Goal: Task Accomplishment & Management: Manage account settings

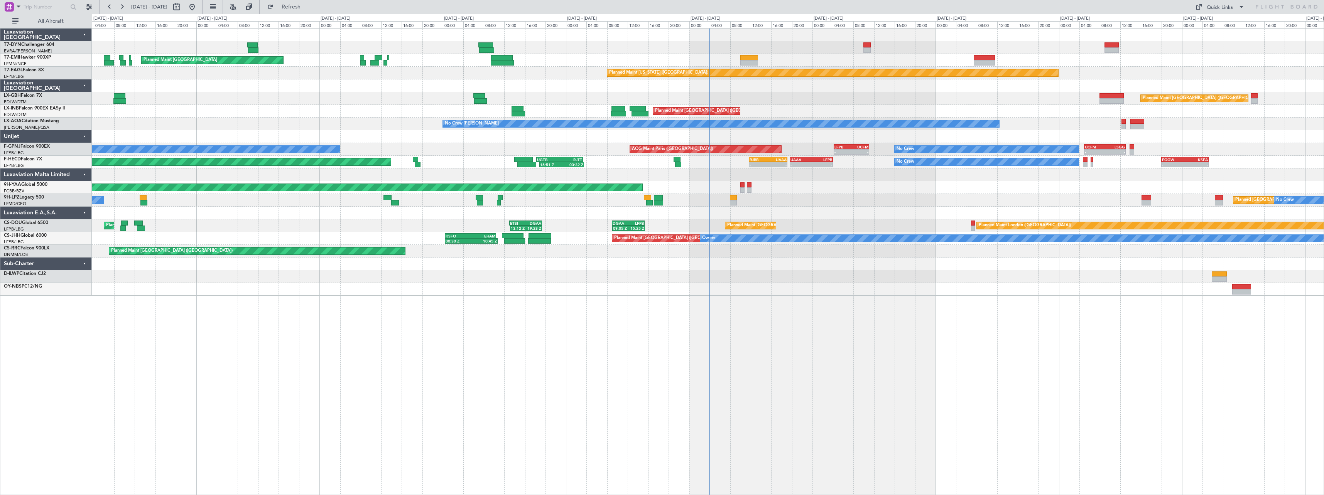
click at [915, 332] on div "Planned Maint Zurich Planned Maint New York (Teterboro) - - KTEB 11:15 Z LFPB 1…" at bounding box center [708, 261] width 1232 height 467
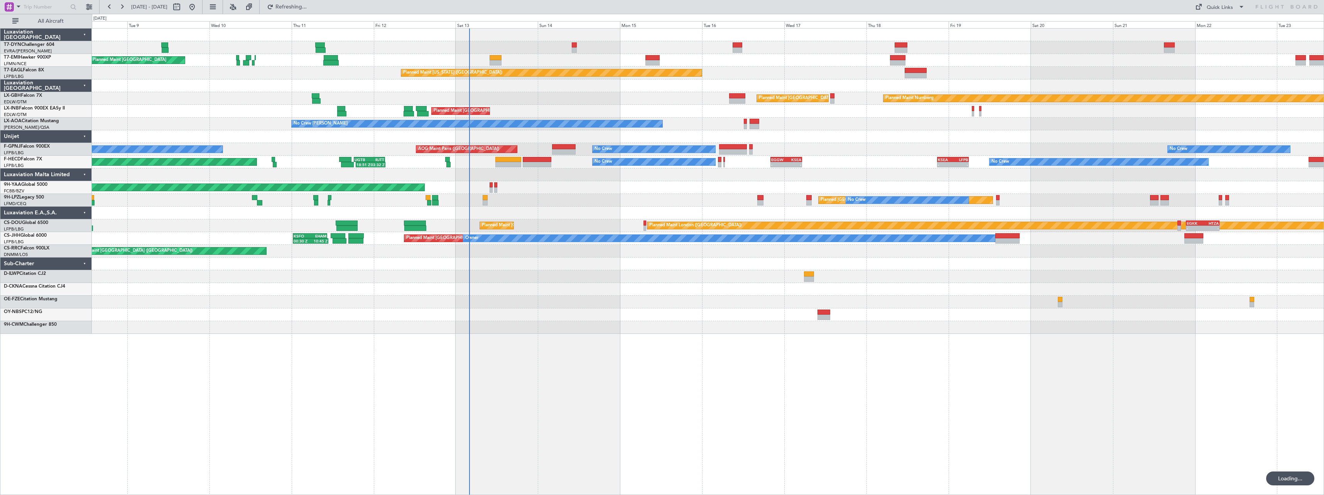
click at [570, 316] on div "Planned Maint Zurich Planned Maint Zurich Planned Maint Zurich Planned Maint Ne…" at bounding box center [708, 261] width 1232 height 467
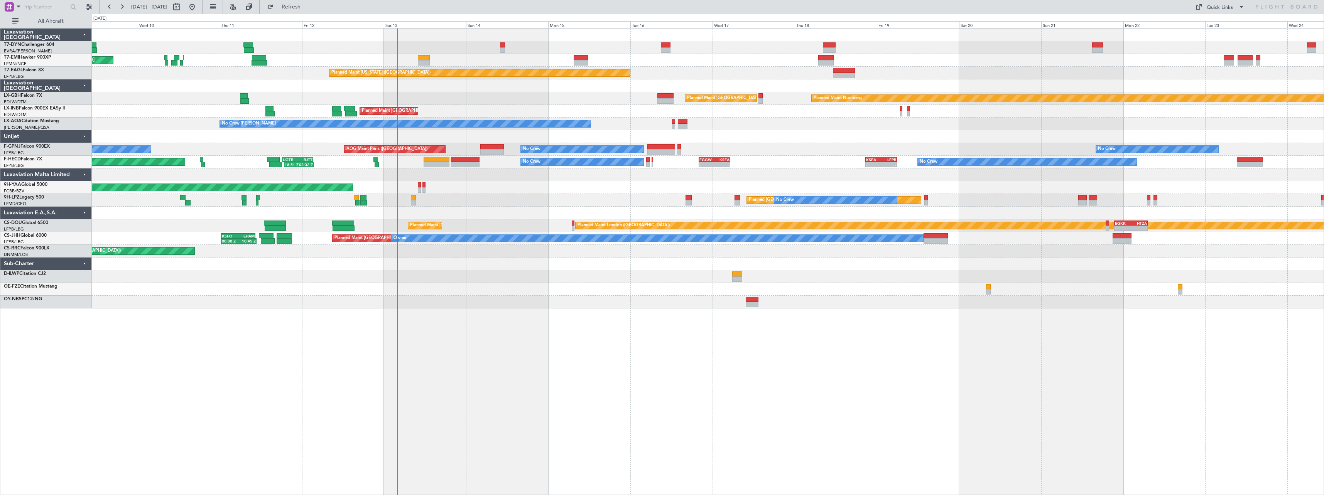
click at [687, 307] on div at bounding box center [708, 302] width 1232 height 13
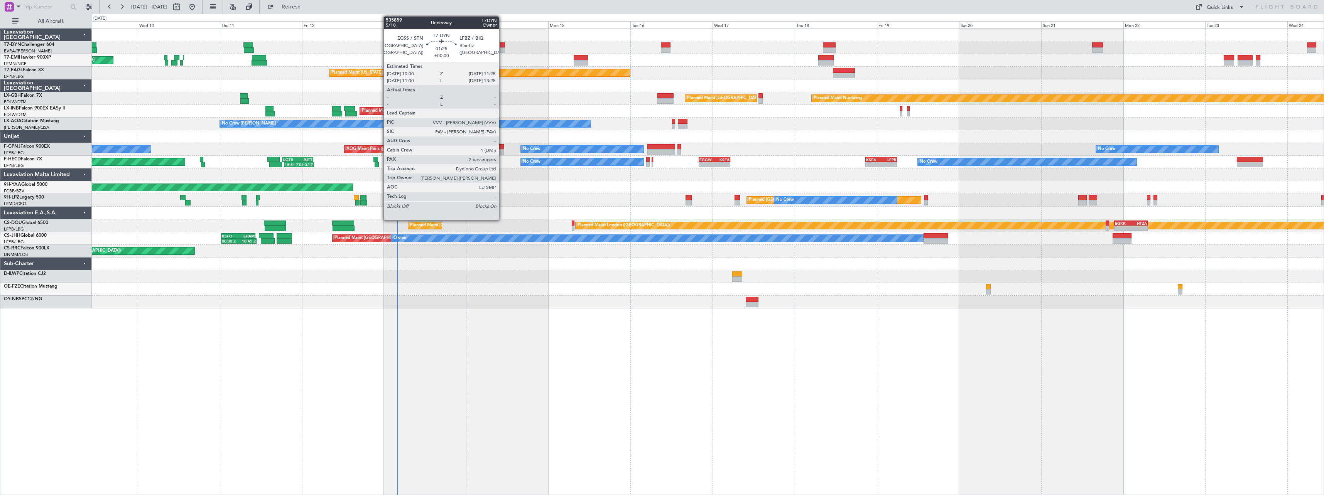
click at [502, 45] on div at bounding box center [502, 44] width 5 height 5
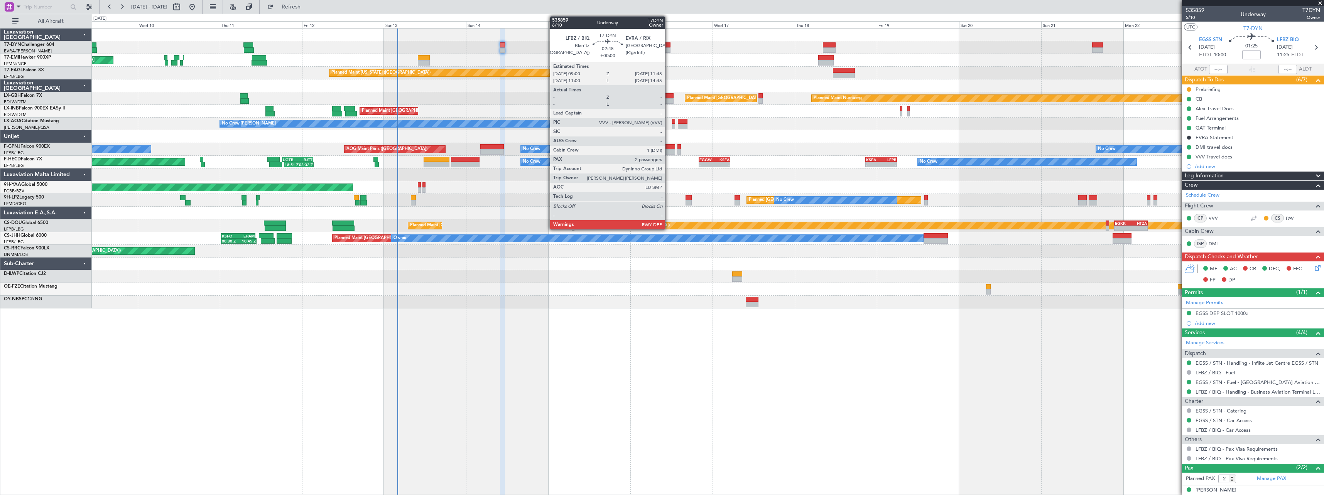
click at [668, 51] on div at bounding box center [666, 49] width 10 height 5
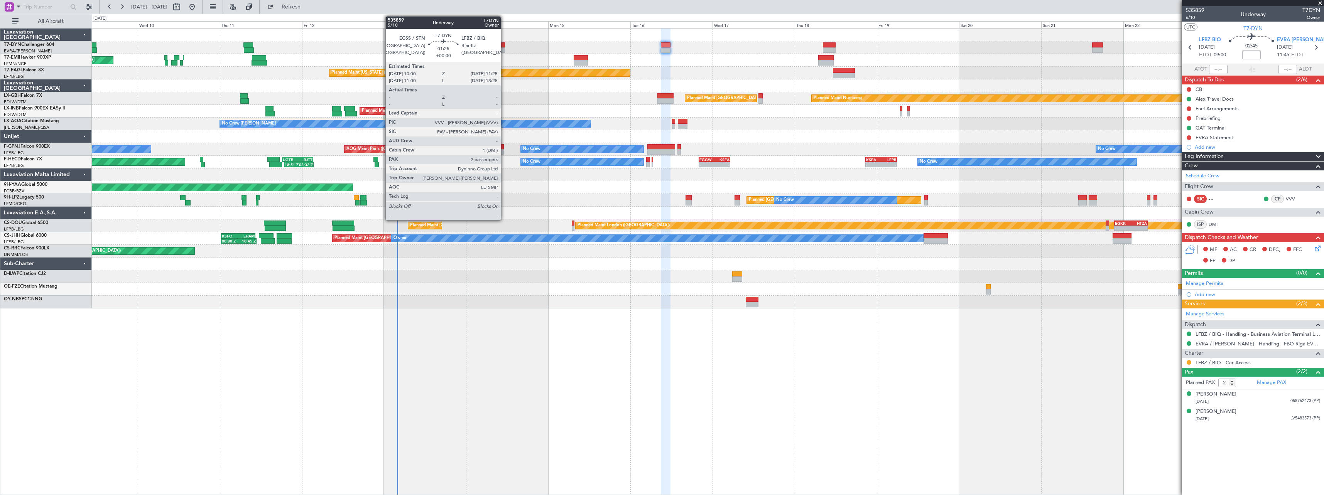
click at [504, 50] on div at bounding box center [502, 49] width 5 height 5
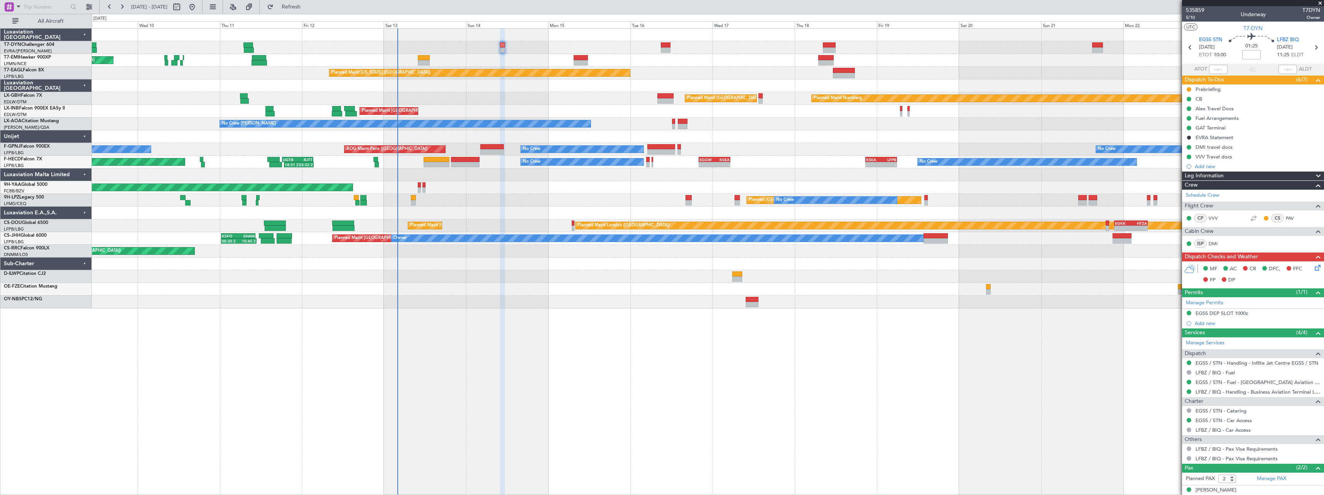
scroll to position [25, 0]
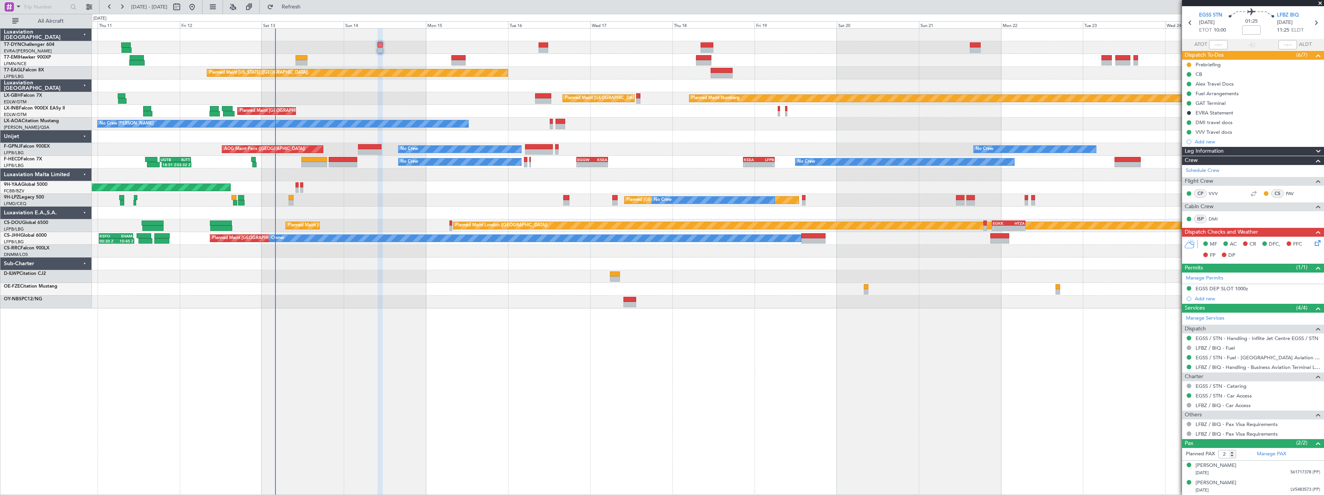
click at [474, 97] on div "Planned Maint Zurich Planned Maint Zurich Planned Maint New York (Teterboro) Pl…" at bounding box center [708, 169] width 1232 height 280
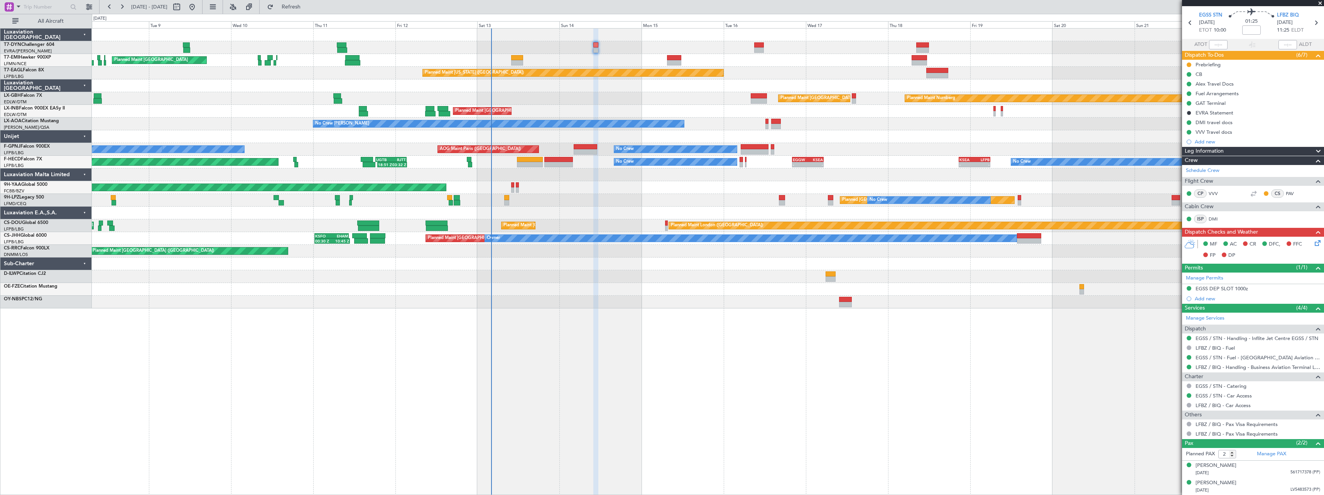
click at [611, 93] on div "Planned Maint Nurnberg Planned Maint Paris (Le Bourget) Planned Maint Dubai (Du…" at bounding box center [708, 98] width 1232 height 13
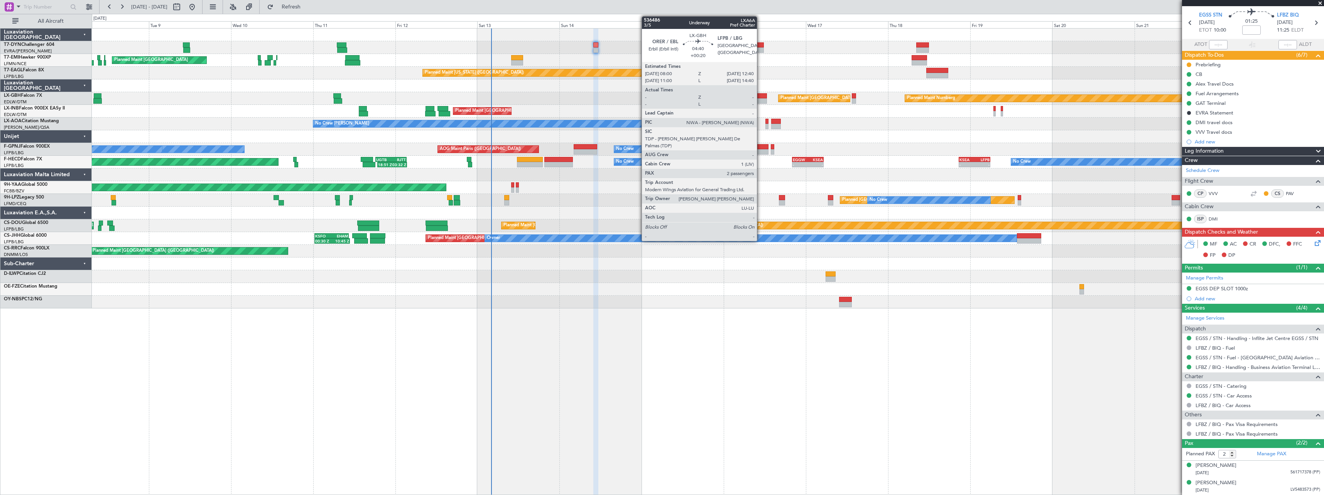
click at [760, 96] on div at bounding box center [759, 95] width 16 height 5
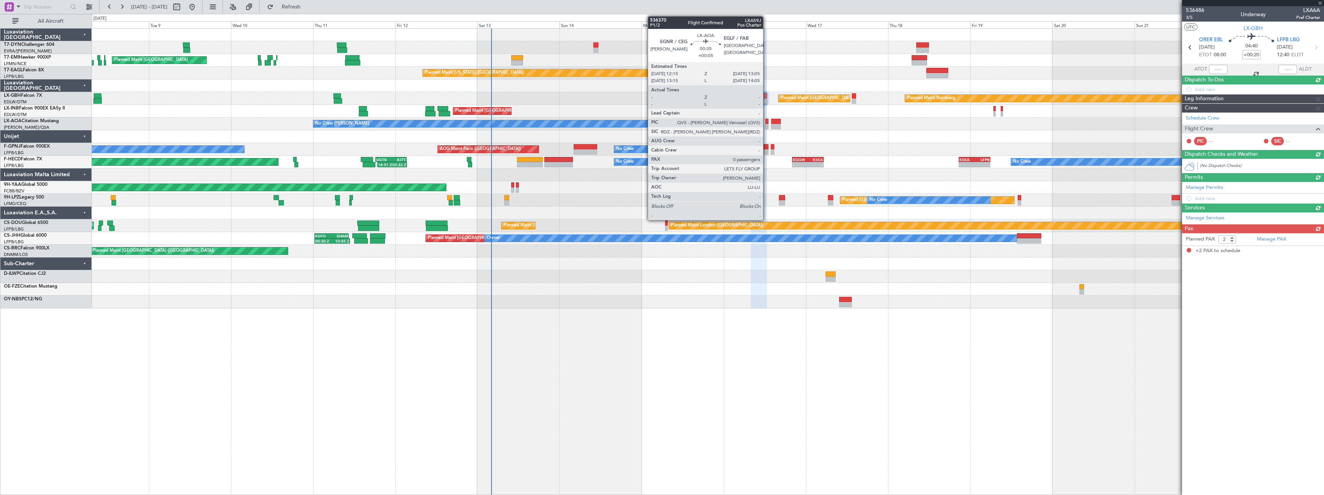
scroll to position [0, 0]
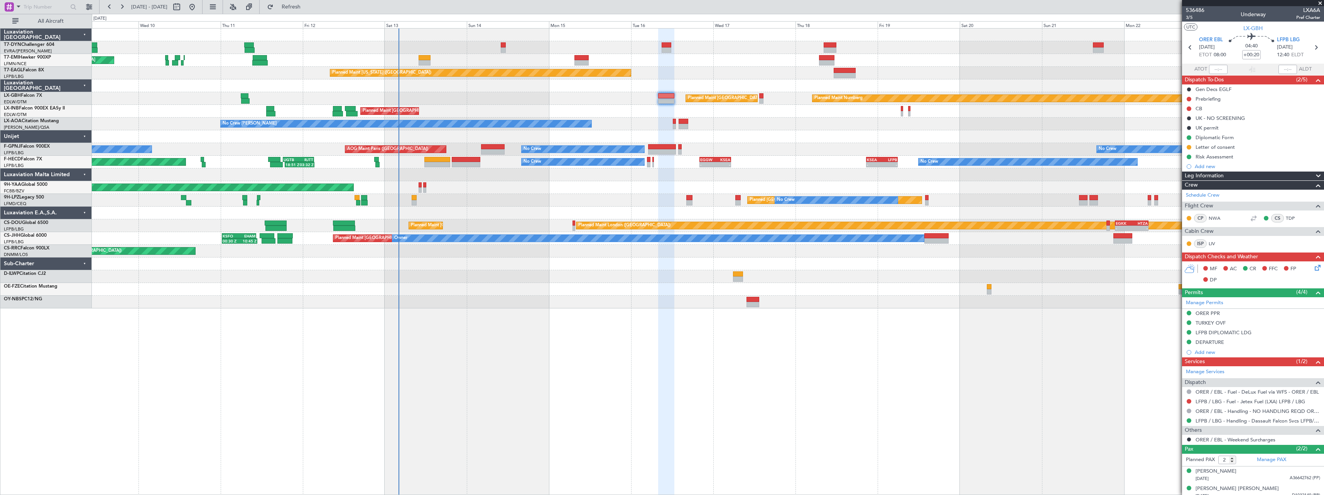
click at [662, 125] on div "No Crew Chester Planned Maint Paris (Le Bourget) No Crew Dublin (Dublin Intl)" at bounding box center [708, 124] width 1232 height 13
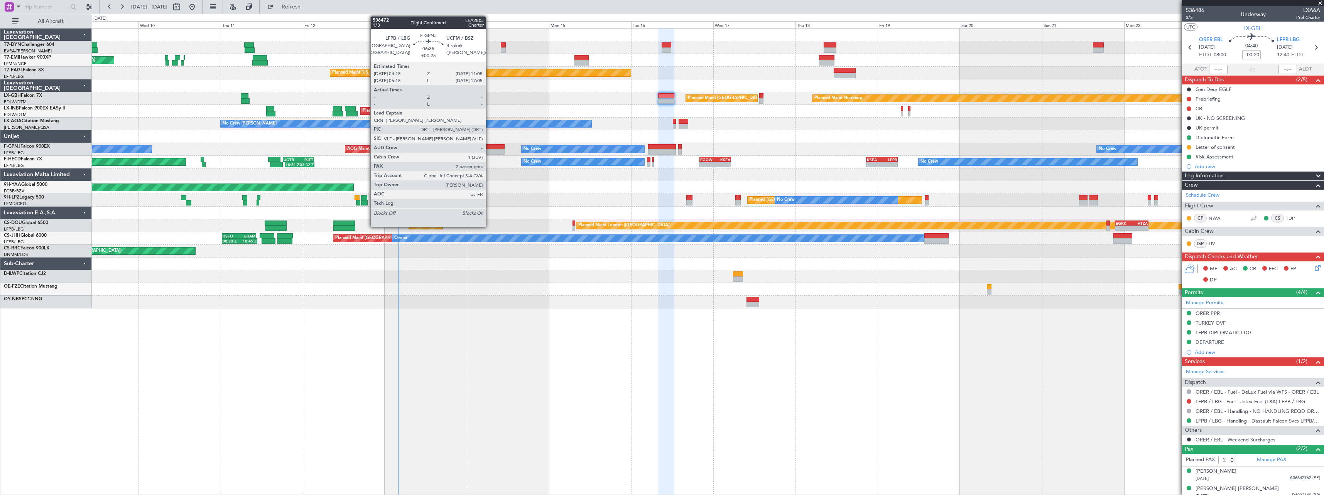
click at [489, 146] on div at bounding box center [493, 146] width 24 height 5
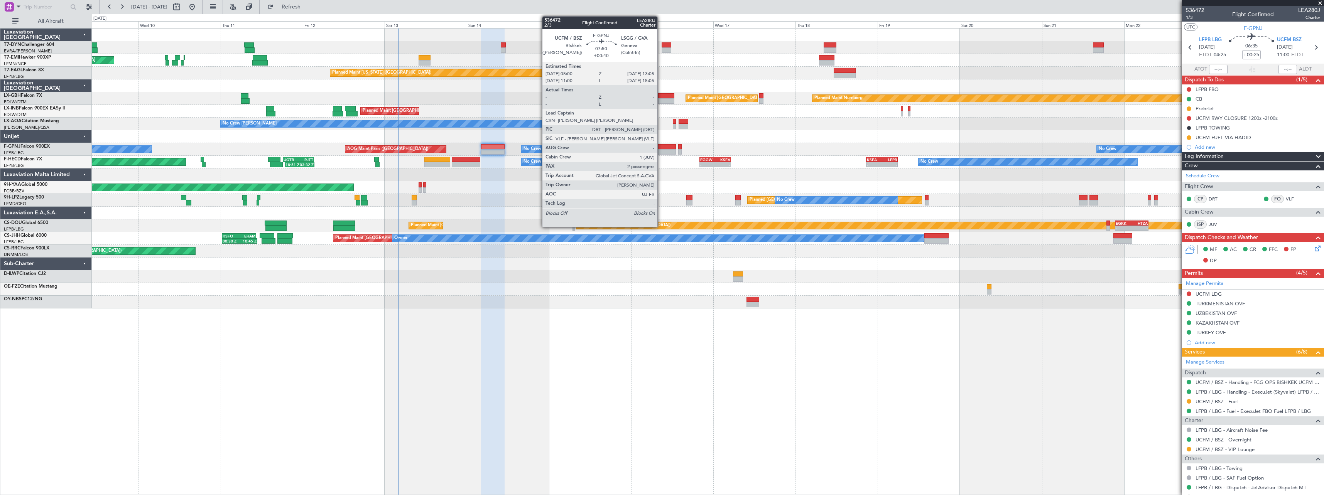
click at [661, 146] on div at bounding box center [662, 146] width 28 height 5
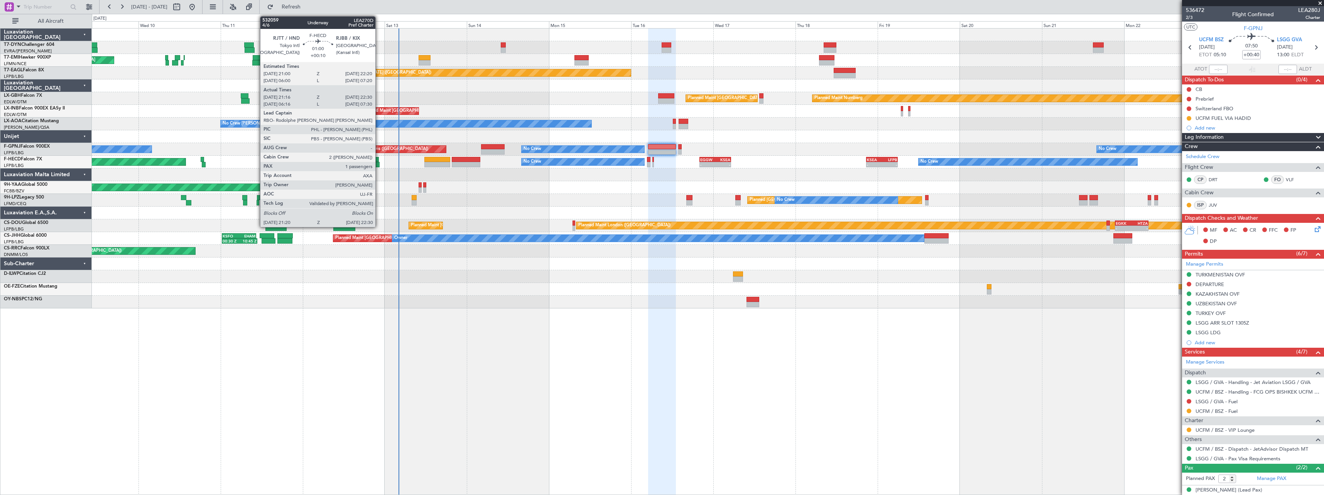
click at [379, 167] on div at bounding box center [377, 164] width 4 height 5
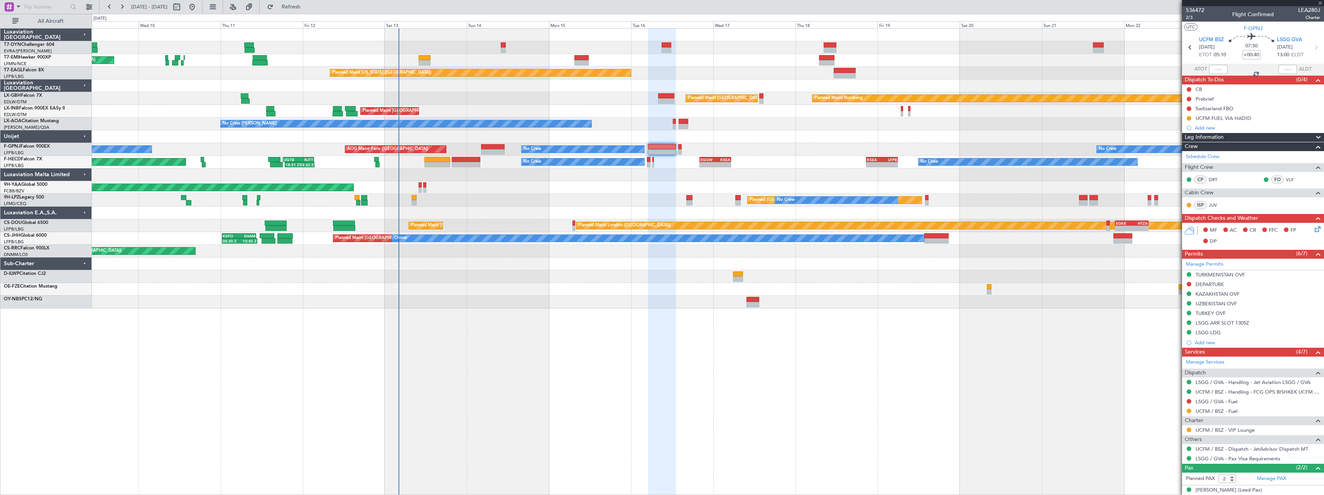
type input "+00:10"
type input "21:31"
type input "22:25"
type input "1"
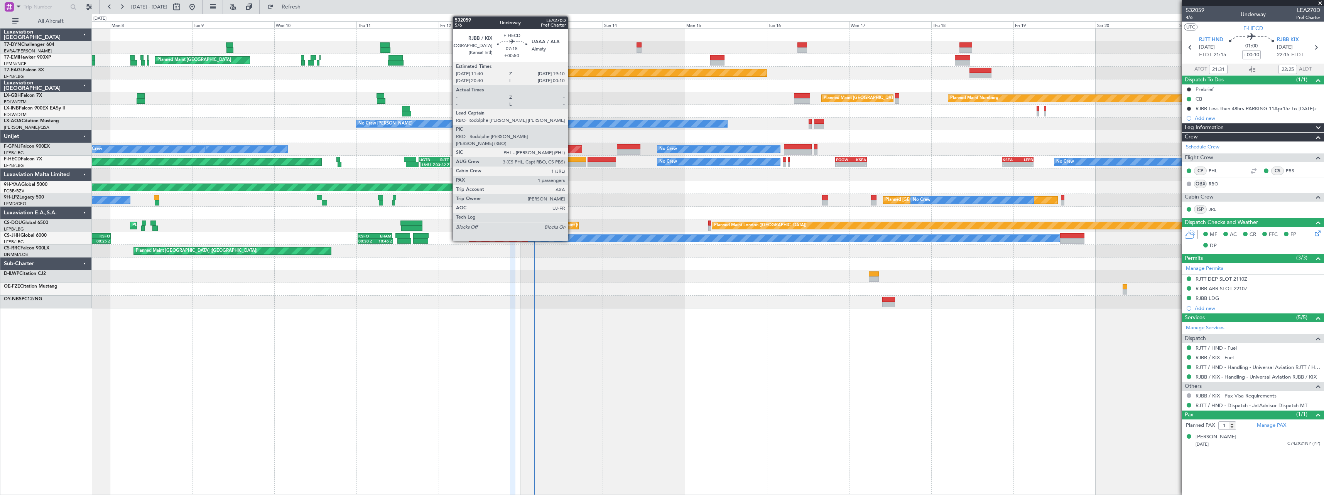
click at [571, 162] on div at bounding box center [573, 159] width 26 height 5
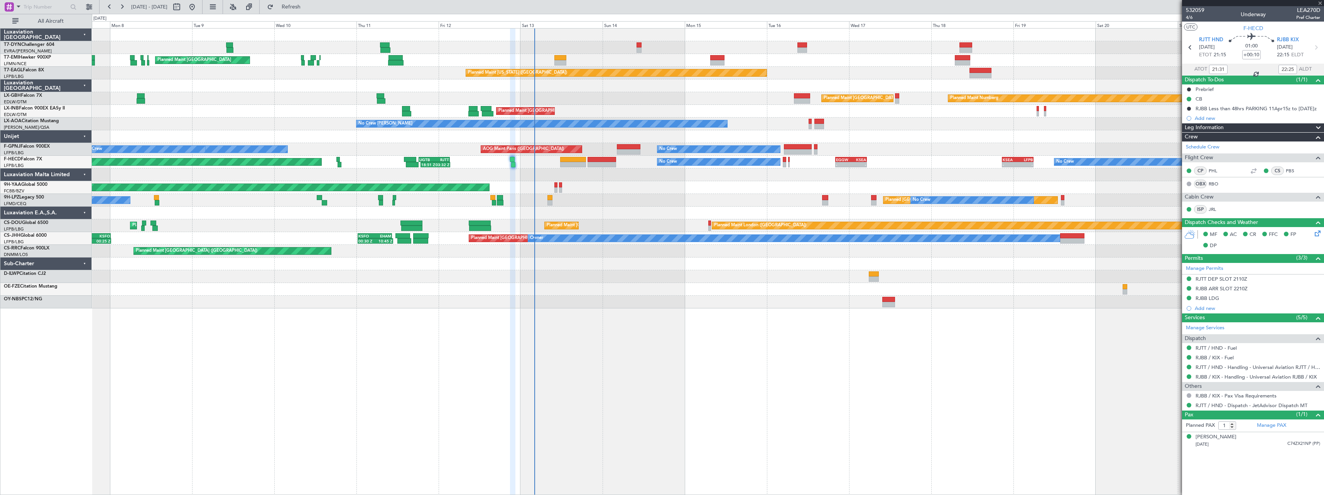
type input "+00:50"
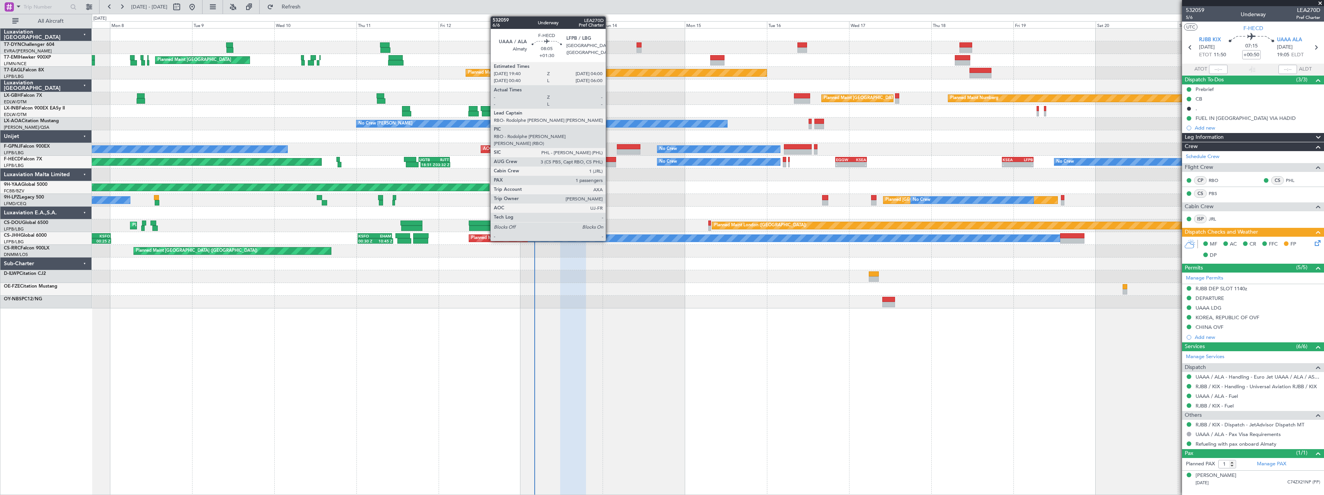
click at [609, 161] on div at bounding box center [601, 159] width 29 height 5
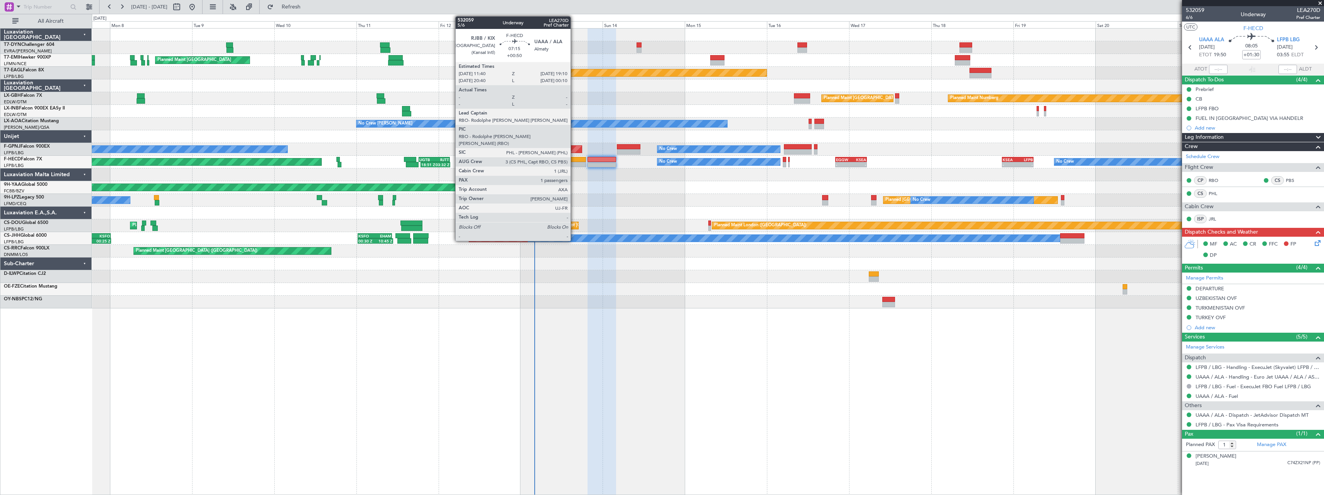
click at [573, 160] on div at bounding box center [573, 159] width 26 height 5
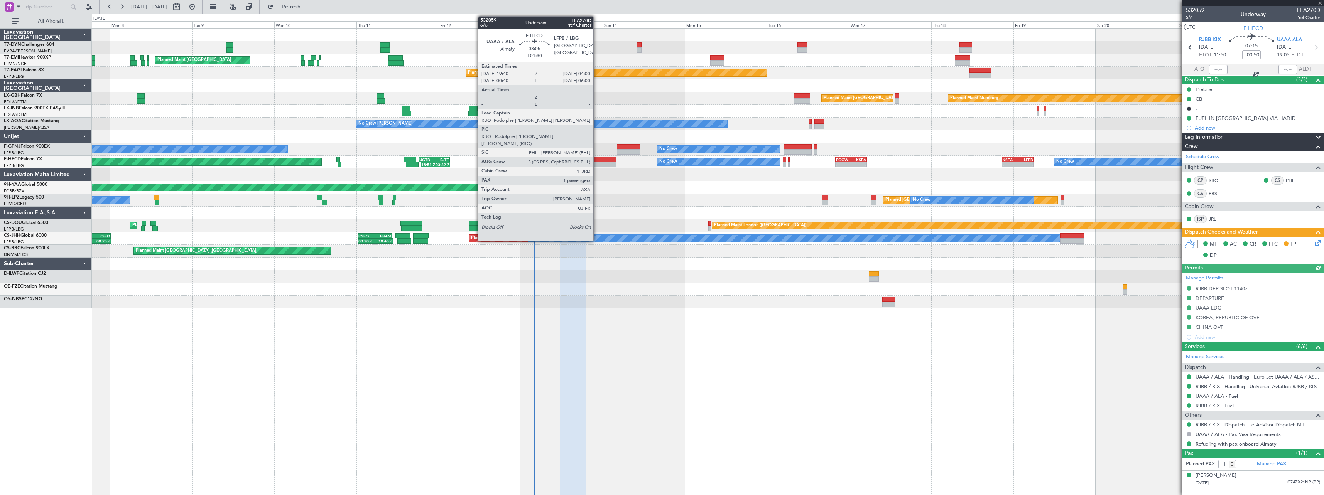
click at [597, 160] on div at bounding box center [601, 159] width 29 height 5
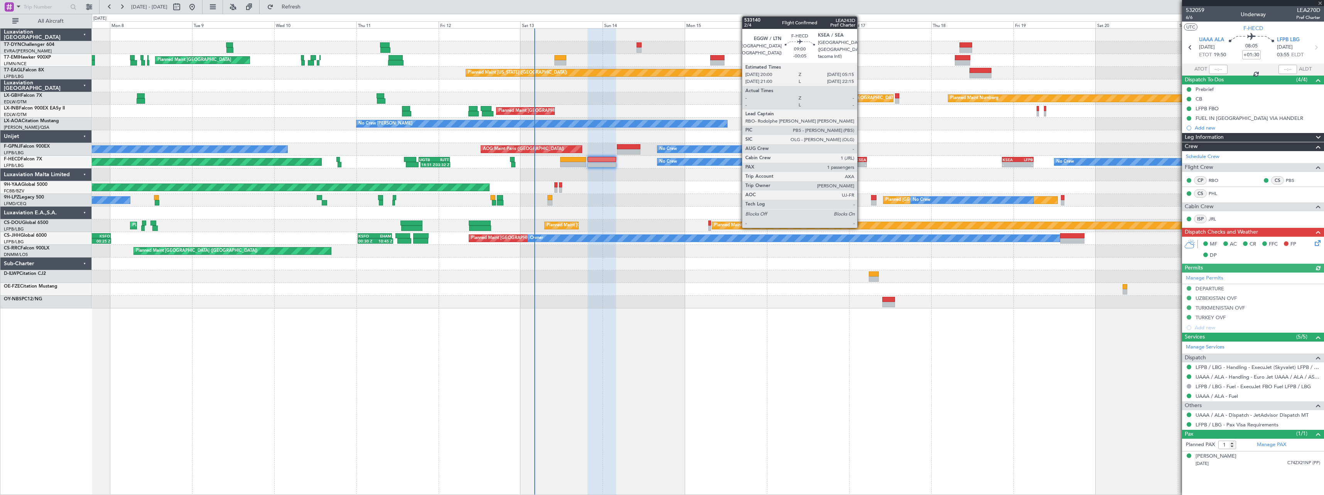
click at [861, 157] on div "KSEA" at bounding box center [858, 159] width 15 height 5
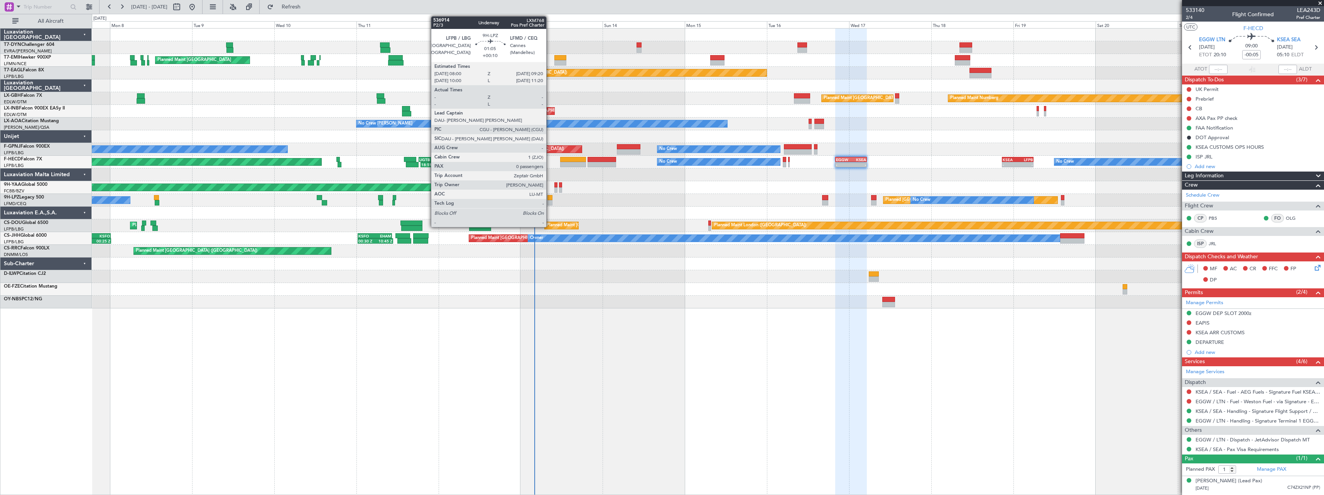
click at [550, 197] on div at bounding box center [549, 197] width 5 height 5
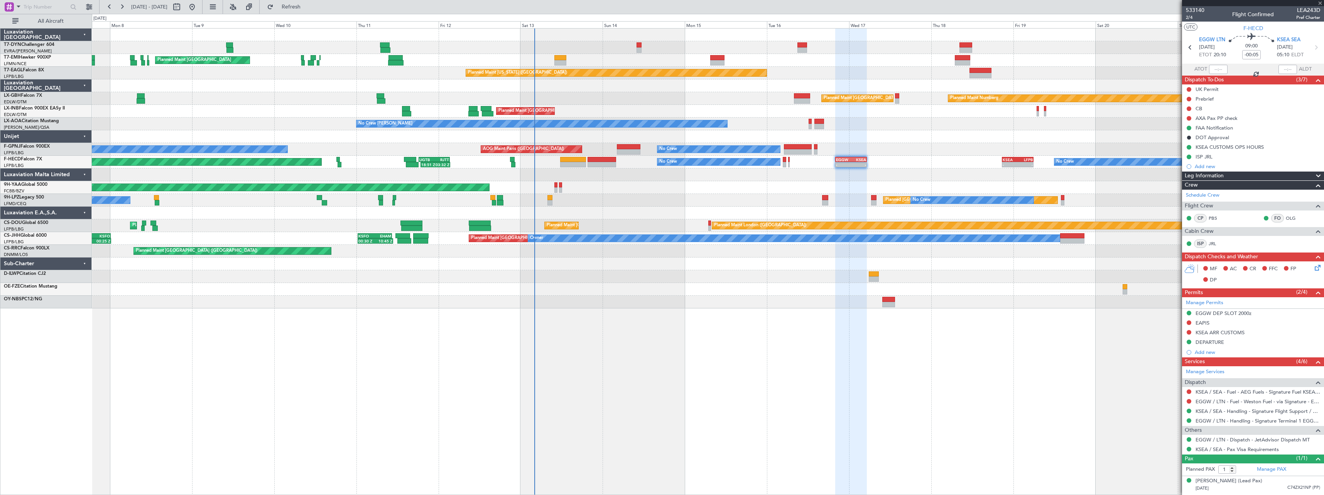
type input "+00:10"
type input "0"
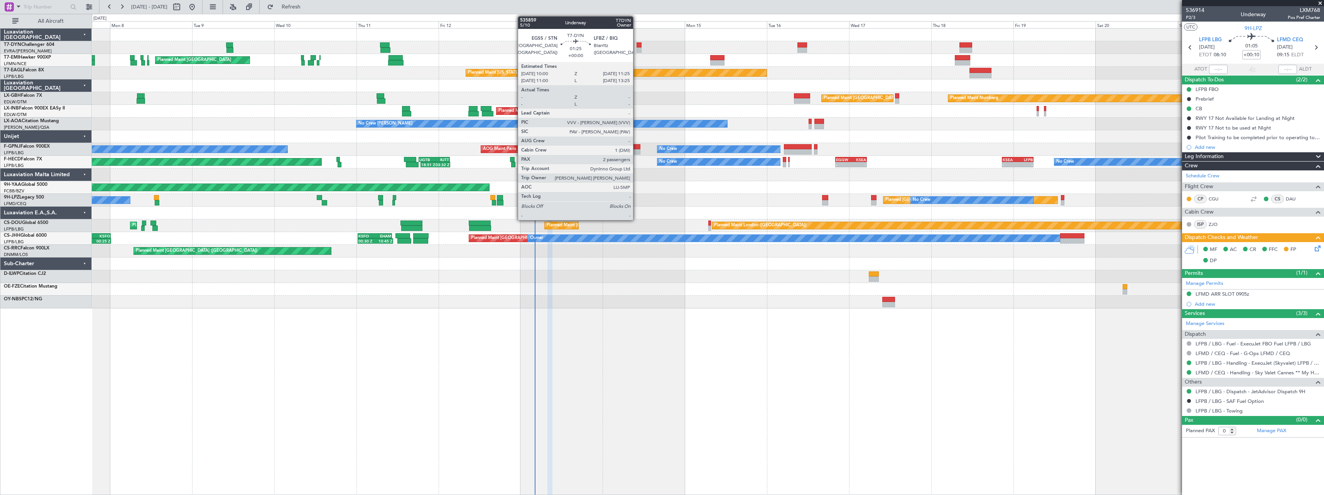
click at [636, 47] on div at bounding box center [638, 44] width 5 height 5
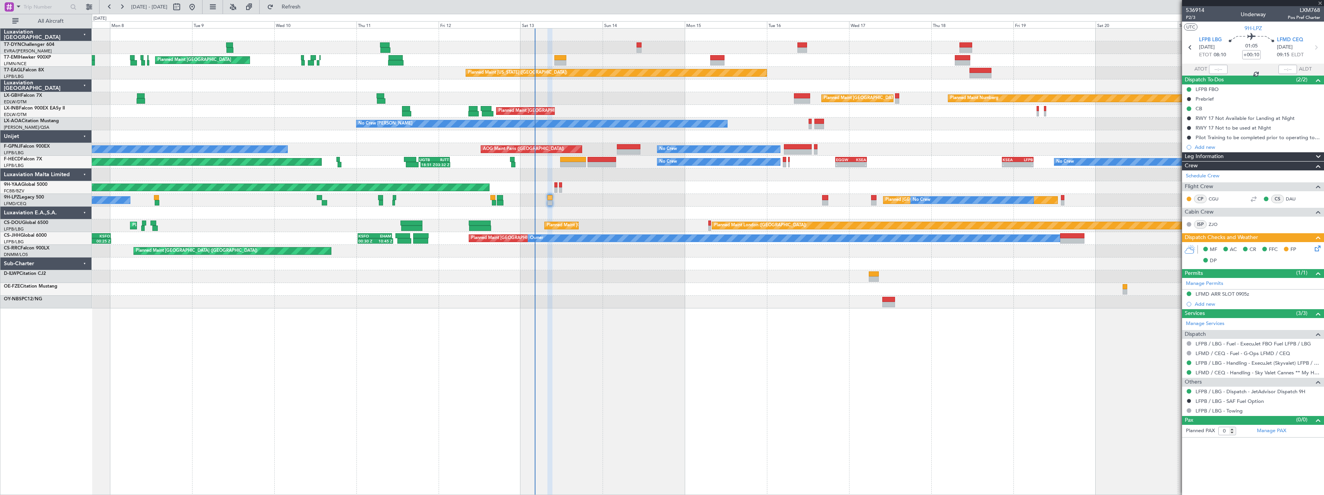
type input "2"
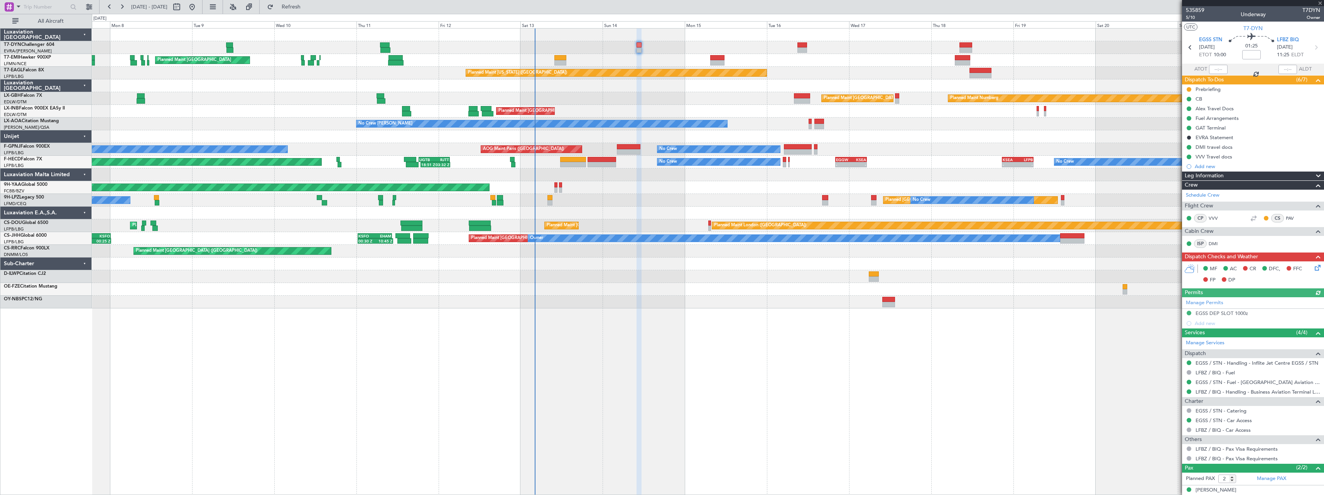
click at [1210, 167] on div "Add new" at bounding box center [1257, 166] width 125 height 7
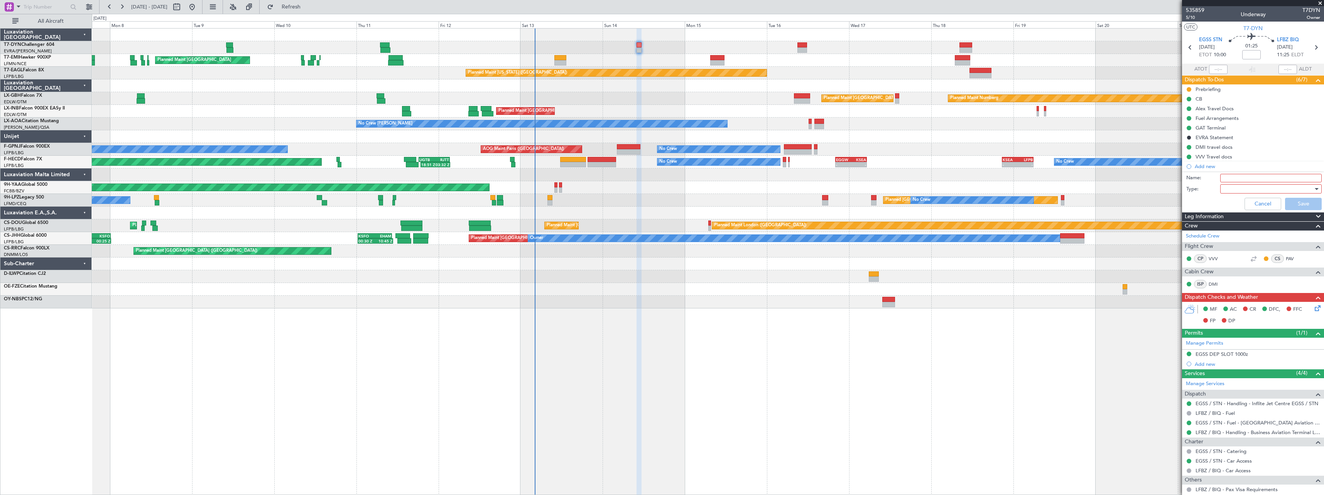
click at [1253, 173] on div "Name:" at bounding box center [1253, 178] width 150 height 12
click at [1257, 176] on input "Name:" at bounding box center [1270, 178] width 101 height 8
type input "GAR"
click at [1242, 189] on div at bounding box center [1268, 189] width 90 height 12
click at [1237, 204] on span "Generic" at bounding box center [1267, 205] width 90 height 12
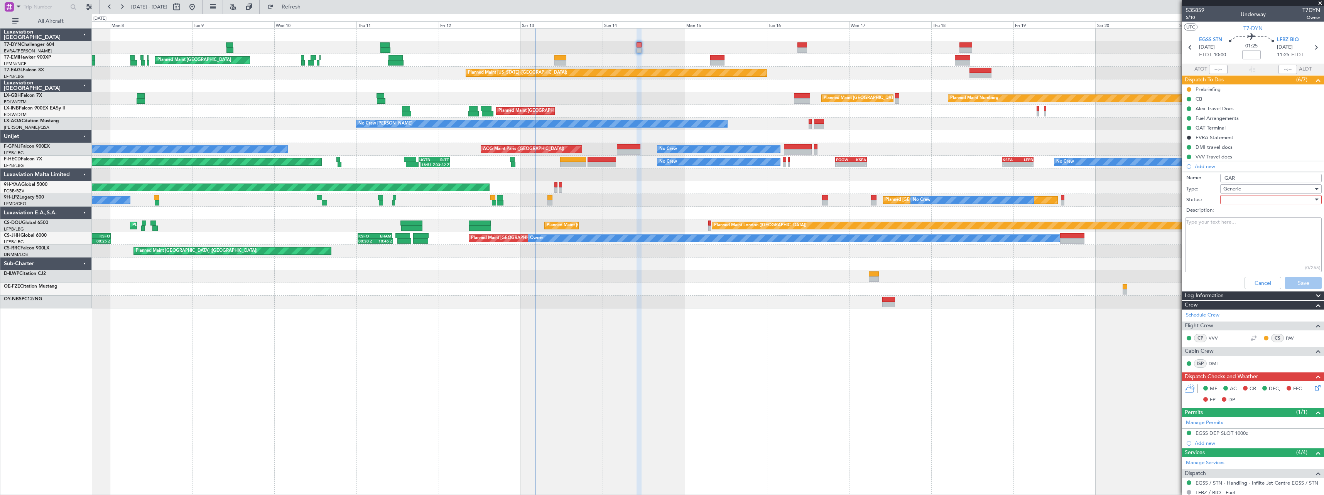
click at [1234, 198] on div at bounding box center [1268, 200] width 90 height 12
click at [1237, 214] on span "Not Started" at bounding box center [1267, 215] width 90 height 12
click at [1296, 285] on button "Save" at bounding box center [1303, 283] width 37 height 12
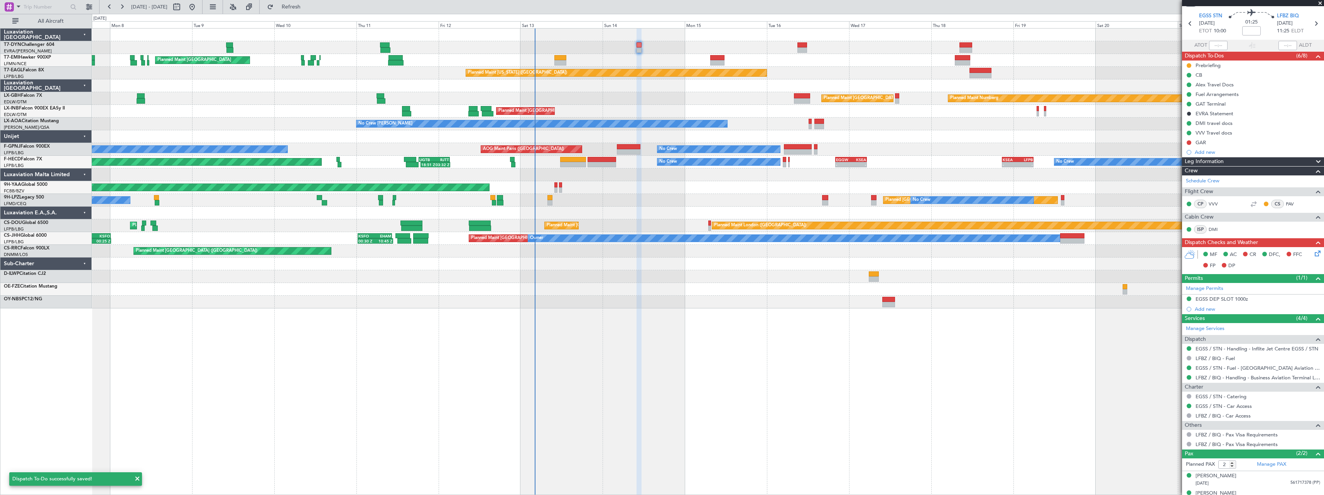
scroll to position [34, 0]
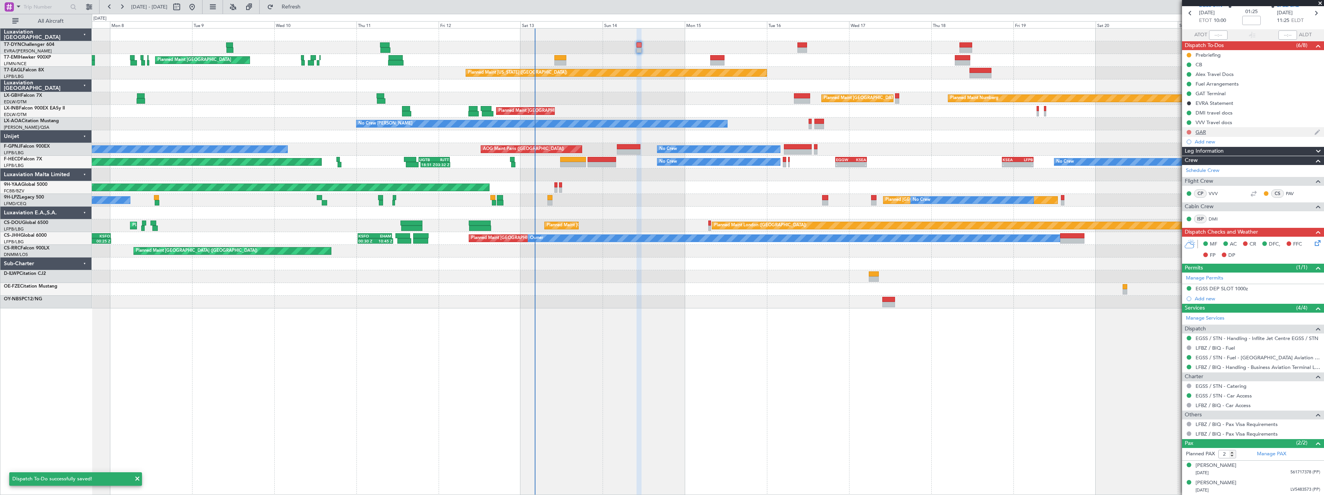
click at [1187, 130] on button at bounding box center [1188, 132] width 5 height 5
click at [1181, 155] on span "In Progress" at bounding box center [1193, 155] width 26 height 8
click at [1222, 194] on link "VVV" at bounding box center [1216, 193] width 17 height 7
click at [1214, 192] on link "VVV" at bounding box center [1216, 193] width 17 height 7
click at [1213, 217] on link "DMI" at bounding box center [1216, 219] width 17 height 7
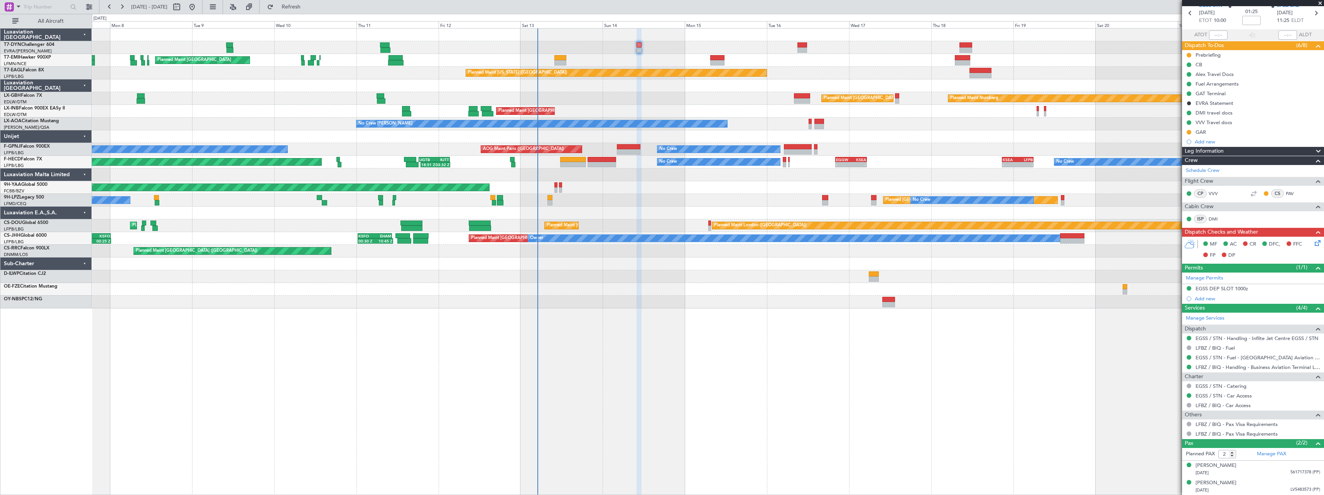
click at [550, 286] on div at bounding box center [708, 289] width 1232 height 13
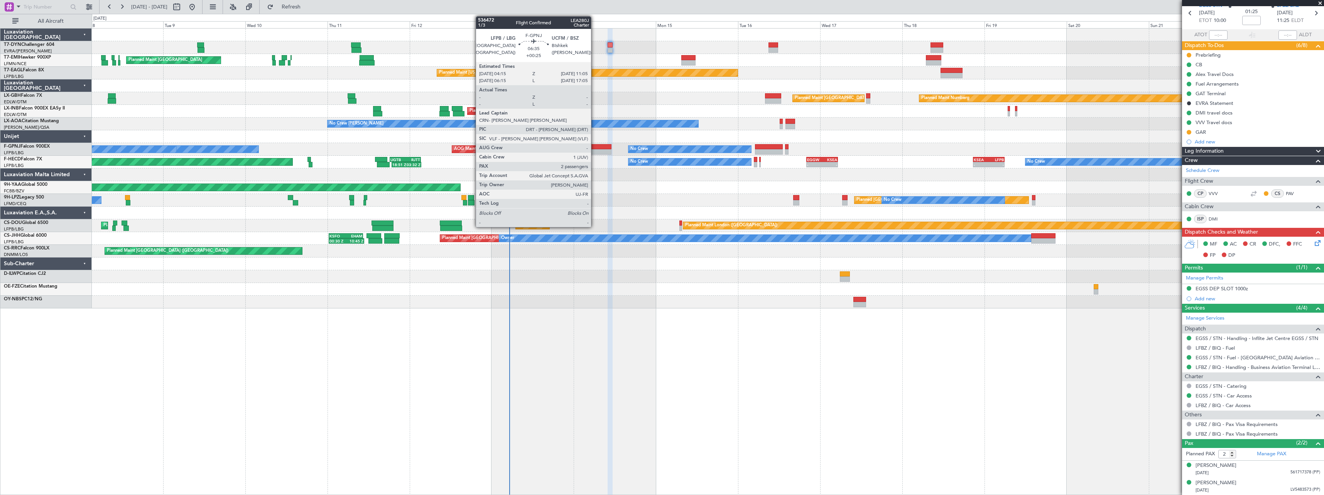
click at [594, 149] on div at bounding box center [600, 146] width 24 height 5
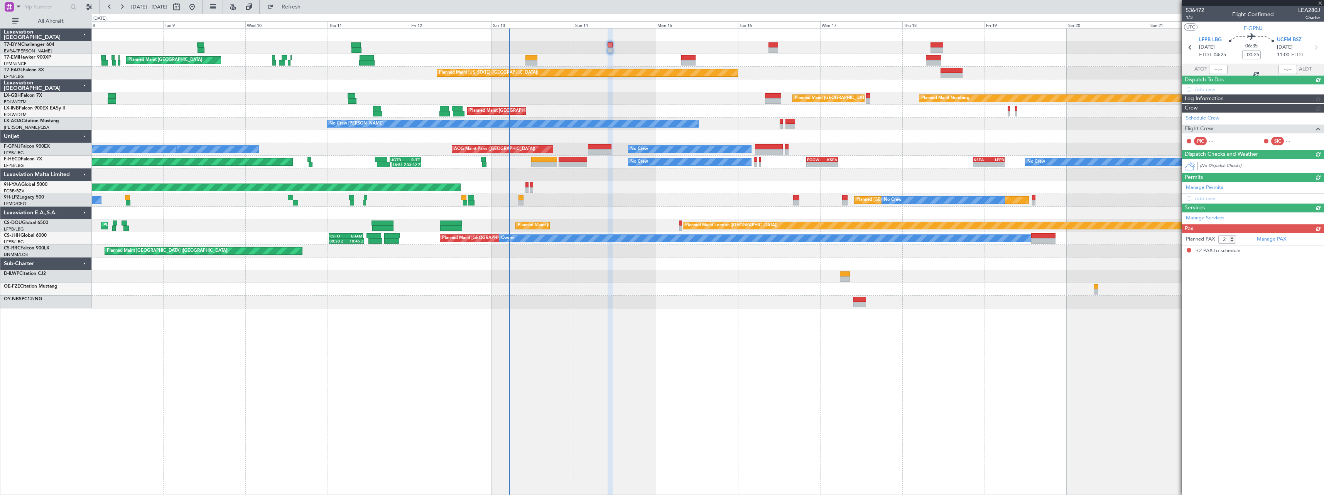
scroll to position [0, 0]
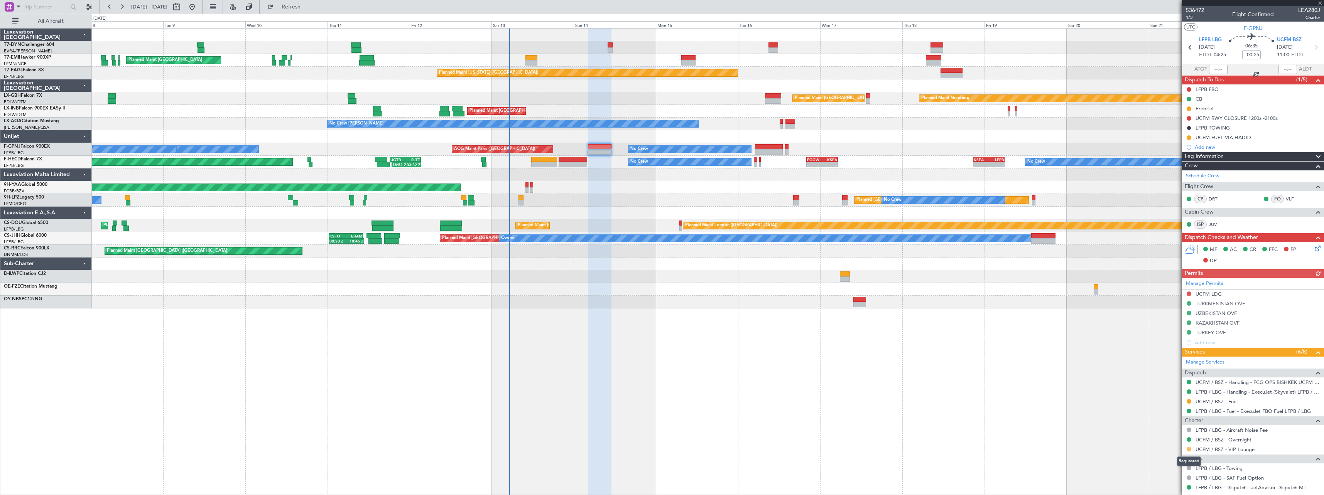
click at [1189, 449] on button at bounding box center [1188, 449] width 5 height 5
click at [1156, 355] on span "Not Required" at bounding box center [1170, 357] width 31 height 8
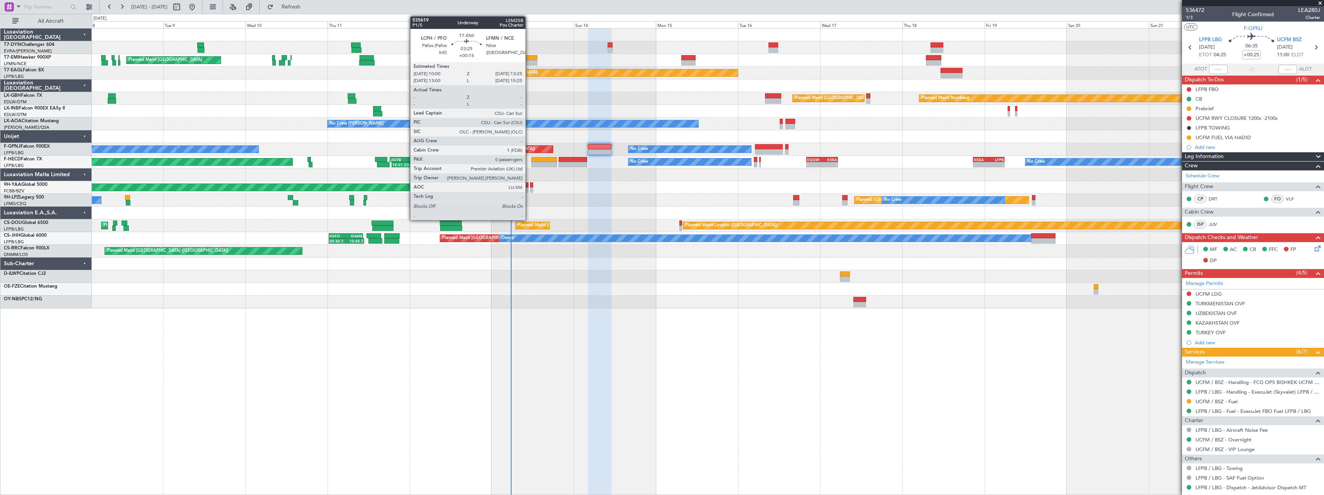
click at [529, 57] on div at bounding box center [531, 57] width 12 height 5
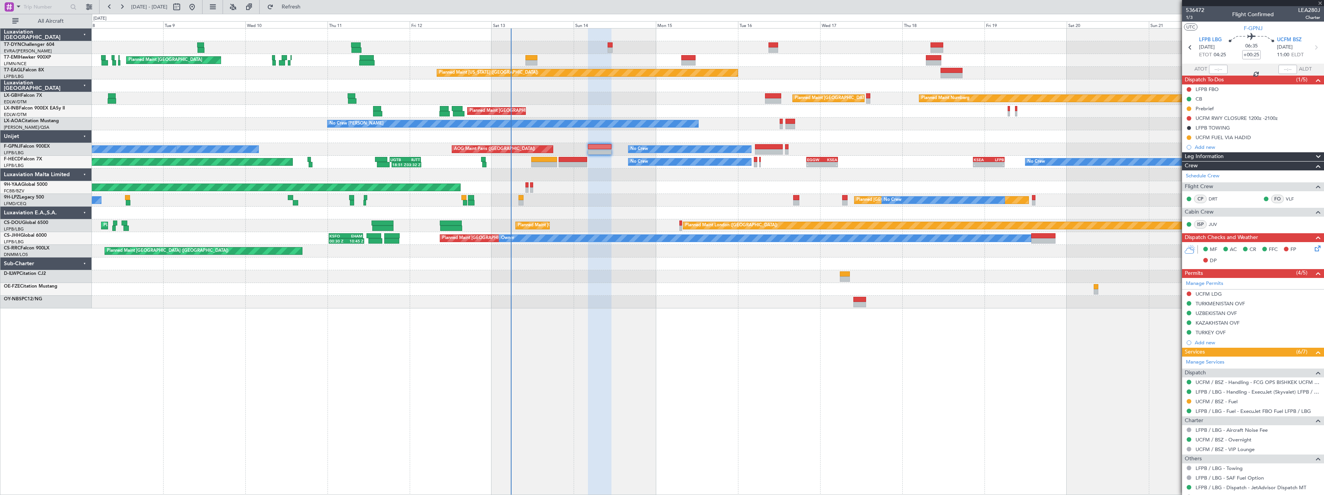
type input "+00:15"
type input "0"
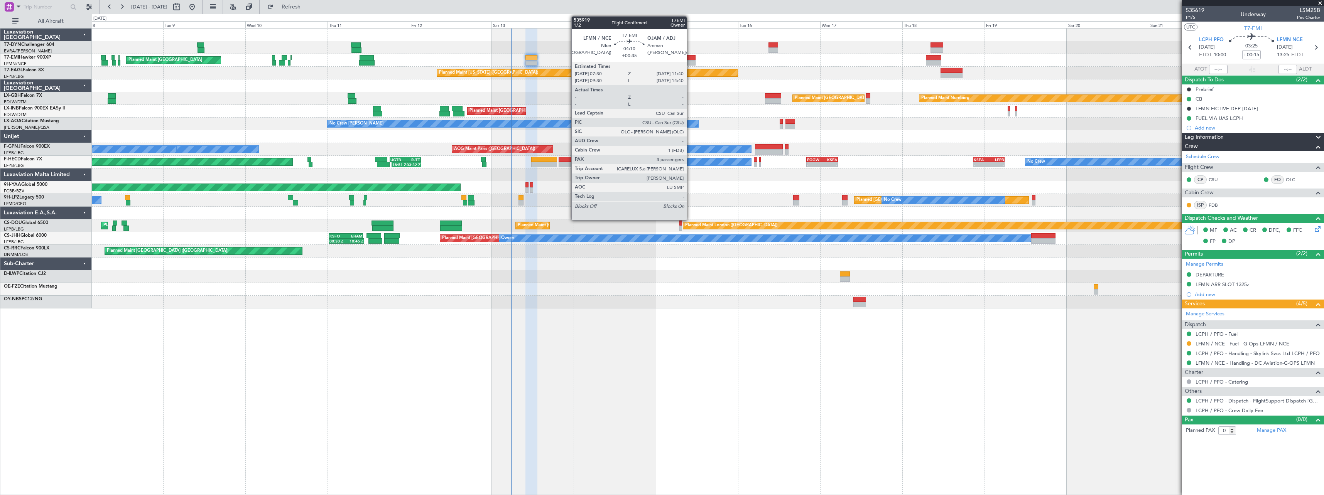
click at [690, 59] on div at bounding box center [688, 57] width 14 height 5
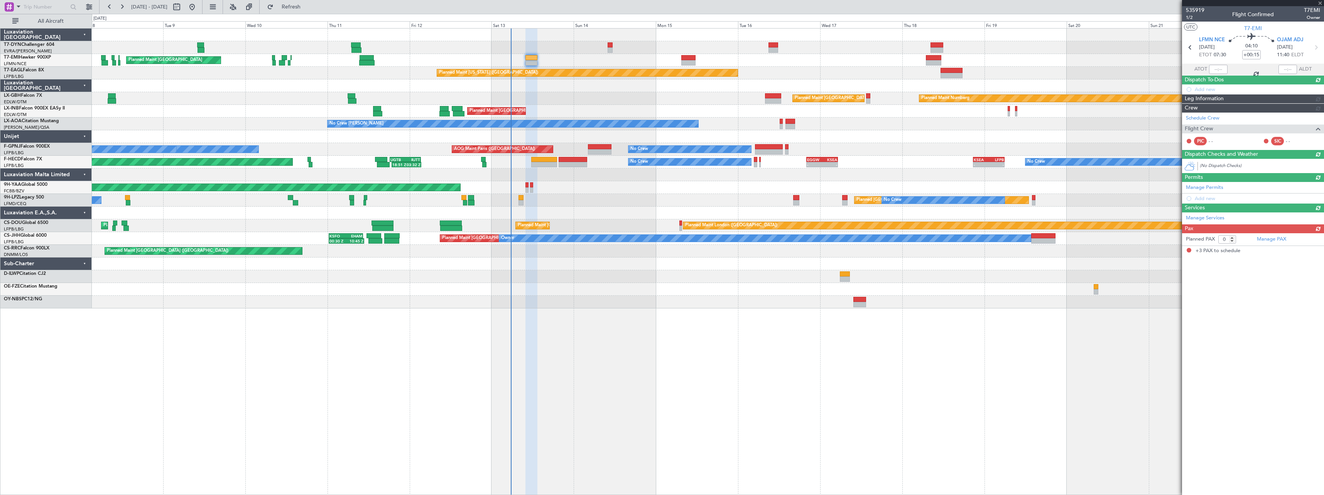
type input "+00:35"
type input "3"
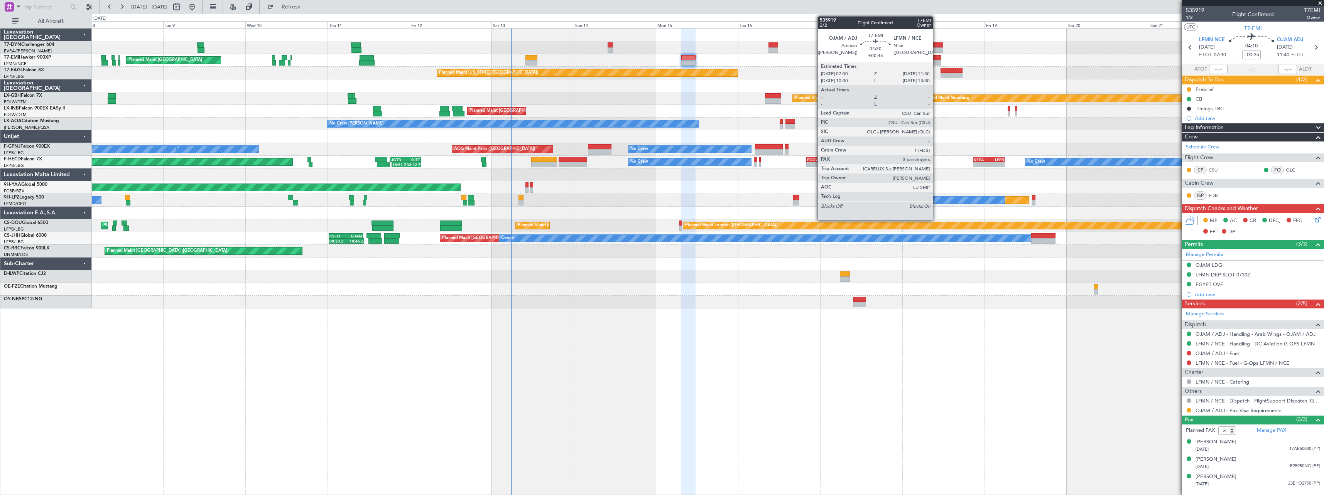
click at [936, 59] on div at bounding box center [933, 57] width 15 height 5
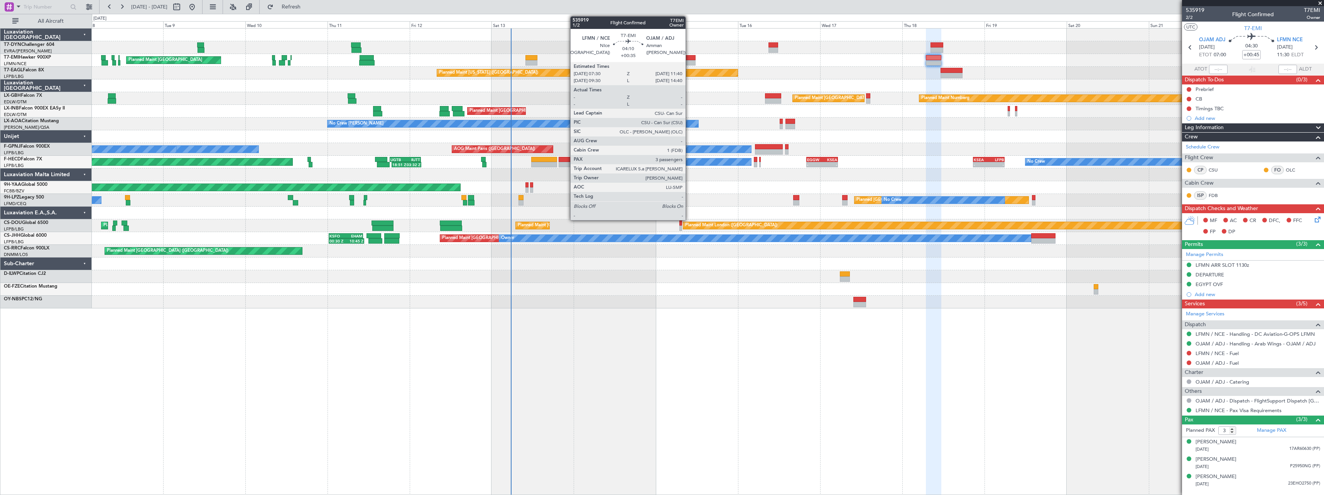
click at [689, 57] on div at bounding box center [688, 57] width 14 height 5
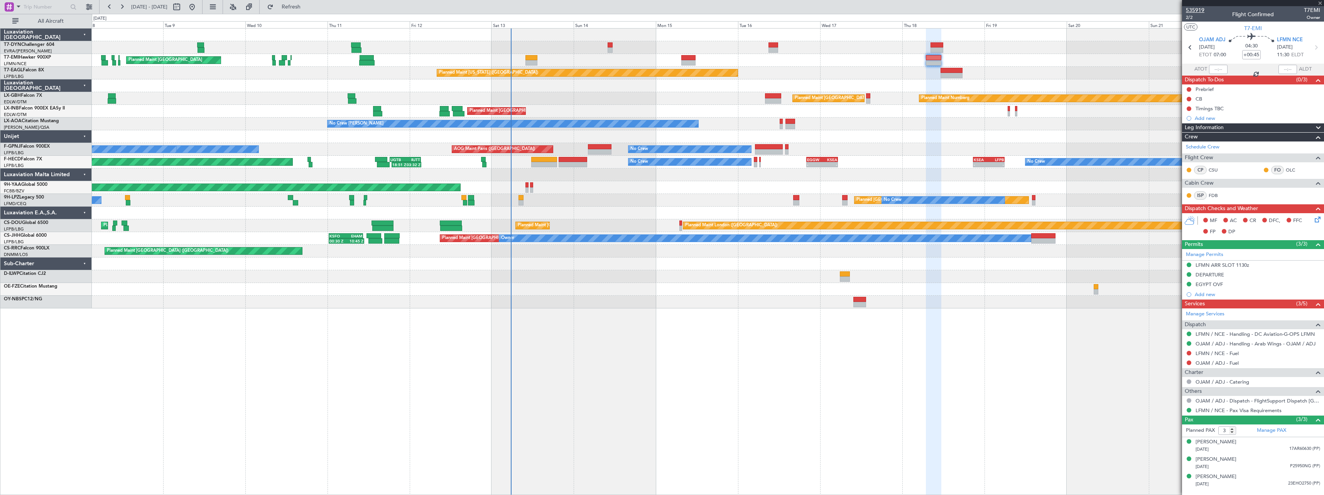
type input "+00:35"
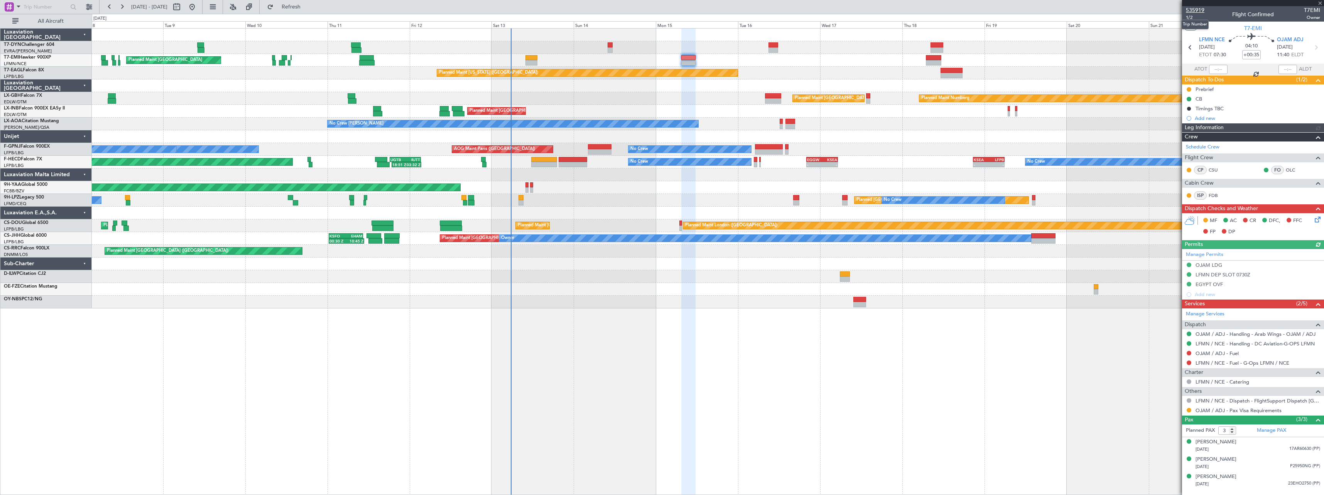
click at [1195, 10] on span "535919" at bounding box center [1195, 10] width 19 height 8
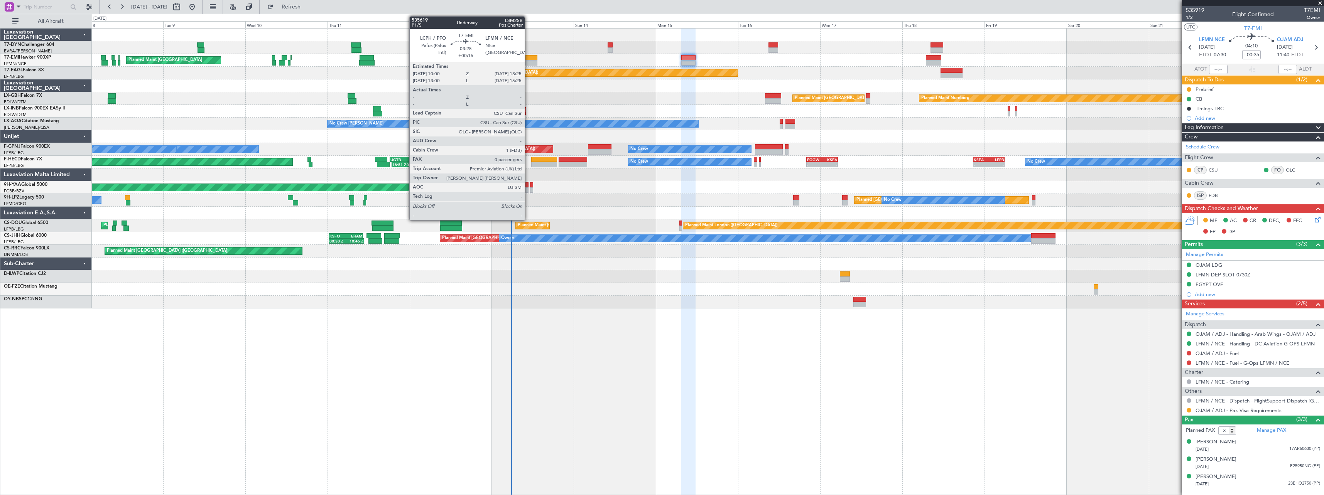
click at [528, 58] on div at bounding box center [531, 57] width 12 height 5
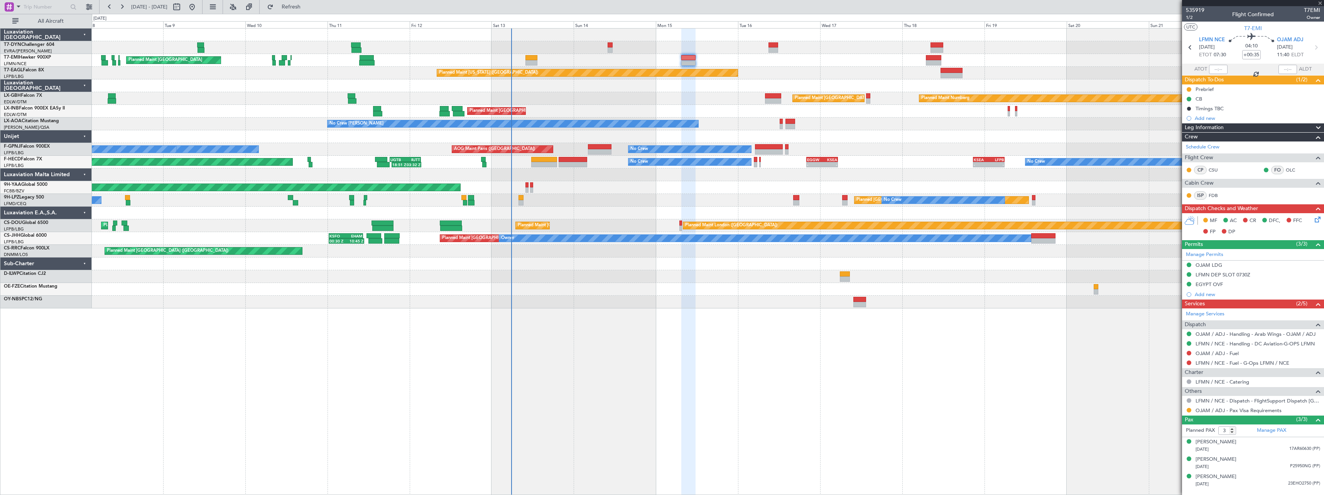
type input "+00:15"
type input "0"
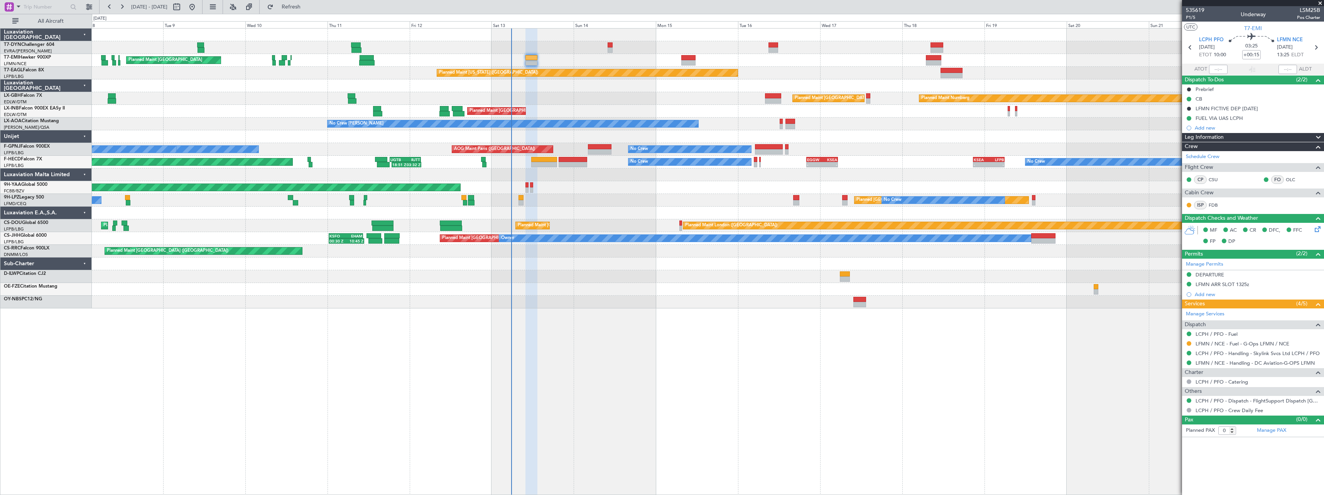
click at [529, 54] on div "Planned Maint Zurich Planned Maint Zurich Planned Maint Zurich" at bounding box center [708, 60] width 1232 height 13
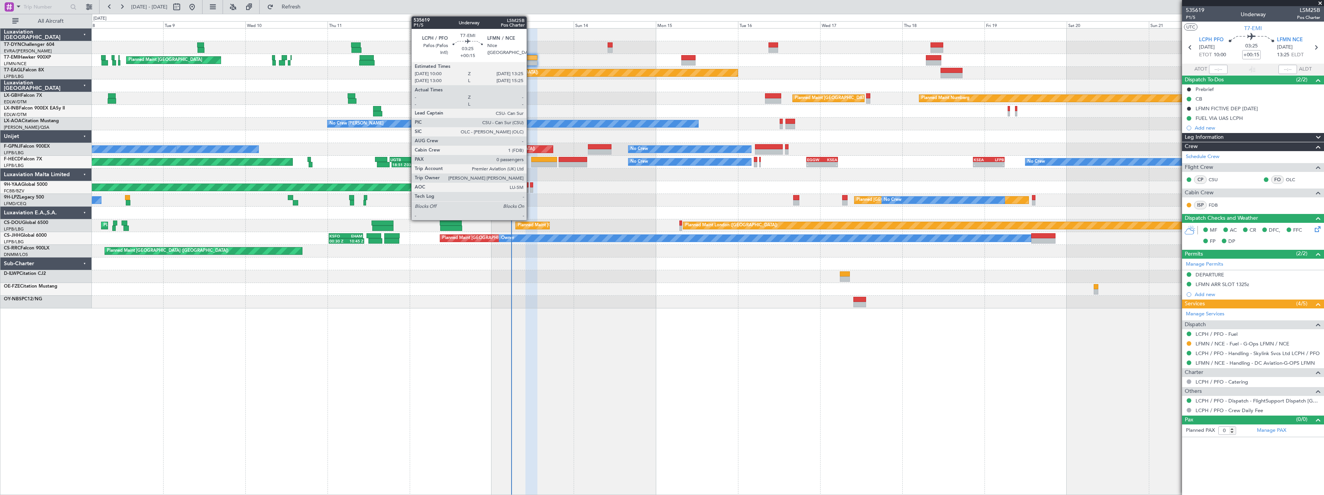
click at [531, 57] on div at bounding box center [531, 57] width 12 height 5
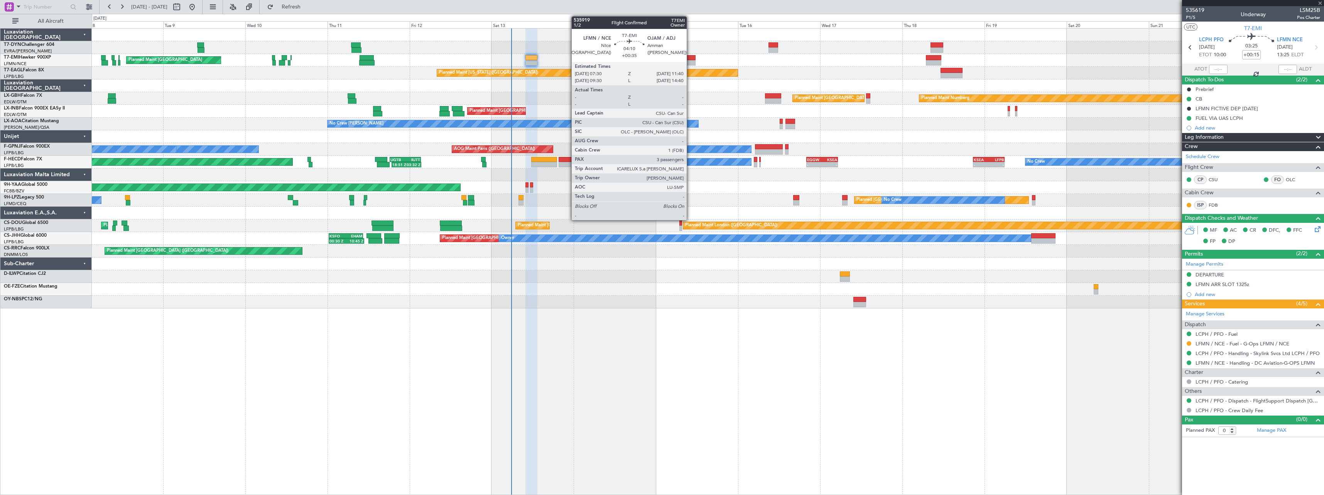
click at [690, 58] on div at bounding box center [688, 57] width 14 height 5
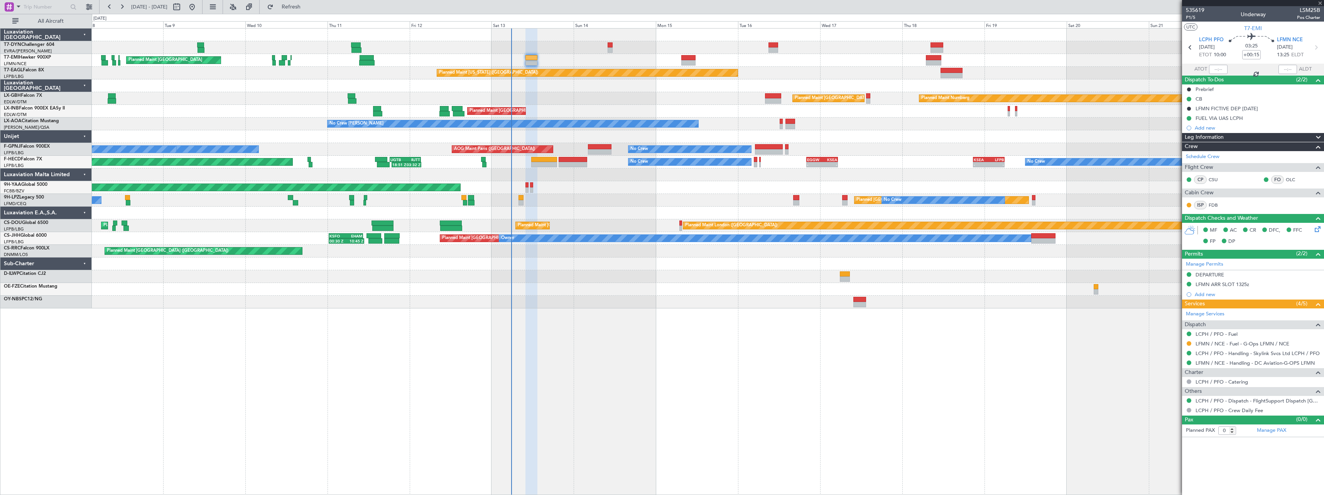
type input "+00:35"
type input "3"
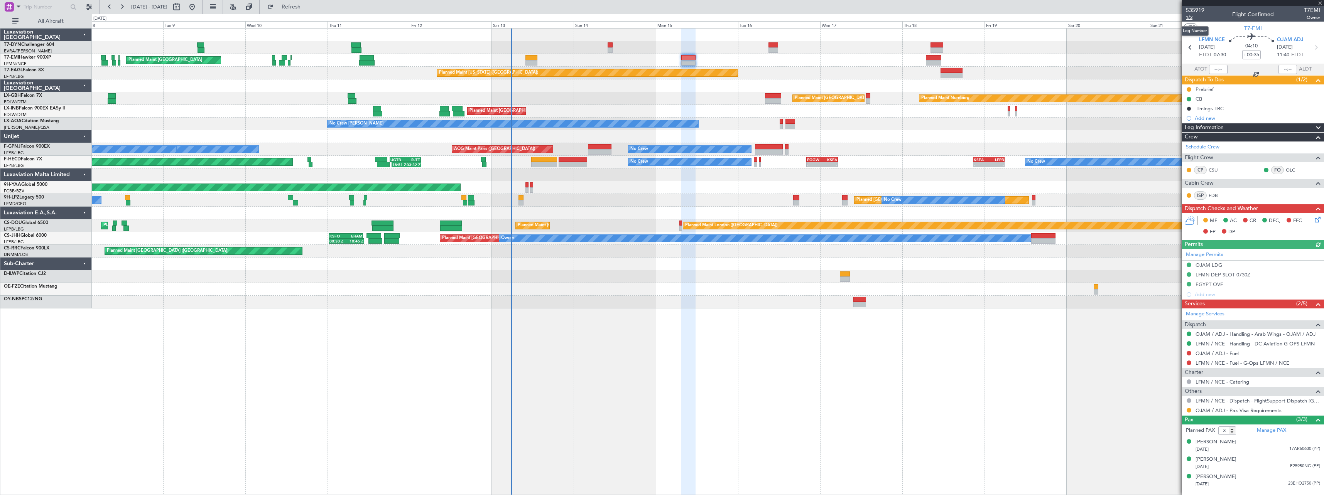
click at [1190, 18] on span "1/2" at bounding box center [1195, 17] width 19 height 7
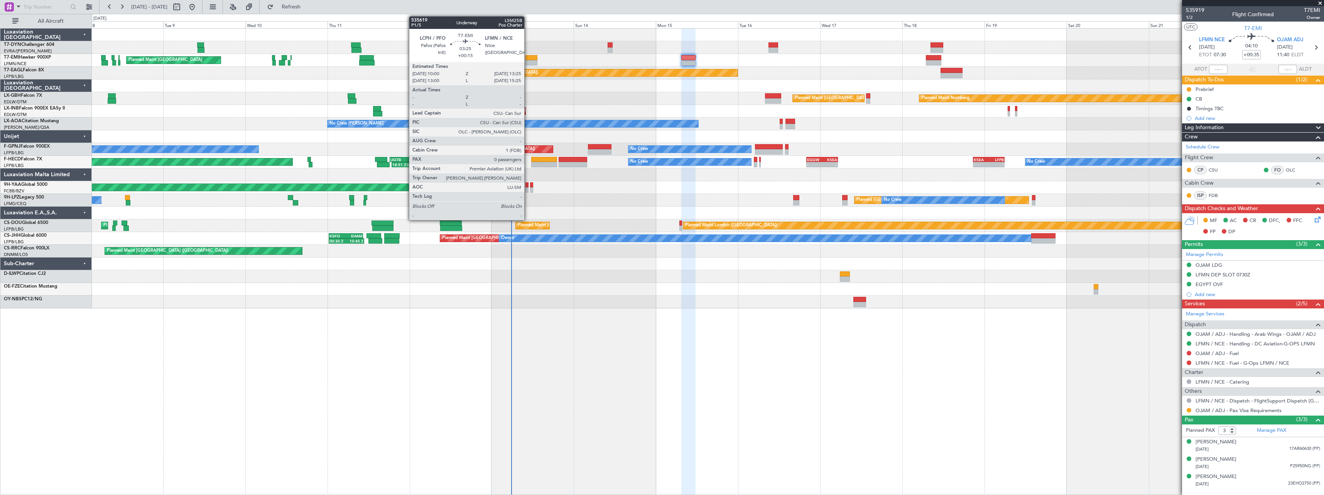
click at [528, 59] on div at bounding box center [531, 57] width 12 height 5
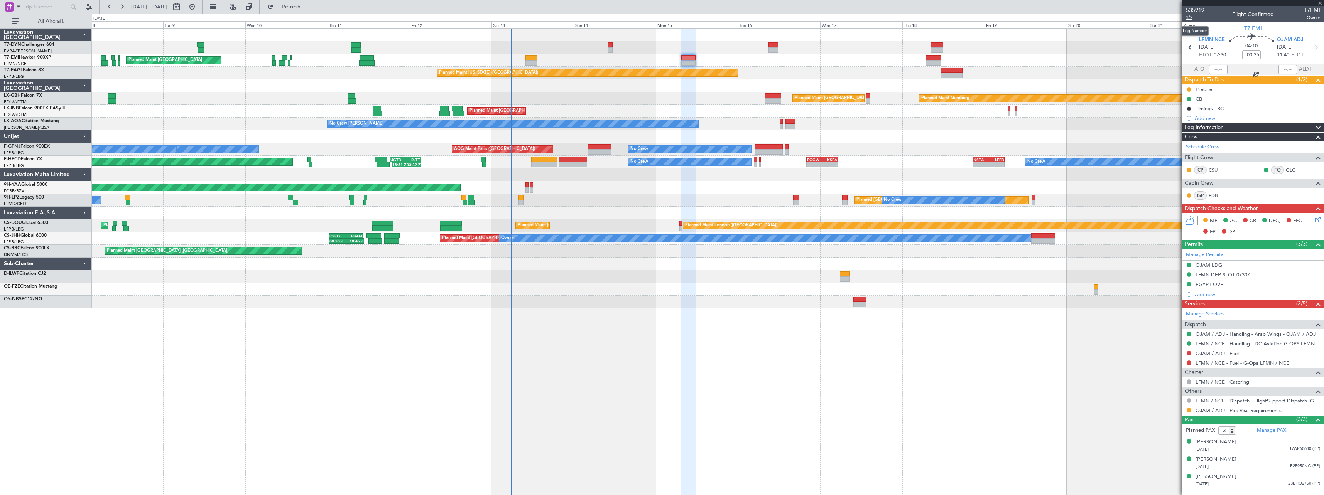
type input "+00:15"
type input "0"
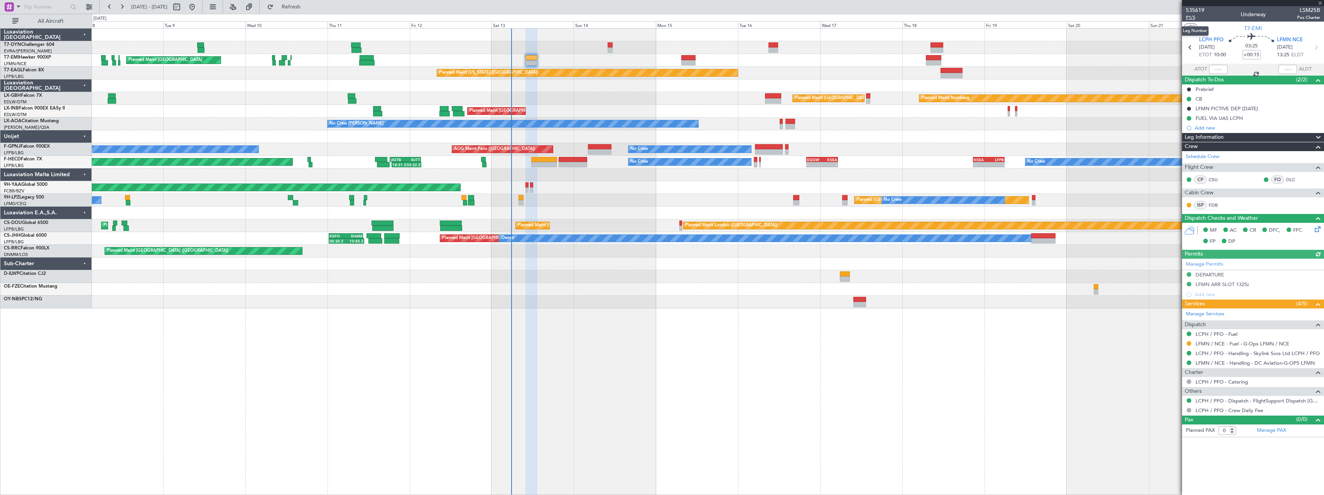
click at [1192, 17] on span "P1/5" at bounding box center [1195, 17] width 19 height 7
click at [1192, 18] on span "P1/5" at bounding box center [1195, 17] width 19 height 7
click at [310, 12] on button "Refresh" at bounding box center [286, 7] width 46 height 12
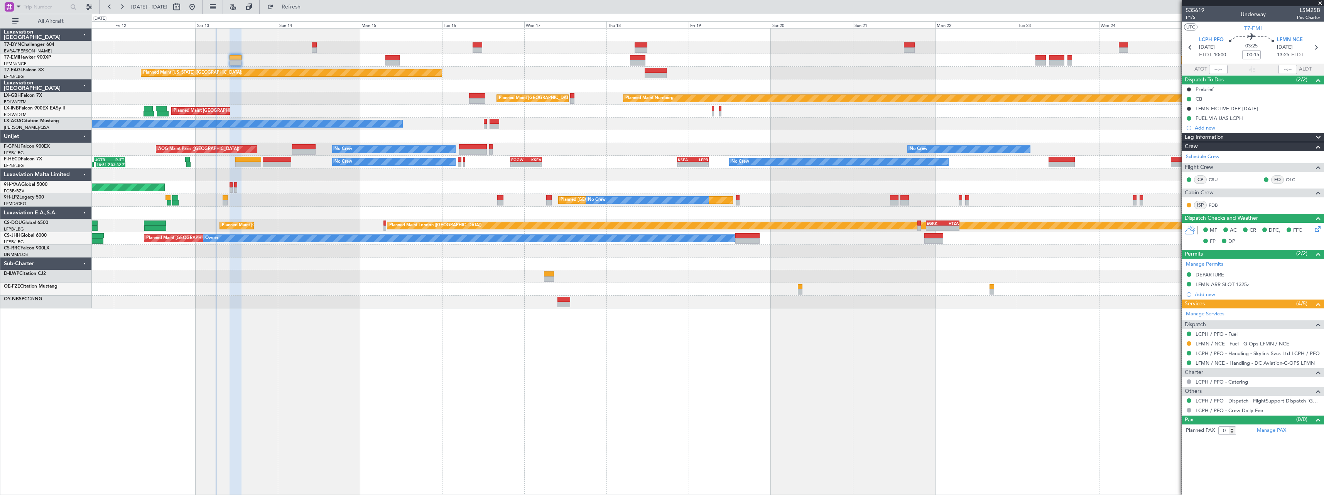
click at [743, 92] on div "Planned Maint [GEOGRAPHIC_DATA] Planned Maint [GEOGRAPHIC_DATA] Planned Maint […" at bounding box center [708, 169] width 1232 height 280
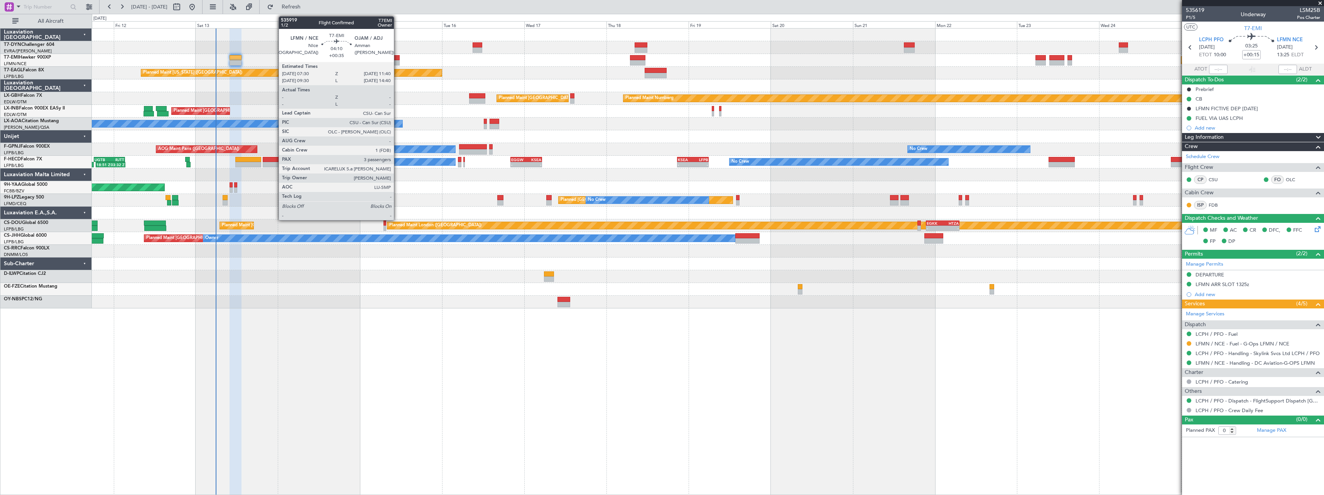
click at [397, 62] on div at bounding box center [392, 62] width 14 height 5
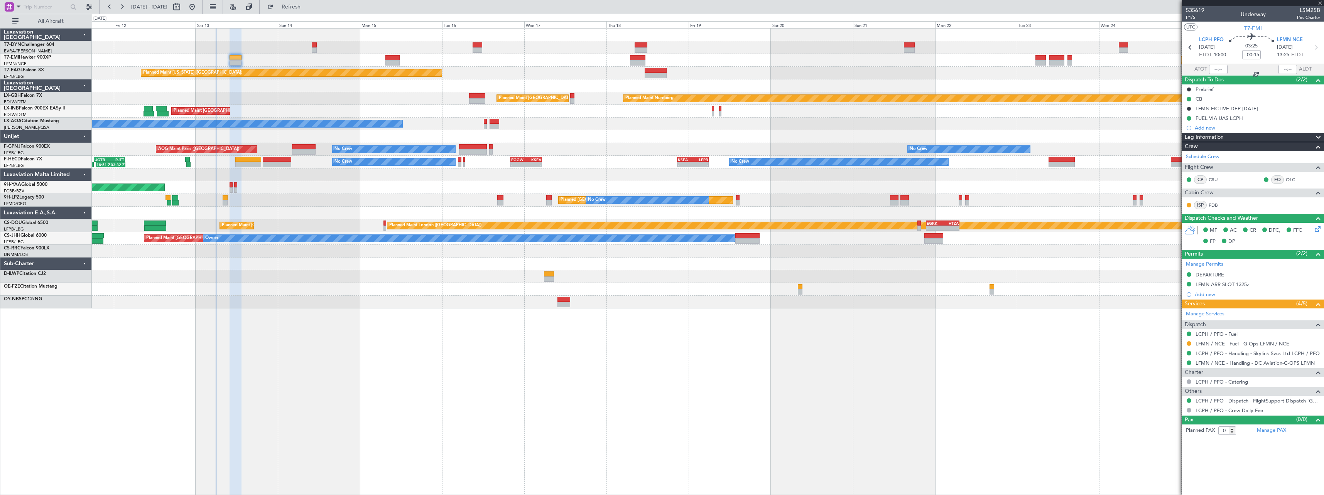
type input "+00:35"
type input "3"
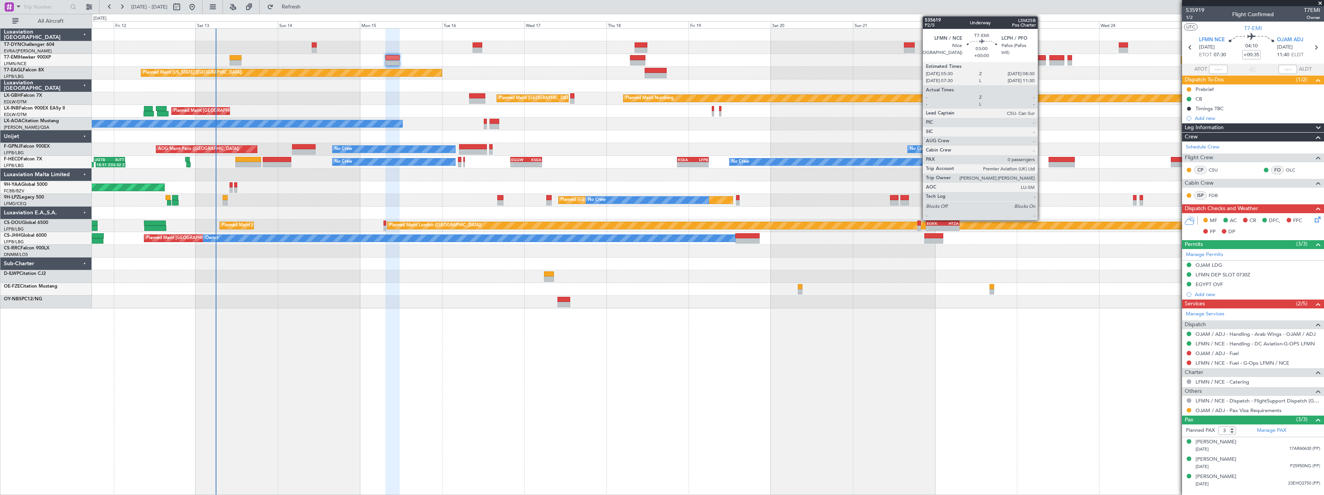
click at [1041, 63] on div at bounding box center [1040, 62] width 10 height 5
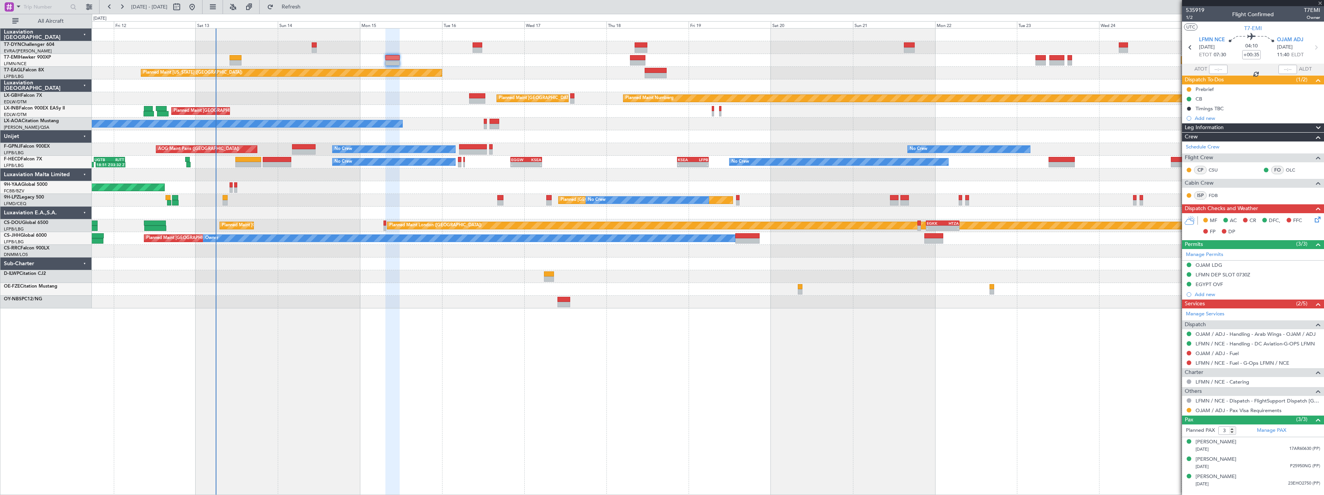
type input "0"
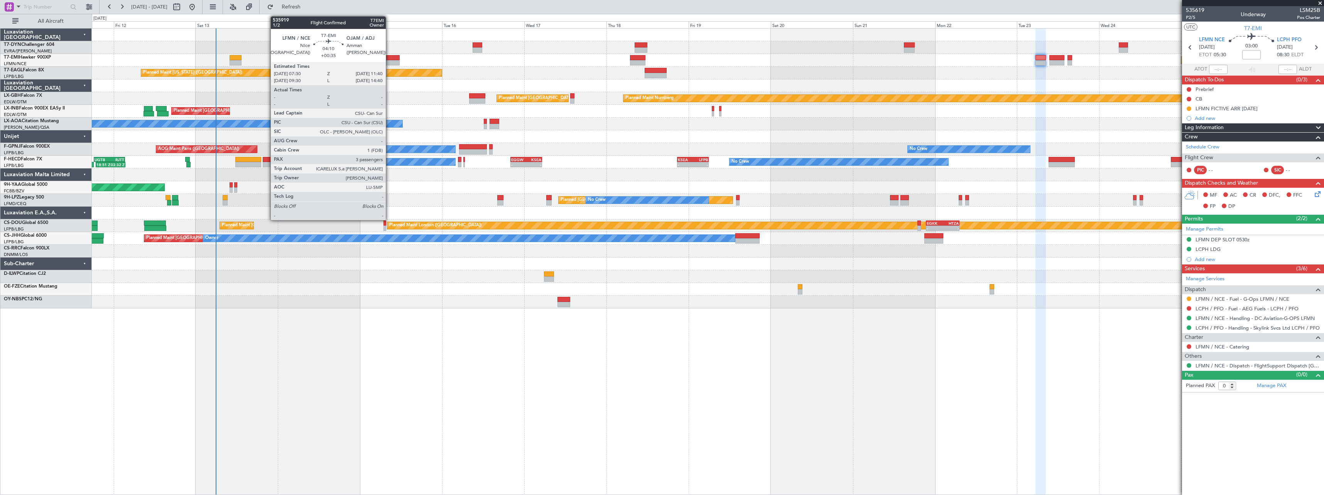
click at [390, 60] on div at bounding box center [392, 57] width 14 height 5
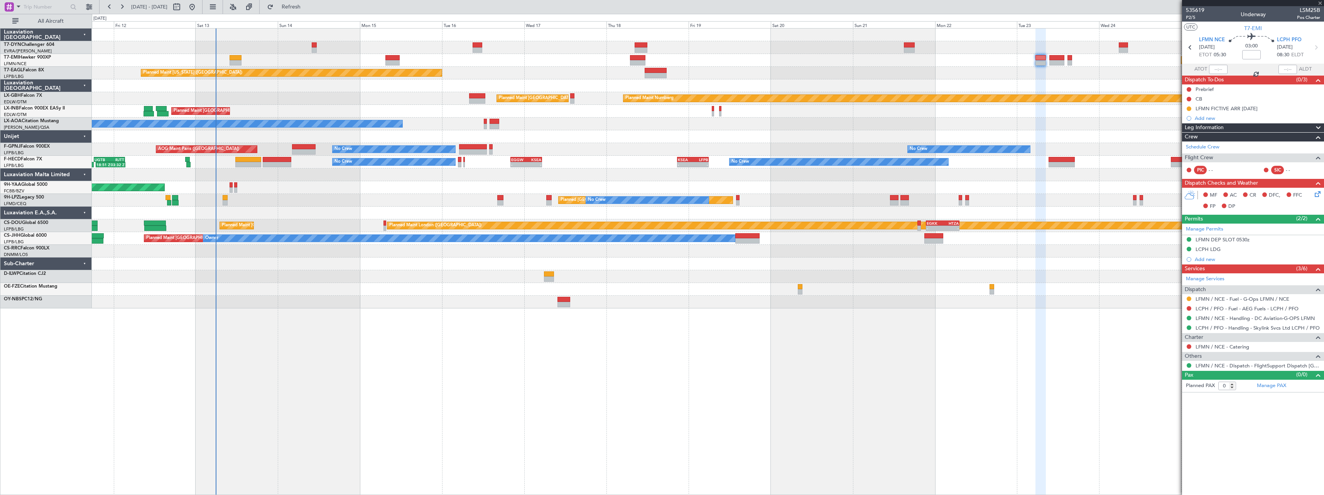
type input "+00:35"
type input "3"
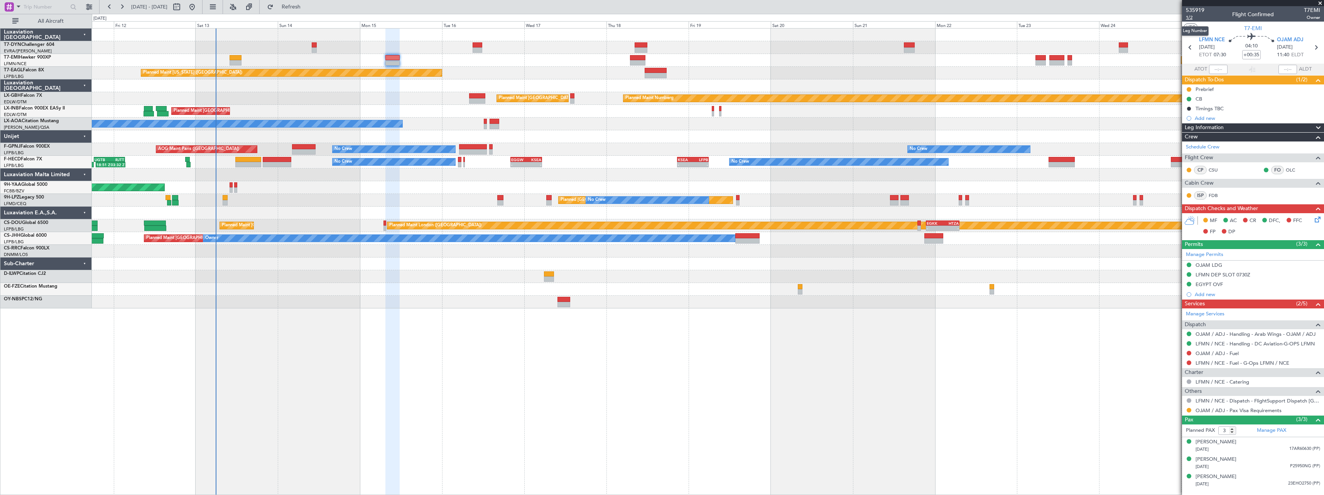
click at [1195, 15] on span "1/2" at bounding box center [1195, 17] width 19 height 7
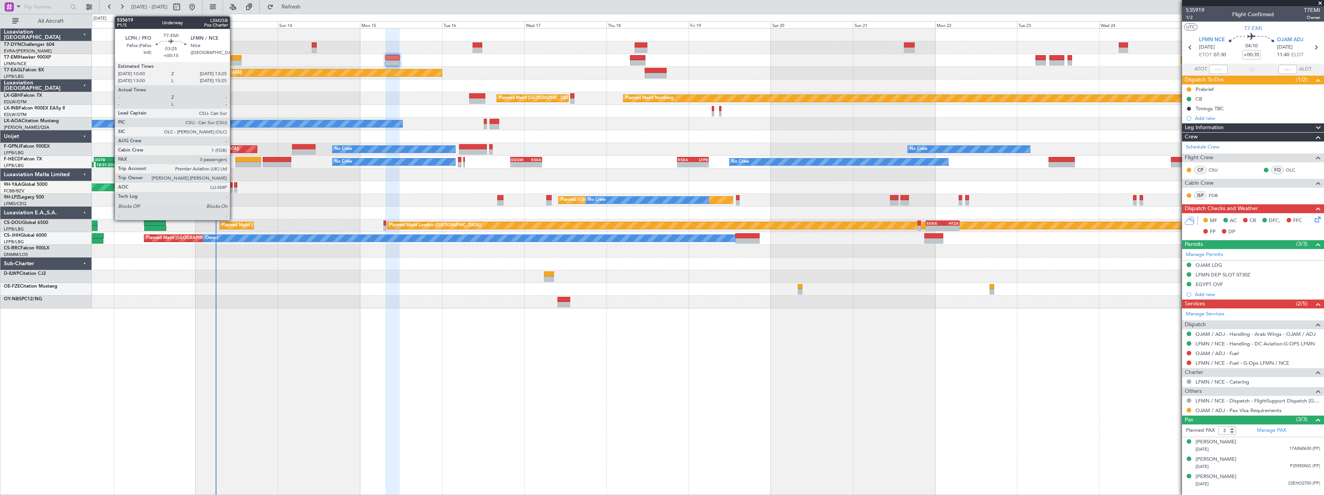
click at [233, 57] on div at bounding box center [236, 57] width 12 height 5
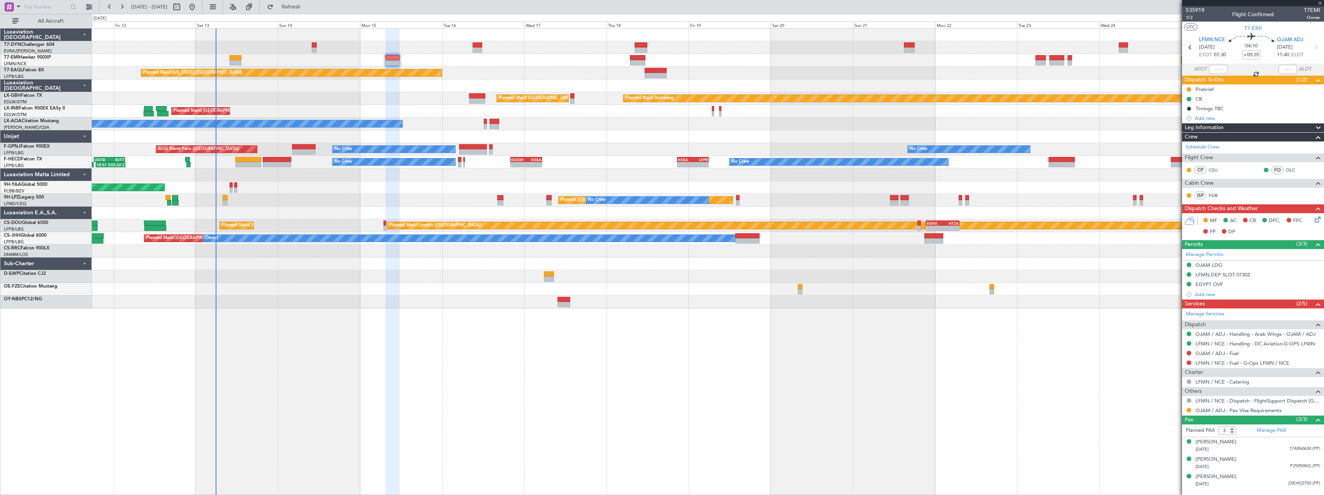
type input "+00:15"
type input "0"
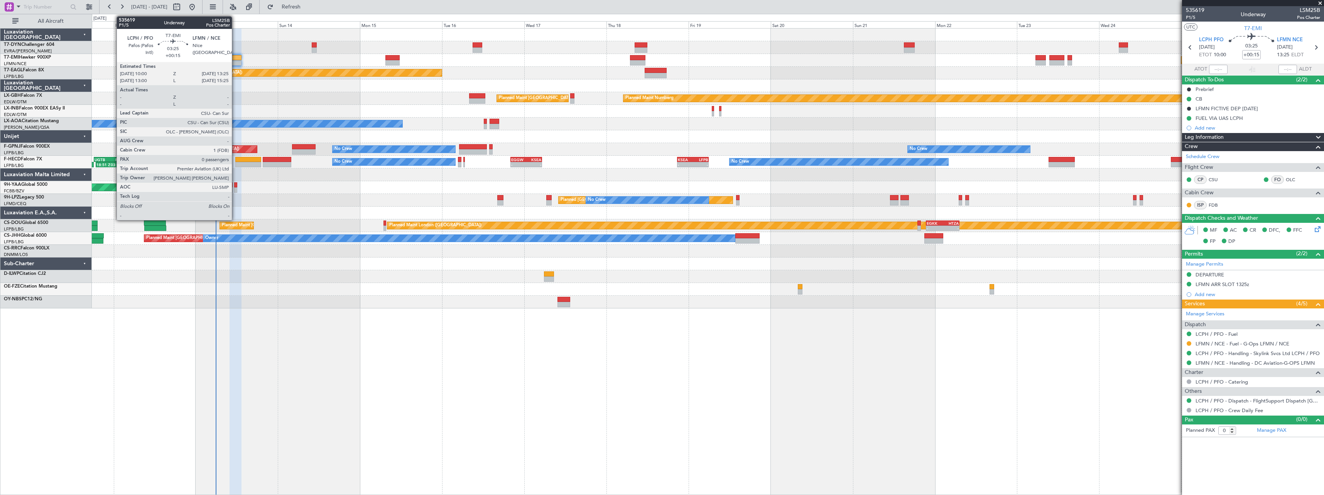
click at [235, 59] on div at bounding box center [236, 57] width 12 height 5
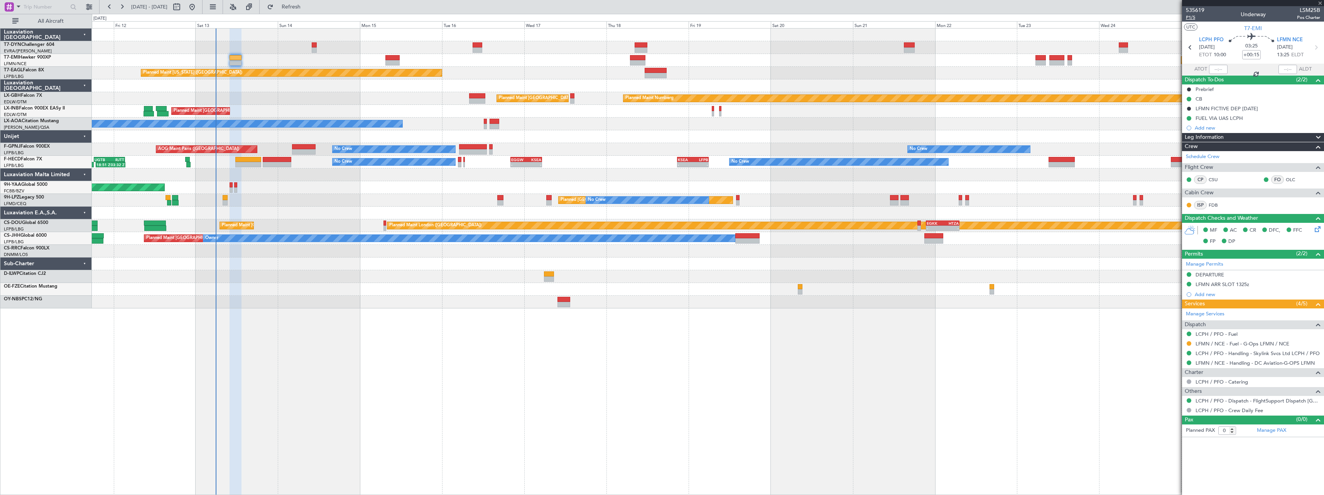
click at [1195, 18] on span "P1/5" at bounding box center [1195, 17] width 19 height 7
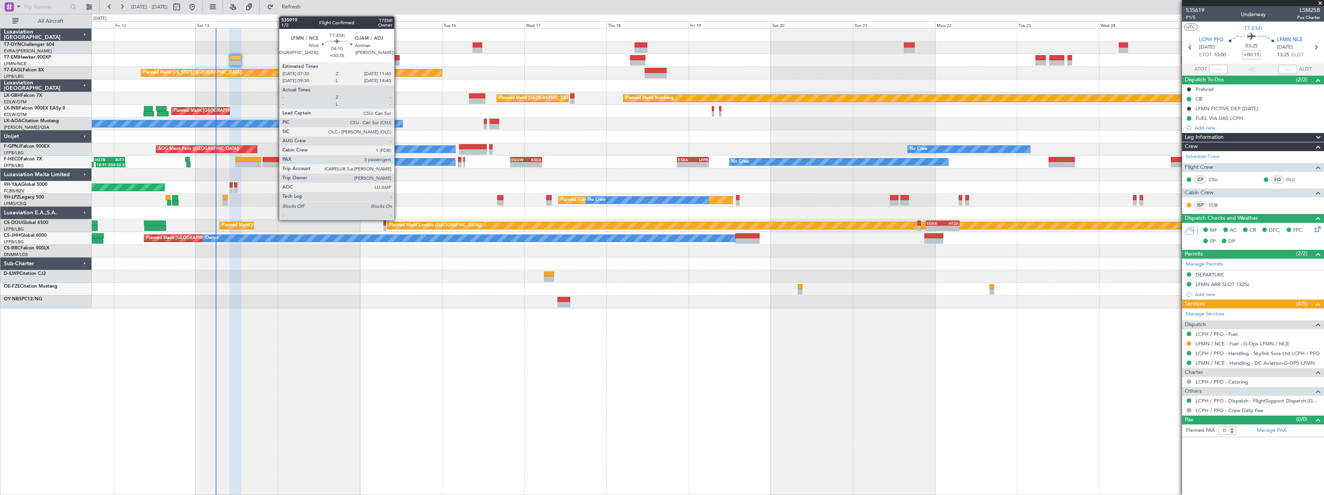
click at [398, 61] on div at bounding box center [392, 62] width 14 height 5
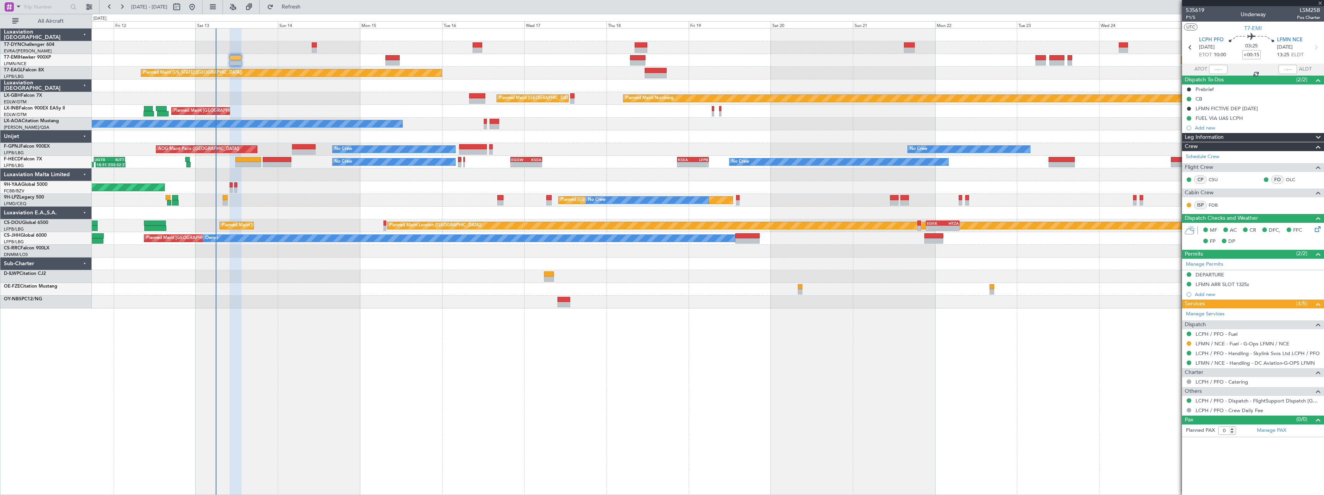
type input "+00:35"
type input "3"
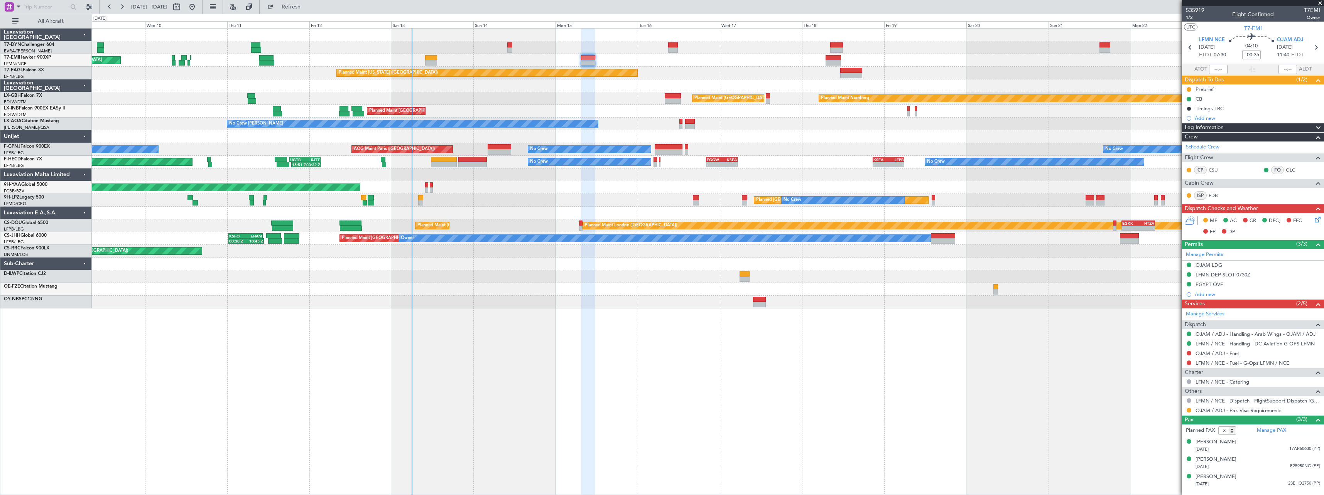
click at [490, 97] on div "Planned Maint Nurnberg Planned Maint Paris (Le Bourget) Planned Maint Dubai (Du…" at bounding box center [708, 98] width 1232 height 13
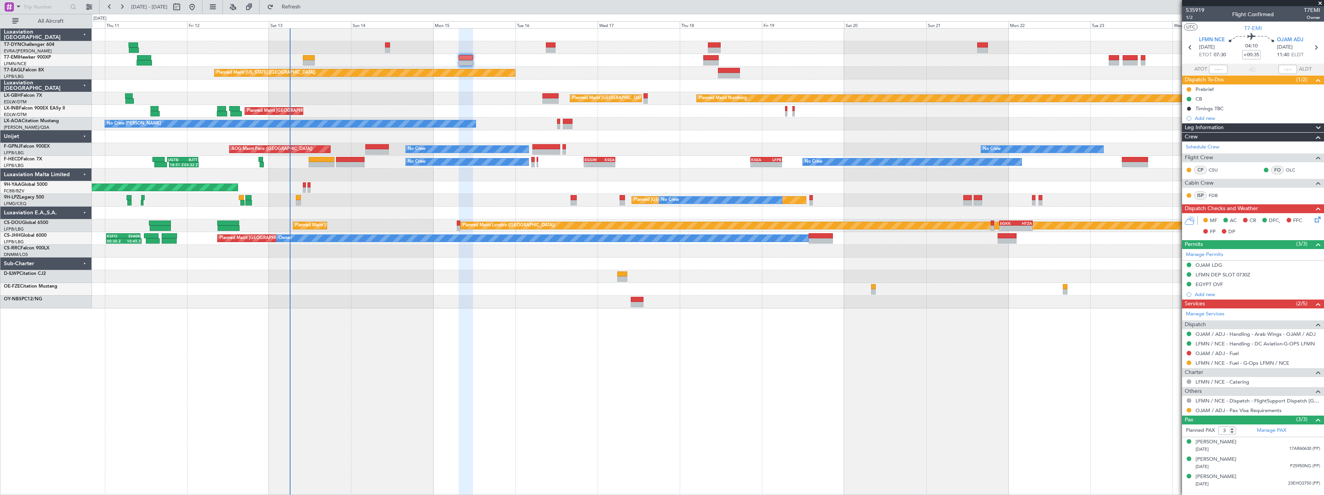
click at [508, 313] on div "Planned Maint Zurich Planned Maint Zurich Planned Maint New York (Teterboro) Pl…" at bounding box center [708, 261] width 1232 height 467
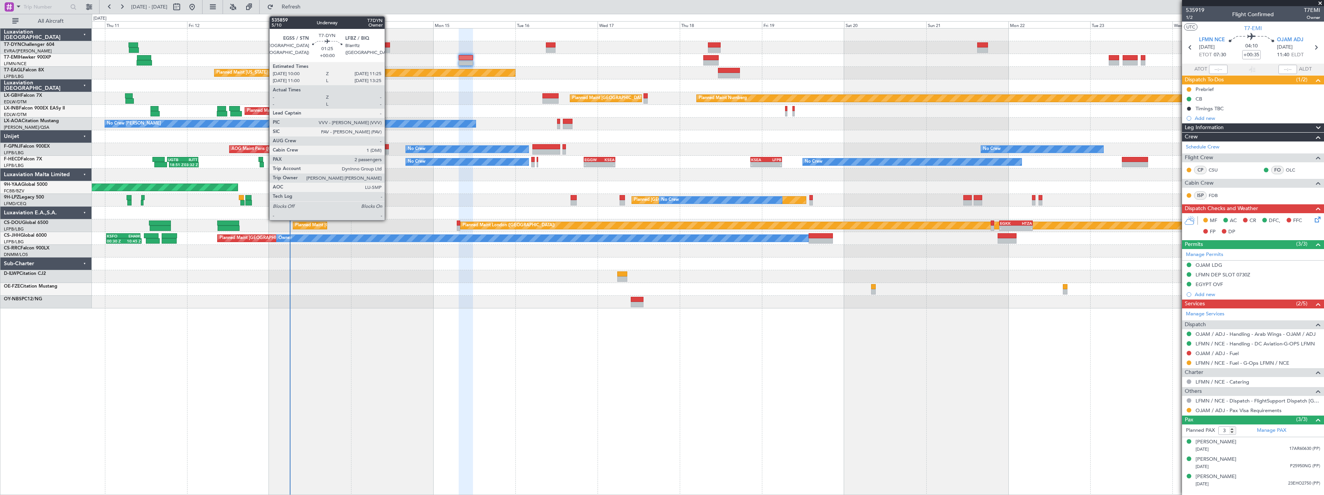
click at [388, 48] on div at bounding box center [387, 49] width 5 height 5
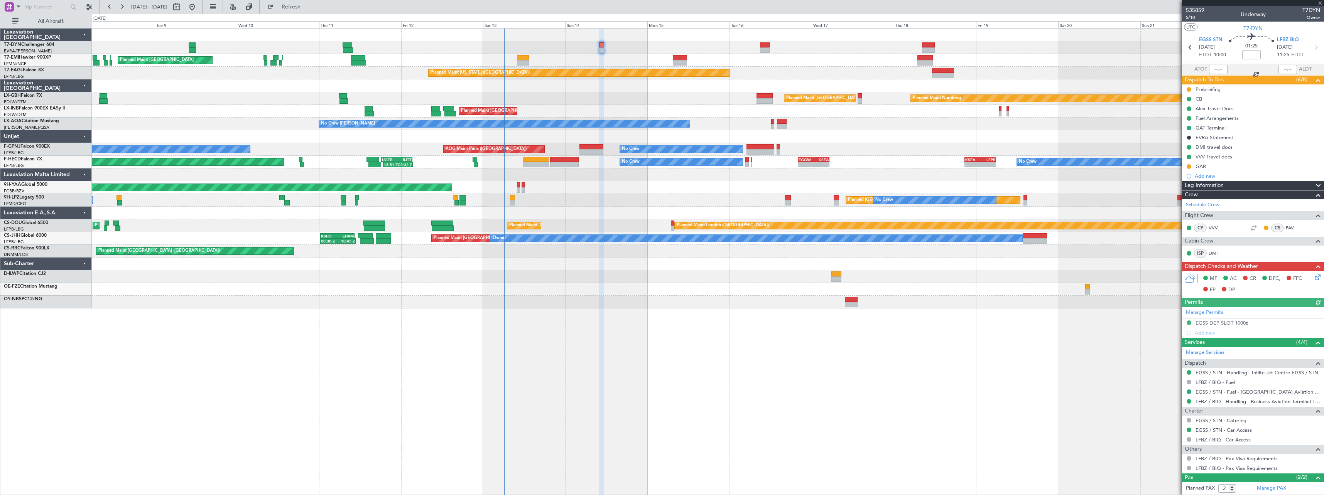
click at [798, 69] on div "Planned Maint Zurich Planned Maint Zurich Planned Maint Zurich Planned Maint Ne…" at bounding box center [708, 169] width 1232 height 280
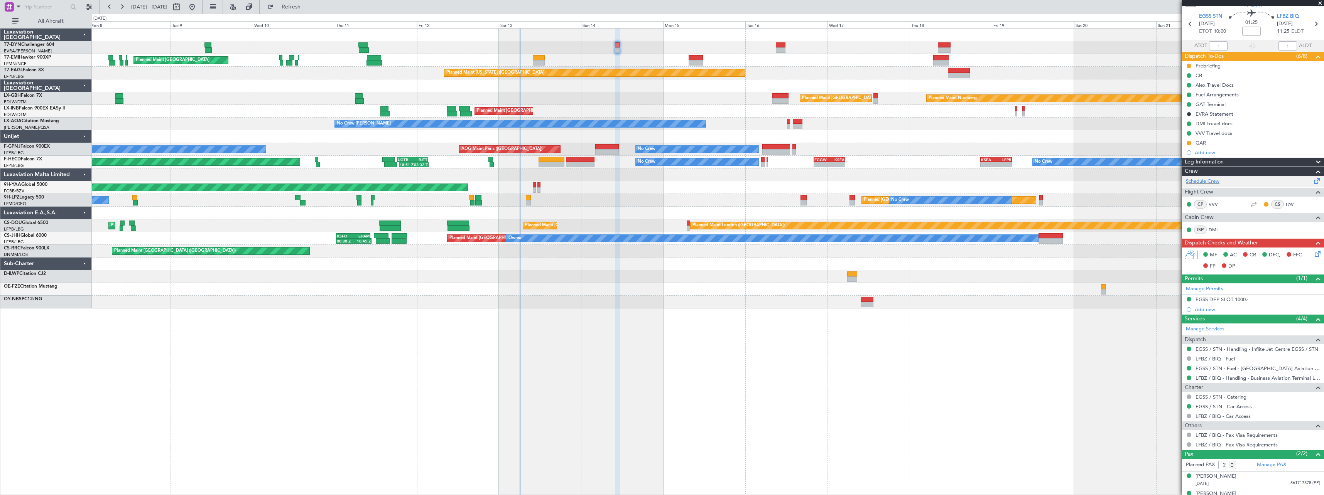
scroll to position [34, 0]
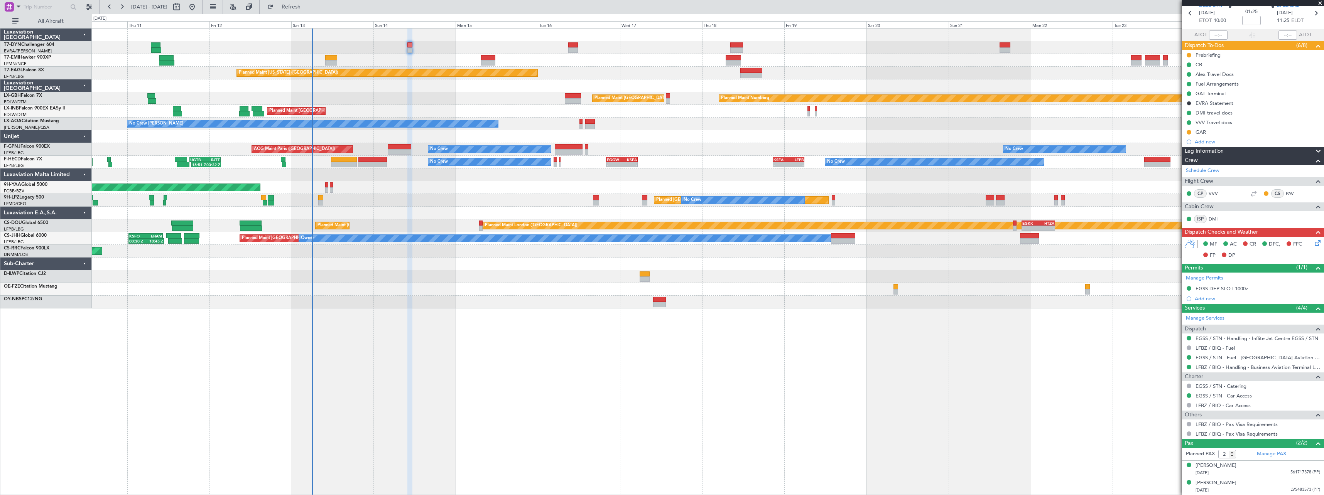
click at [514, 81] on div at bounding box center [708, 85] width 1232 height 13
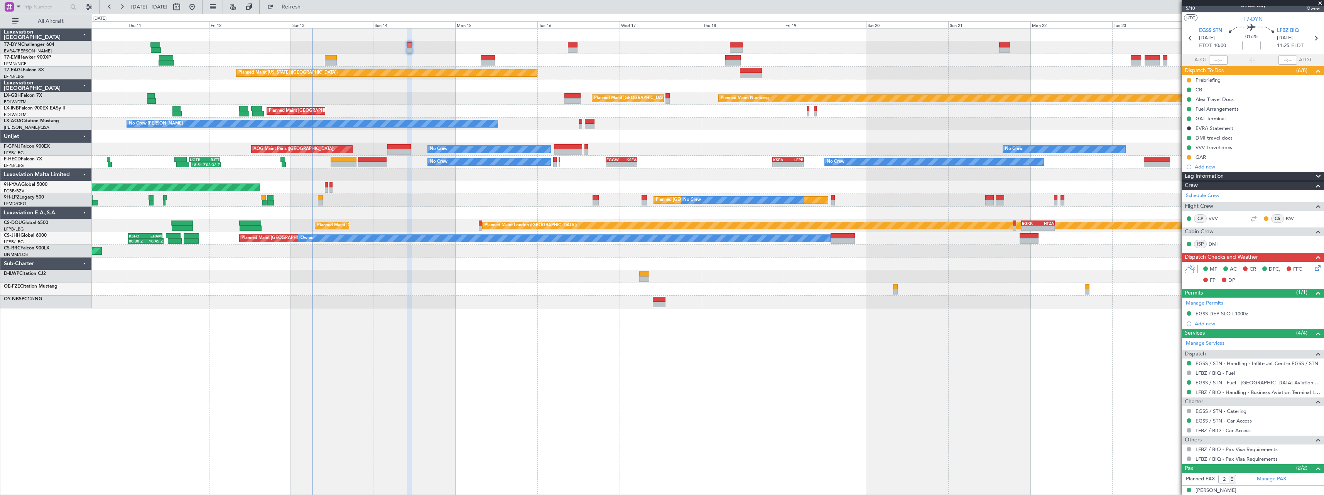
scroll to position [0, 0]
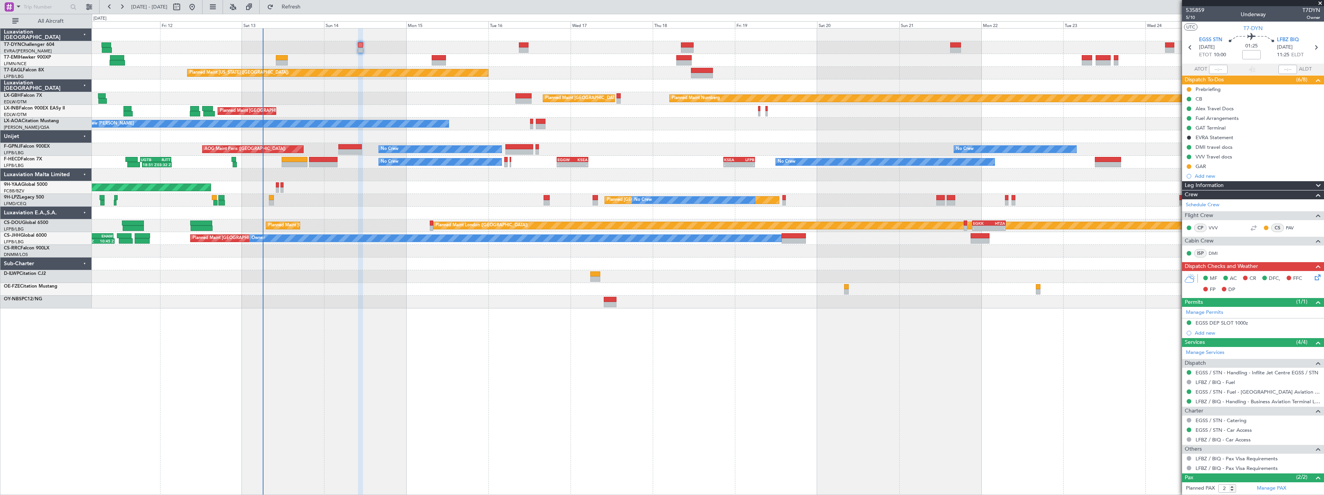
click at [539, 71] on div "Planned Maint [US_STATE] ([GEOGRAPHIC_DATA])" at bounding box center [708, 73] width 1232 height 13
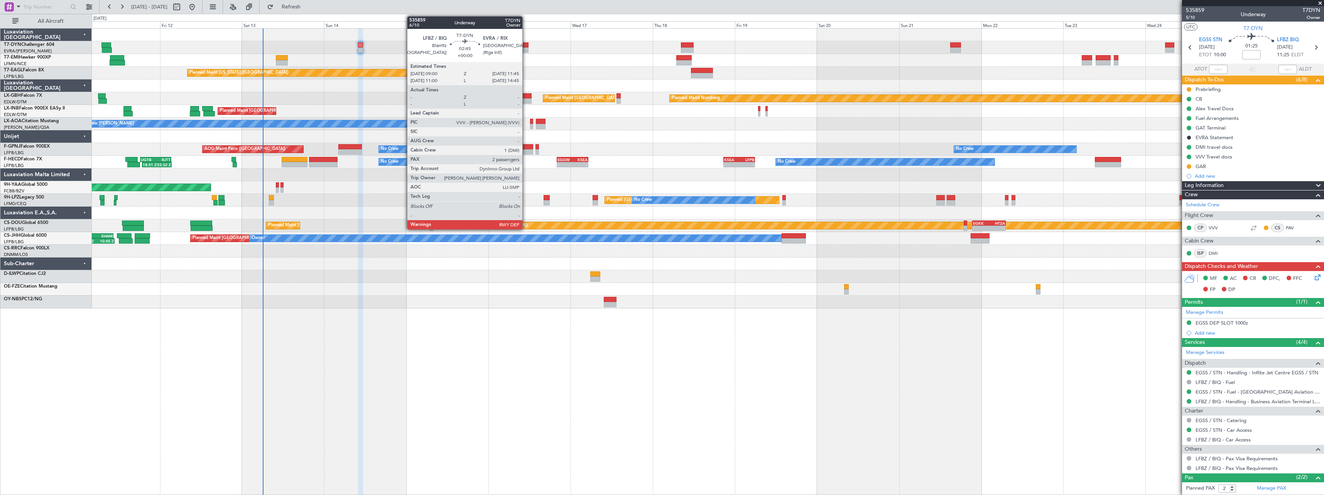
click at [526, 44] on div at bounding box center [524, 44] width 10 height 5
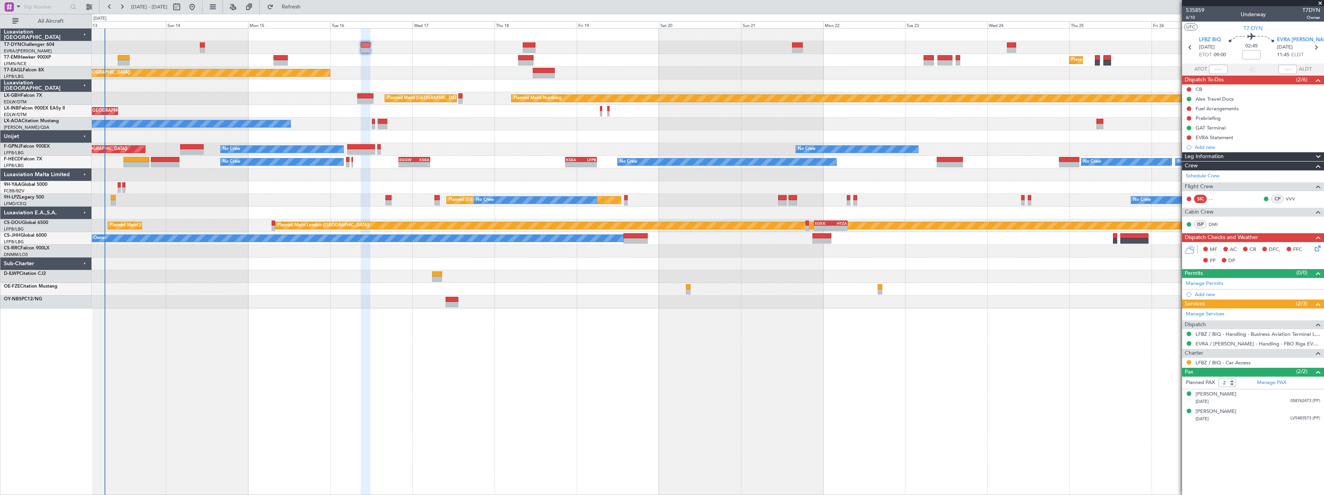
click at [640, 60] on div "Planned Maint Zurich Planned Maint Zurich" at bounding box center [708, 60] width 1232 height 13
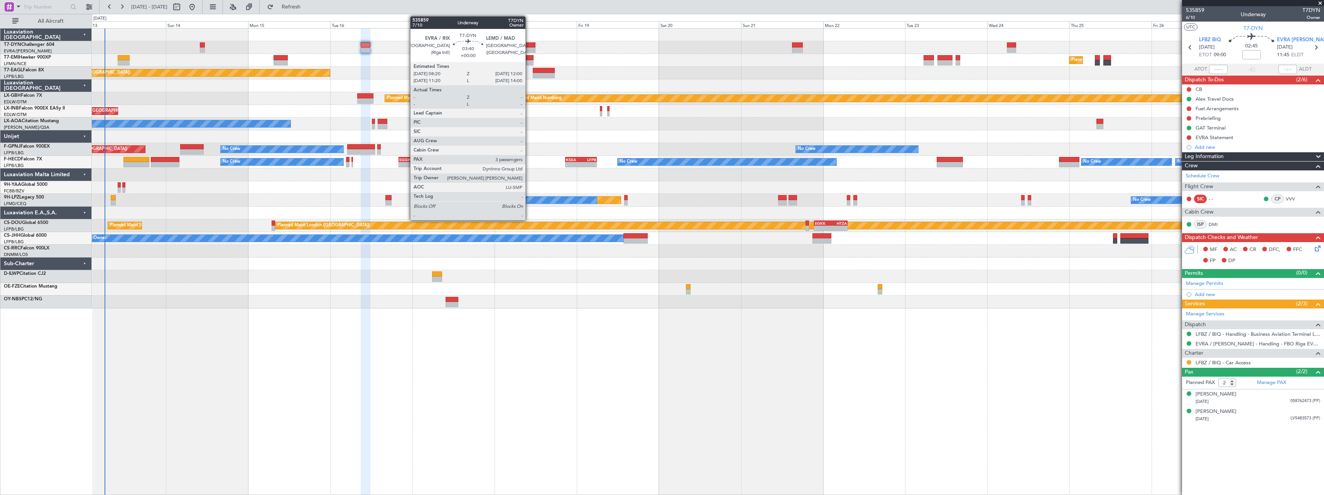
click at [529, 43] on div at bounding box center [529, 44] width 13 height 5
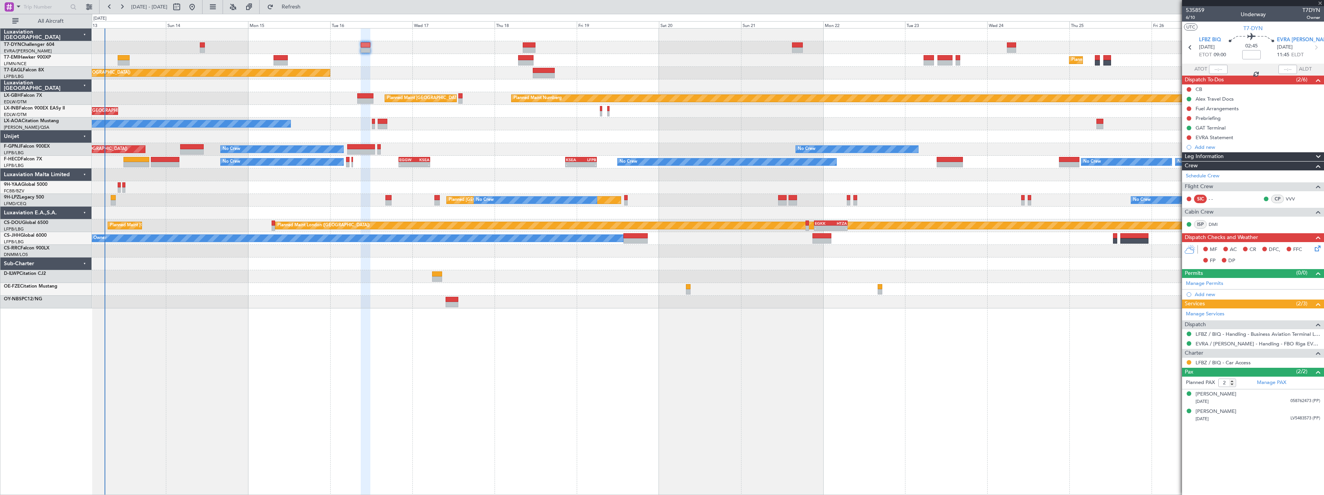
type input "3"
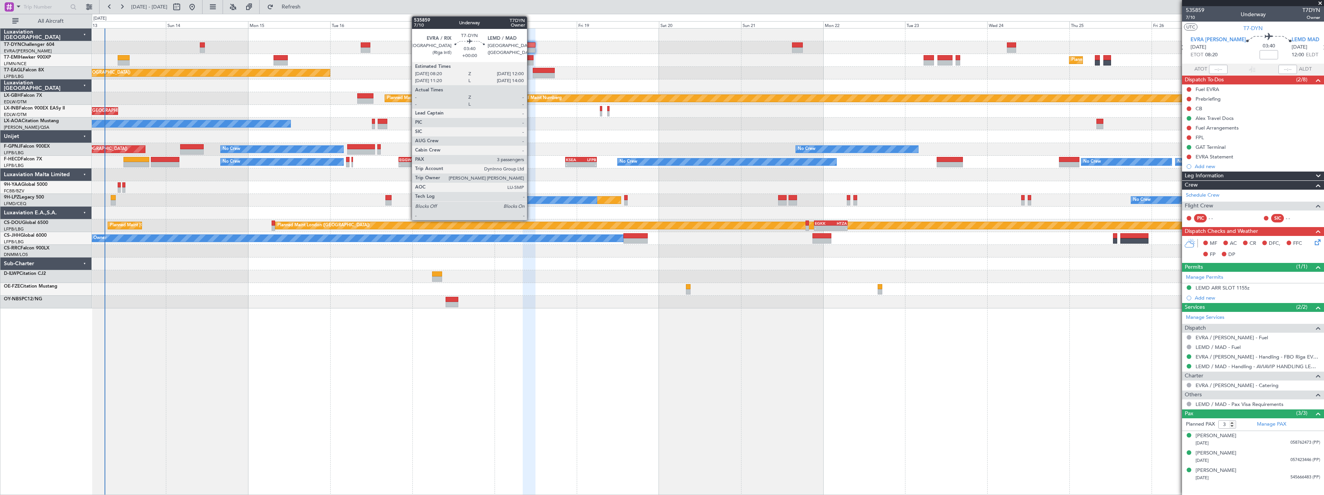
click at [530, 42] on div at bounding box center [529, 44] width 13 height 5
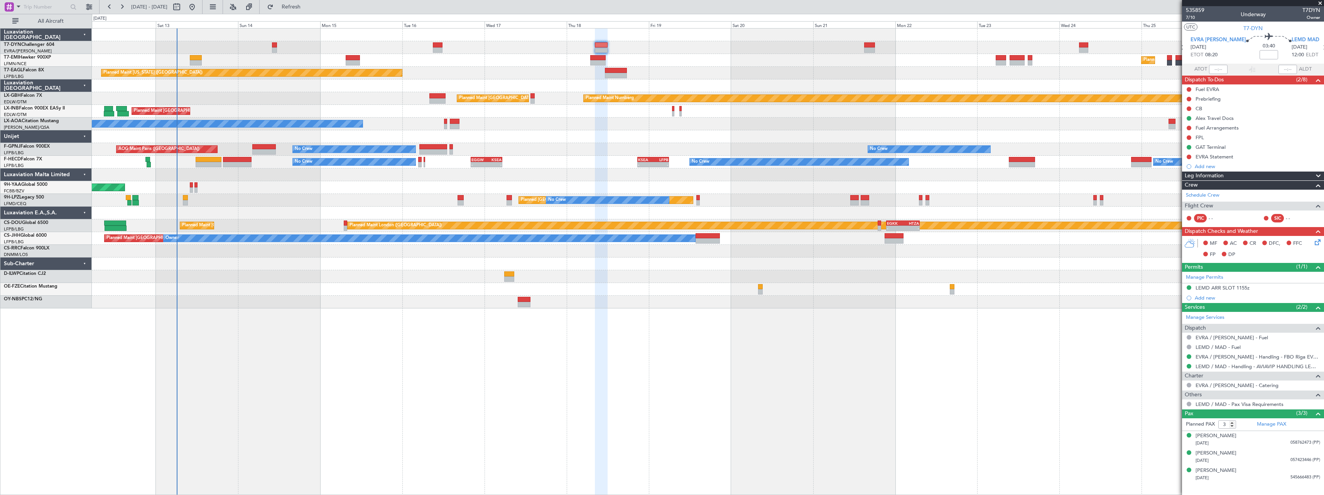
click at [324, 96] on div "Planned Maint Nurnberg Planned Maint Paris (Le Bourget)" at bounding box center [708, 98] width 1232 height 13
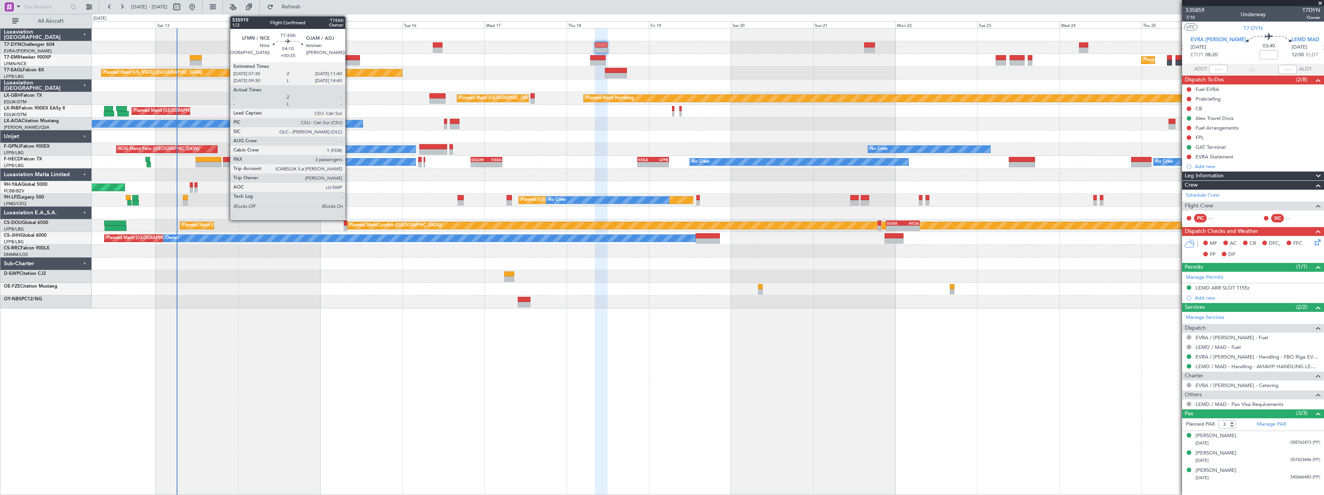
click at [349, 60] on div at bounding box center [353, 57] width 14 height 5
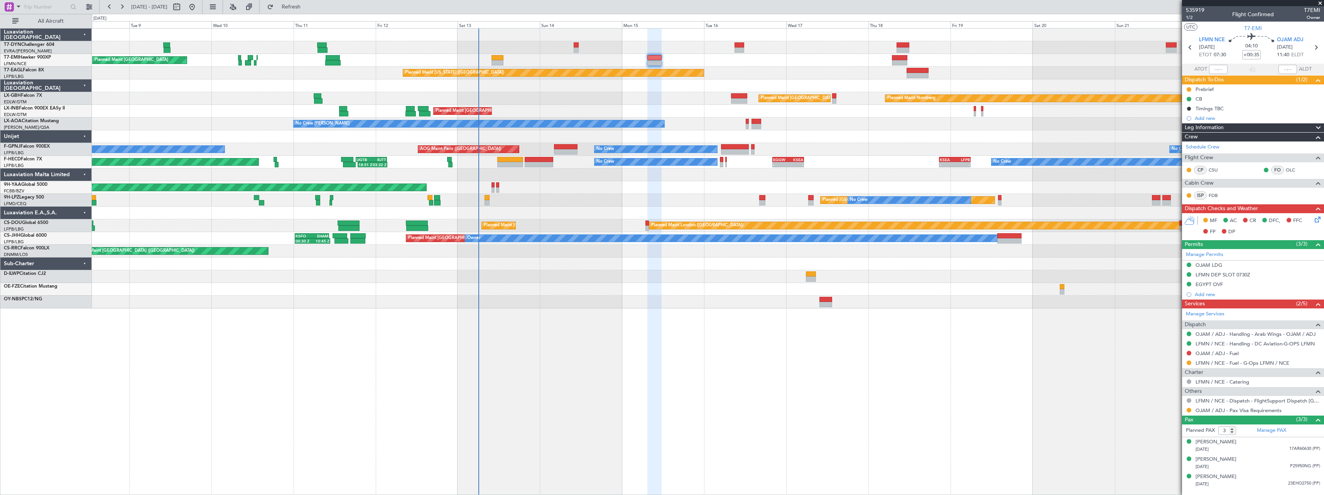
click at [822, 334] on div "Planned Maint Zurich Planned Maint Zurich Planned Maint Zurich Planned Maint Ne…" at bounding box center [708, 261] width 1232 height 467
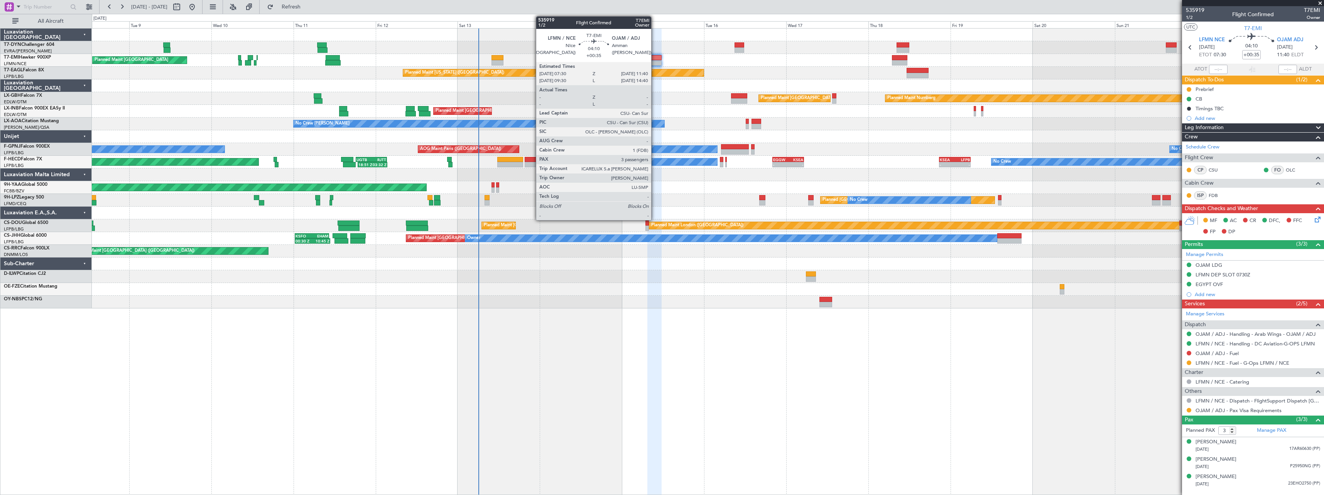
click at [655, 57] on div at bounding box center [654, 57] width 14 height 5
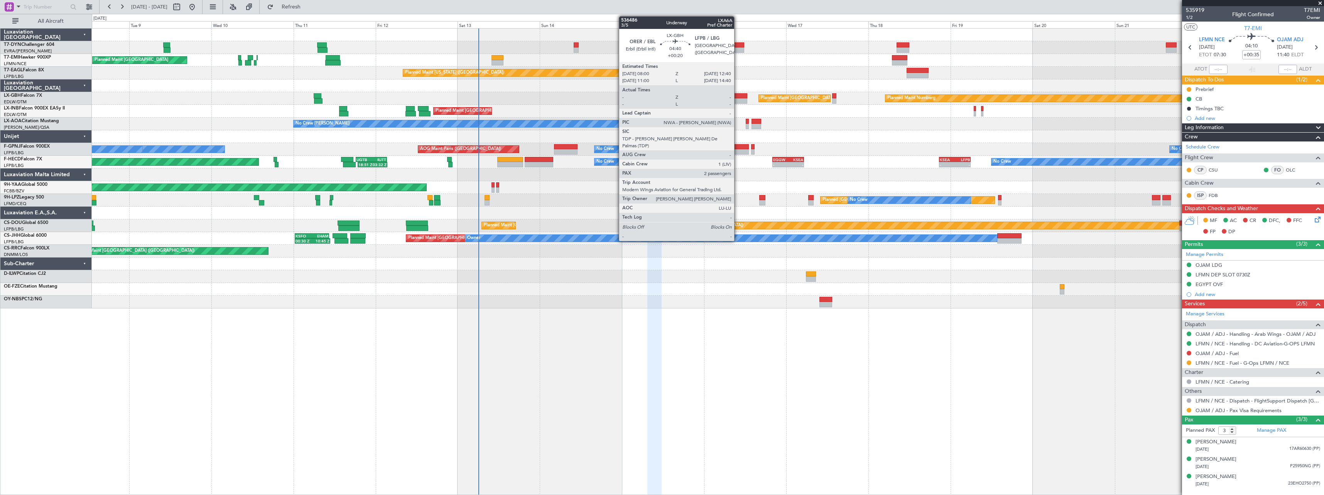
click at [738, 96] on div at bounding box center [739, 95] width 16 height 5
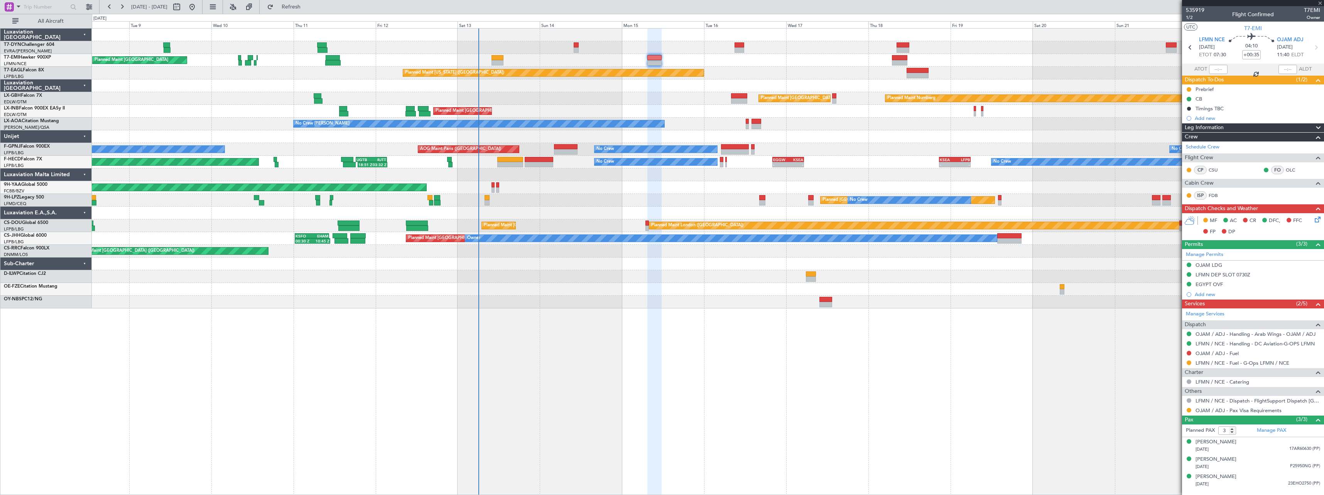
type input "+00:20"
type input "2"
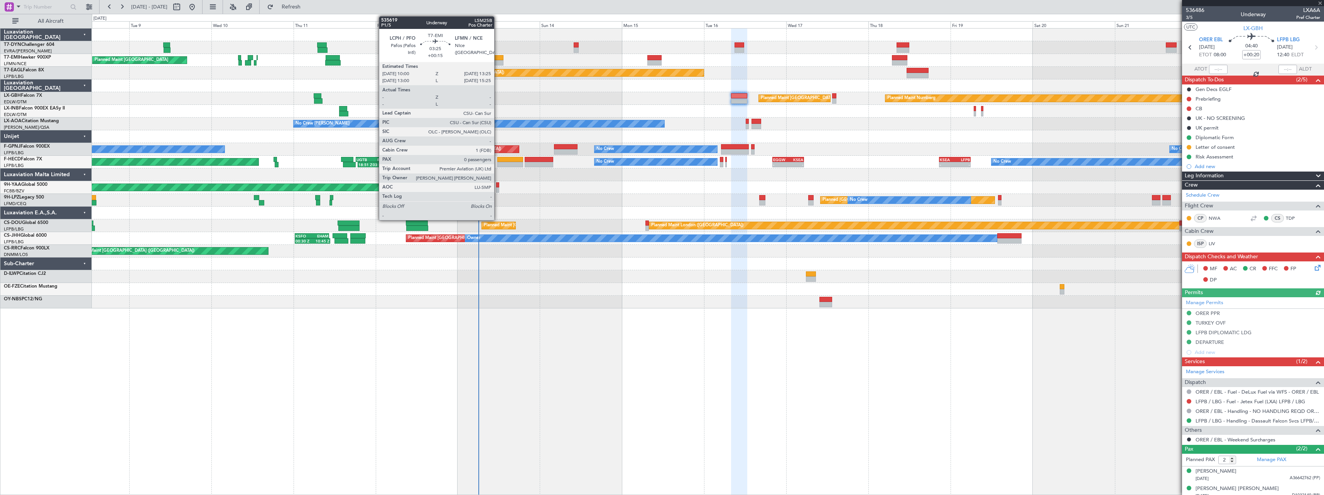
click at [498, 63] on div at bounding box center [497, 62] width 12 height 5
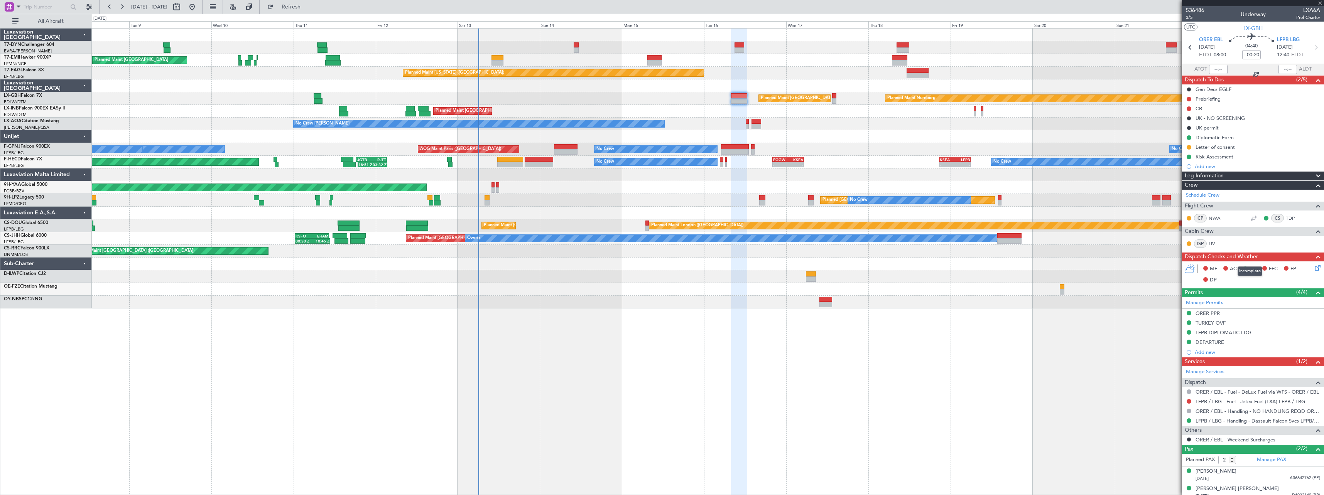
type input "+00:15"
type input "0"
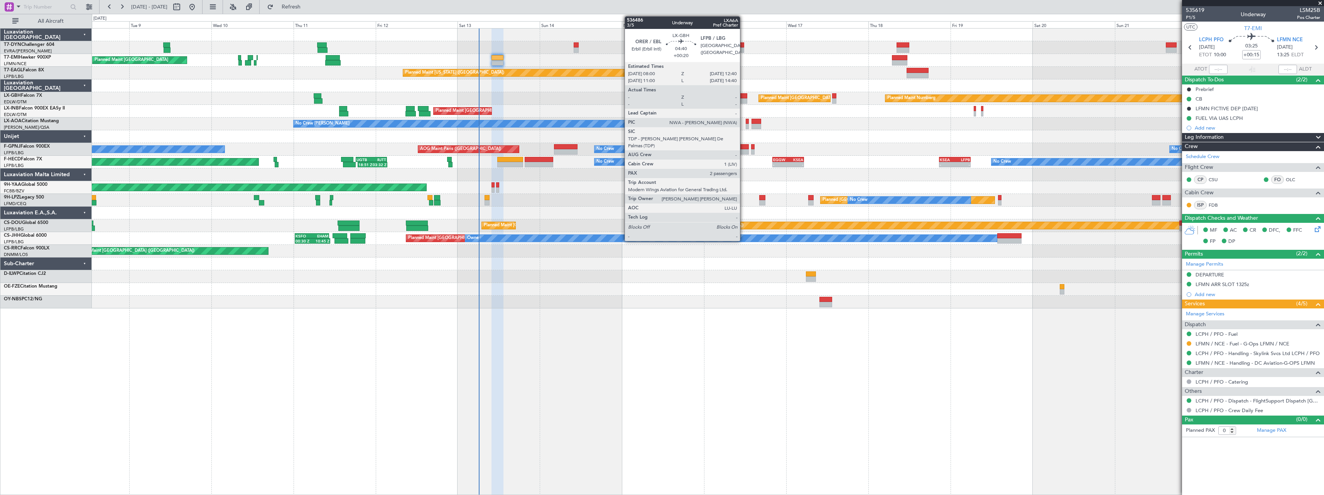
click at [743, 99] on div at bounding box center [739, 100] width 16 height 5
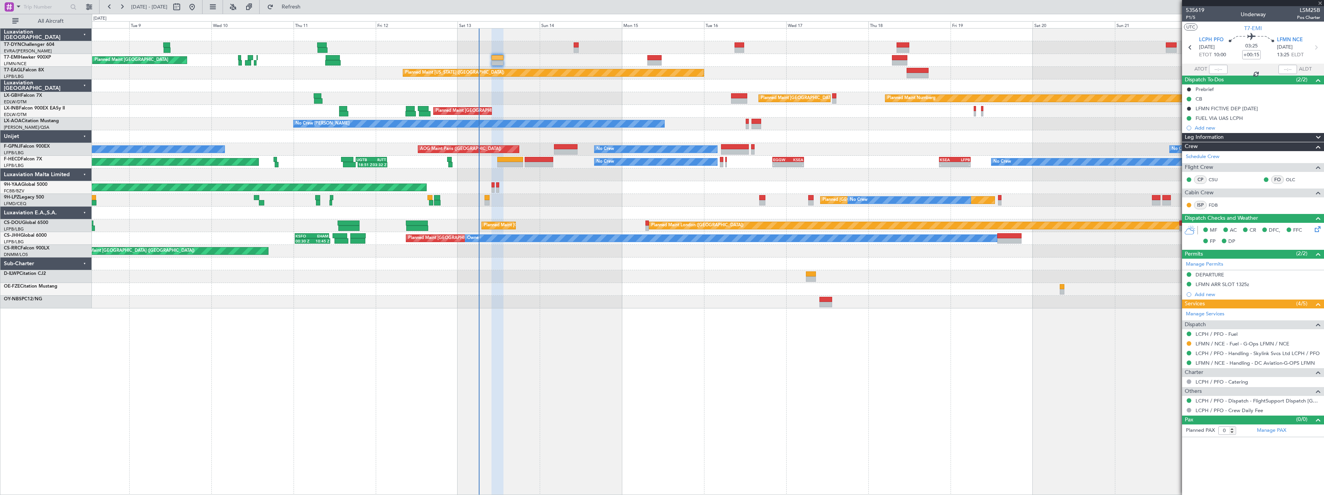
type input "+00:20"
type input "2"
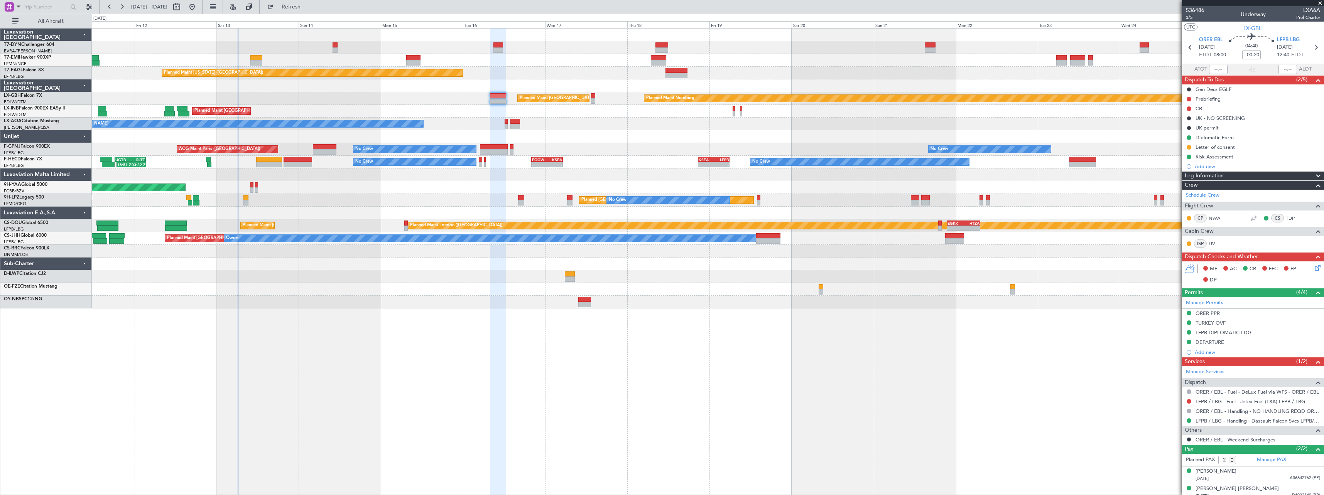
click at [688, 129] on div "Planned Maint Zurich Planned Maint Zurich Planned Maint New York (Teterboro) Pl…" at bounding box center [708, 169] width 1232 height 280
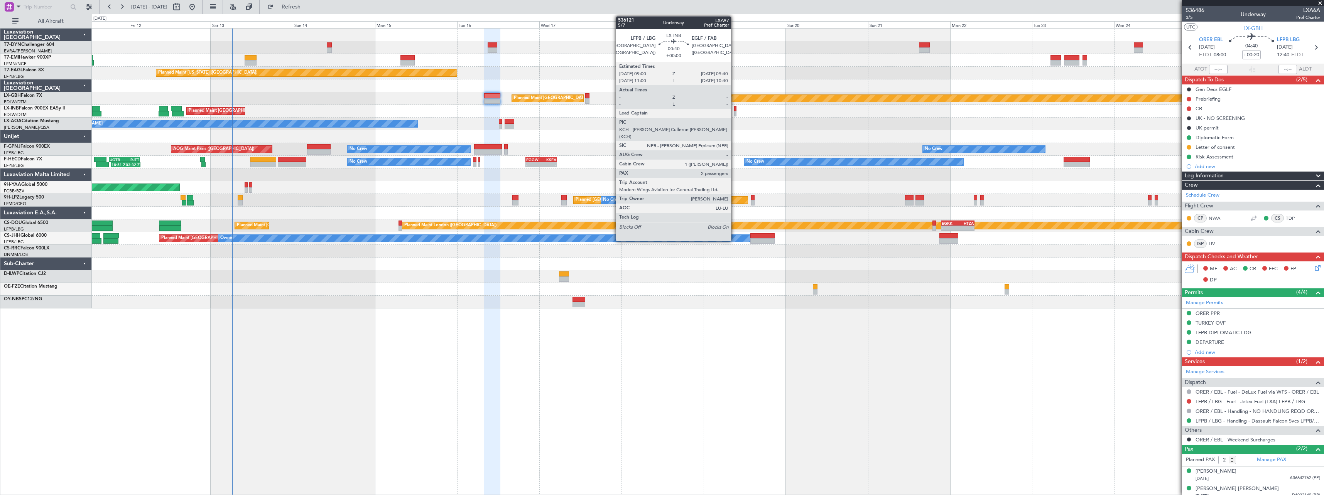
click at [734, 111] on div at bounding box center [735, 113] width 2 height 5
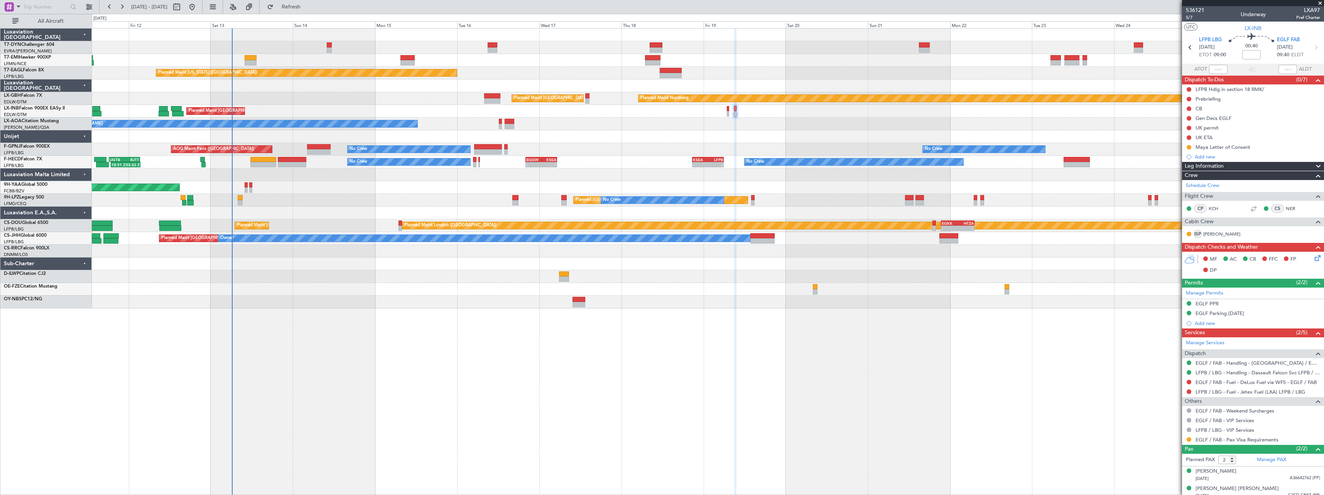
scroll to position [6, 0]
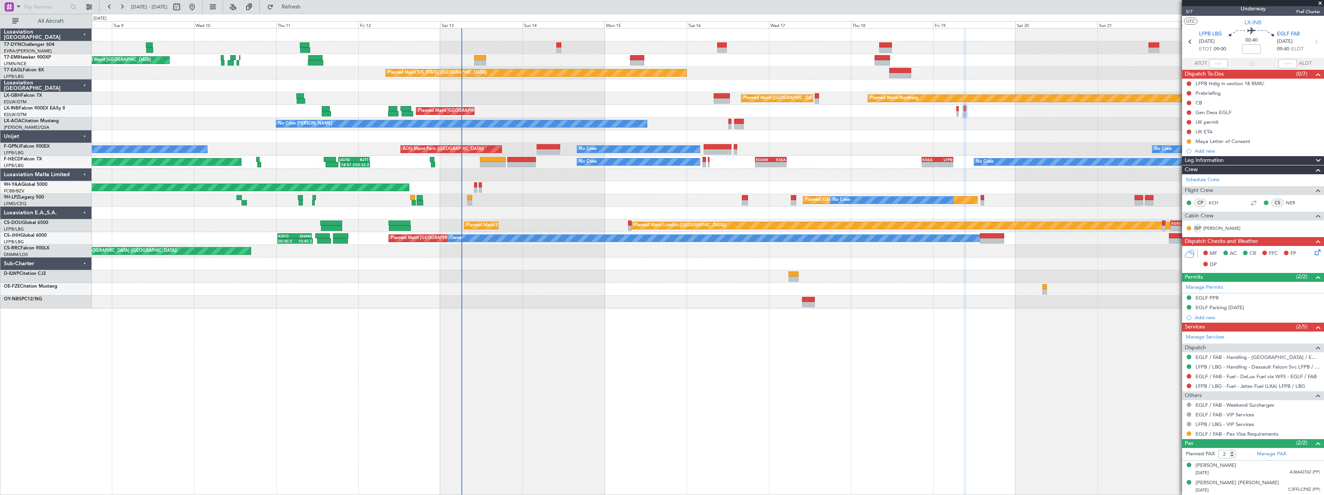
click at [822, 119] on div "No Crew Chester Planned Maint Paris (Le Bourget) No Crew Dublin (Dublin Intl)" at bounding box center [708, 124] width 1232 height 13
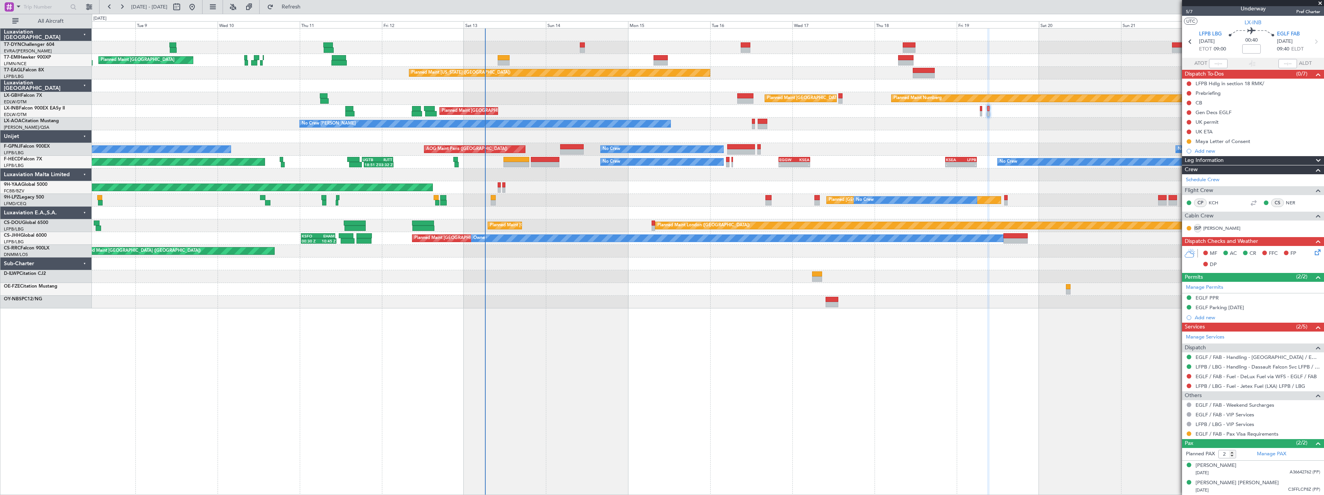
click at [587, 205] on div "Planned Maint St Gallen (Altenrhein) No Crew No Crew No Crew" at bounding box center [708, 200] width 1232 height 13
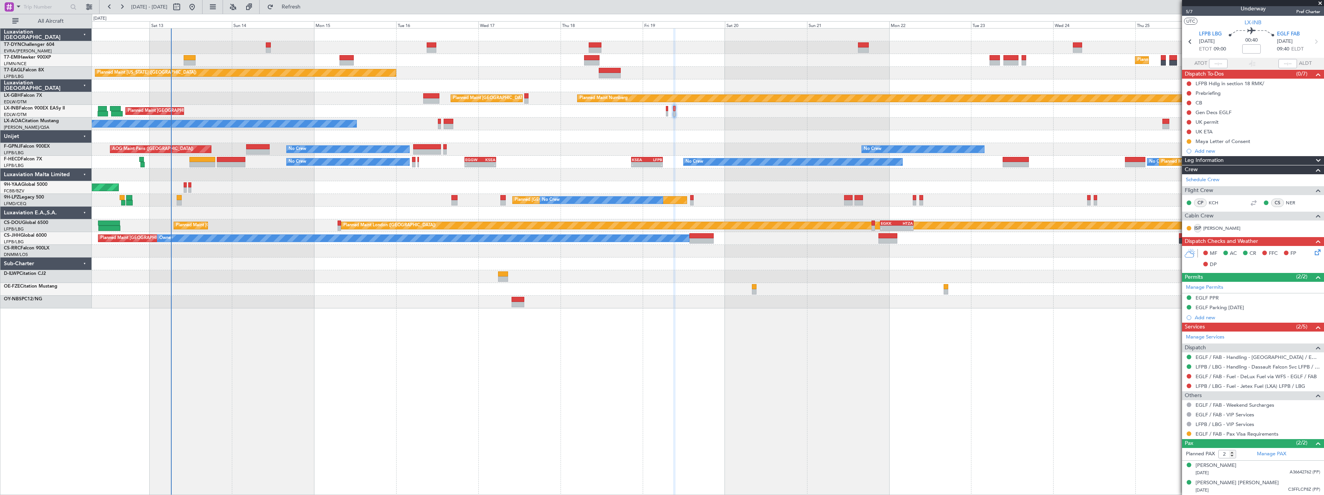
click at [487, 148] on div "Planned Maint Zurich Planned Maint Zurich Planned Maint New York (Teterboro) Pl…" at bounding box center [708, 169] width 1232 height 280
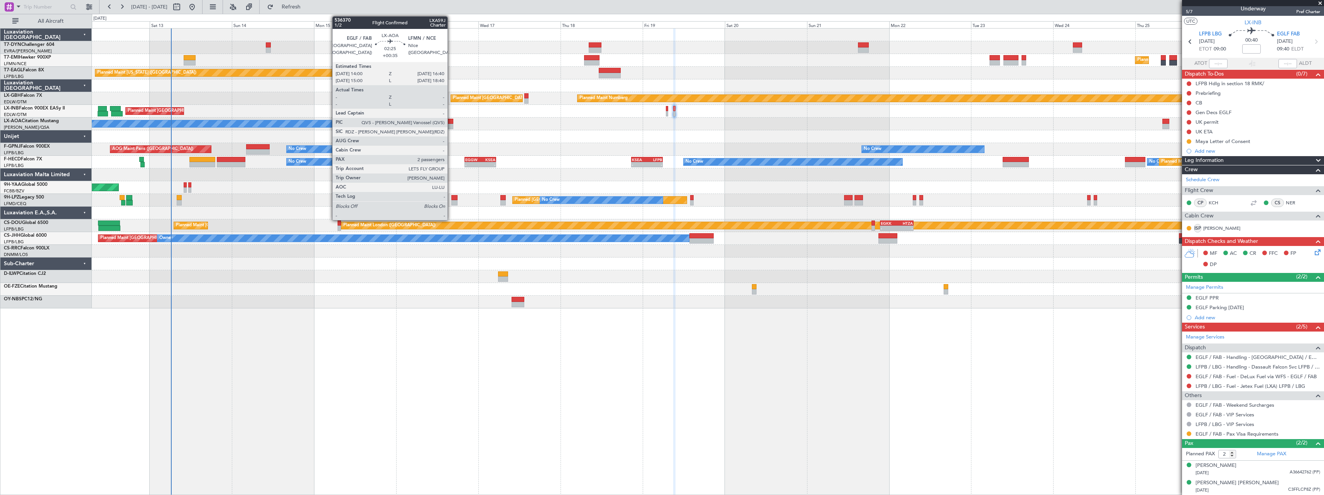
click at [451, 122] on div at bounding box center [448, 121] width 9 height 5
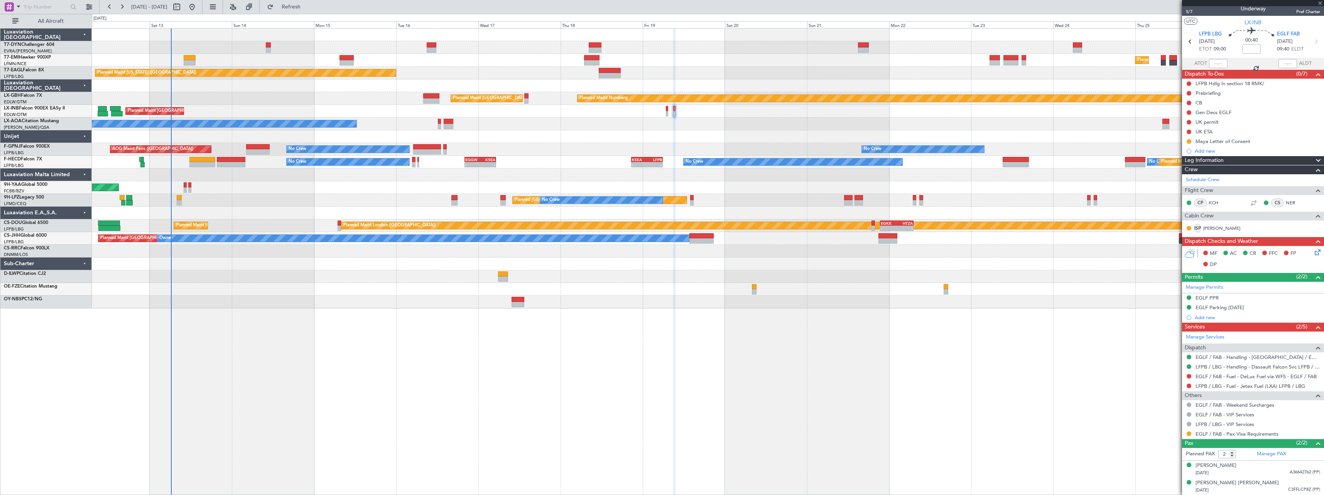
type input "+00:35"
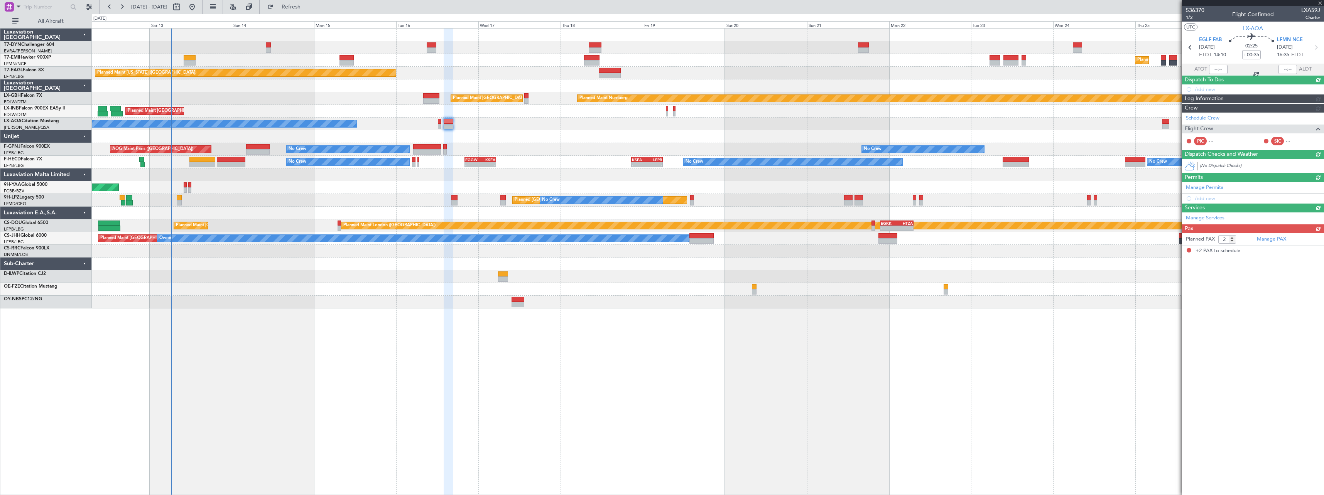
scroll to position [0, 0]
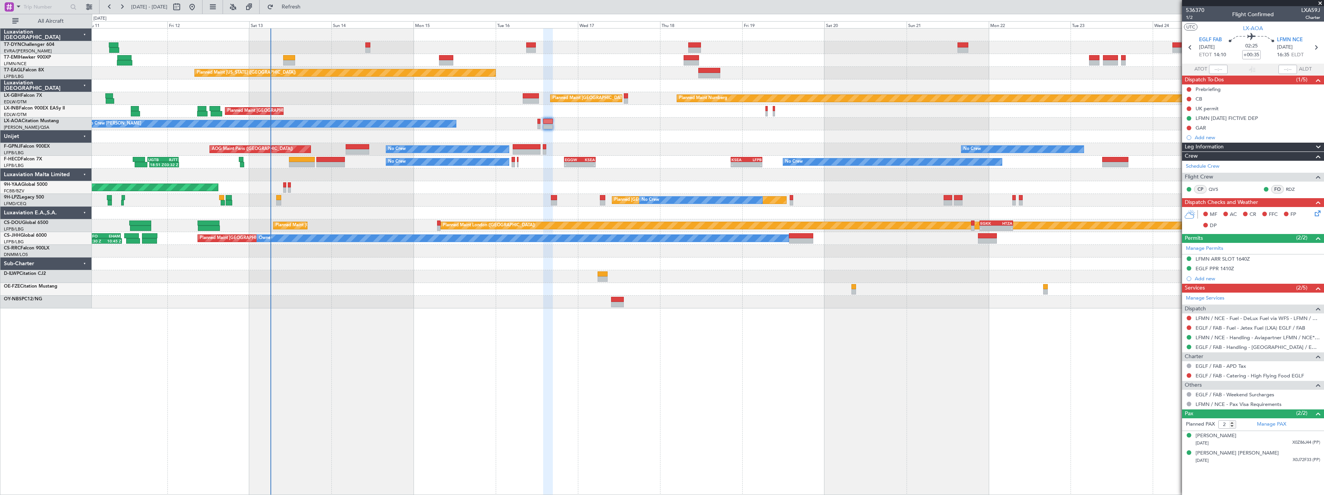
click at [623, 152] on div "AOG Maint Paris (Le Bourget) No Crew No Crew No Crew No Crew" at bounding box center [708, 149] width 1232 height 13
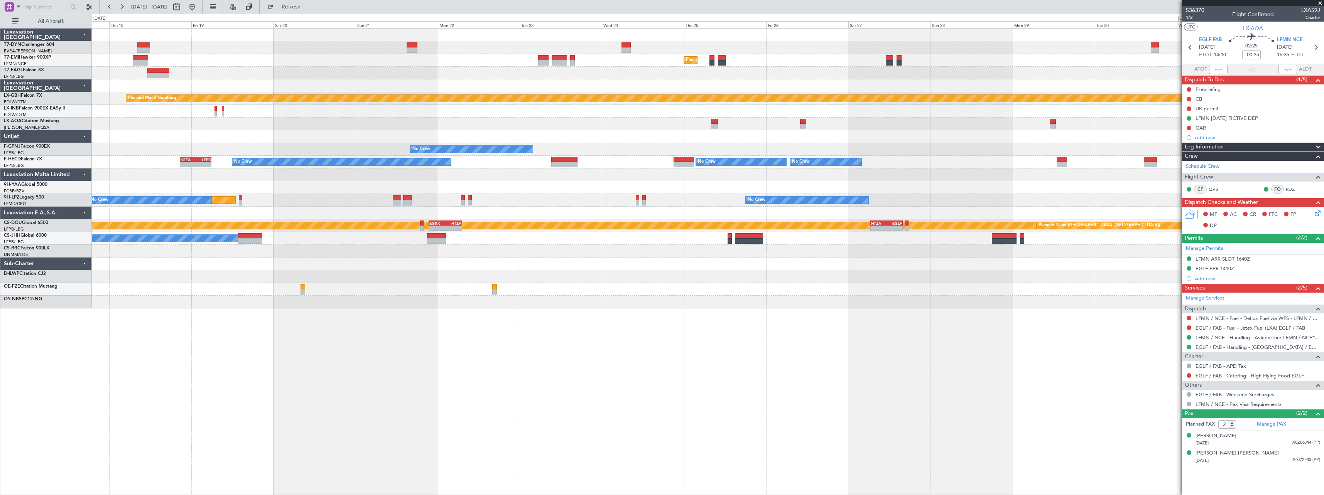
click at [324, 142] on div at bounding box center [708, 136] width 1232 height 13
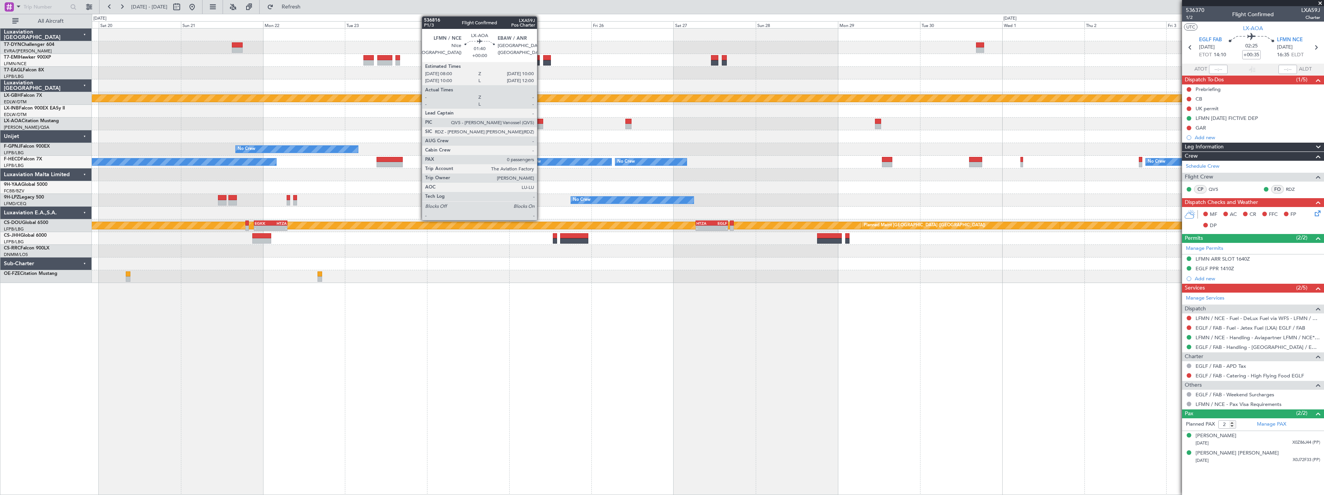
click at [540, 121] on div at bounding box center [539, 121] width 7 height 5
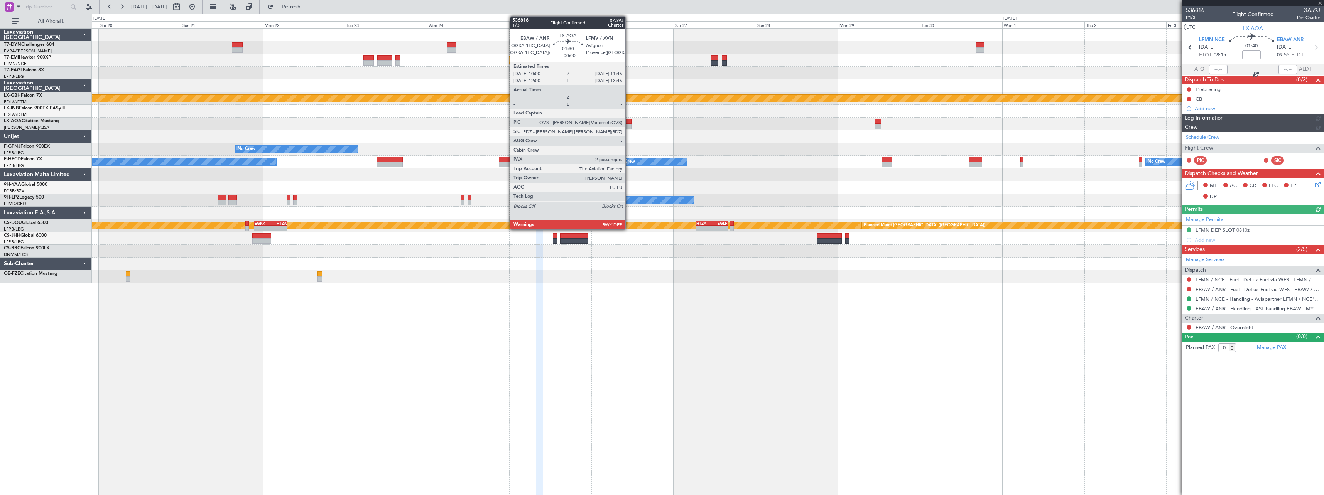
click at [629, 123] on div at bounding box center [628, 121] width 6 height 5
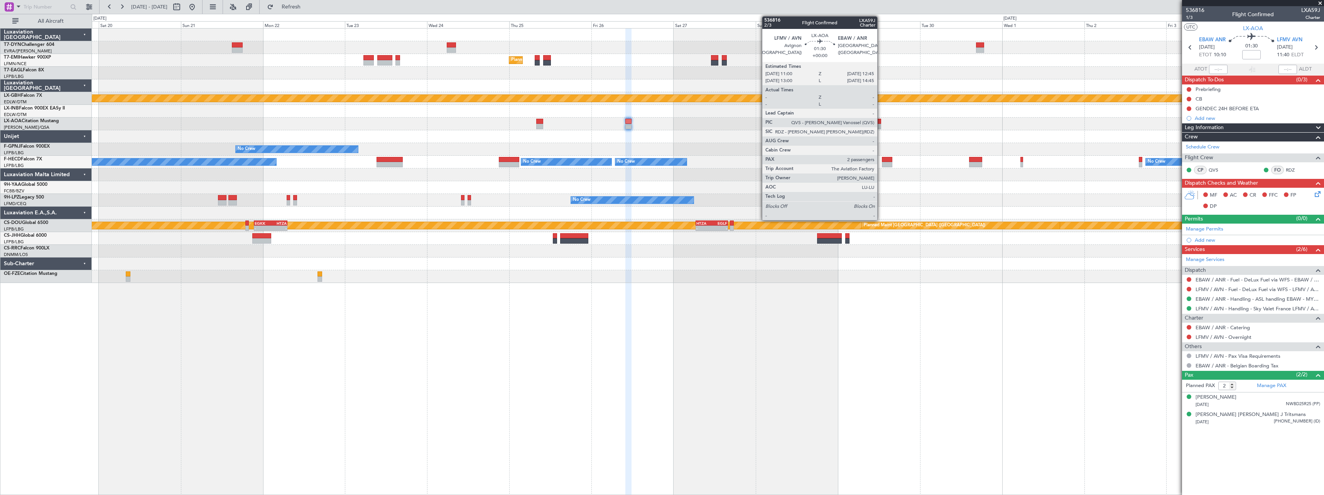
click at [881, 121] on div at bounding box center [878, 121] width 6 height 5
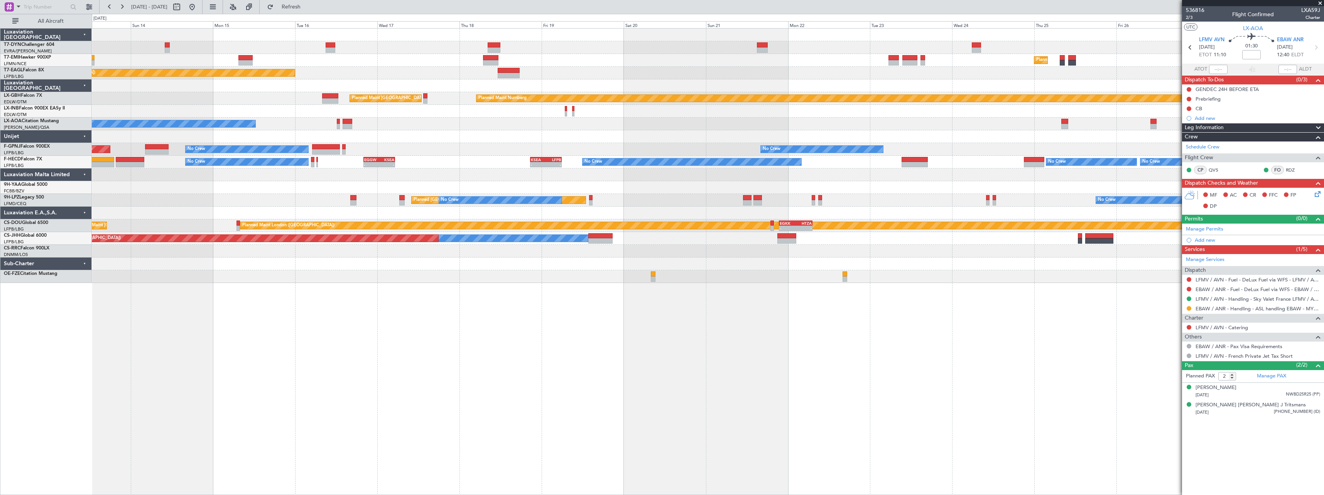
click at [982, 131] on div "Planned Maint Zurich Planned Maint New York (Teterboro) Planned Maint Nurnberg …" at bounding box center [708, 156] width 1232 height 255
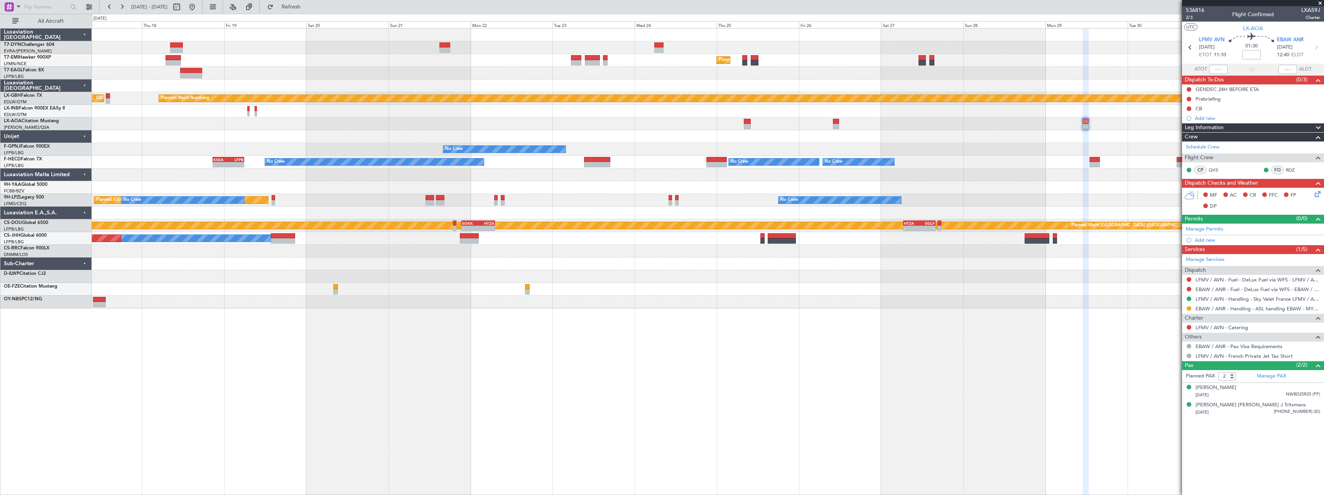
click at [403, 129] on div "No Crew Antwerp (Deurne) No Crew Chester" at bounding box center [708, 124] width 1232 height 13
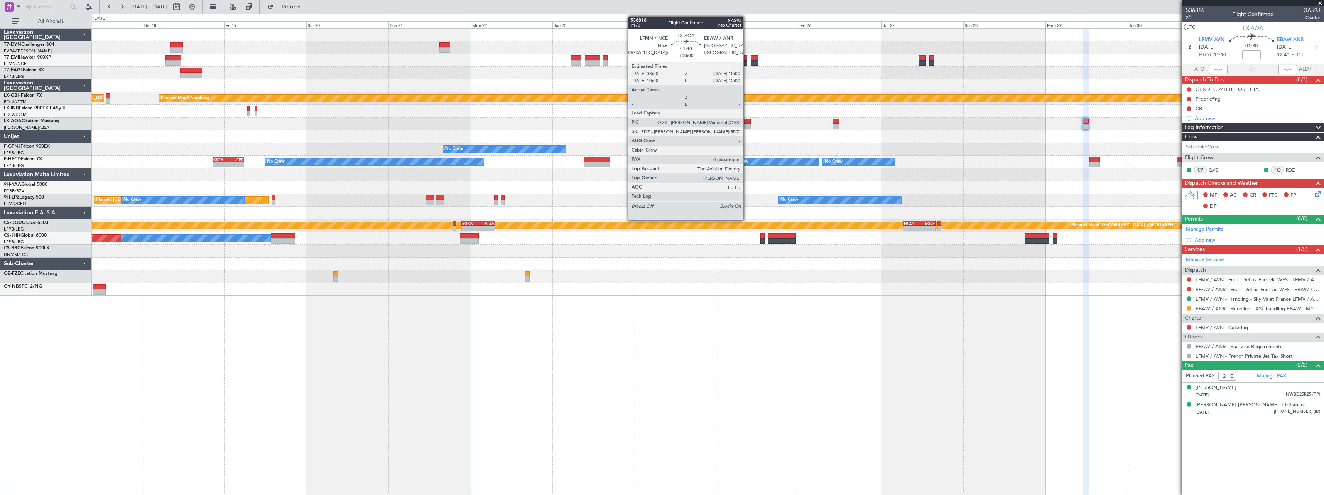
click at [747, 122] on div at bounding box center [747, 121] width 7 height 5
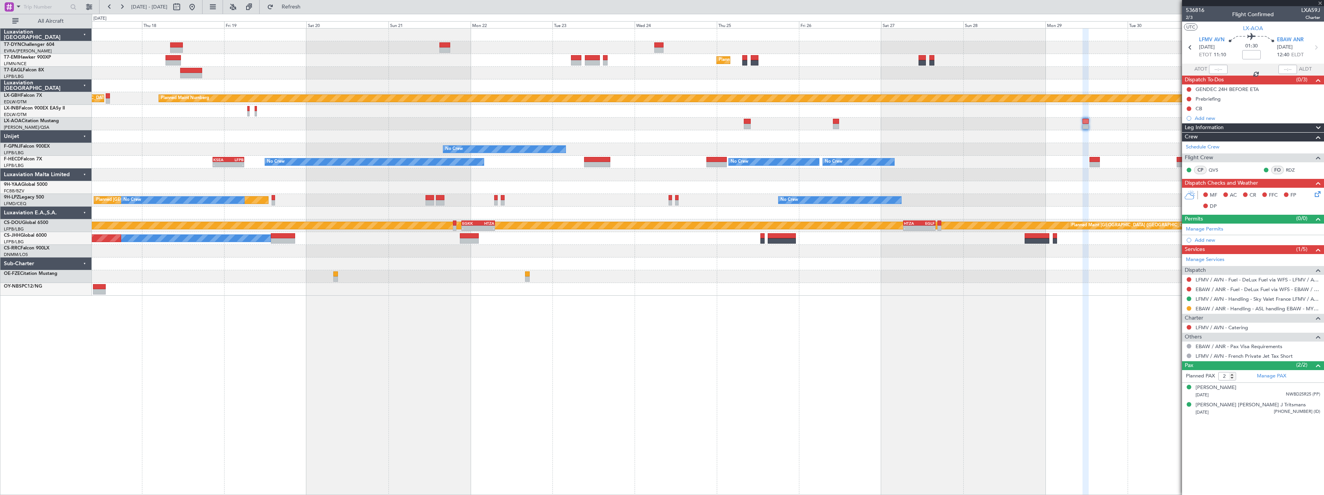
type input "0"
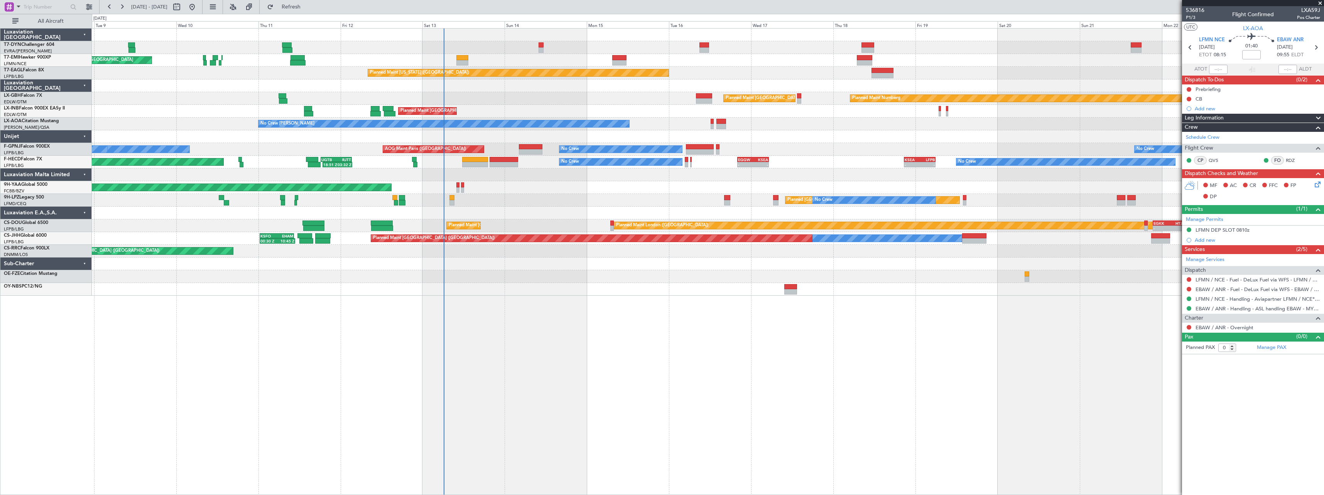
click at [1030, 142] on div at bounding box center [708, 136] width 1232 height 13
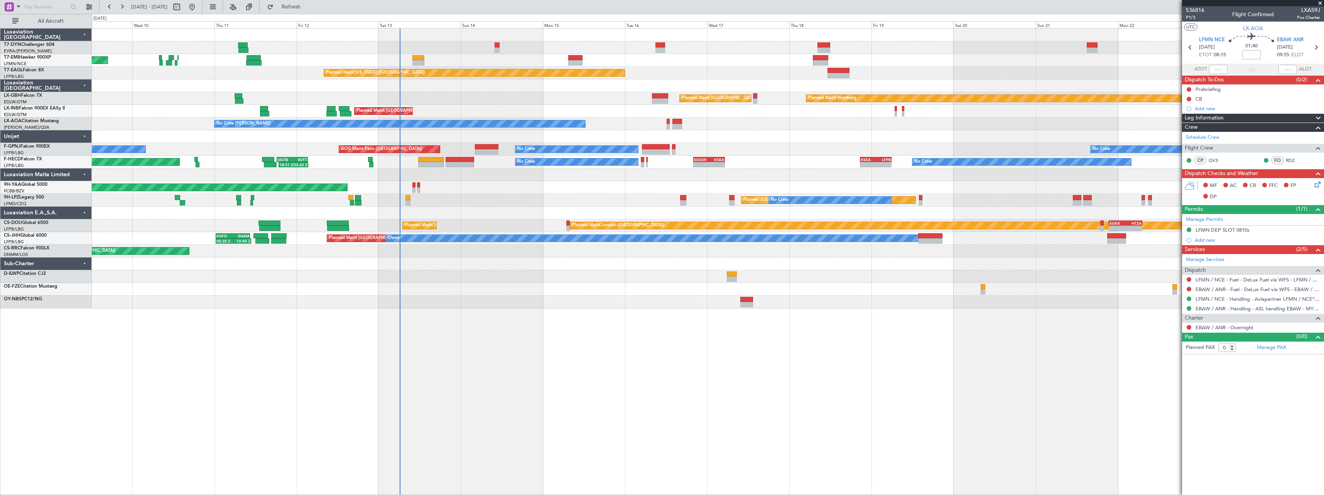
click at [596, 184] on div "AOG Maint Brazzaville (Maya-maya)" at bounding box center [708, 187] width 1232 height 13
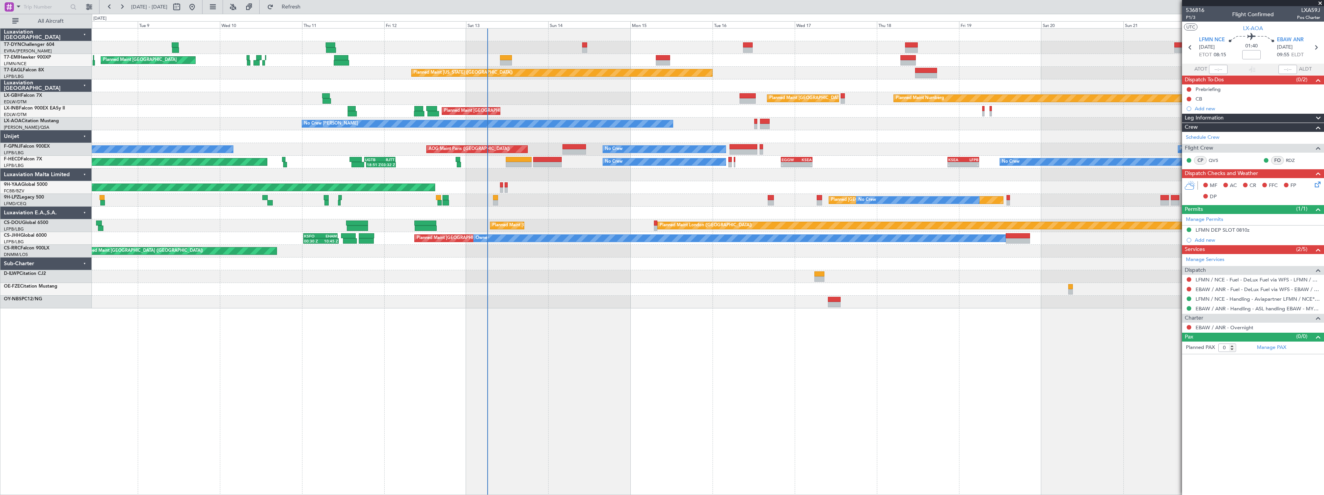
click at [565, 197] on div "Planned Maint Zurich Planned Maint Zurich Planned Maint Zurich Planned Maint Ne…" at bounding box center [708, 169] width 1232 height 280
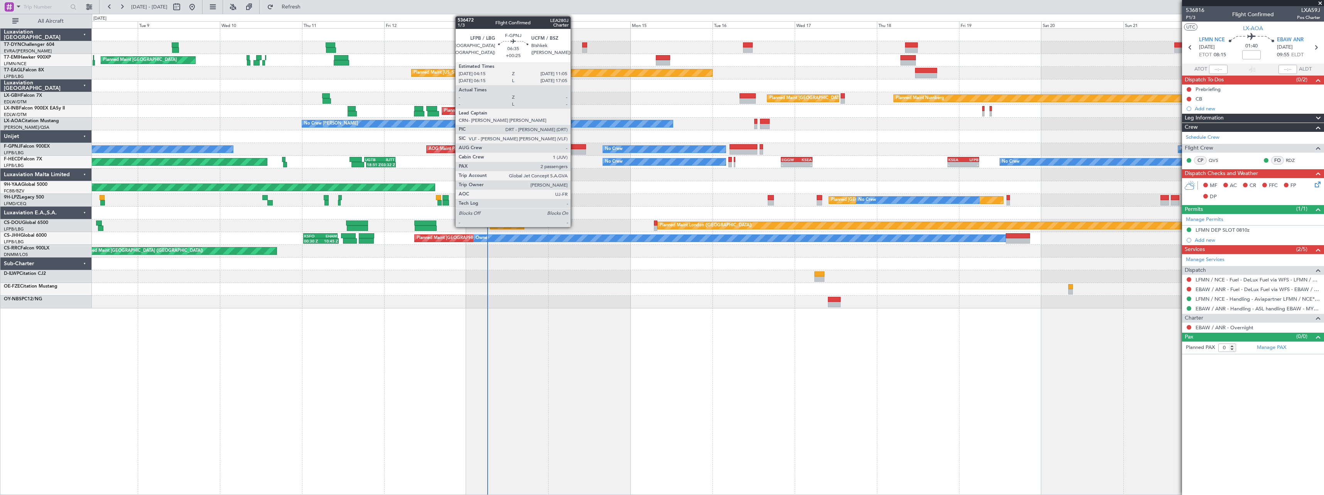
click at [574, 150] on div at bounding box center [574, 151] width 24 height 5
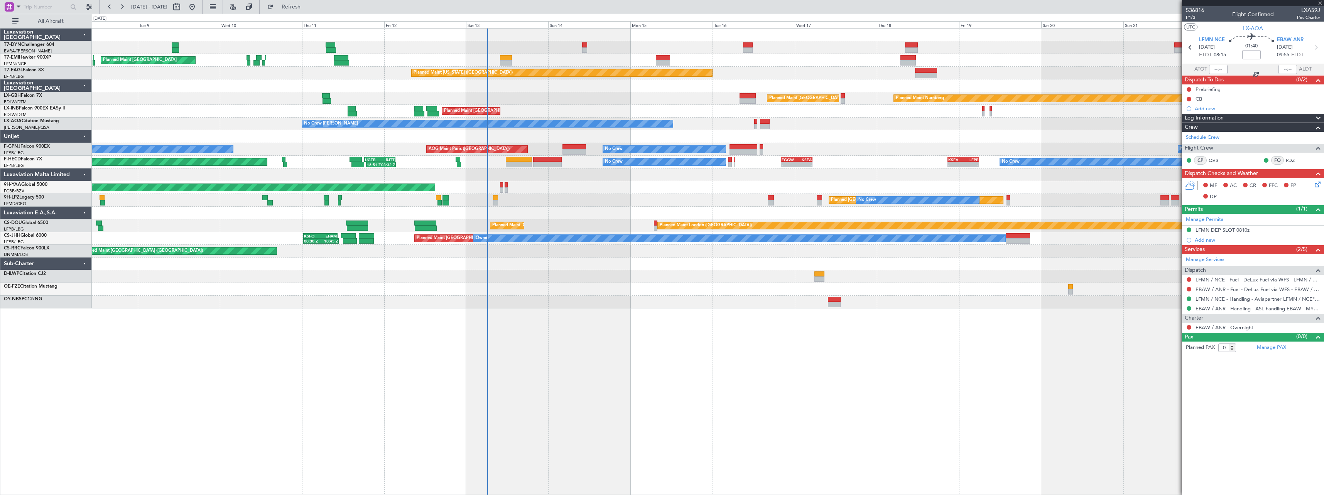
type input "+00:25"
type input "2"
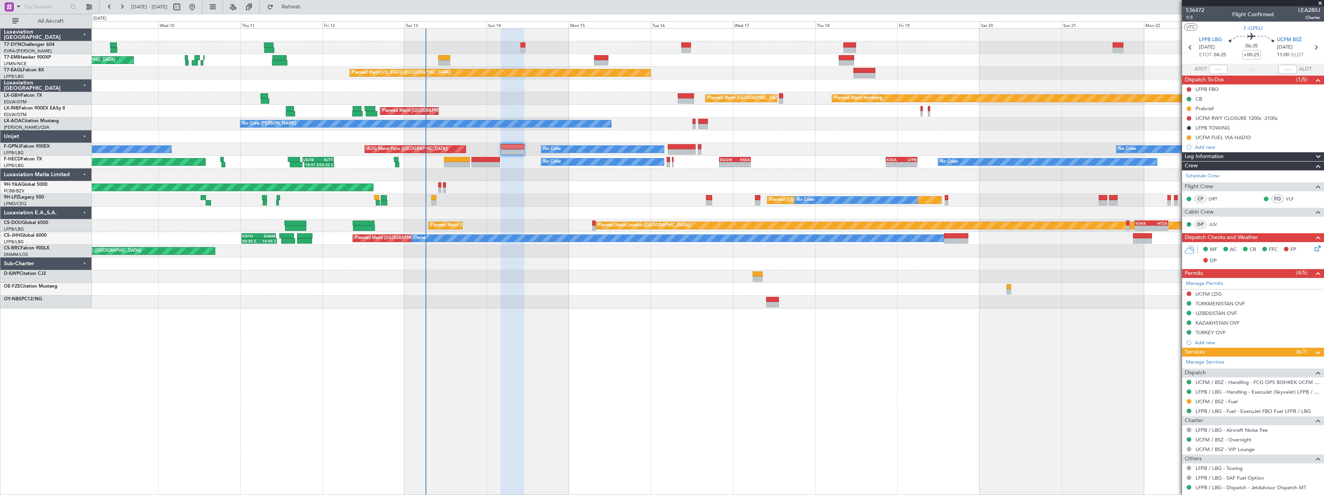
click at [535, 187] on div "AOG Maint Brazzaville (Maya-maya)" at bounding box center [708, 187] width 1232 height 13
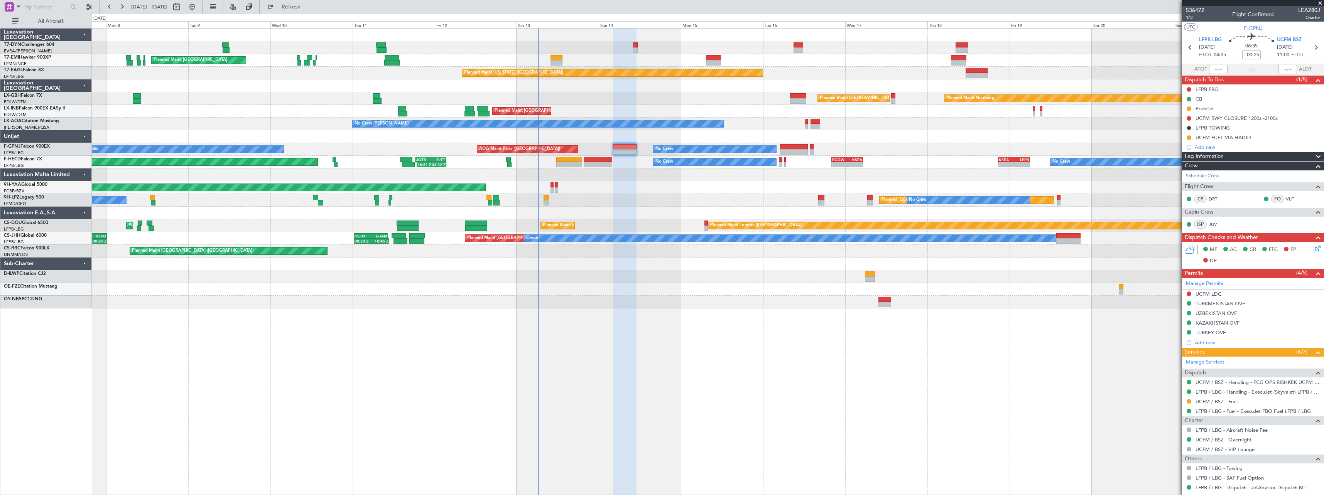
click at [638, 190] on div "AOG Maint Brazzaville (Maya-maya)" at bounding box center [708, 187] width 1232 height 13
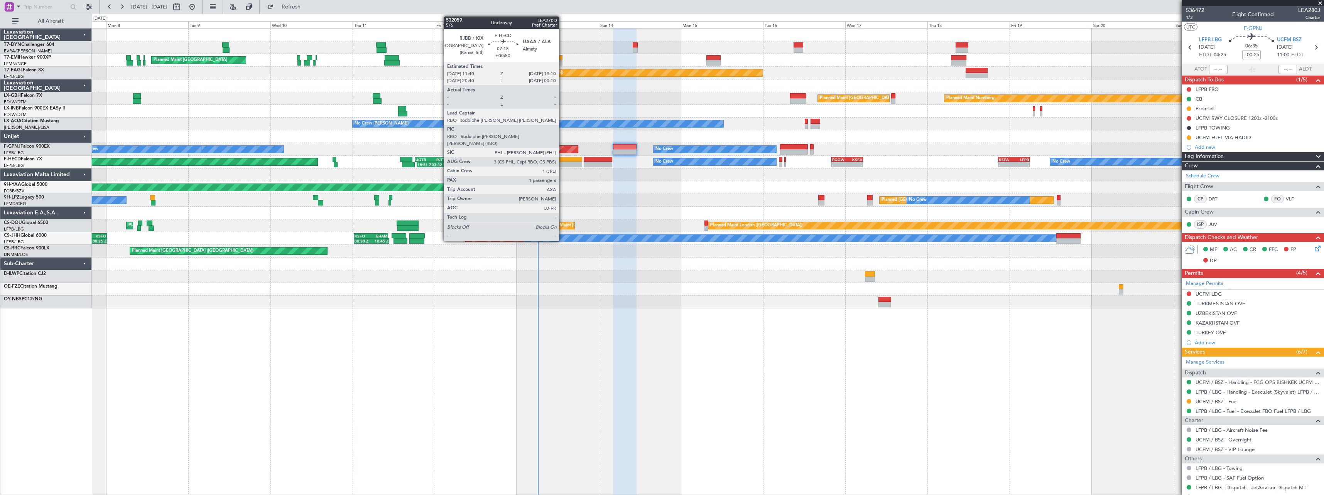
click at [562, 158] on div at bounding box center [569, 159] width 26 height 5
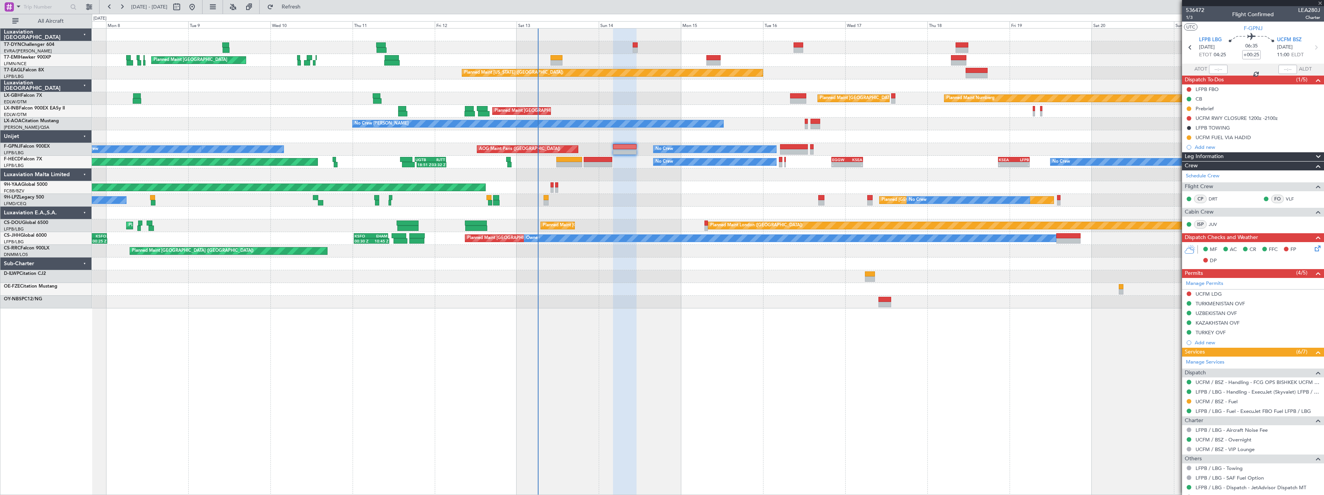
type input "+00:50"
type input "1"
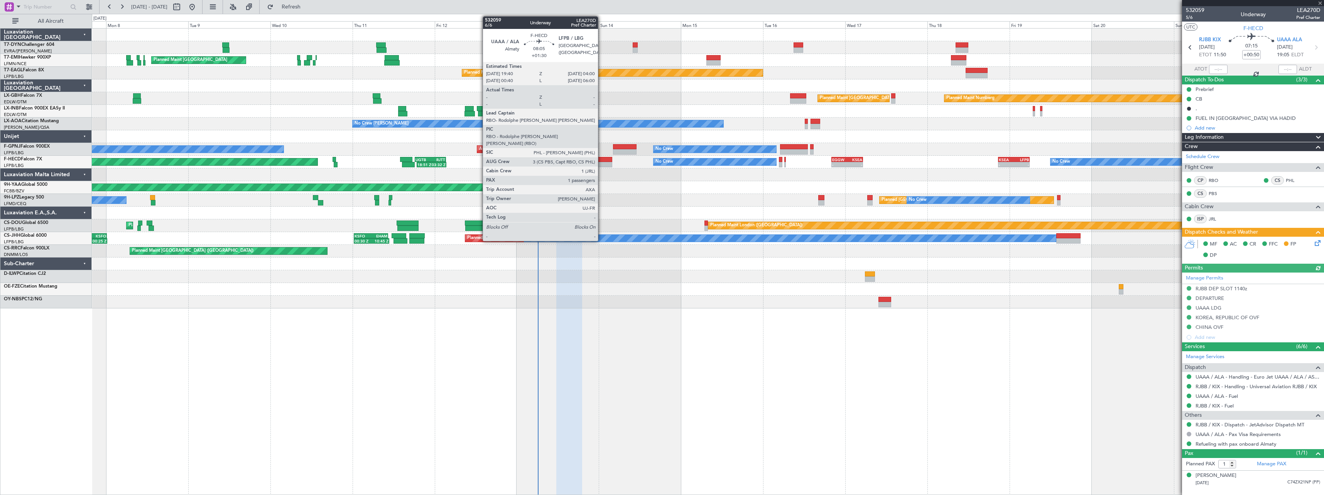
click at [601, 163] on div at bounding box center [598, 164] width 29 height 5
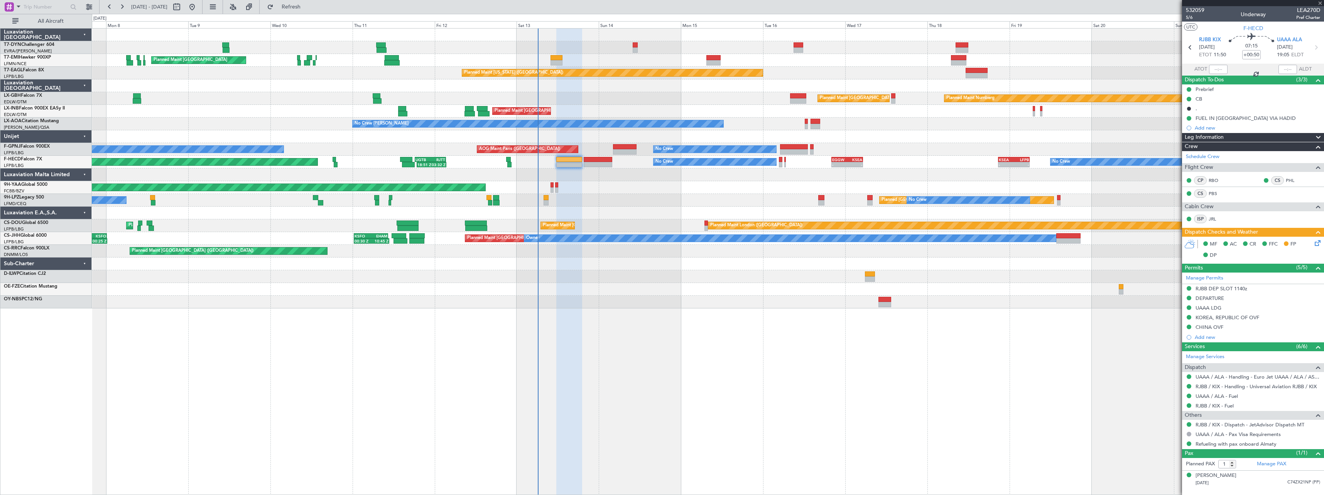
type input "+01:30"
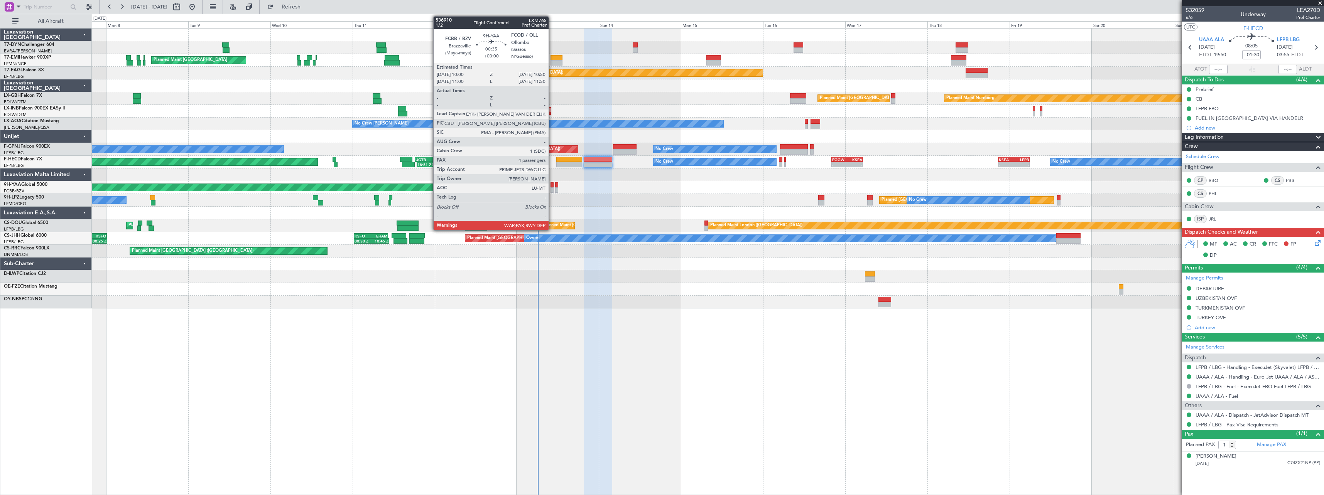
click at [552, 186] on div at bounding box center [551, 184] width 3 height 5
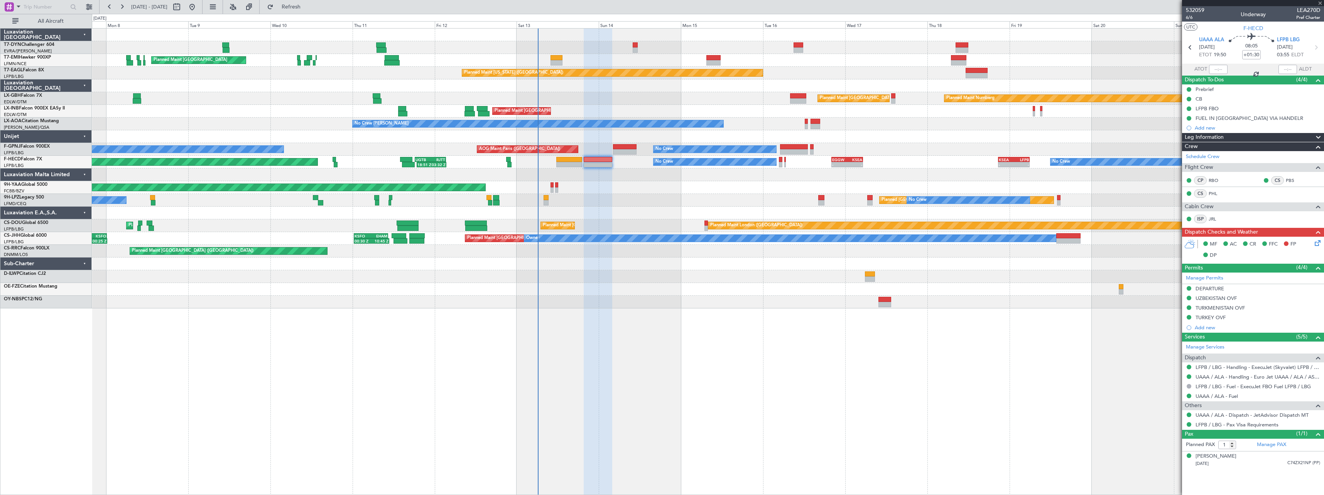
type input "4"
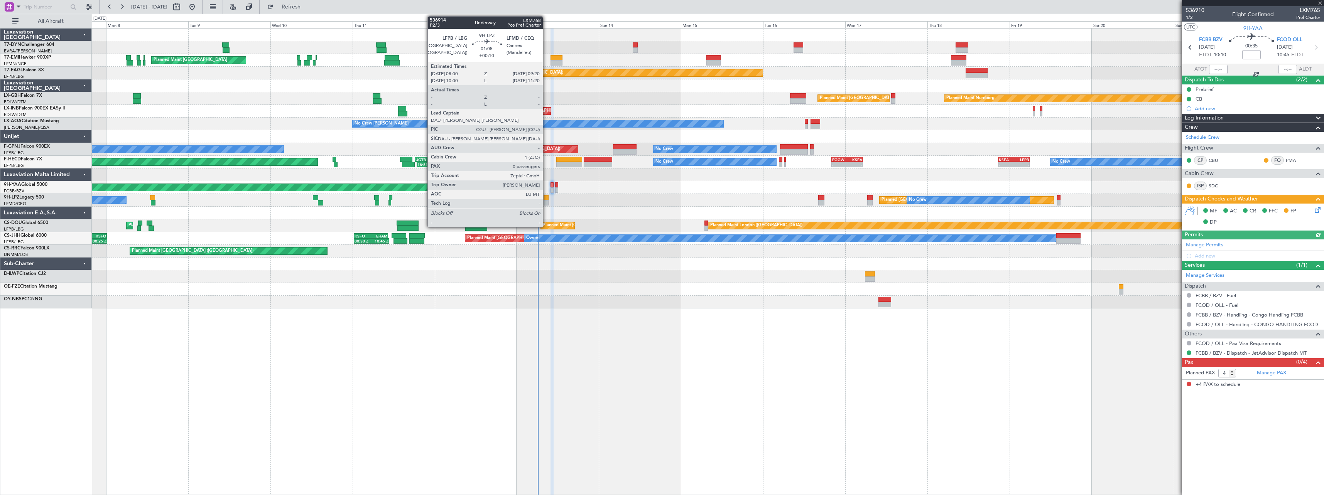
click at [547, 198] on div at bounding box center [545, 197] width 5 height 5
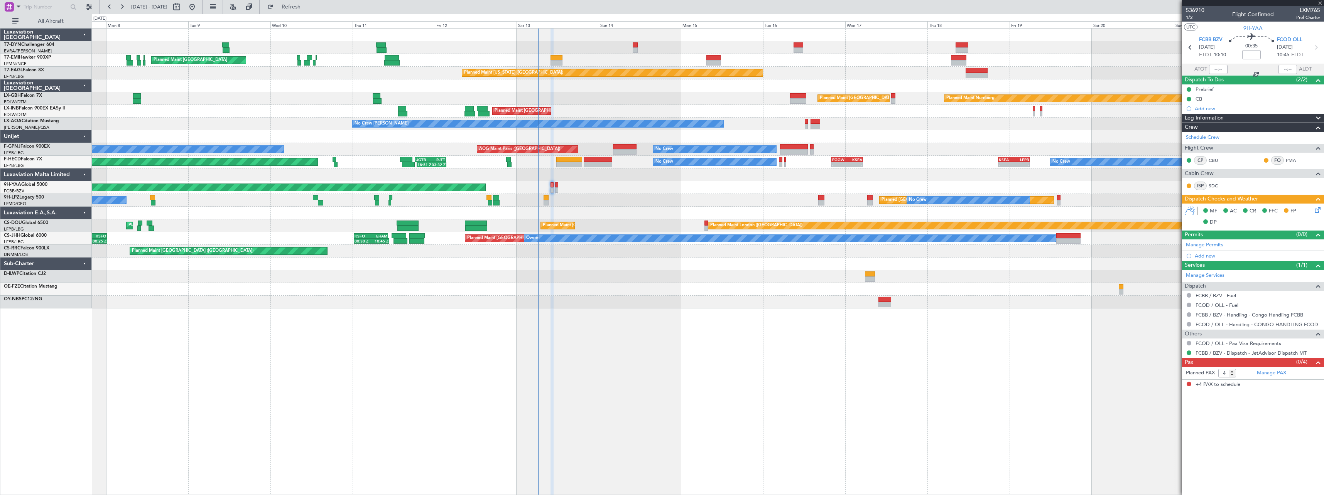
type input "+00:10"
type input "0"
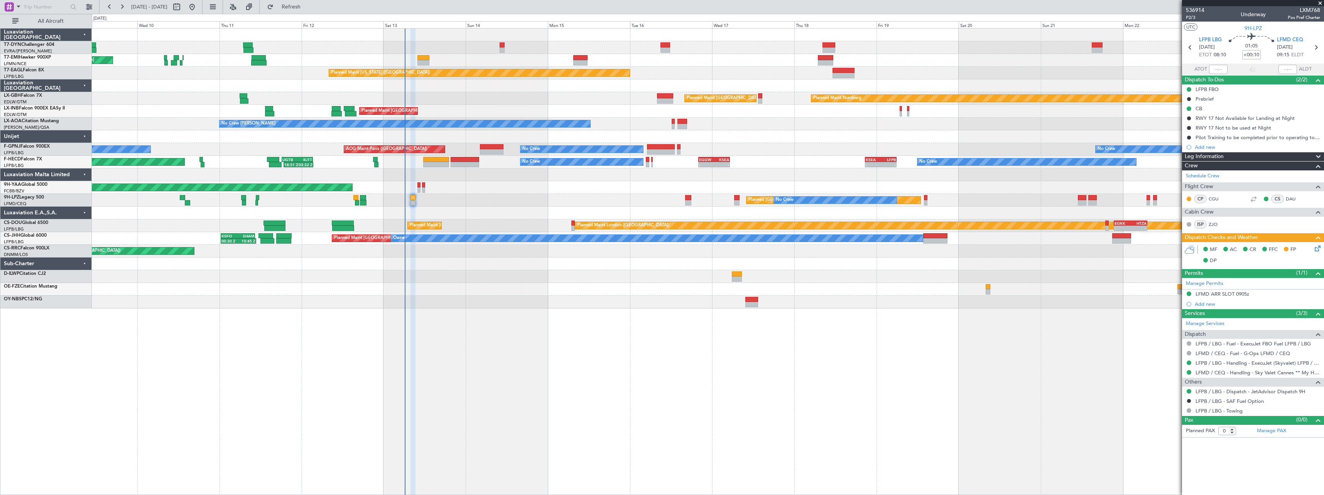
click at [691, 211] on div at bounding box center [708, 213] width 1232 height 13
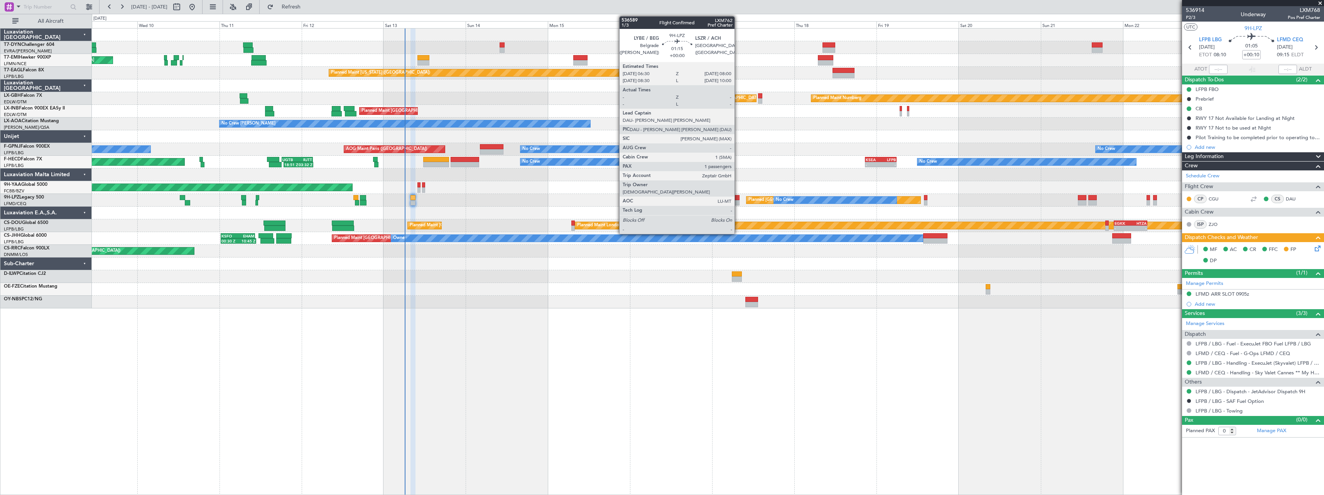
click at [738, 200] on div at bounding box center [736, 202] width 5 height 5
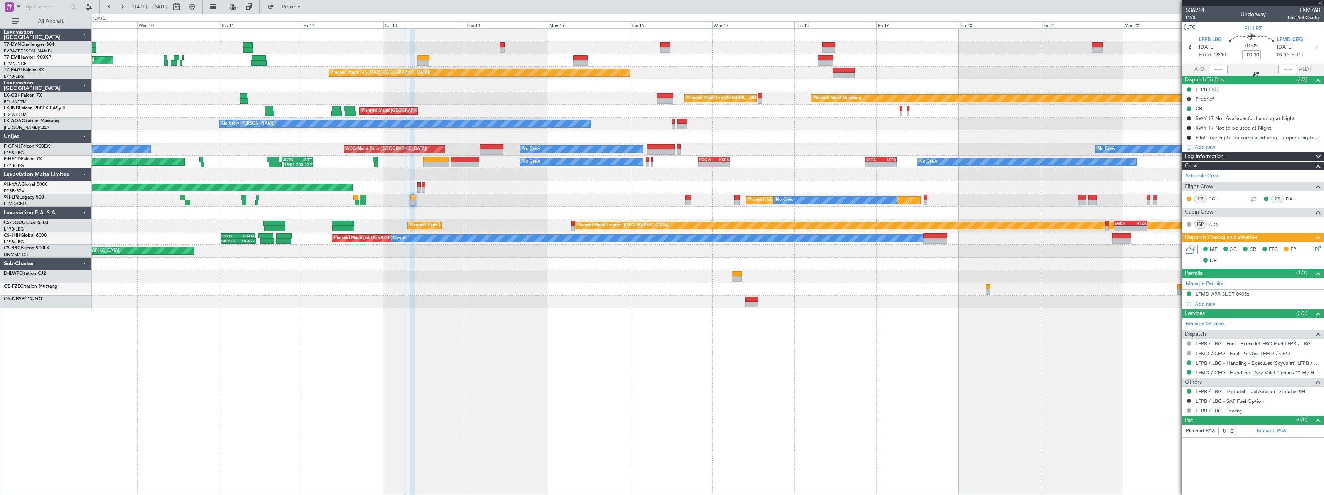
type input "1"
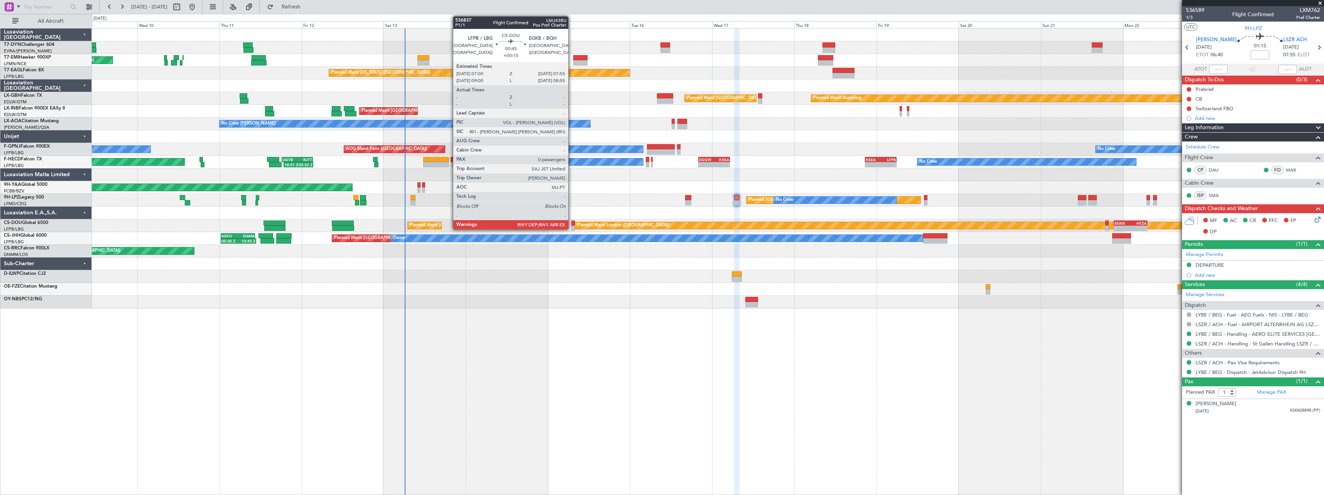
click at [572, 223] on div at bounding box center [572, 223] width 3 height 5
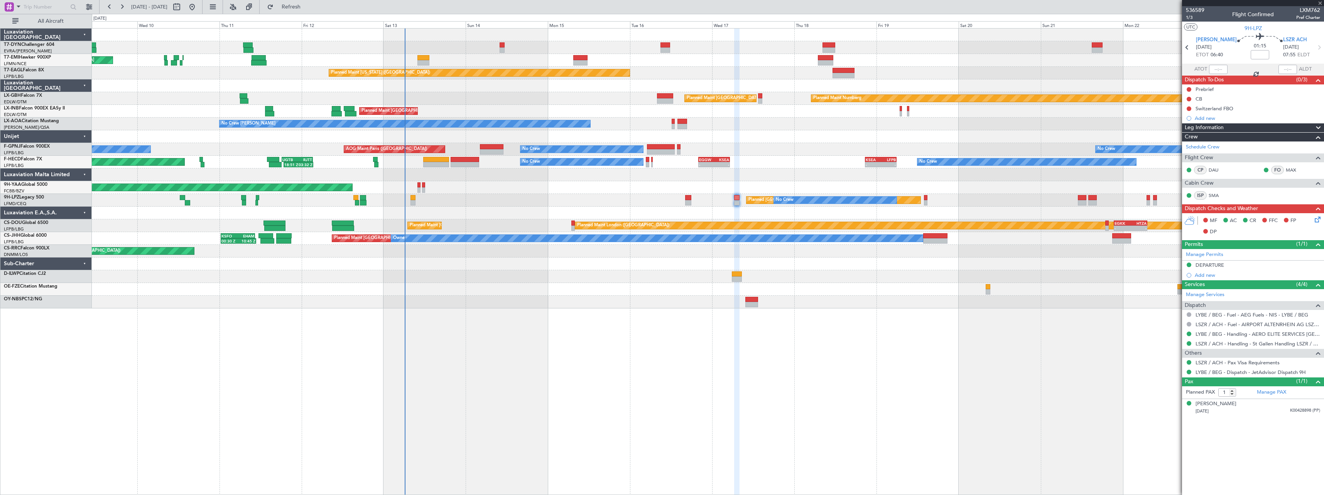
type input "+00:15"
type input "0"
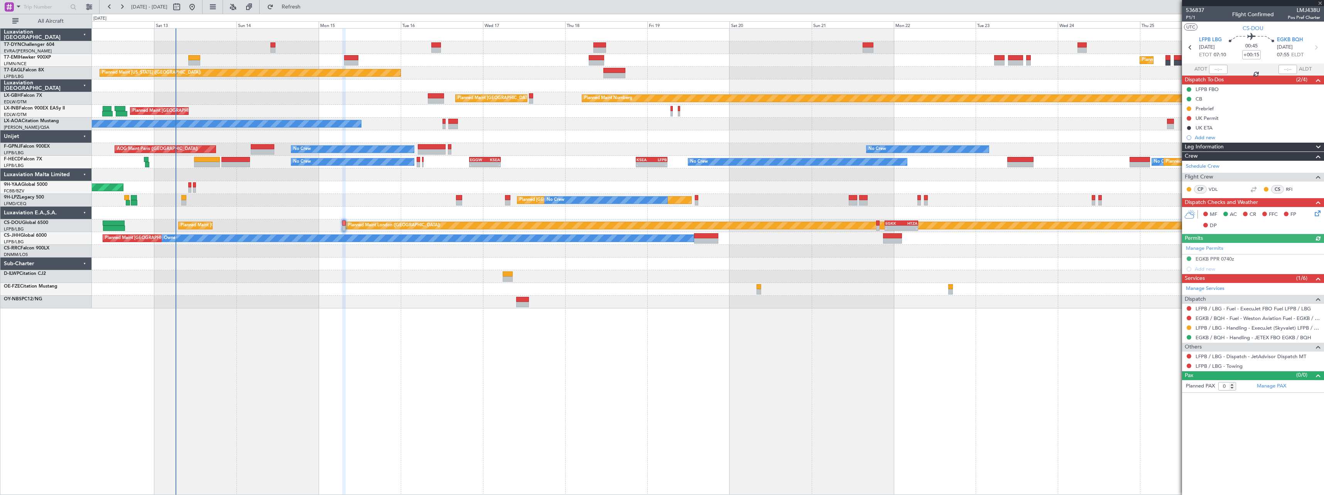
click at [447, 304] on div at bounding box center [708, 302] width 1232 height 13
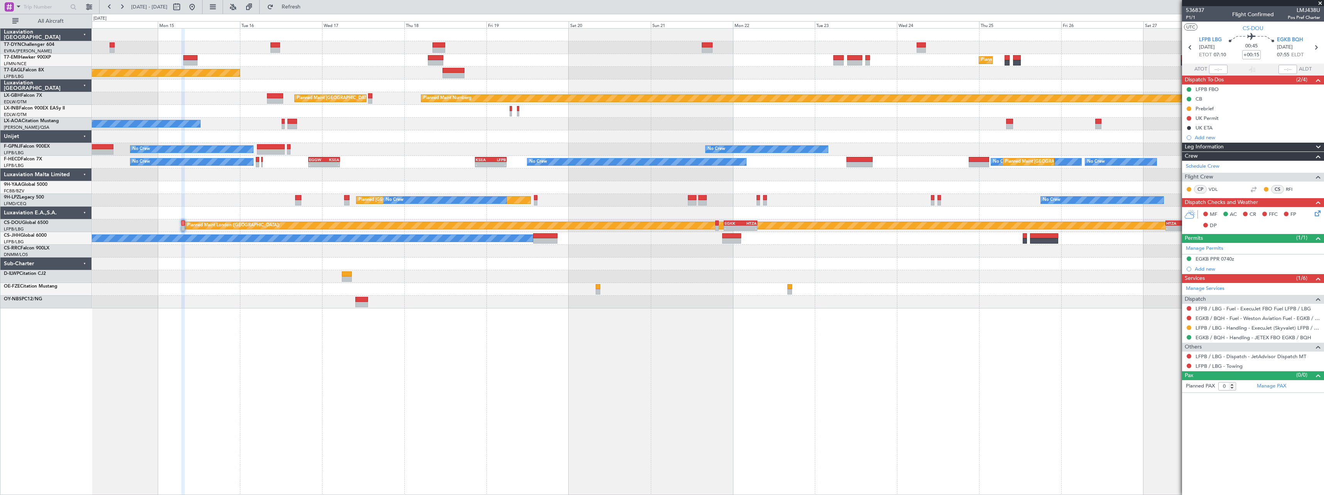
click at [656, 250] on div "Planned Maint [GEOGRAPHIC_DATA] ([GEOGRAPHIC_DATA])" at bounding box center [708, 251] width 1232 height 13
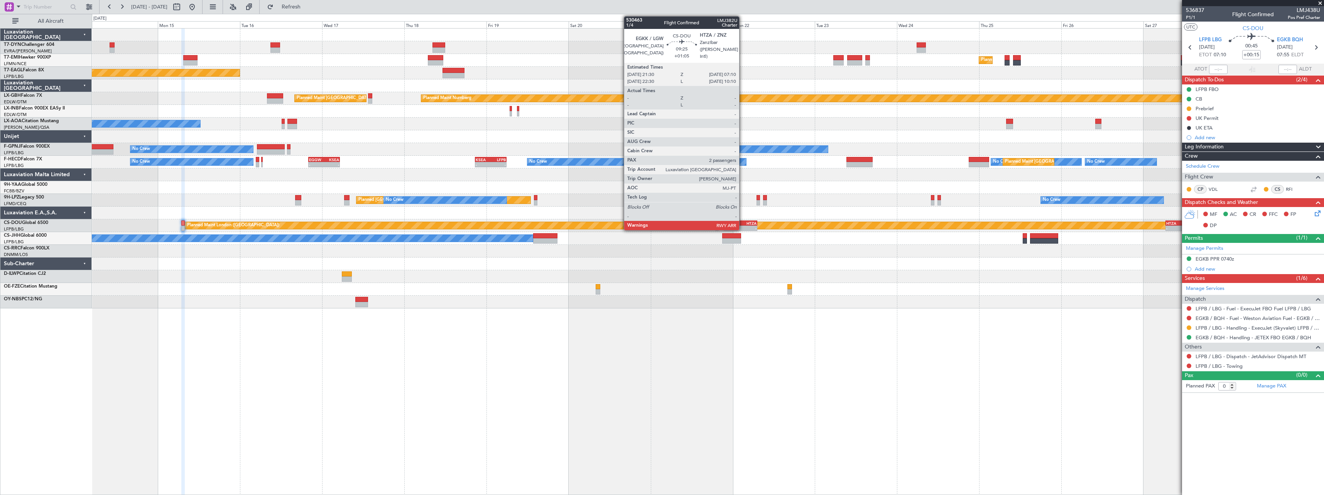
click at [743, 225] on div "HTZA" at bounding box center [749, 223] width 16 height 5
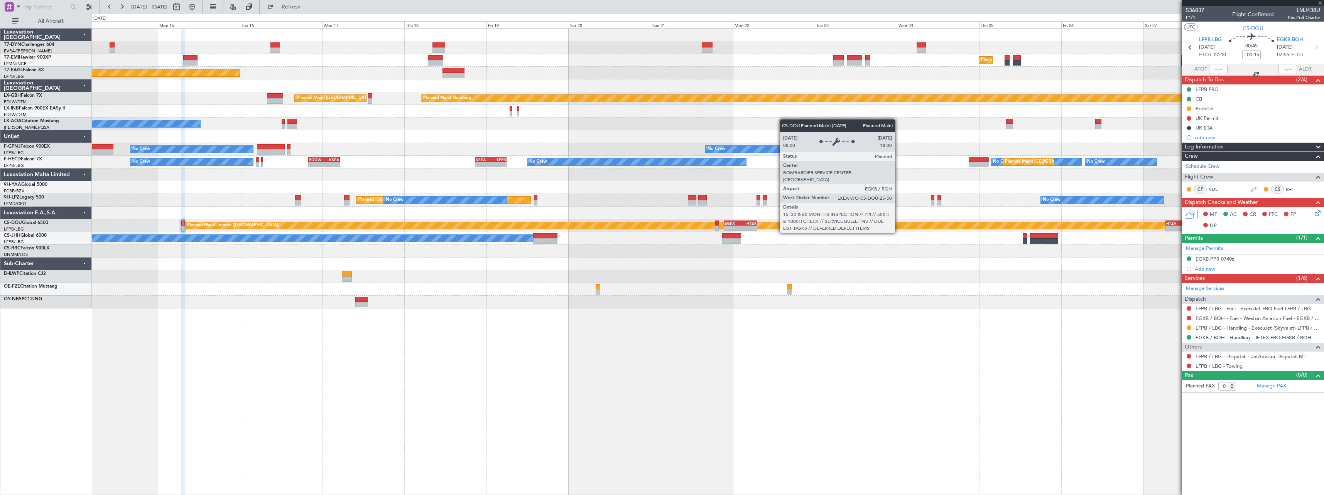
type input "+01:05"
type input "2"
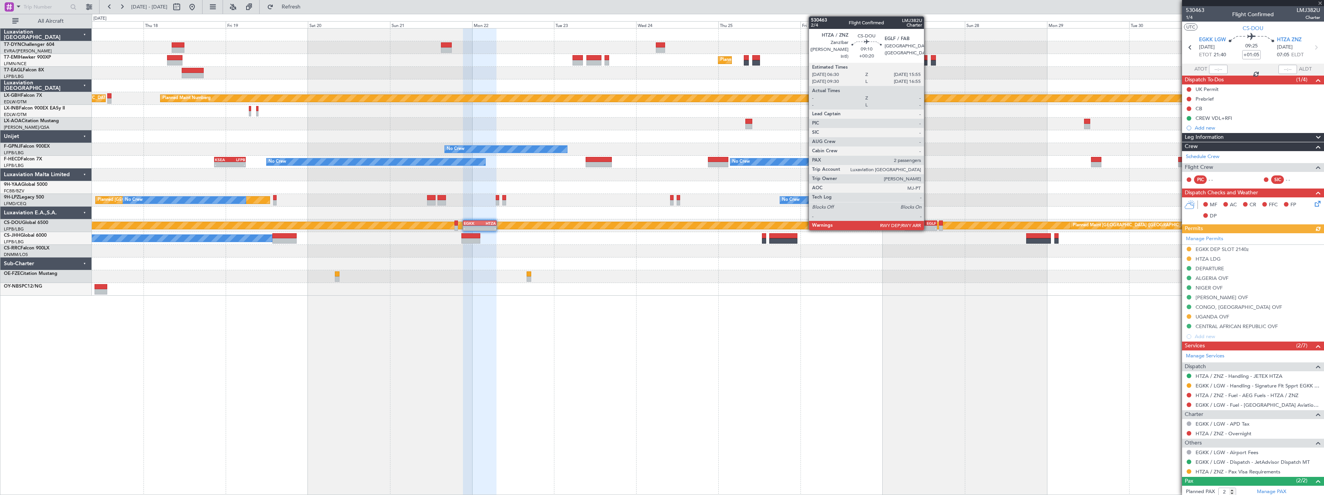
click at [927, 223] on div "EGLF" at bounding box center [928, 223] width 15 height 5
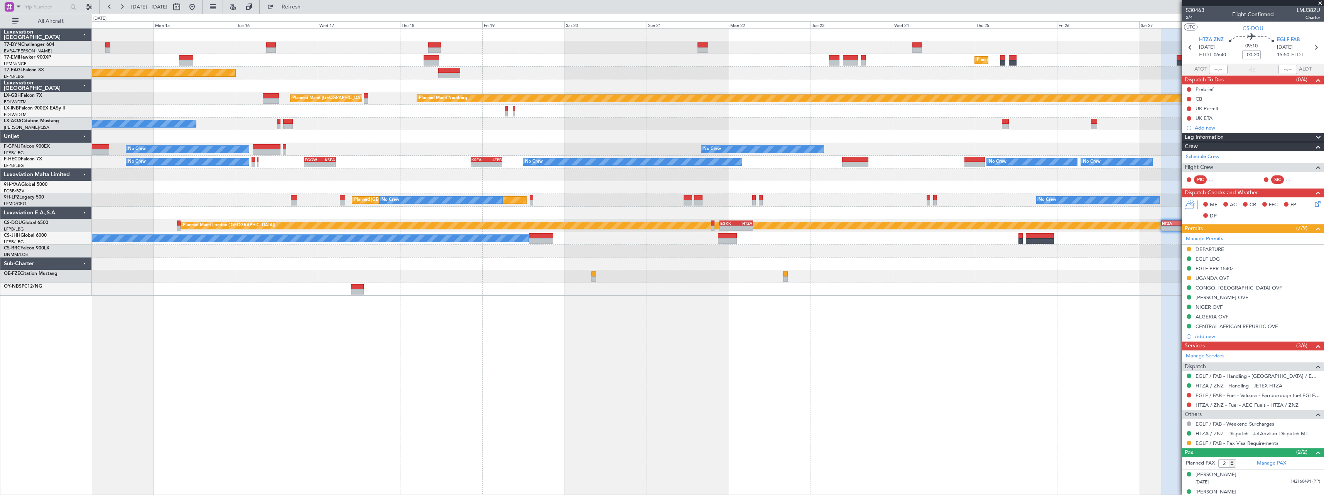
click at [544, 319] on div "Planned Maint Zurich Planned Maint New York (Teterboro) Planned Maint Nurnberg …" at bounding box center [708, 261] width 1232 height 467
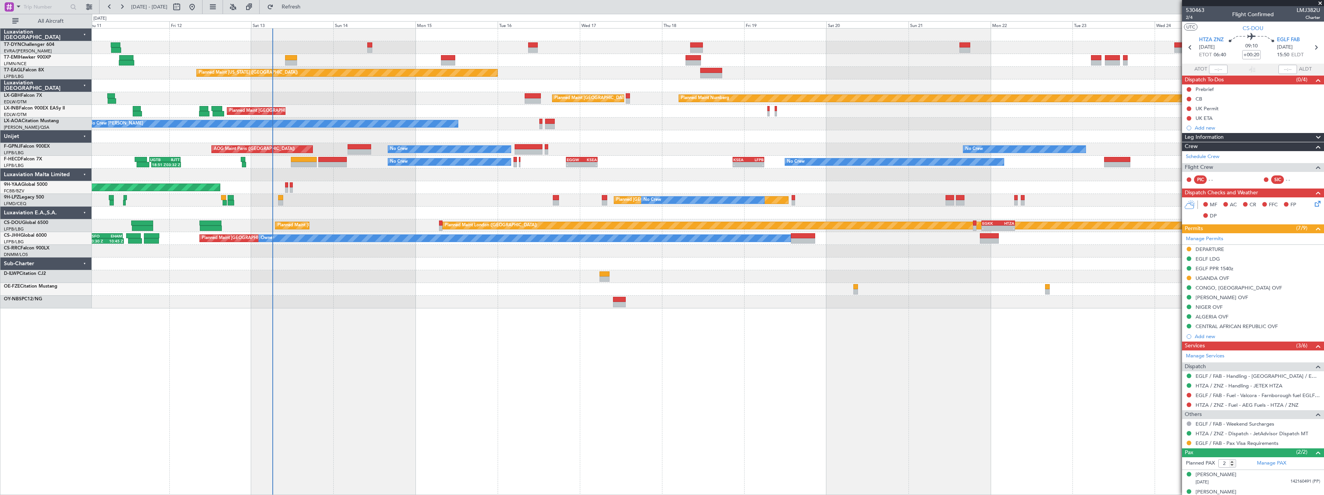
click at [529, 329] on div "Planned Maint Zurich Planned Maint Zurich Planned Maint New York (Teterboro) Pl…" at bounding box center [708, 261] width 1232 height 467
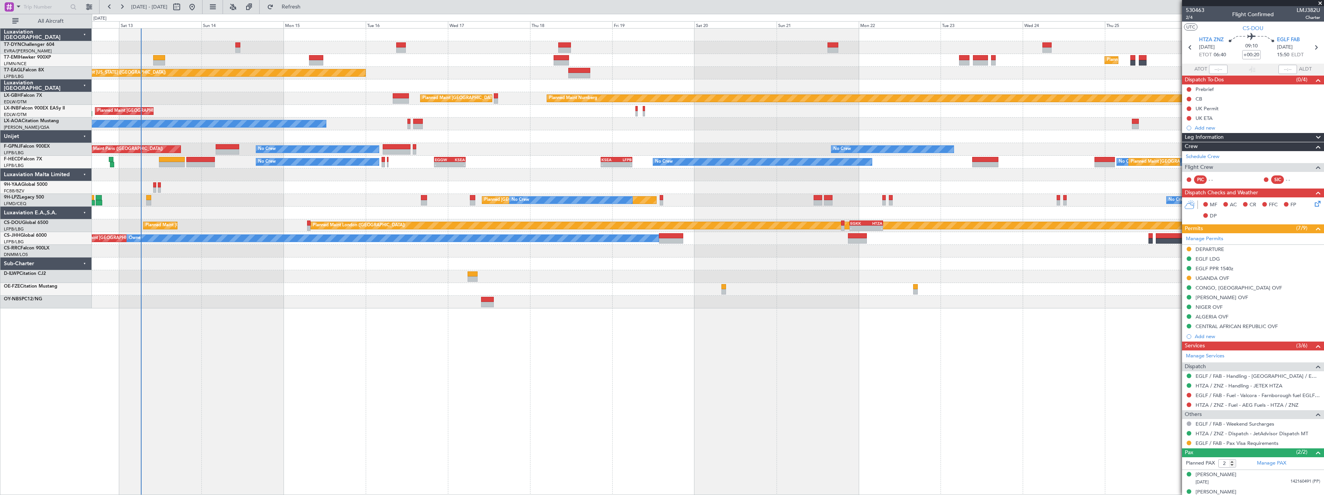
click at [292, 331] on div "Planned Maint Zurich Planned Maint Zurich Planned Maint New York (Teterboro) Pl…" at bounding box center [708, 261] width 1232 height 467
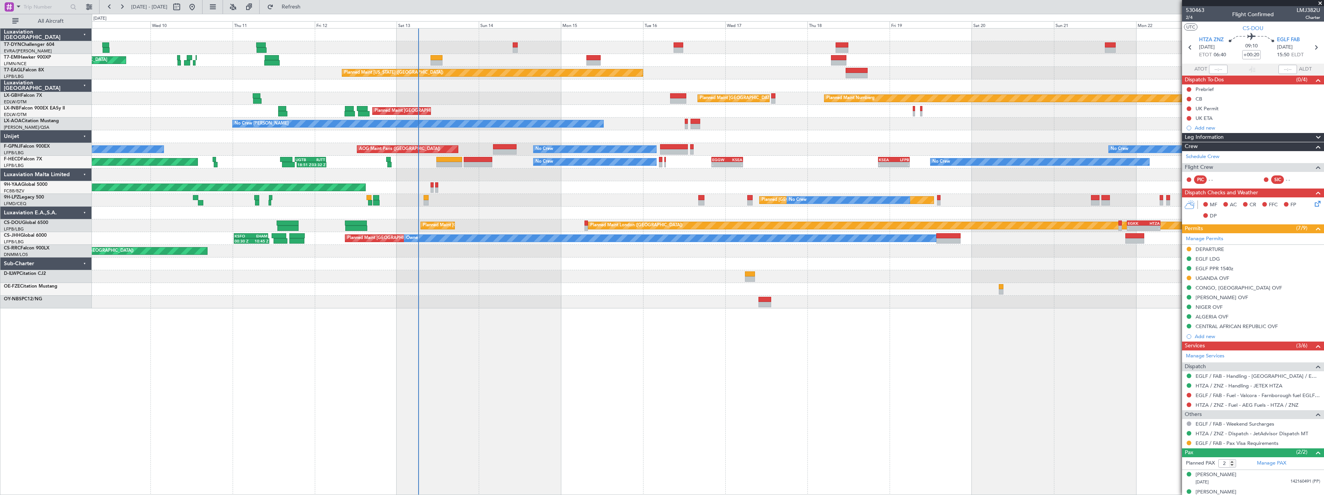
click at [576, 343] on div "Planned Maint Zurich Planned Maint Zurich Planned Maint Zurich Planned Maint Ne…" at bounding box center [708, 261] width 1232 height 467
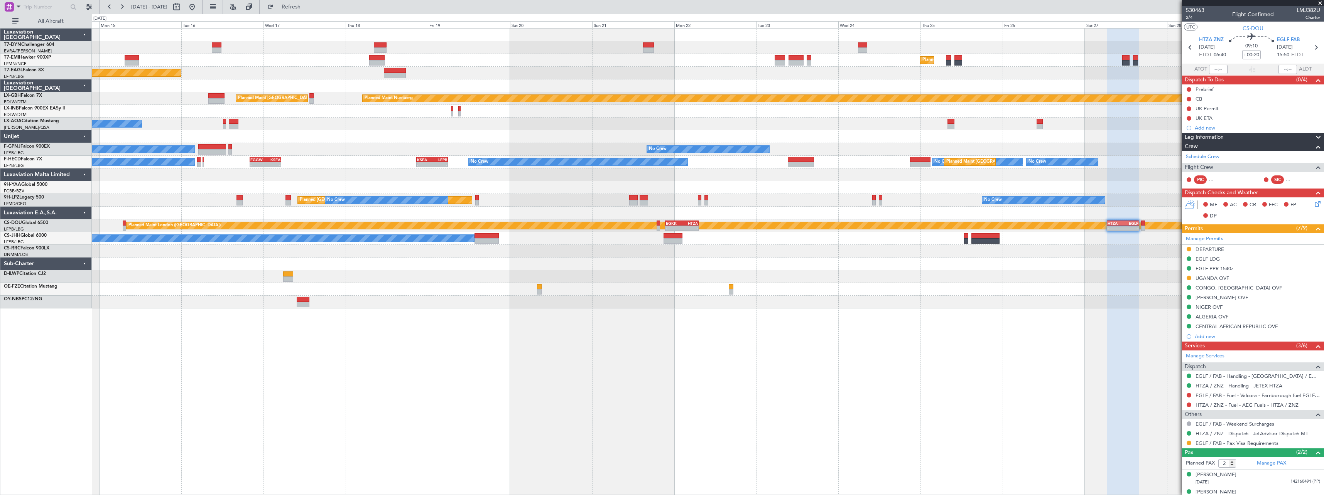
click at [414, 353] on div "Planned Maint Zurich Planned Maint New York (Teterboro) Planned Maint Nurnberg …" at bounding box center [708, 261] width 1232 height 467
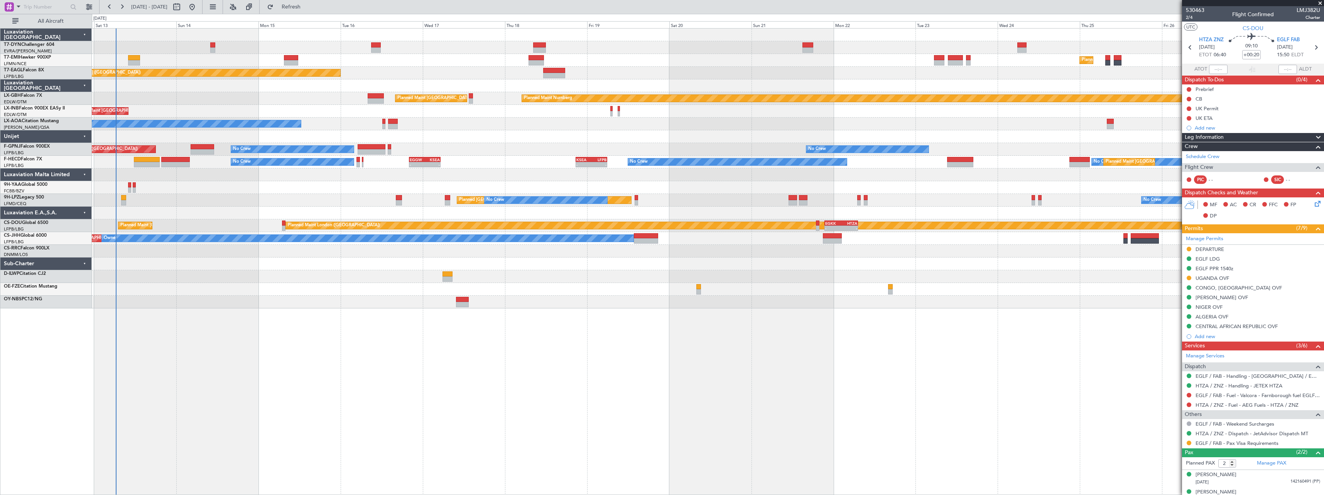
click at [398, 346] on div "Planned Maint Zurich Planned Maint Zurich Planned Maint New York (Teterboro) Pl…" at bounding box center [708, 261] width 1232 height 467
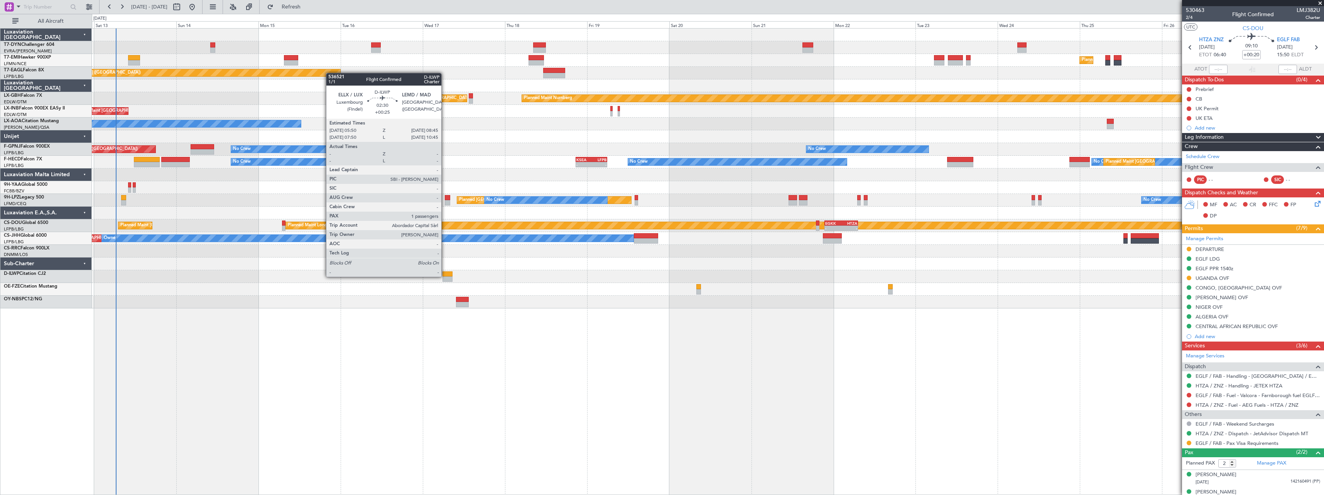
click at [445, 276] on div at bounding box center [447, 274] width 10 height 5
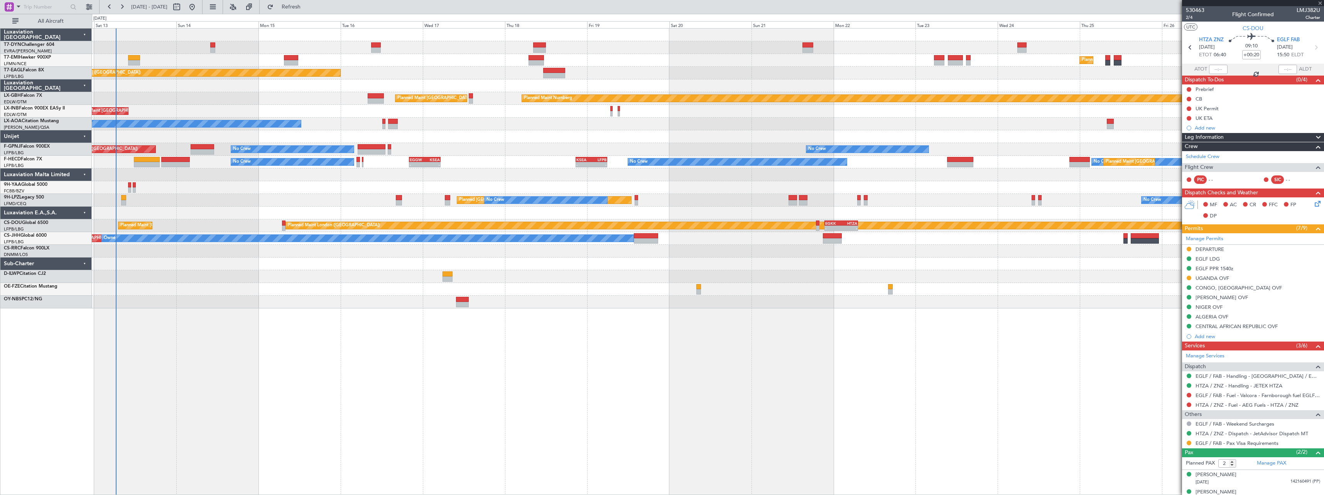
type input "+00:25"
type input "1"
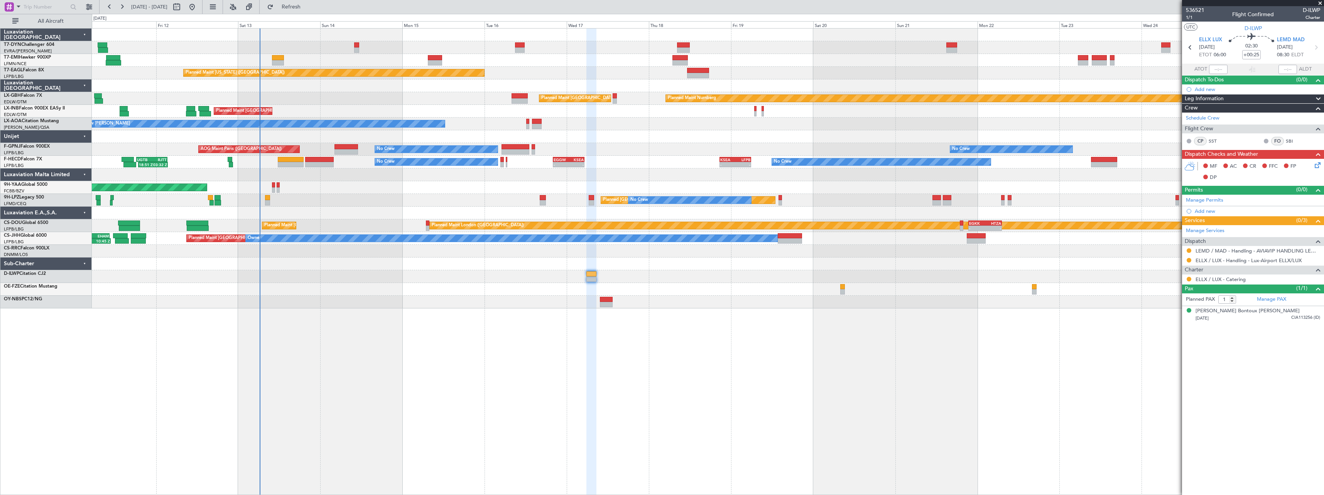
click at [498, 318] on div "Planned Maint Zurich Planned Maint Zurich Planned Maint New York (Teterboro) Pl…" at bounding box center [708, 261] width 1232 height 467
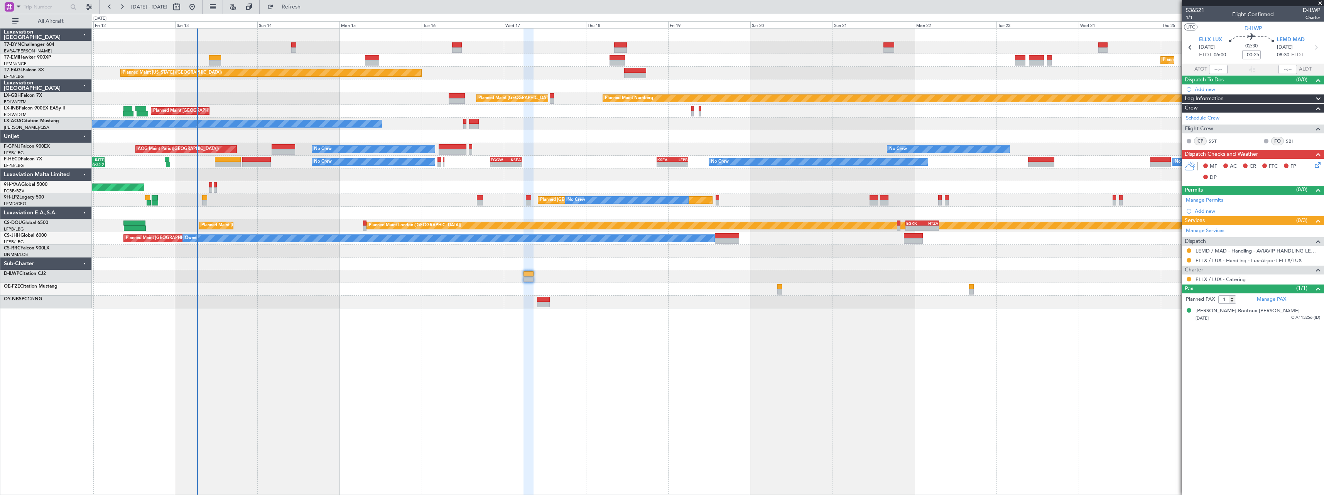
click at [397, 311] on div "Planned Maint Zurich Planned Maint Zurich Planned Maint New York (Teterboro) Pl…" at bounding box center [708, 261] width 1232 height 467
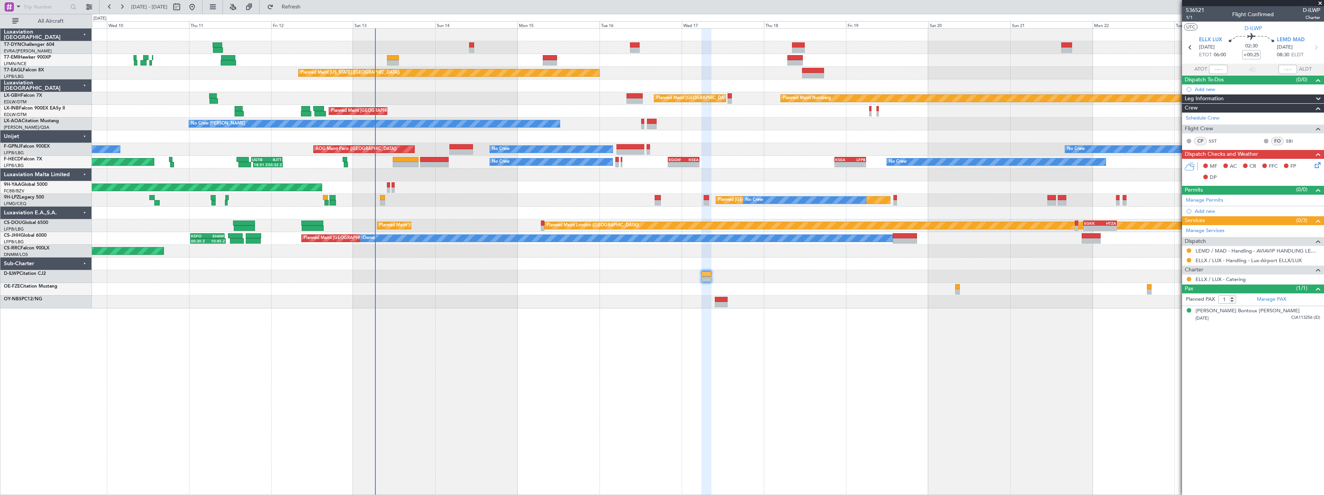
click at [632, 235] on div "Planned Maint [GEOGRAPHIC_DATA] Planned Maint [GEOGRAPHIC_DATA] Planned Maint […" at bounding box center [708, 169] width 1232 height 280
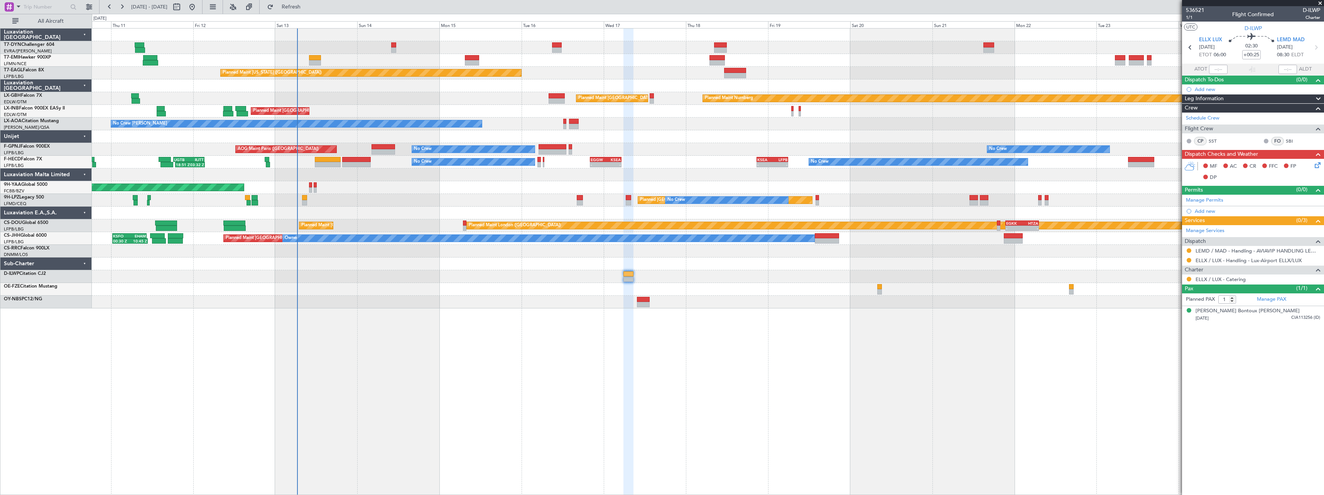
click at [432, 270] on div "Planned Maint [GEOGRAPHIC_DATA] Planned Maint [GEOGRAPHIC_DATA] Planned Maint […" at bounding box center [708, 169] width 1232 height 280
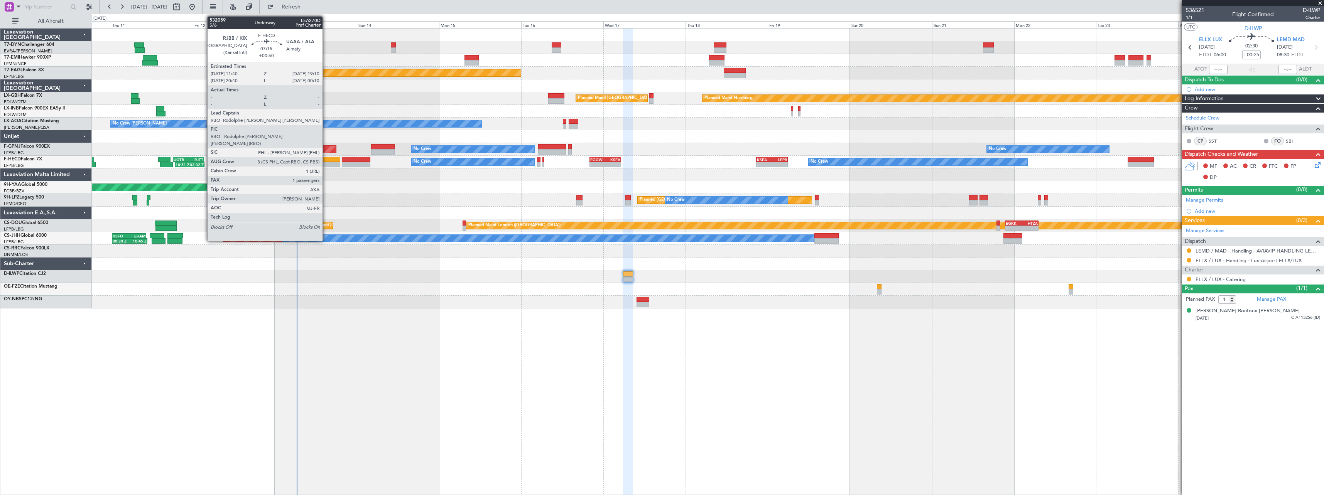
click at [326, 165] on div at bounding box center [327, 164] width 26 height 5
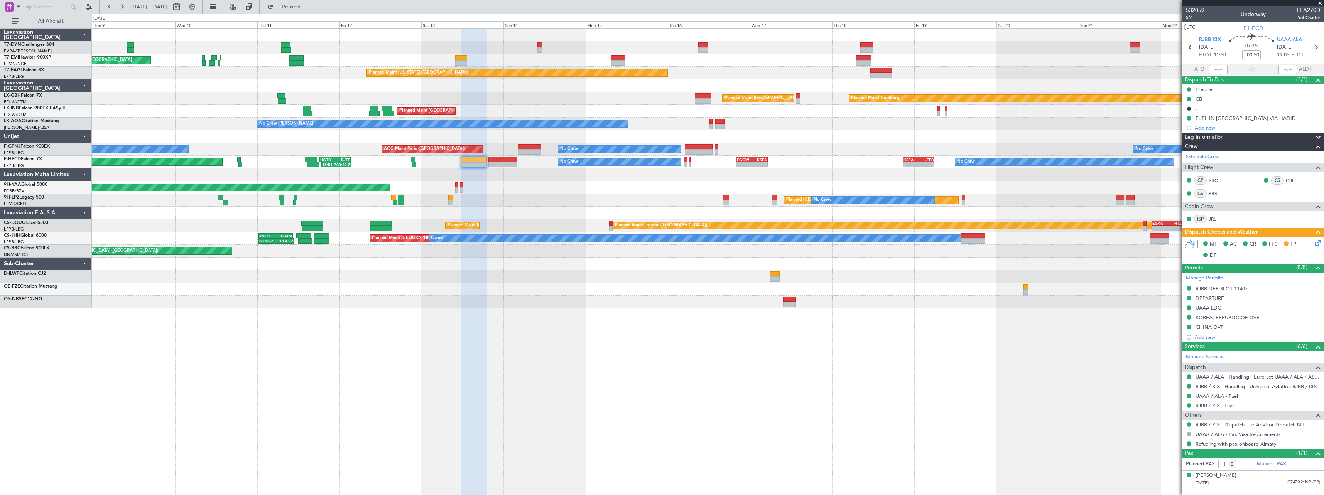
click at [564, 290] on div "Planned Maint [GEOGRAPHIC_DATA] Planned Maint [GEOGRAPHIC_DATA] Planned Maint […" at bounding box center [708, 169] width 1232 height 280
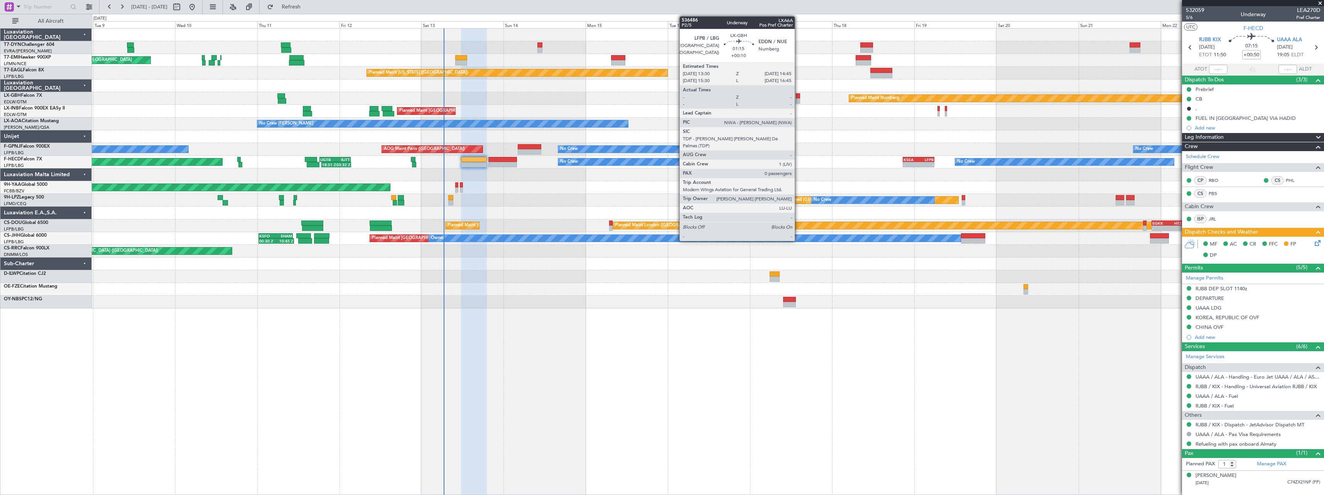
click at [798, 99] on div at bounding box center [798, 100] width 5 height 5
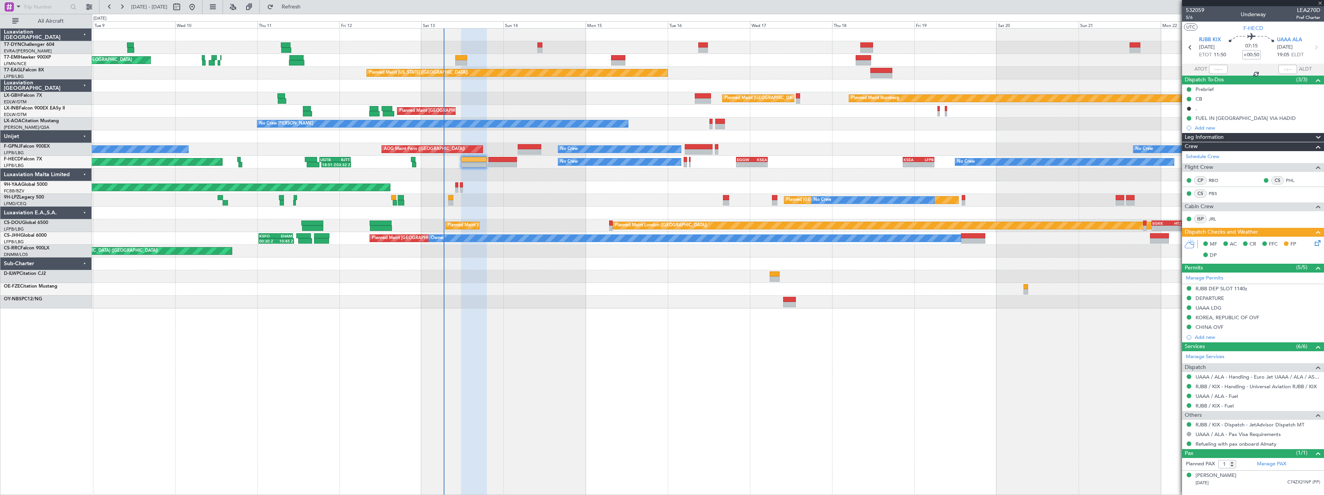
type input "+00:10"
type input "0"
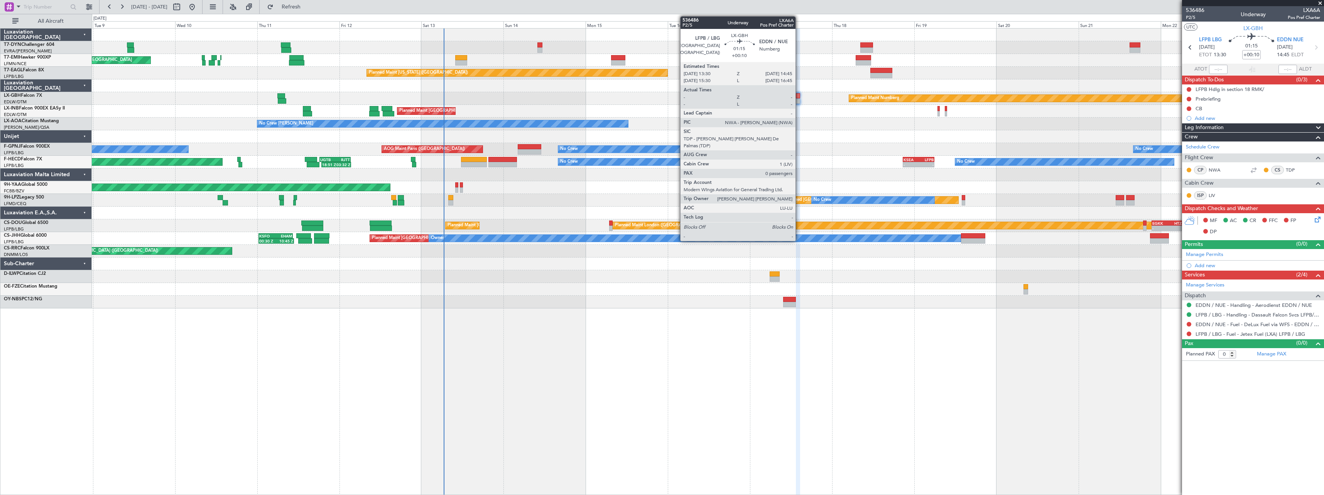
click at [799, 98] on div at bounding box center [798, 100] width 5 height 5
click at [797, 99] on div at bounding box center [798, 100] width 5 height 5
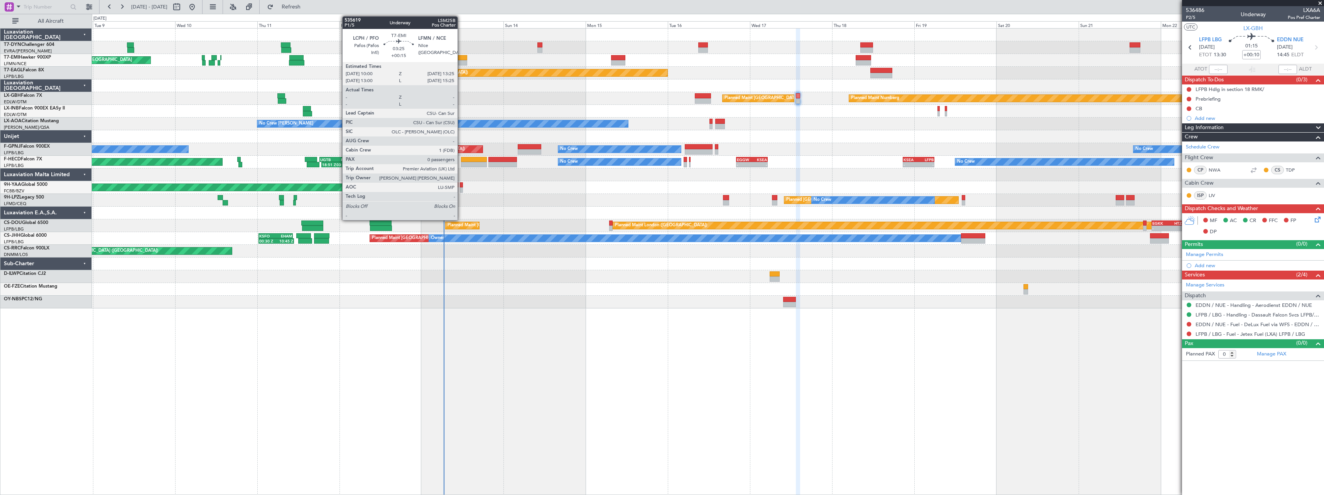
click at [461, 59] on div at bounding box center [461, 57] width 12 height 5
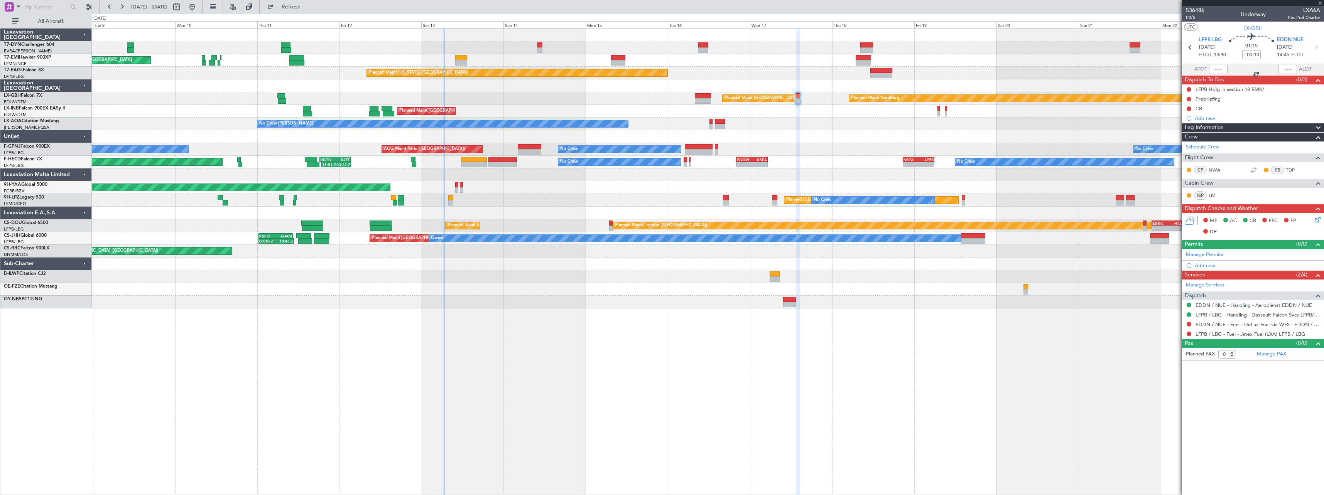
type input "+00:15"
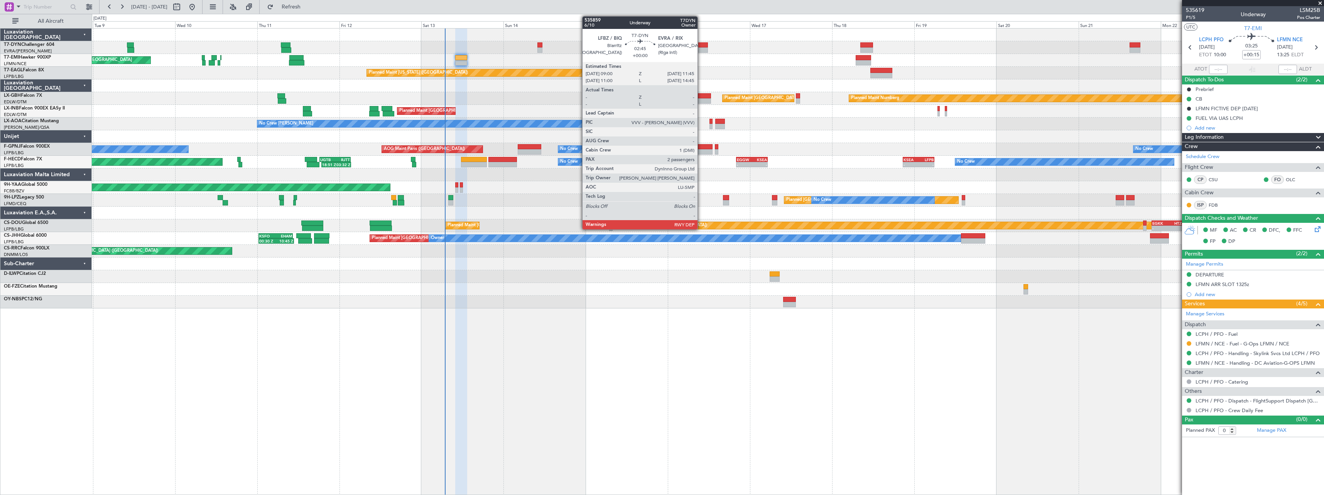
click at [701, 49] on div at bounding box center [703, 49] width 10 height 5
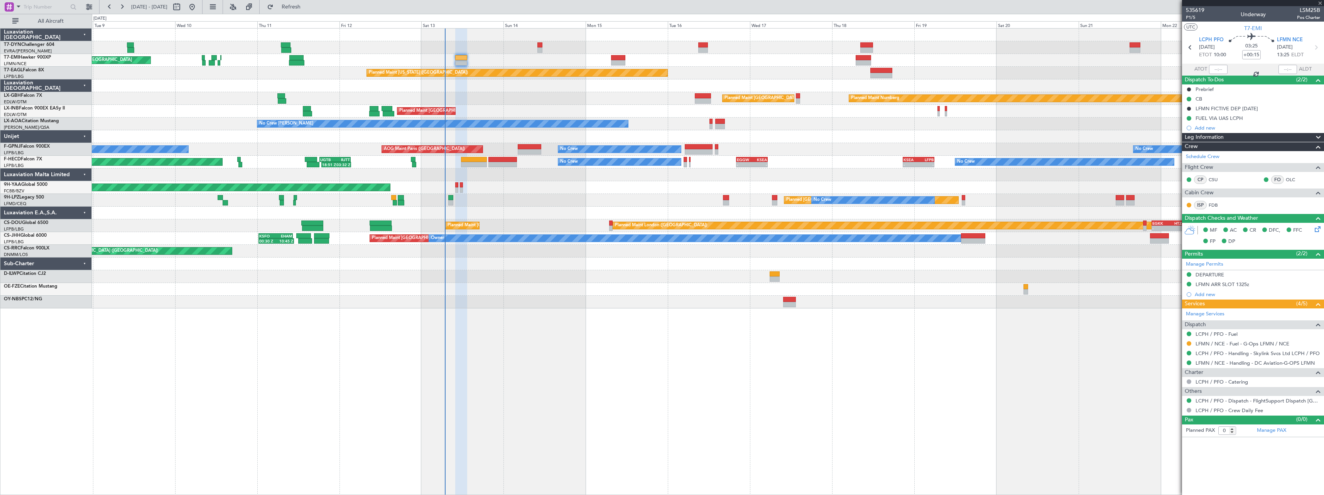
type input "2"
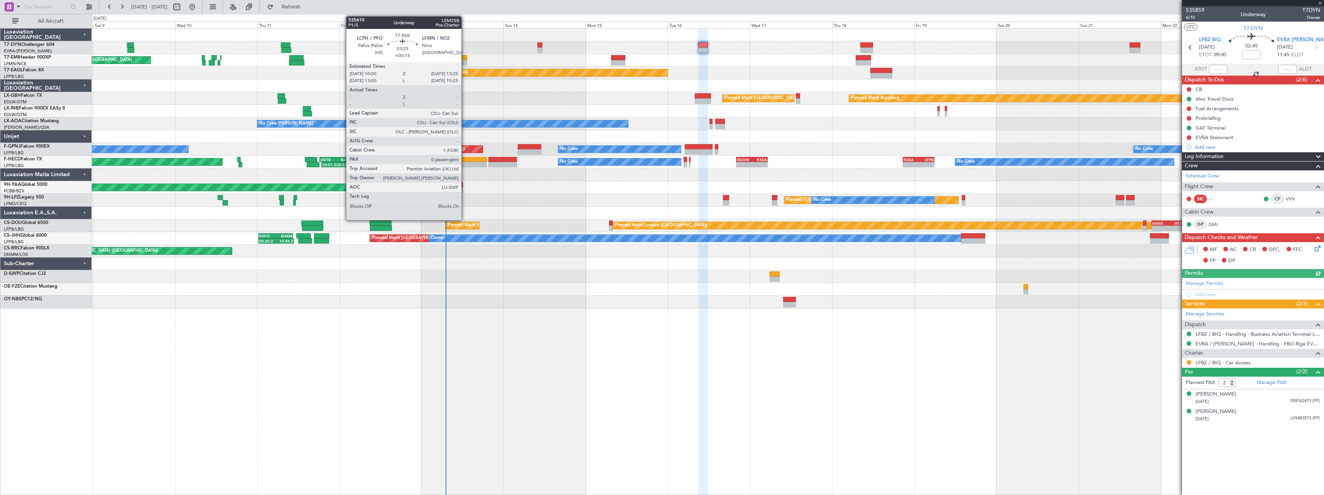
click at [465, 60] on div at bounding box center [461, 57] width 12 height 5
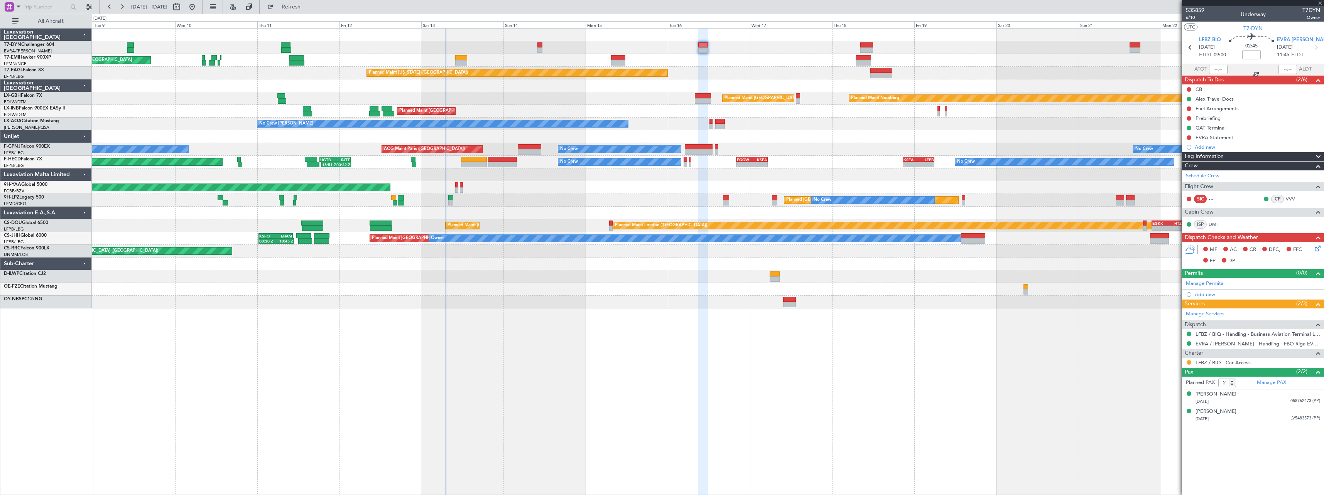
type input "+00:15"
type input "0"
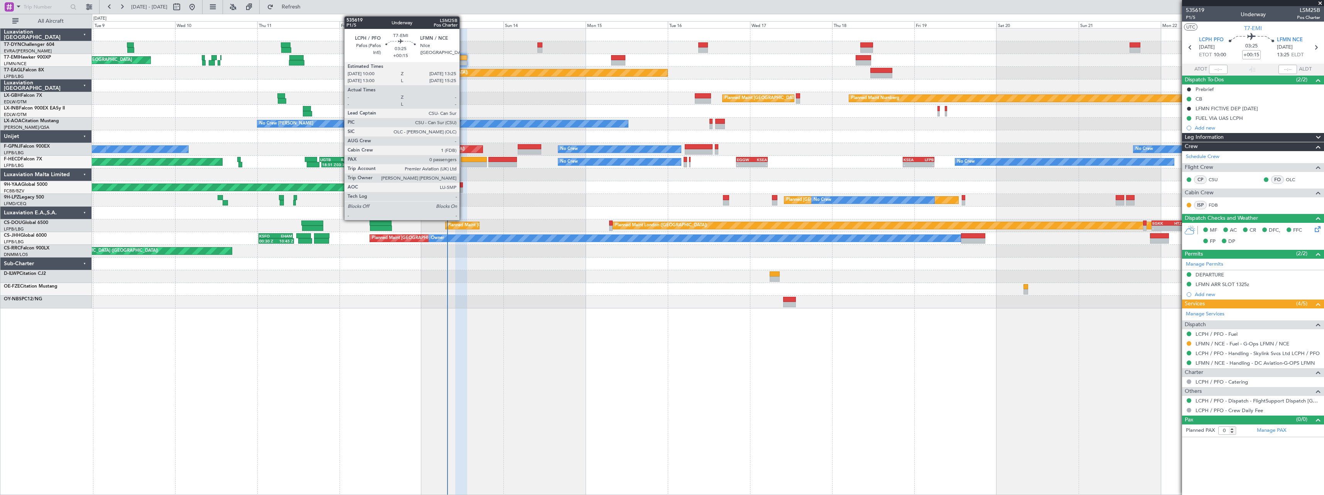
click at [462, 57] on div at bounding box center [461, 57] width 12 height 5
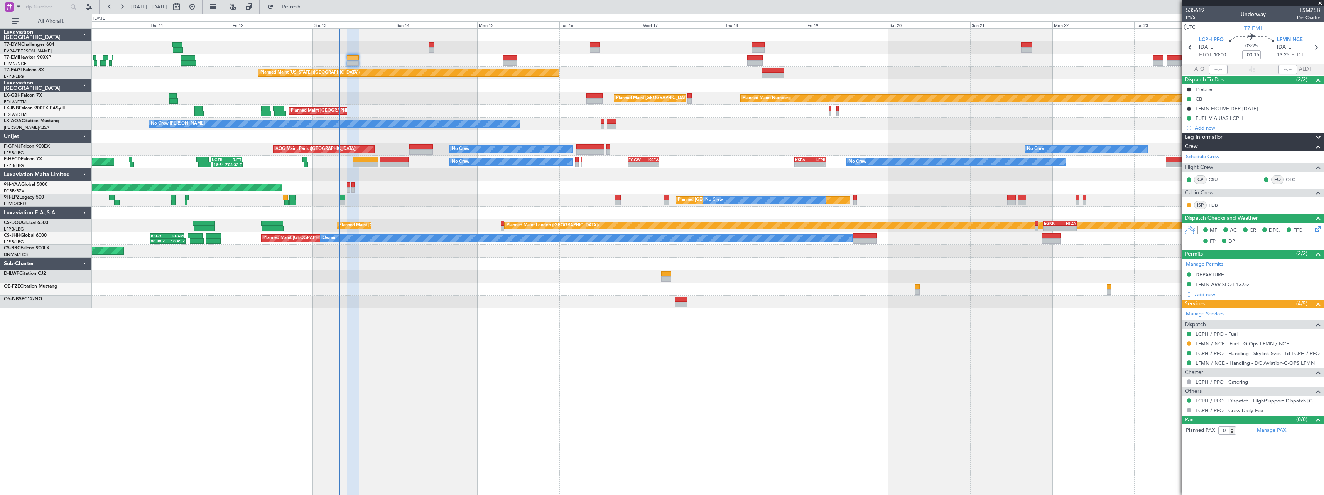
click at [561, 300] on div at bounding box center [708, 302] width 1232 height 13
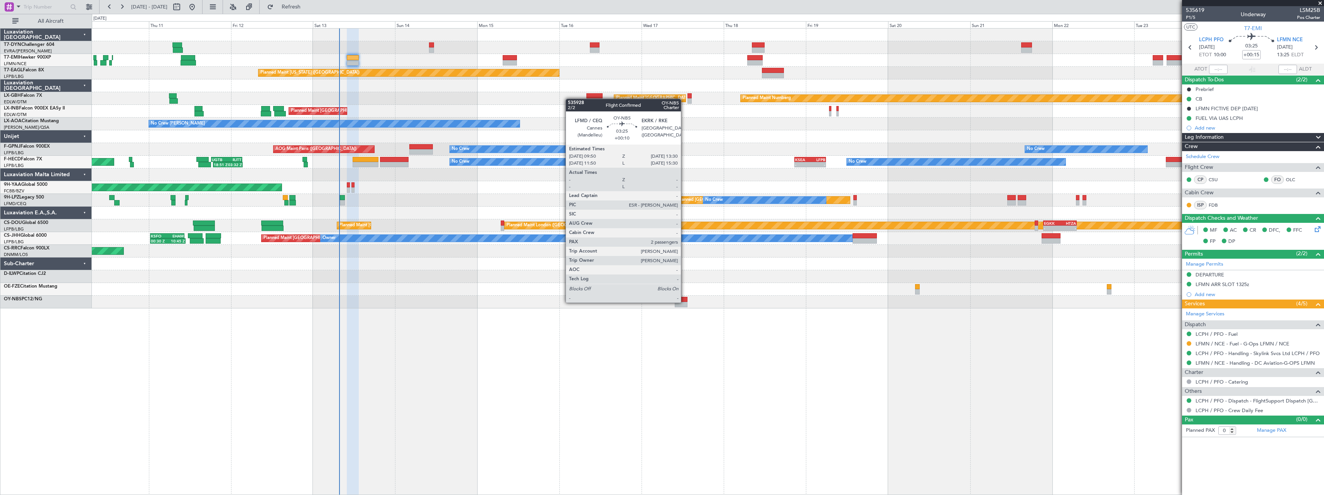
click at [684, 302] on div at bounding box center [681, 304] width 13 height 5
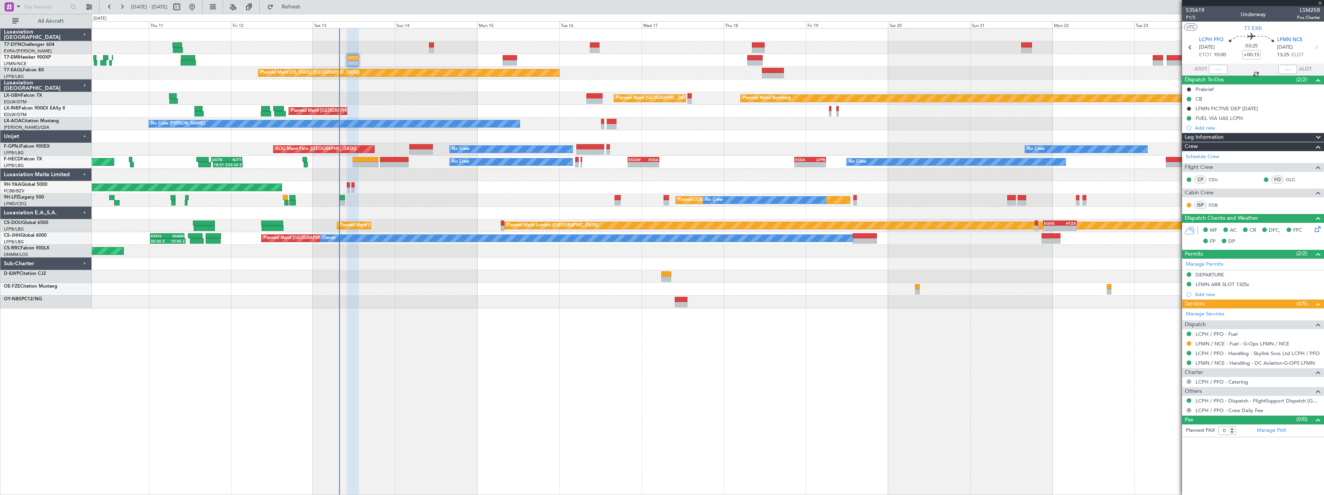
type input "+00:10"
type input "2"
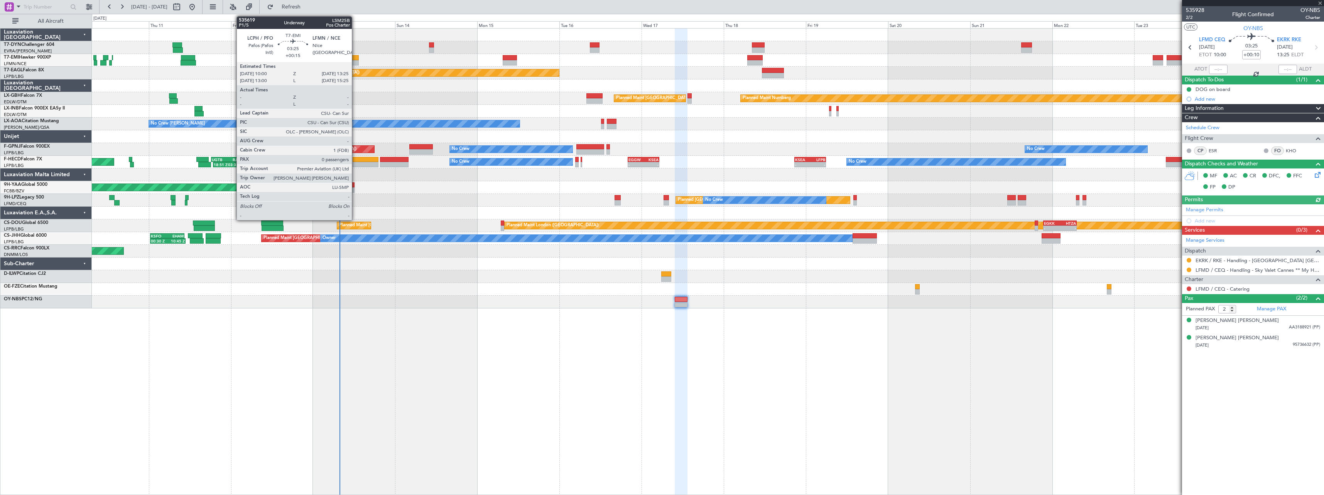
click at [355, 57] on div at bounding box center [353, 57] width 12 height 5
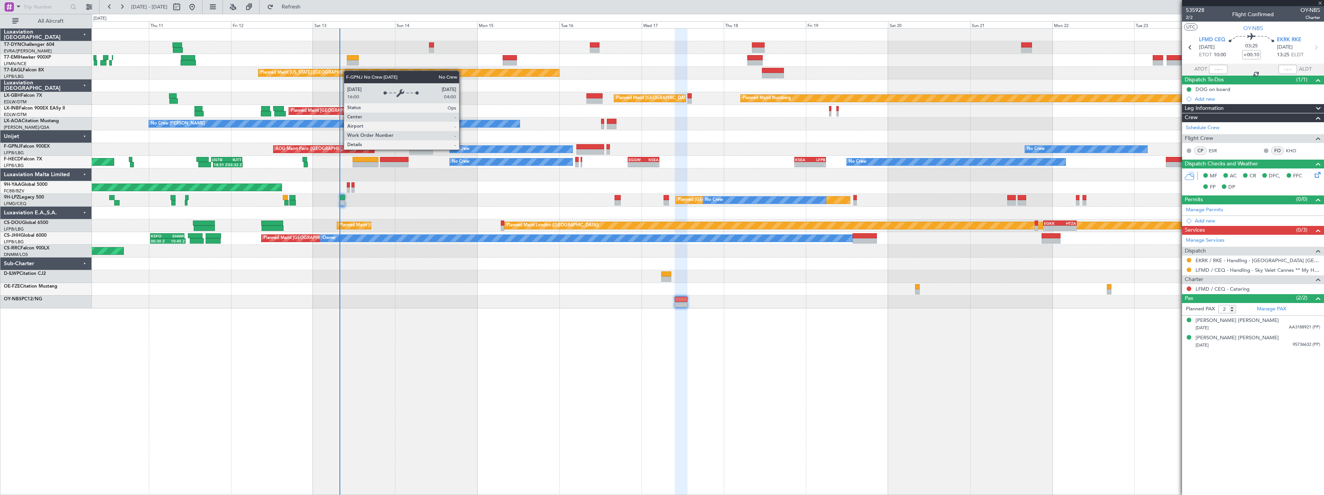
type input "+00:15"
type input "0"
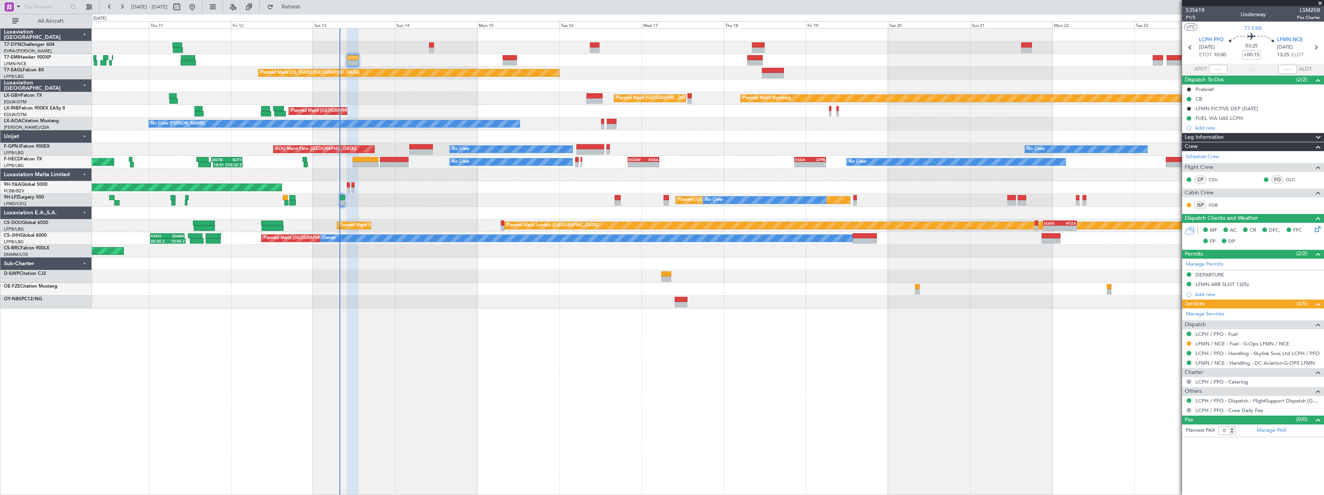
click at [507, 54] on div "Planned Maint Zurich Planned Maint Zurich" at bounding box center [708, 60] width 1232 height 13
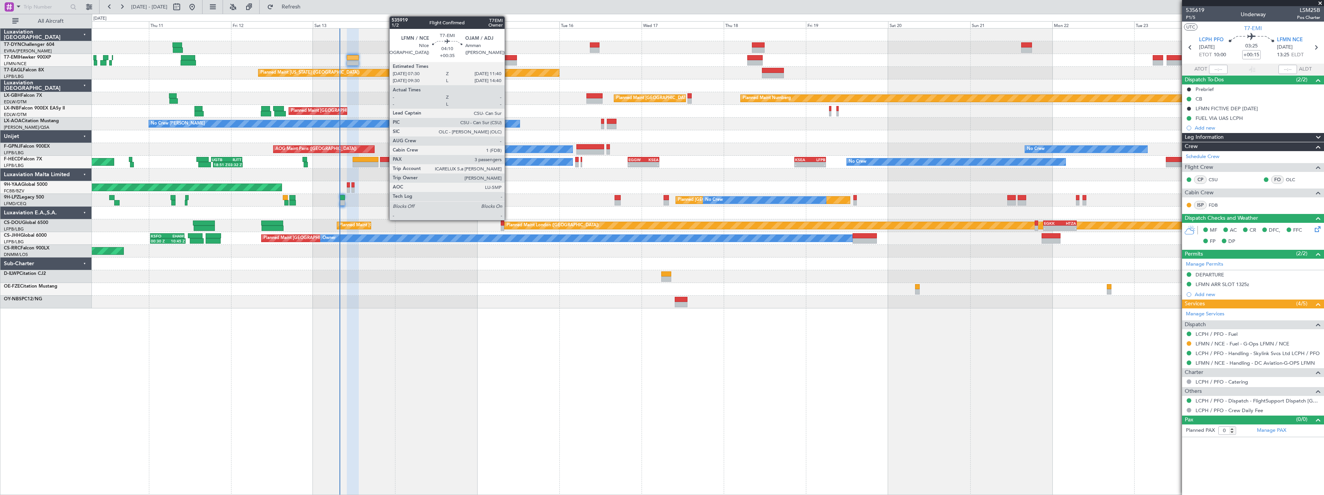
click at [508, 57] on div at bounding box center [510, 57] width 14 height 5
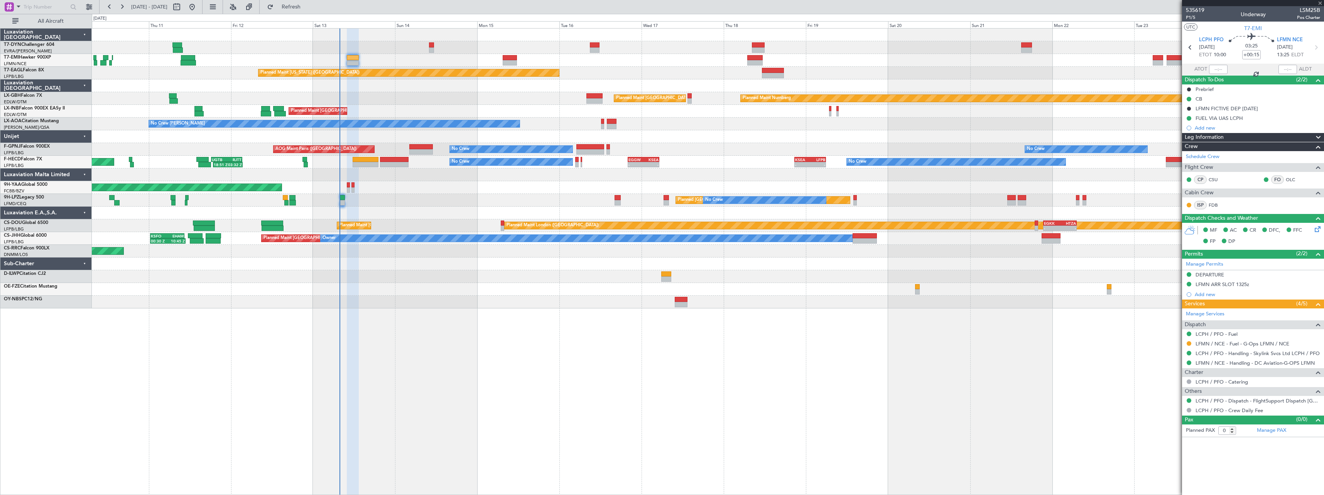
type input "+00:35"
type input "3"
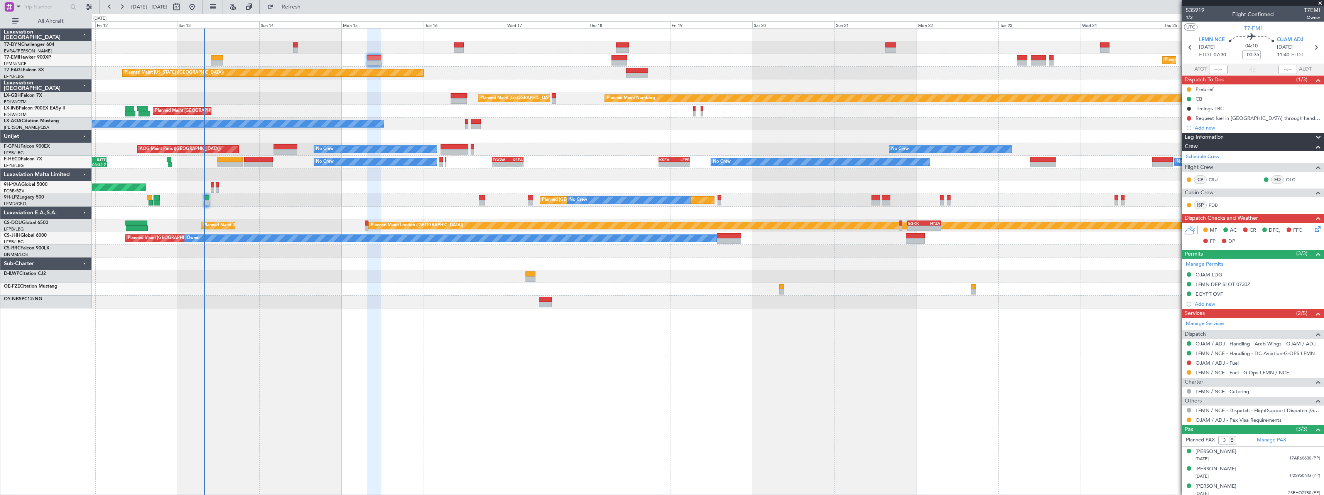
click at [423, 191] on div "AOG Maint Brazzaville (Maya-maya)" at bounding box center [708, 187] width 1232 height 13
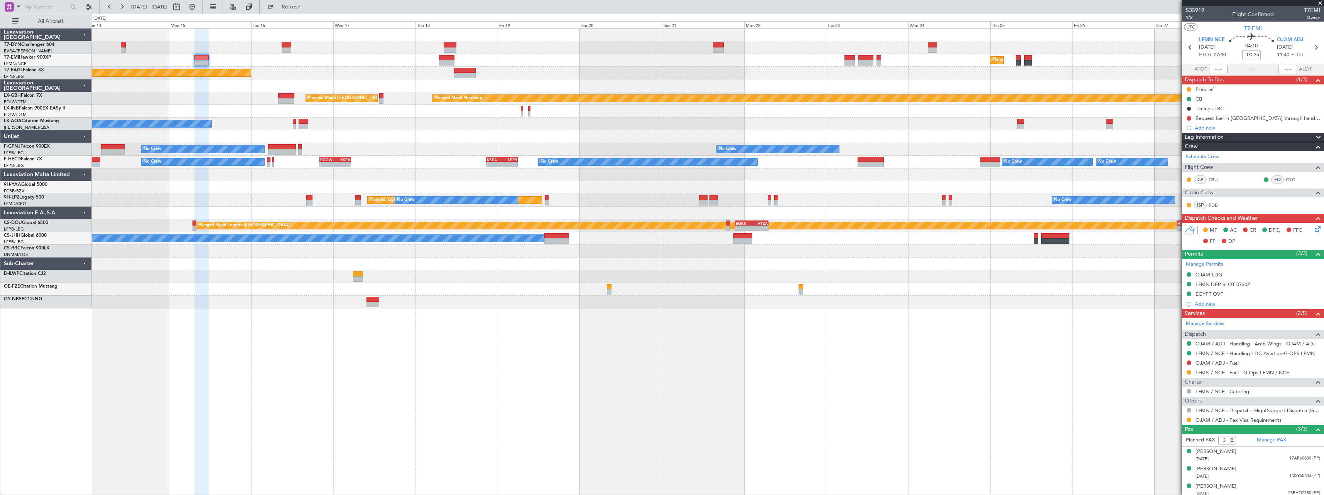
click at [448, 371] on div "Planned Maint Zurich Planned Maint New York (Teterboro) Planned Maint Nurnberg …" at bounding box center [708, 261] width 1232 height 467
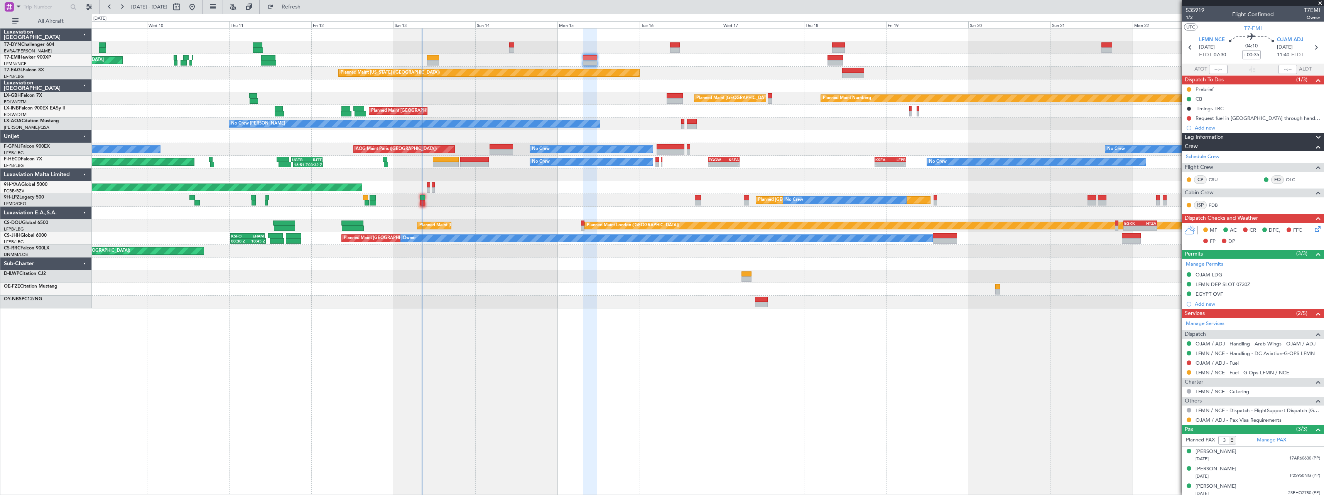
click at [635, 273] on div at bounding box center [708, 276] width 1232 height 13
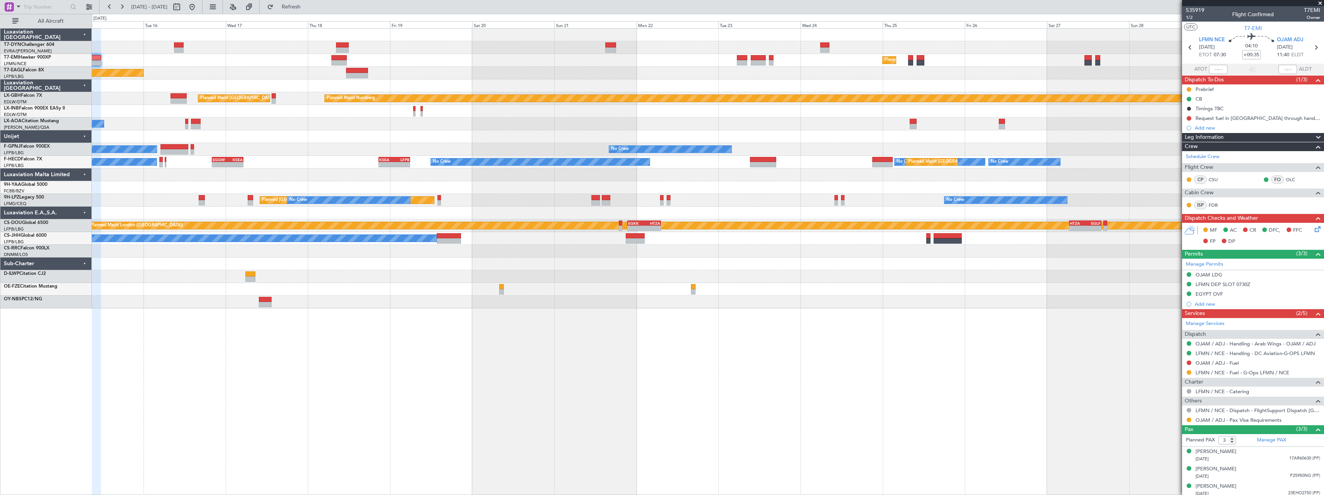
click at [399, 303] on div "Planned Maint [GEOGRAPHIC_DATA] Planned Maint [US_STATE] ([GEOGRAPHIC_DATA]) Pl…" at bounding box center [708, 169] width 1232 height 280
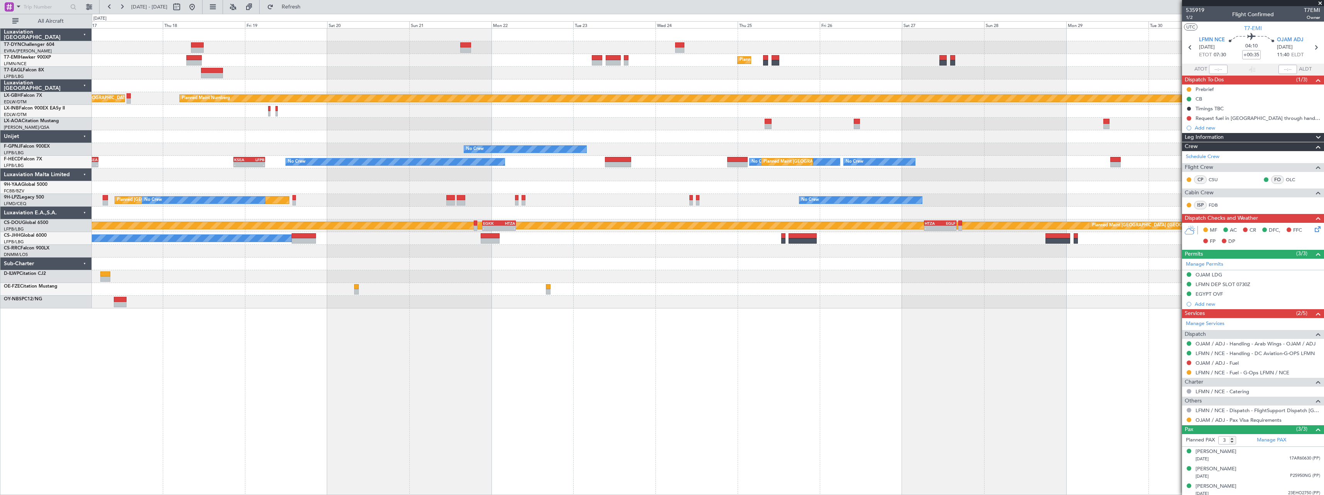
click at [780, 133] on div "Planned Maint [GEOGRAPHIC_DATA] Planned Maint [US_STATE] ([GEOGRAPHIC_DATA]) Pl…" at bounding box center [708, 169] width 1232 height 280
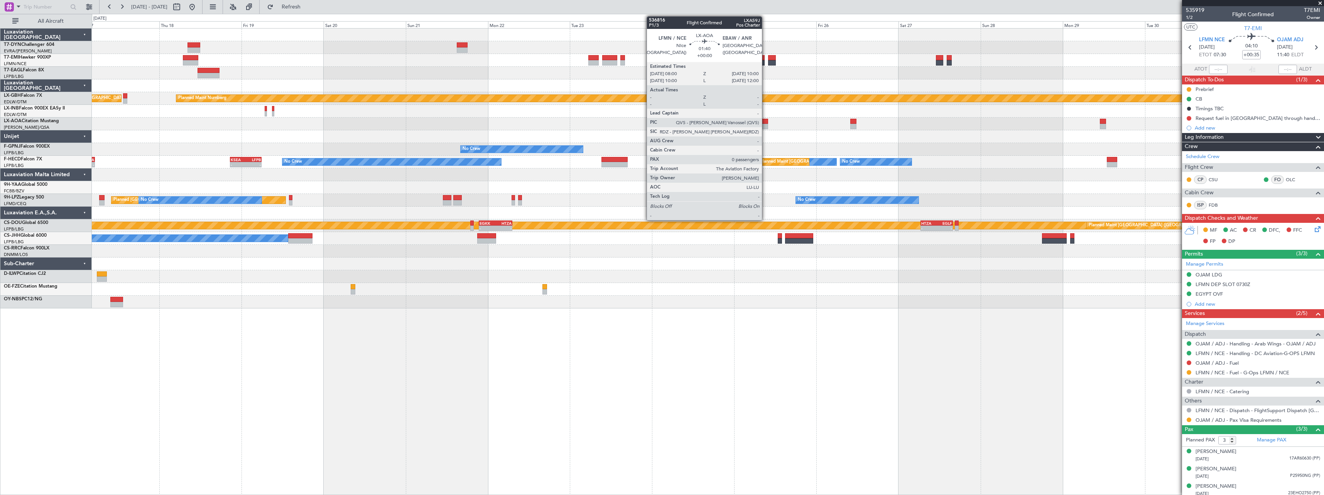
click at [765, 128] on div at bounding box center [764, 126] width 7 height 5
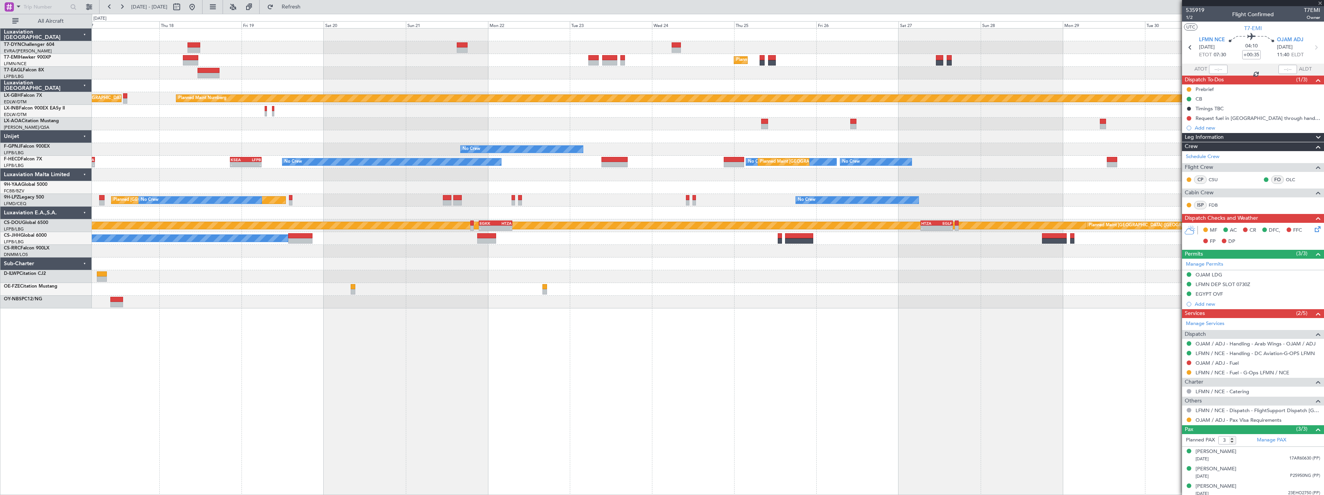
type input "0"
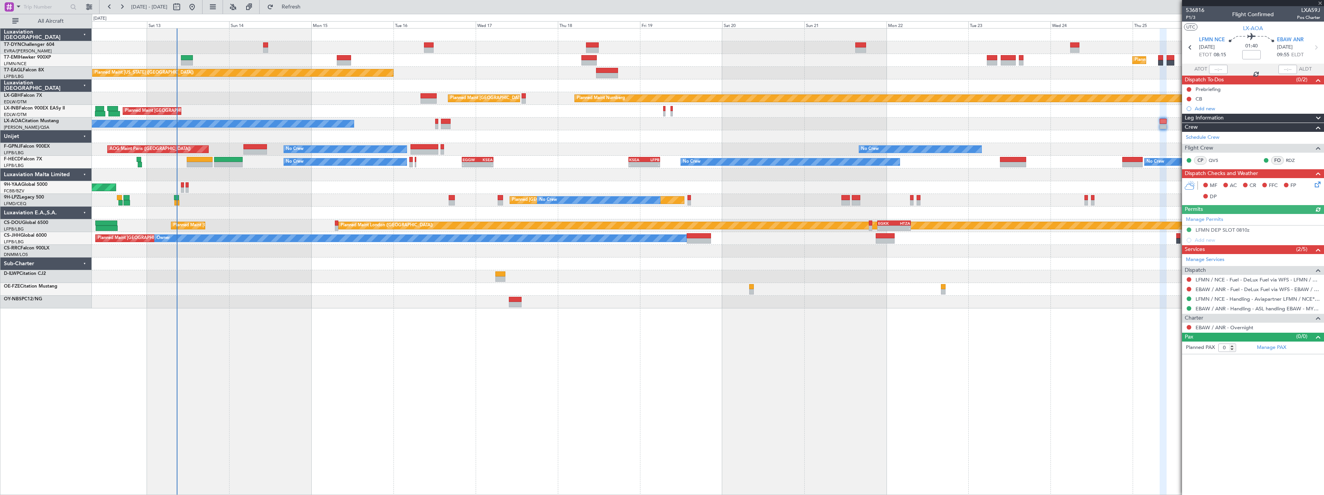
click at [1029, 323] on div "Planned Maint [GEOGRAPHIC_DATA] Planned Maint [GEOGRAPHIC_DATA] Planned Maint […" at bounding box center [708, 261] width 1232 height 467
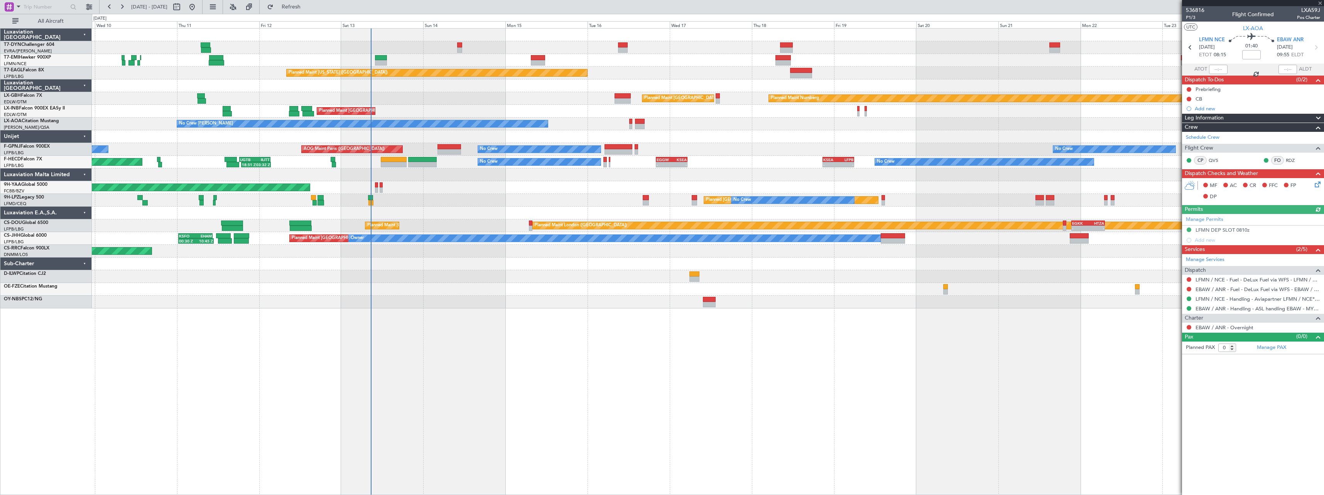
click at [712, 392] on div "Planned Maint [GEOGRAPHIC_DATA] Planned Maint [GEOGRAPHIC_DATA] Planned Maint […" at bounding box center [708, 261] width 1232 height 467
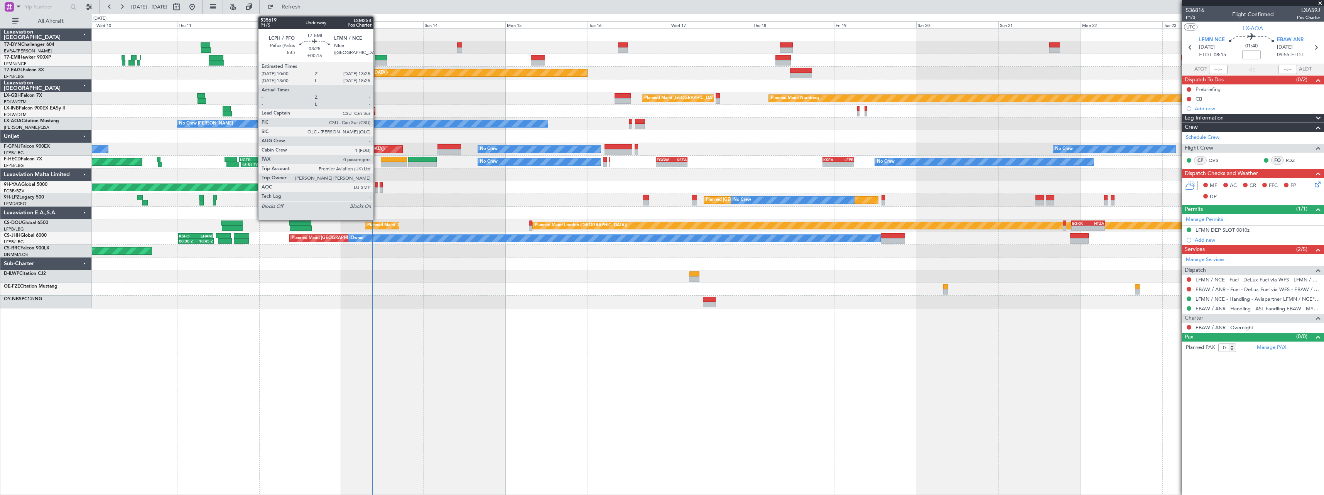
click at [377, 57] on div at bounding box center [381, 57] width 12 height 5
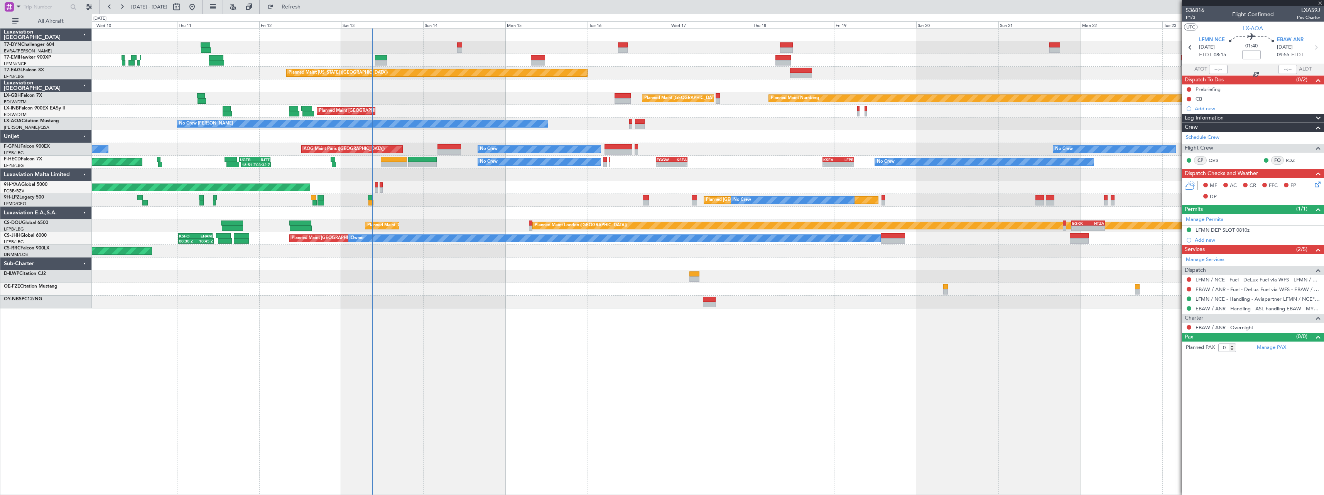
type input "+00:15"
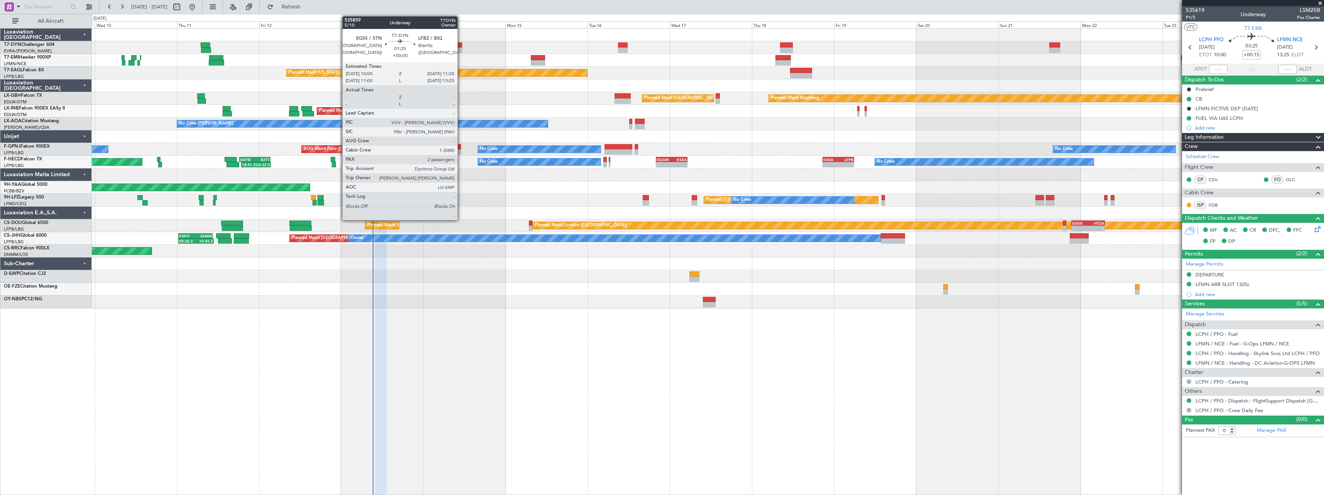
click at [461, 42] on div at bounding box center [459, 44] width 5 height 5
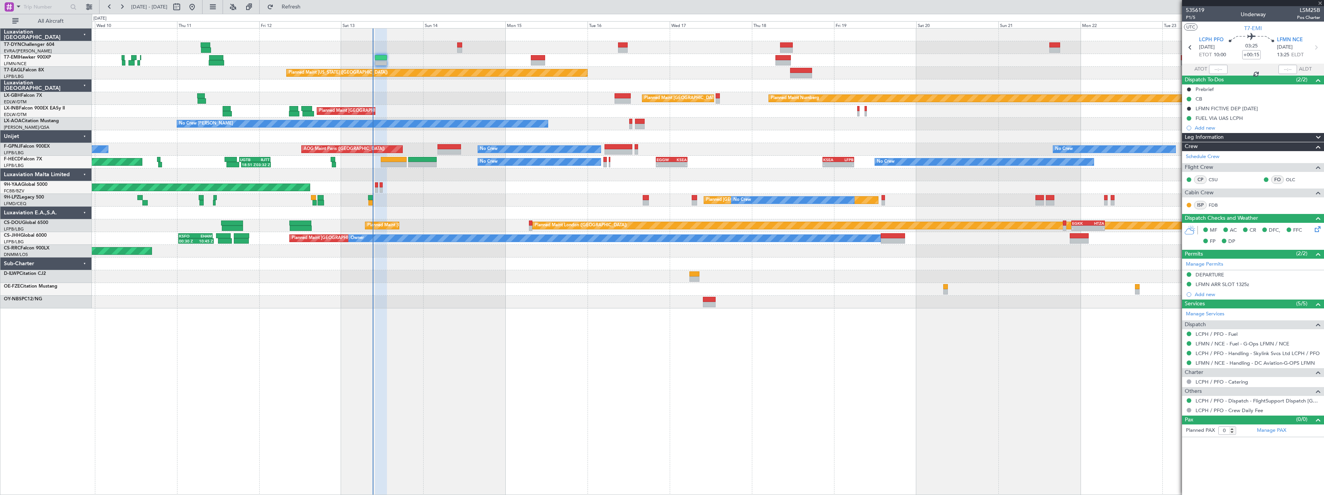
type input "2"
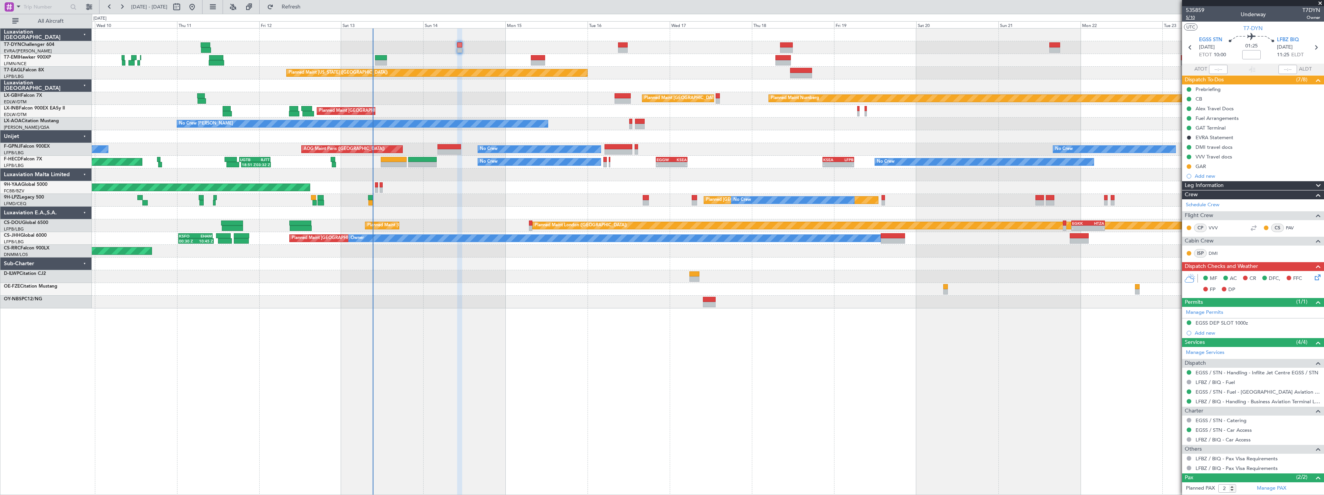
click at [1195, 17] on span "5/10" at bounding box center [1195, 17] width 19 height 7
type input "+00:05"
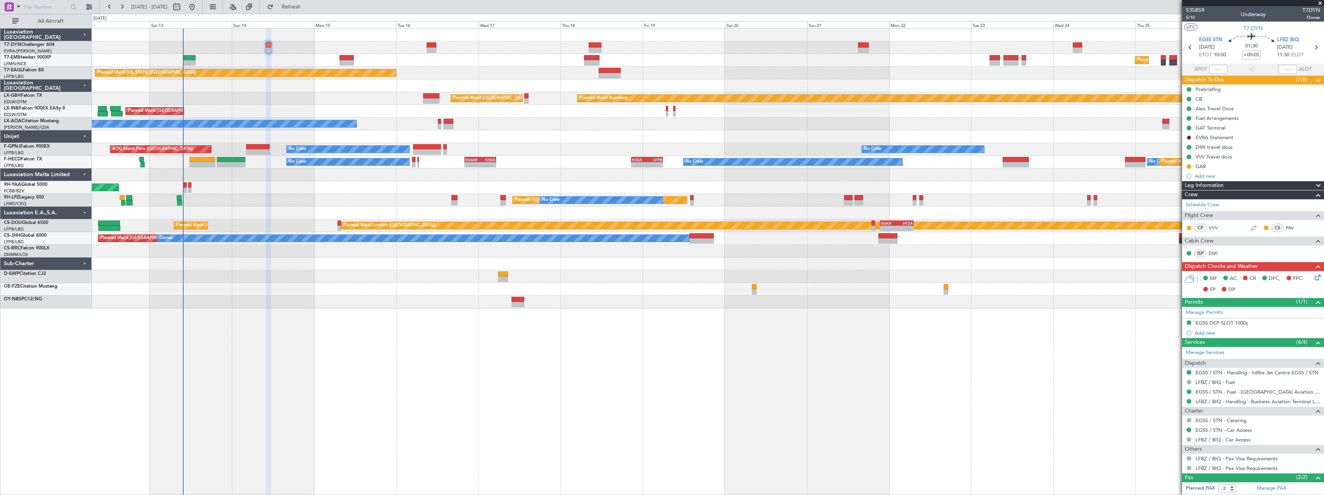
click at [430, 257] on div "Planned Maint Zurich Planned Maint Zurich Planned Maint New York (Teterboro) Pl…" at bounding box center [708, 169] width 1232 height 280
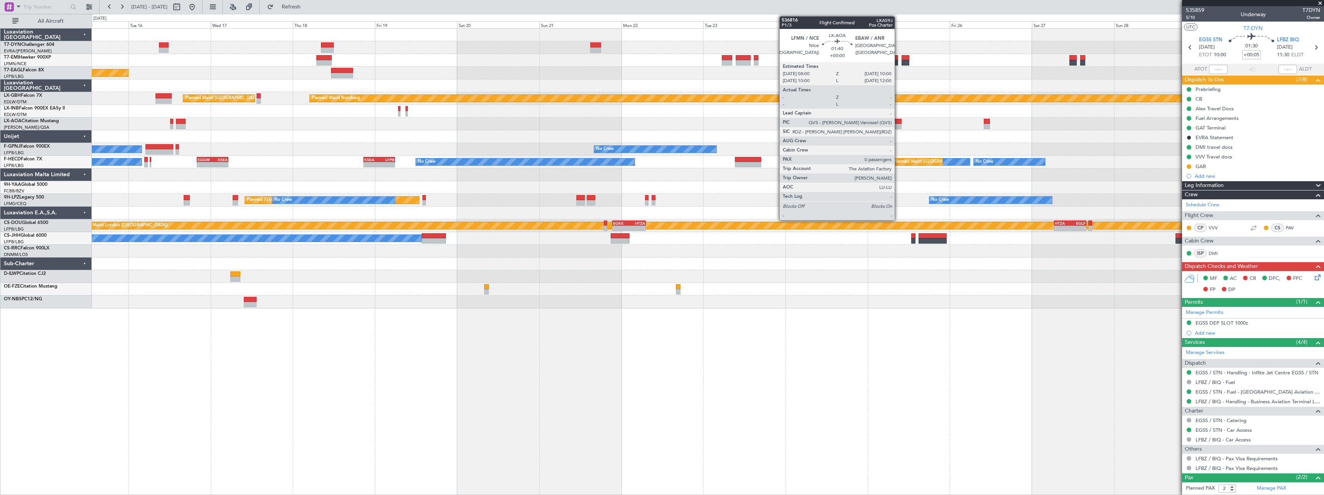
click at [896, 124] on div at bounding box center [897, 126] width 7 height 5
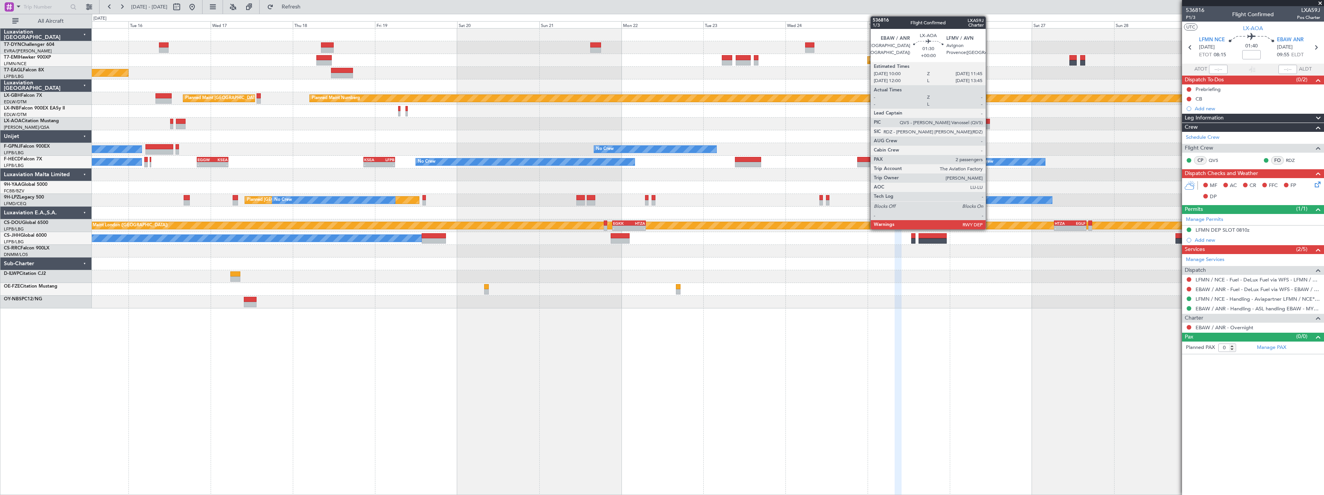
click at [989, 122] on div at bounding box center [987, 121] width 6 height 5
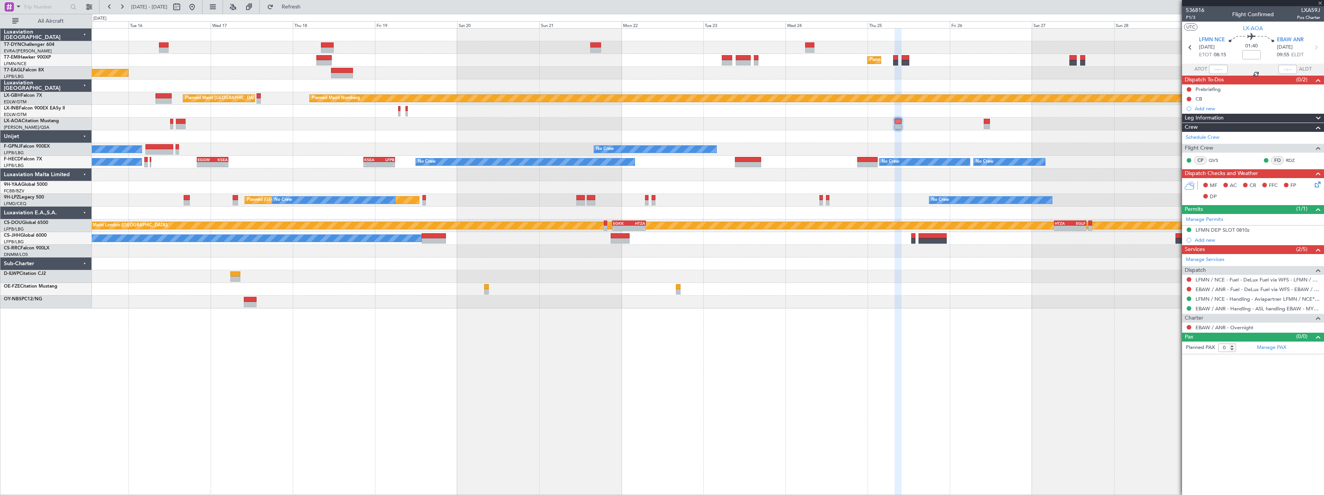
type input "2"
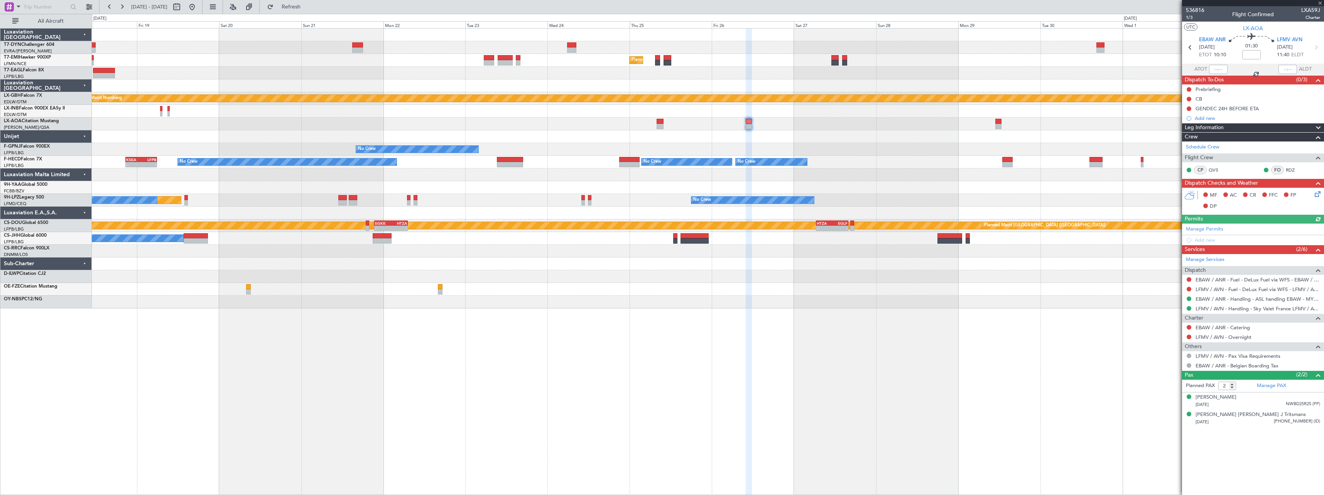
click at [722, 149] on div "No Crew Planned Maint Paris (Le Bourget) No Crew" at bounding box center [708, 149] width 1232 height 13
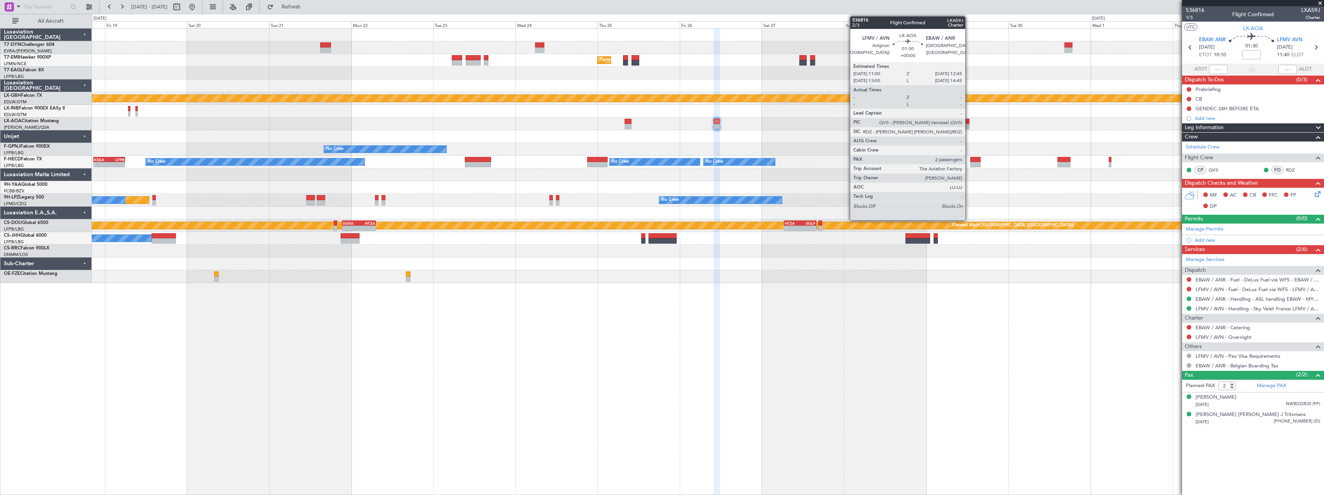
click at [969, 122] on div at bounding box center [966, 121] width 6 height 5
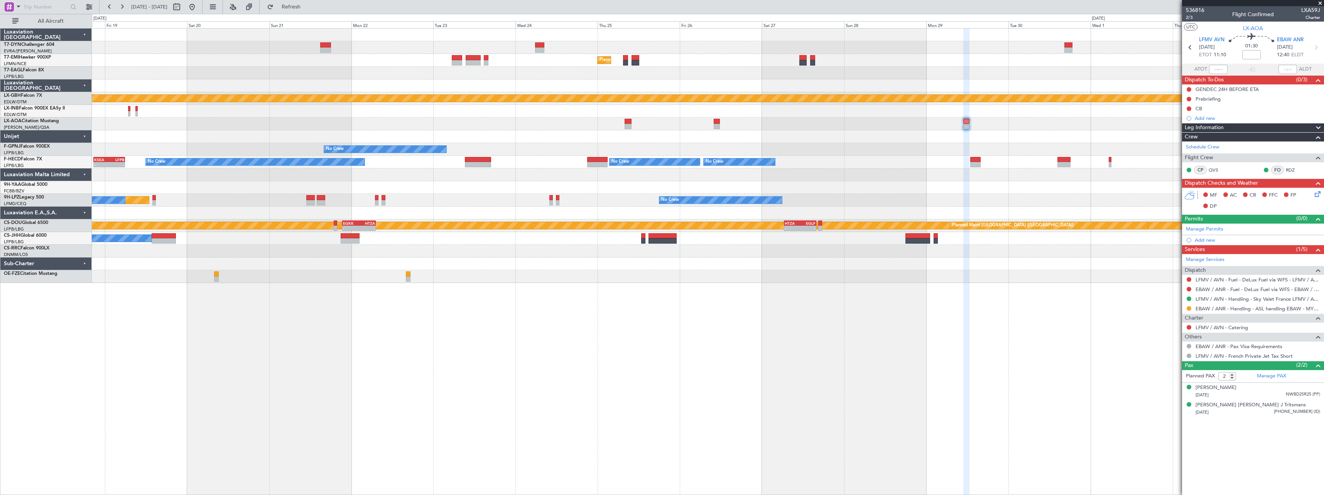
click at [756, 277] on div "Planned Maint Zurich Planned Maint New York (Teterboro) Planned Maint Nurnberg …" at bounding box center [708, 261] width 1232 height 467
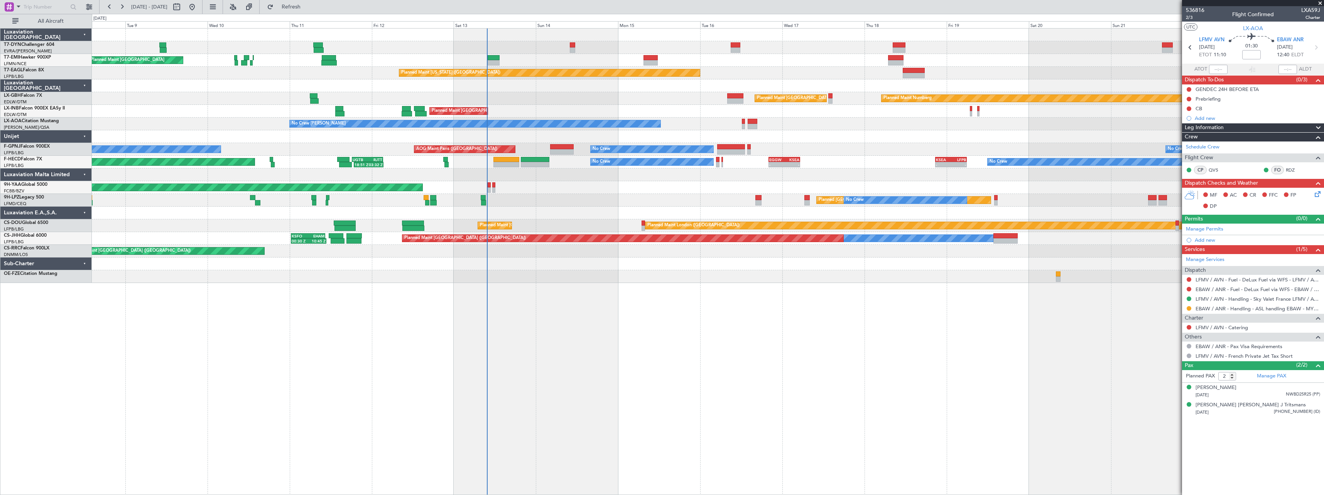
click at [852, 245] on div "Planned Maint Zurich Planned Maint Zurich Planned Maint Zurich Planned Maint Ne…" at bounding box center [708, 261] width 1232 height 467
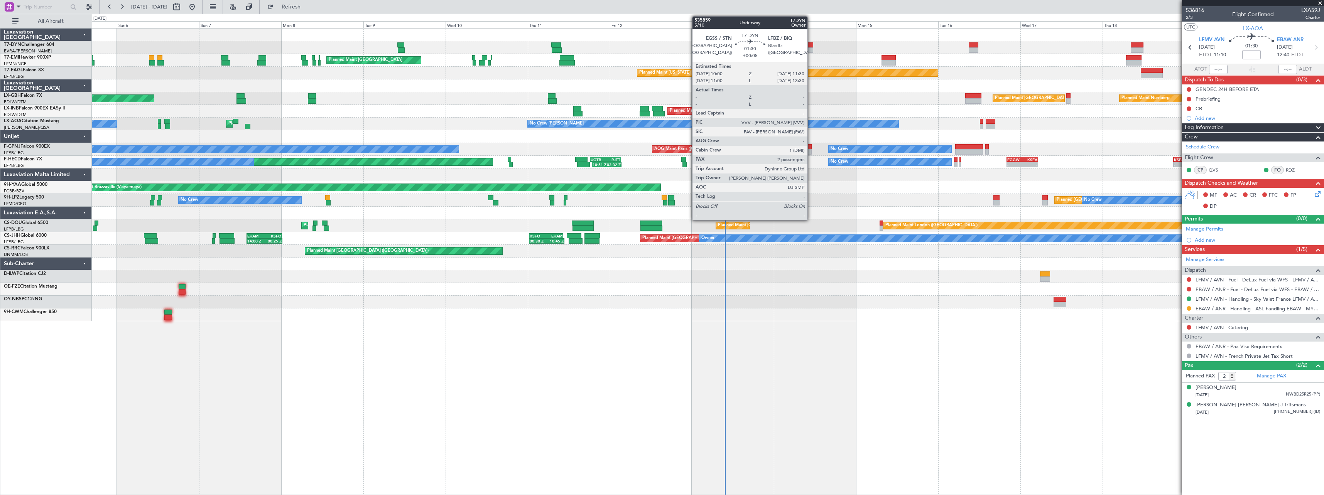
click at [811, 46] on div at bounding box center [810, 44] width 5 height 5
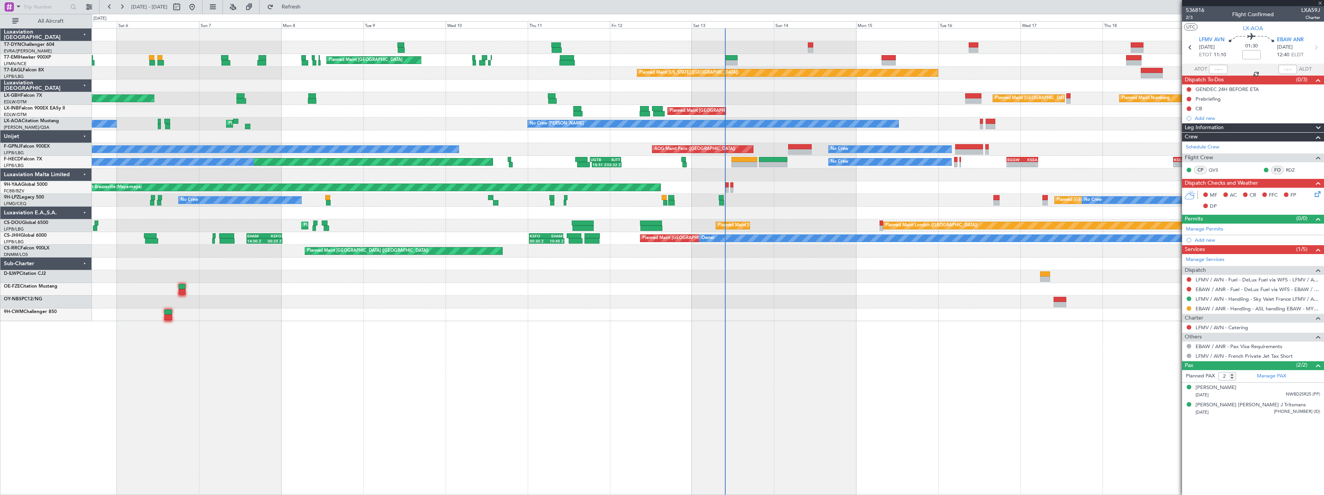
type input "+00:05"
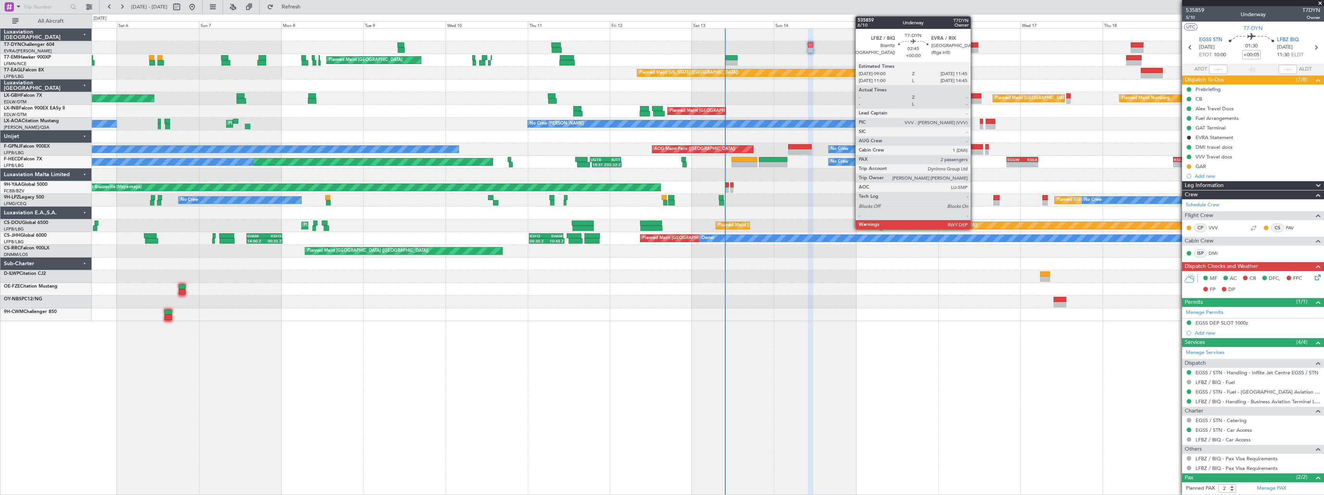
click at [974, 47] on div at bounding box center [974, 49] width 10 height 5
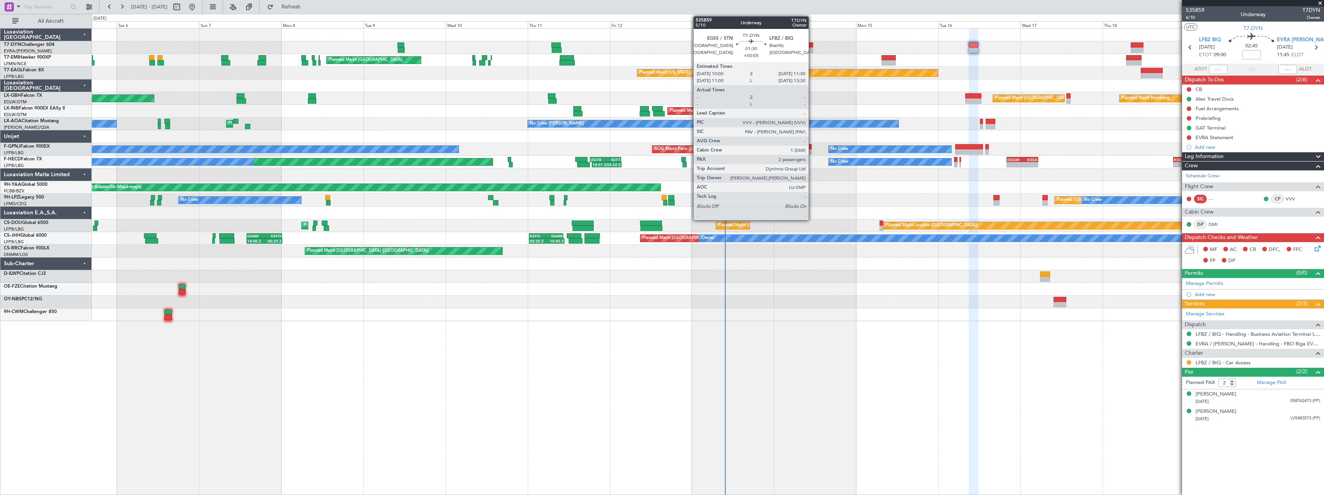
click at [812, 47] on div at bounding box center [810, 44] width 5 height 5
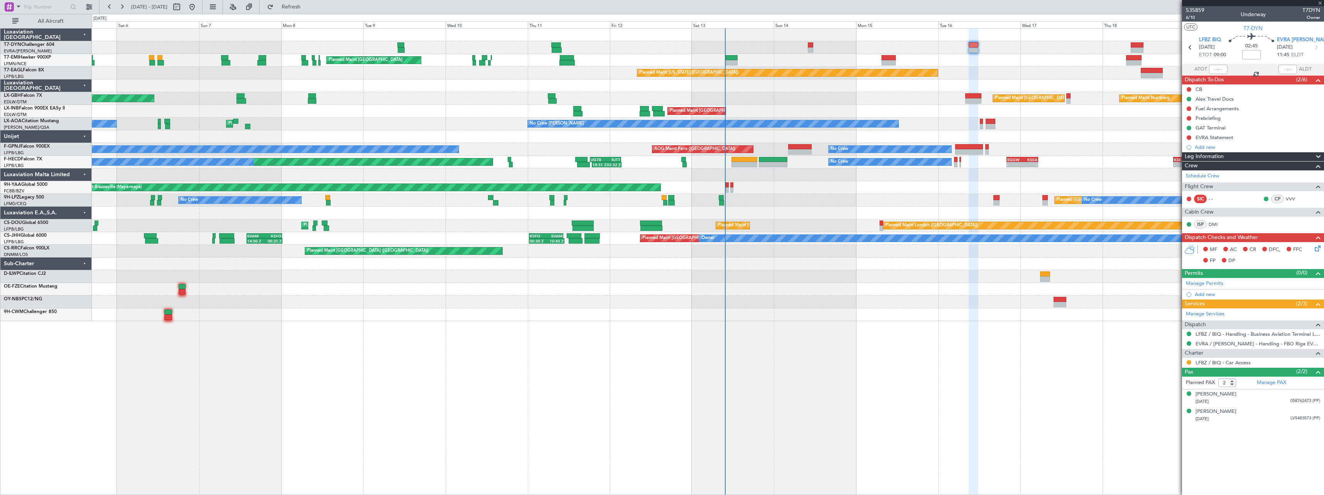
type input "+00:05"
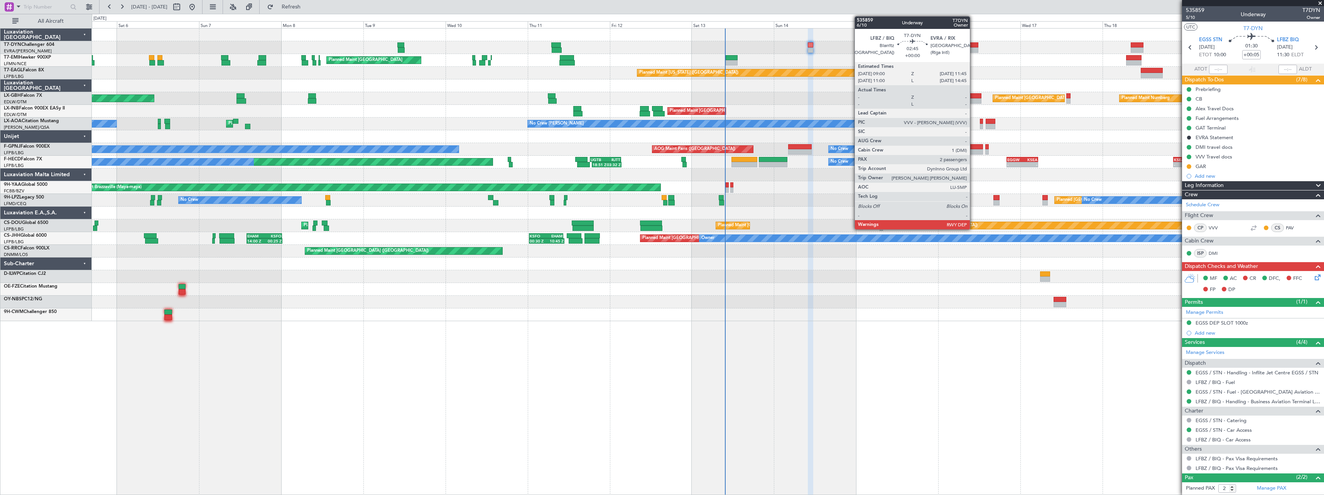
click at [973, 46] on div at bounding box center [974, 44] width 10 height 5
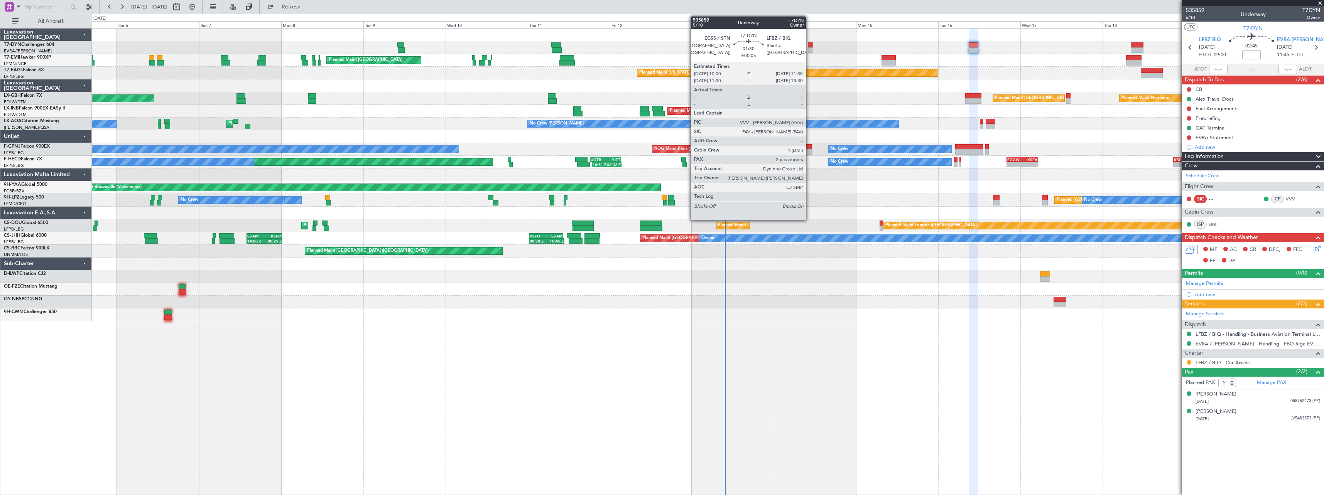
click at [809, 47] on div at bounding box center [810, 44] width 5 height 5
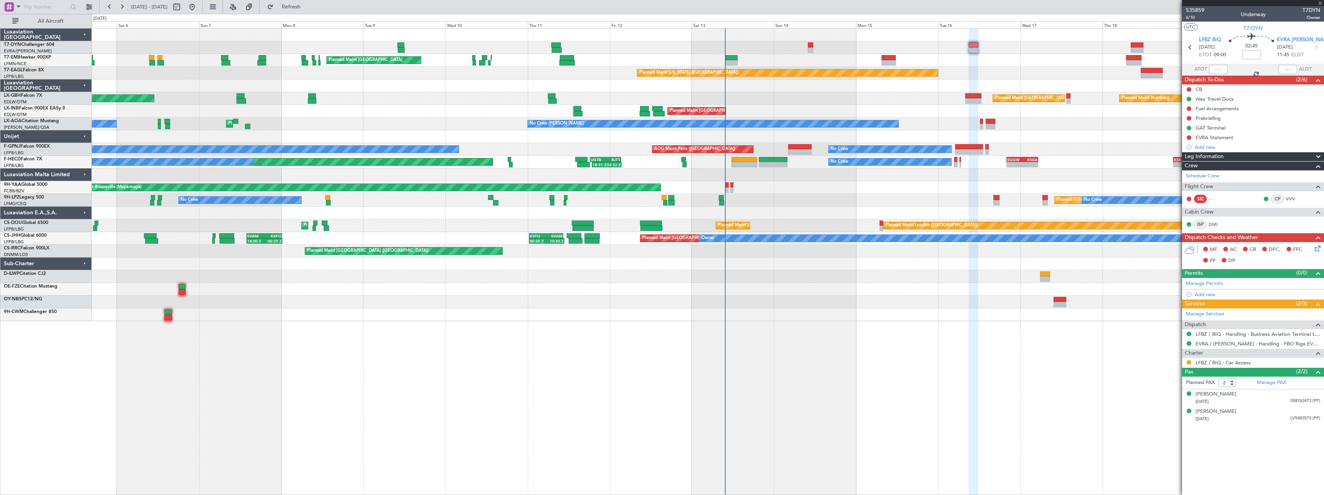
type input "+00:05"
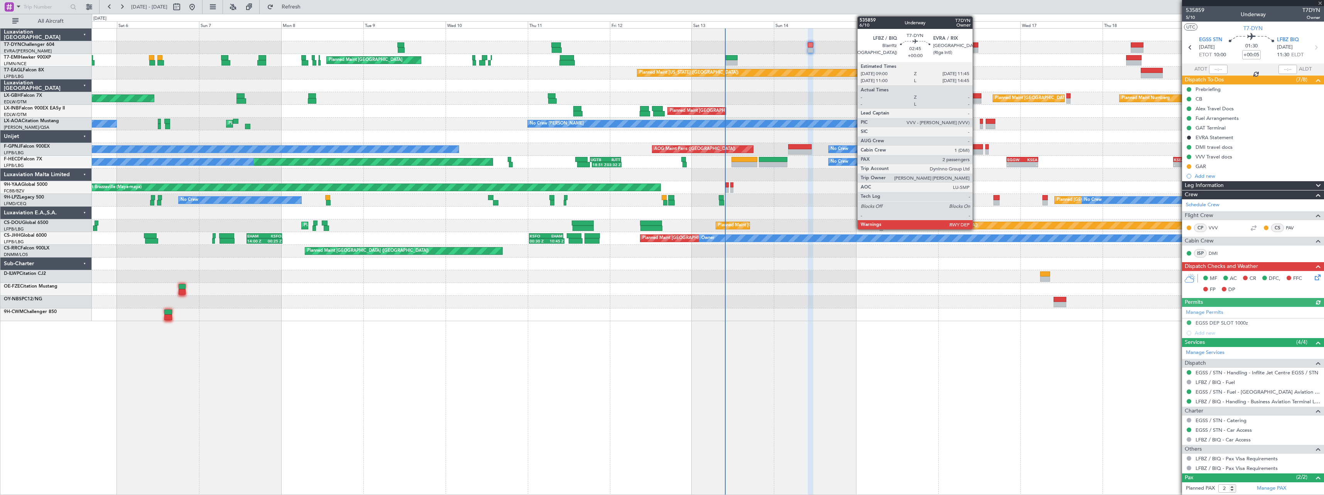
click at [976, 45] on div at bounding box center [974, 44] width 10 height 5
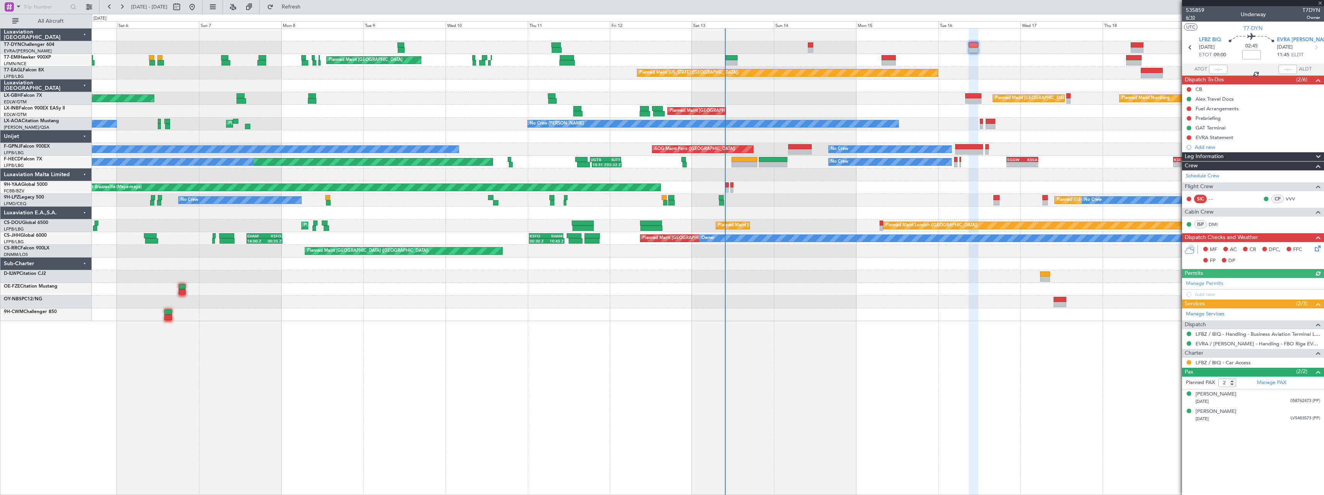
click at [1191, 19] on span "6/10" at bounding box center [1195, 17] width 19 height 7
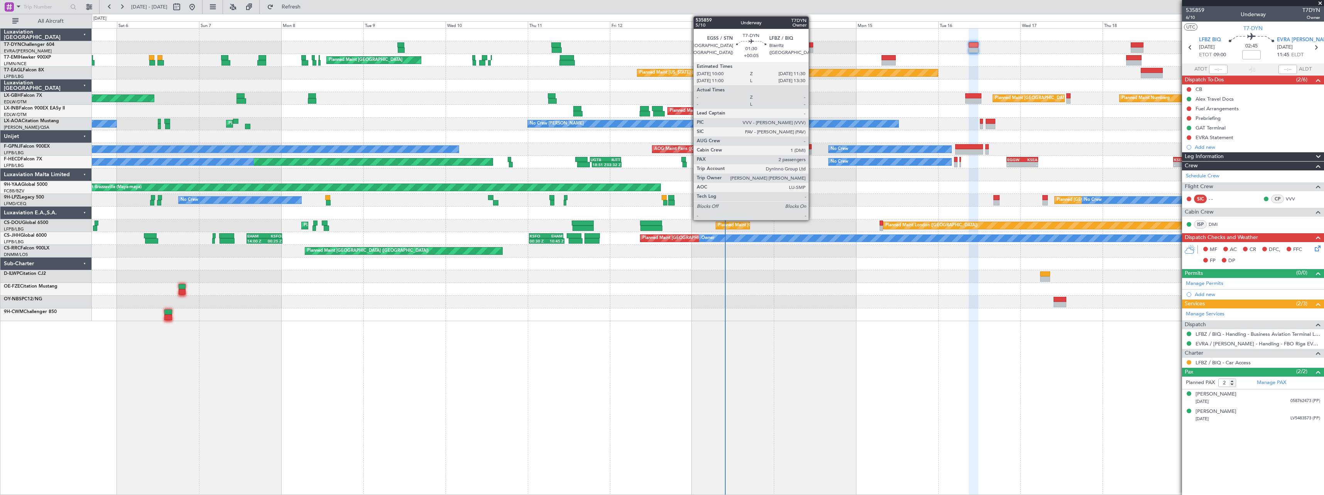
click at [812, 46] on div at bounding box center [810, 44] width 5 height 5
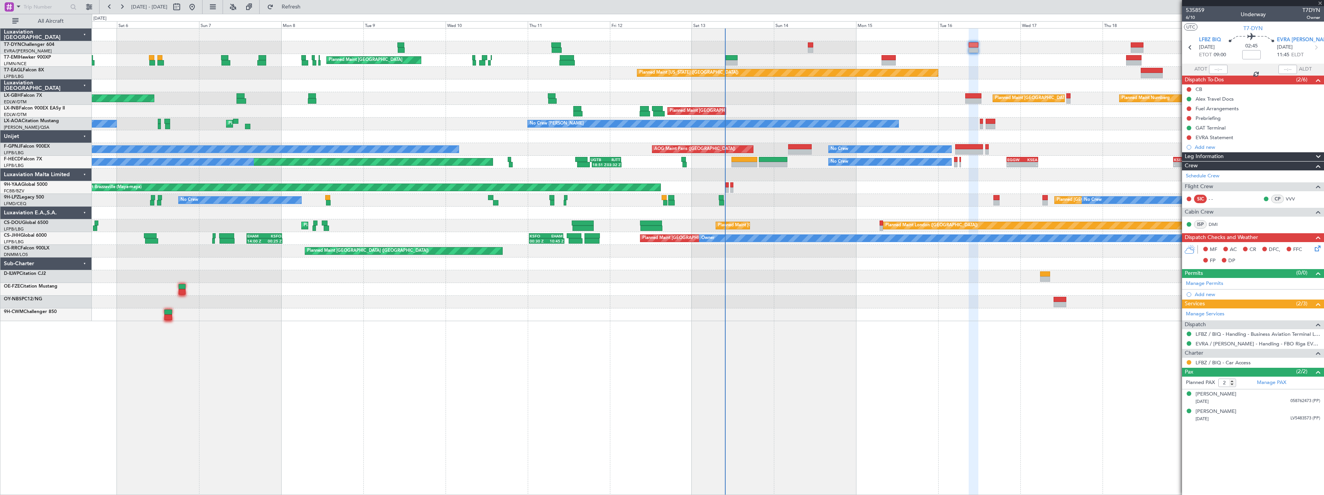
type input "+00:05"
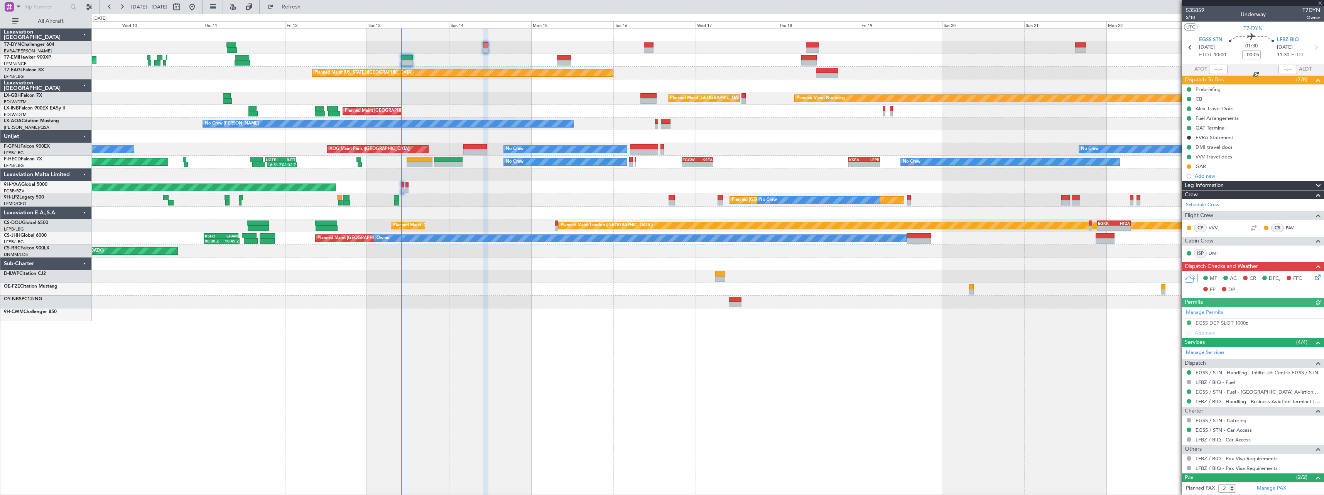
click at [528, 361] on div "Planned Maint Zurich Planned Maint Zurich Planned Maint New York (Teterboro) Pl…" at bounding box center [708, 261] width 1232 height 467
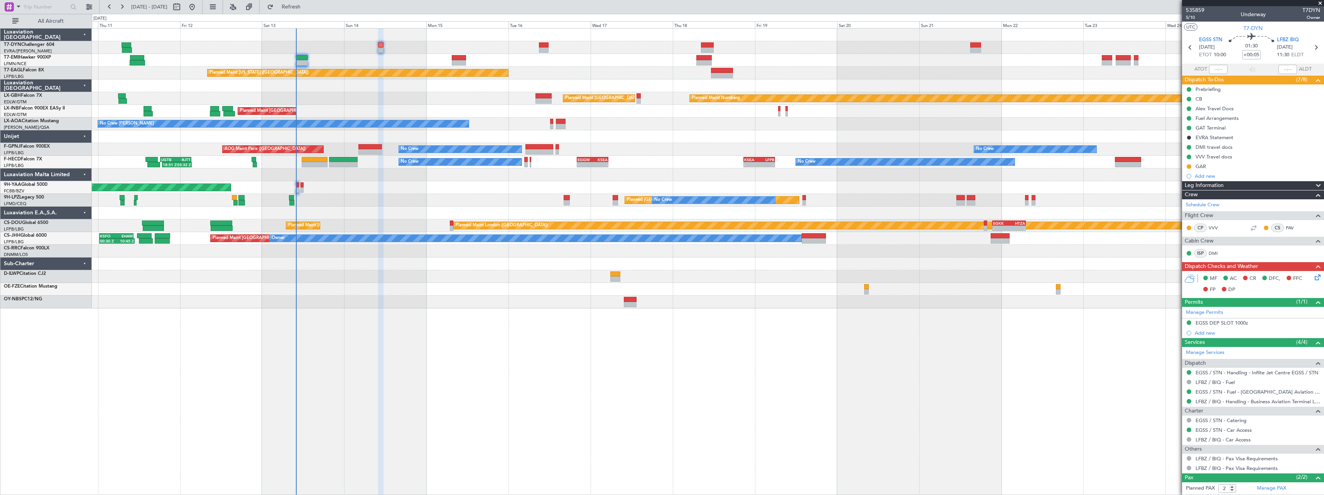
click at [844, 231] on div "Planned Maint Zurich Planned Maint Zurich Planned Maint New York (Teterboro) Pl…" at bounding box center [708, 169] width 1232 height 280
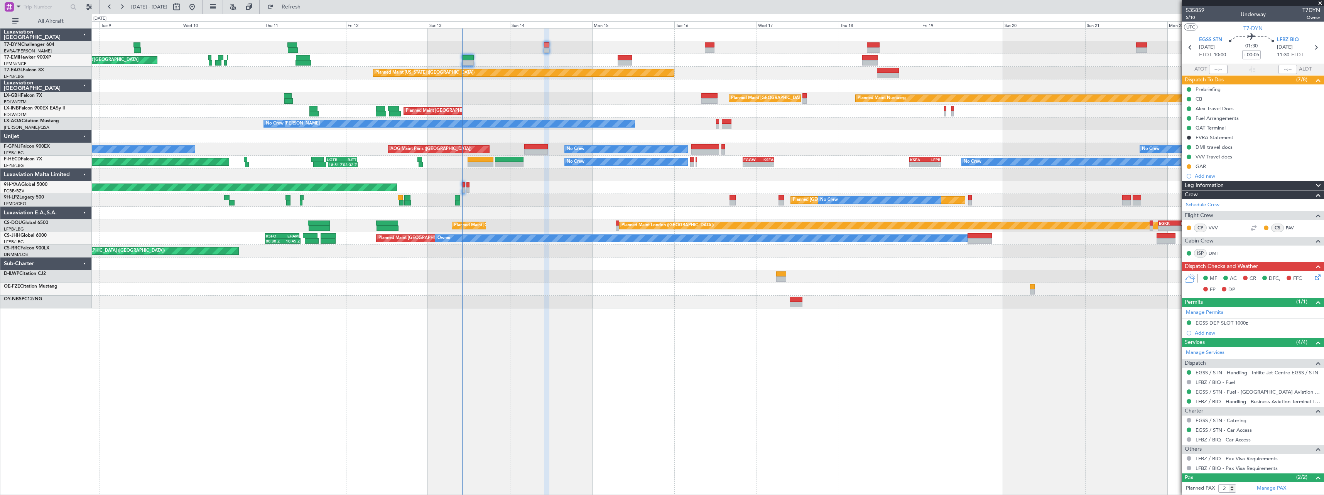
click at [604, 311] on div "Planned Maint Zurich Planned Maint Zurich Planned Maint Zurich Planned Maint Ne…" at bounding box center [708, 261] width 1232 height 467
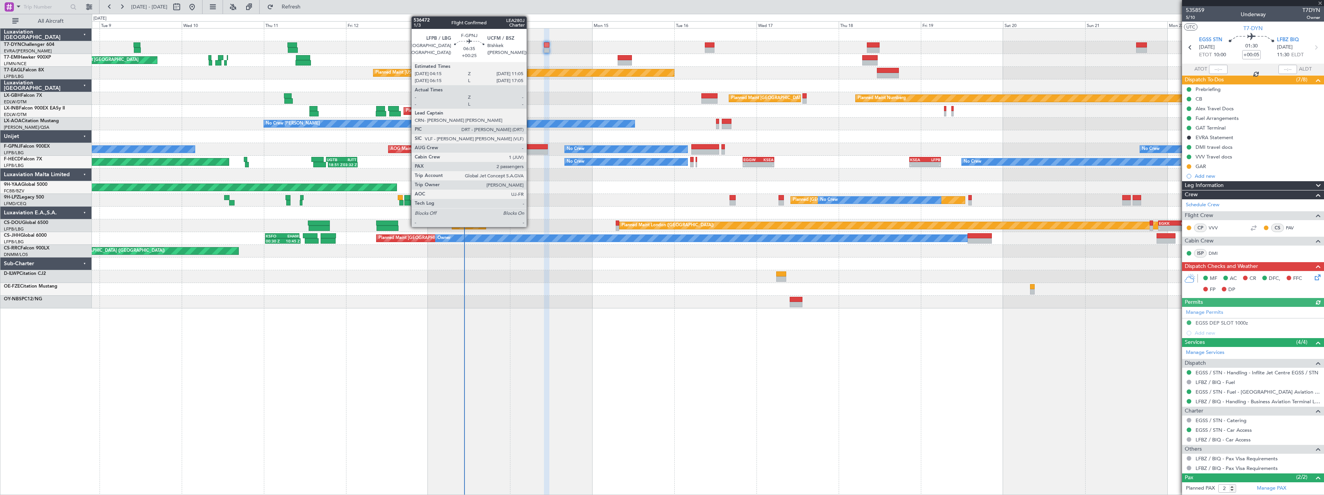
click at [530, 148] on div at bounding box center [536, 146] width 24 height 5
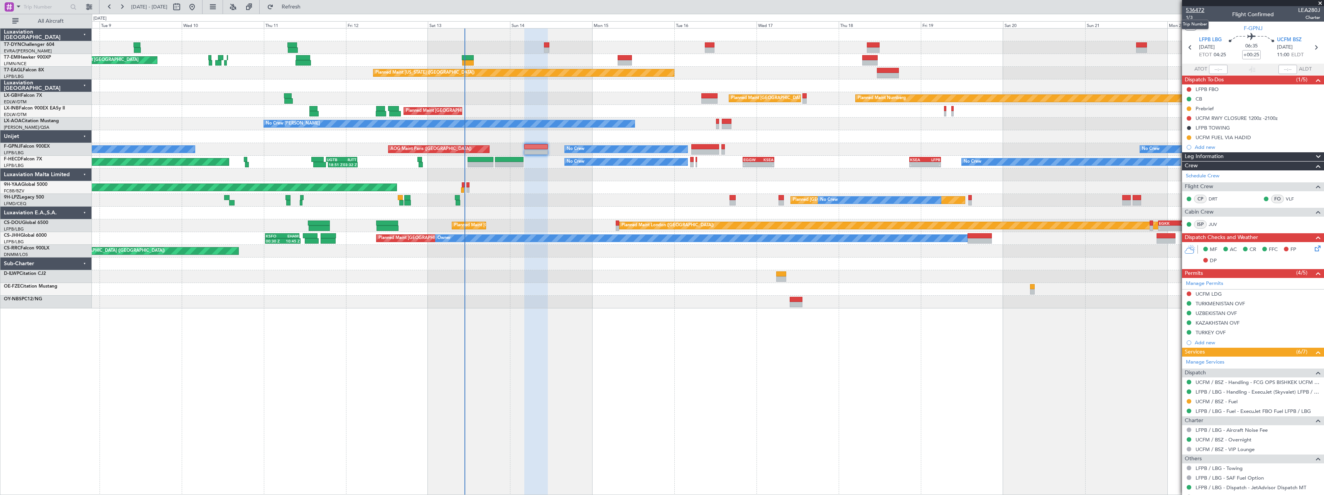
click at [1199, 7] on span "536472" at bounding box center [1195, 10] width 19 height 8
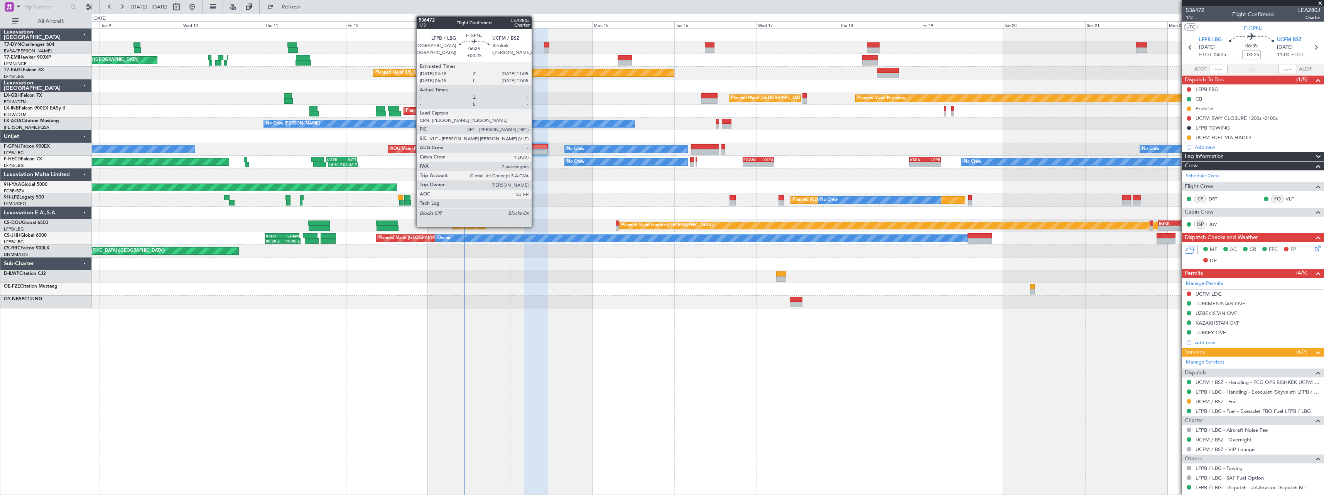
click at [535, 144] on div at bounding box center [536, 146] width 24 height 5
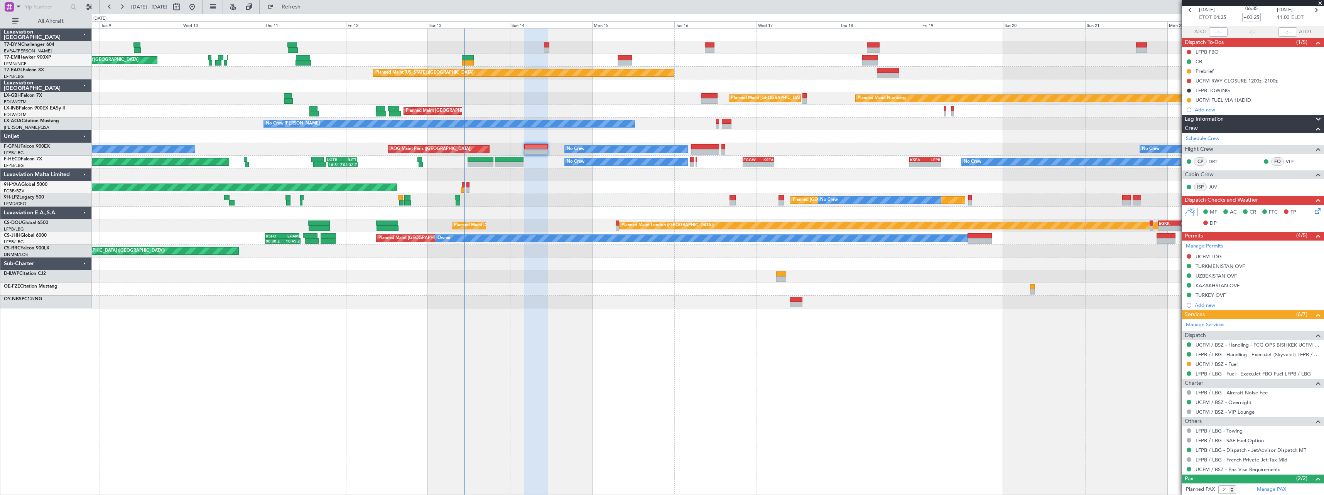
scroll to position [73, 0]
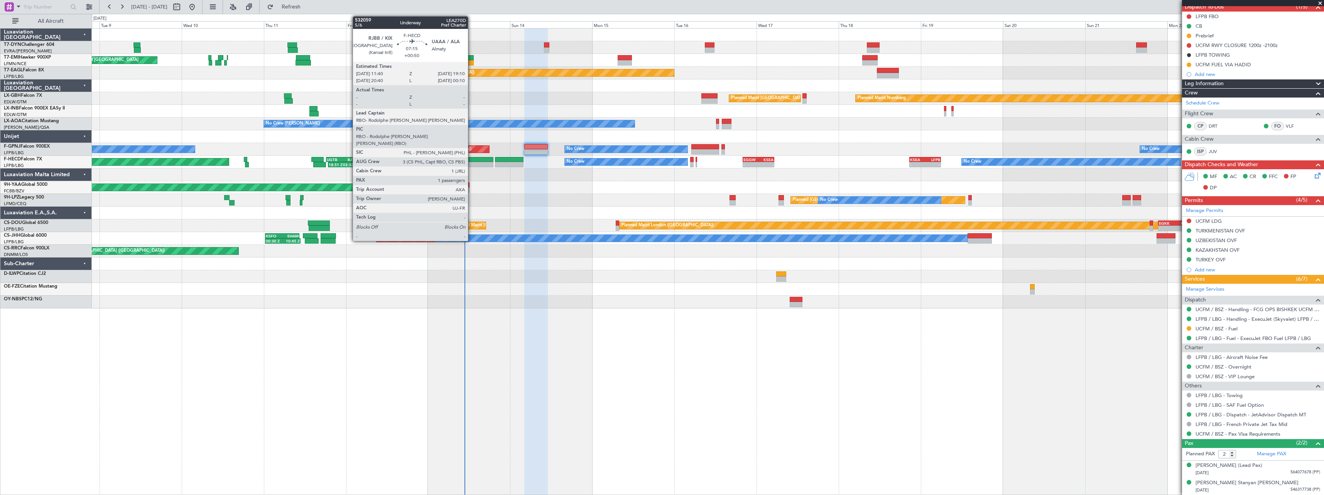
click at [471, 160] on div at bounding box center [480, 159] width 26 height 5
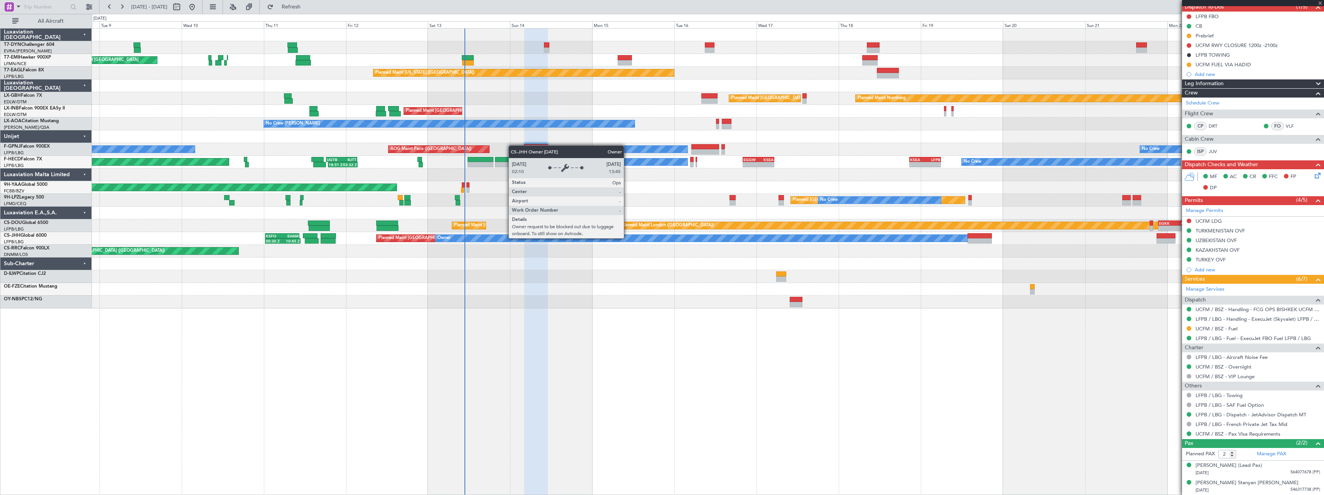
type input "+00:50"
type input "1"
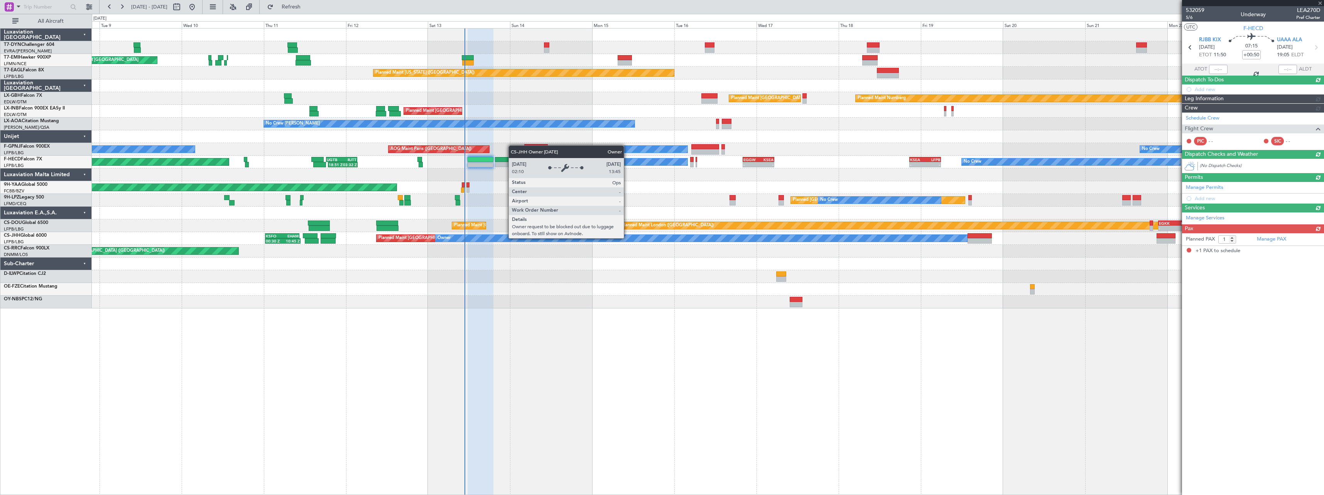
scroll to position [0, 0]
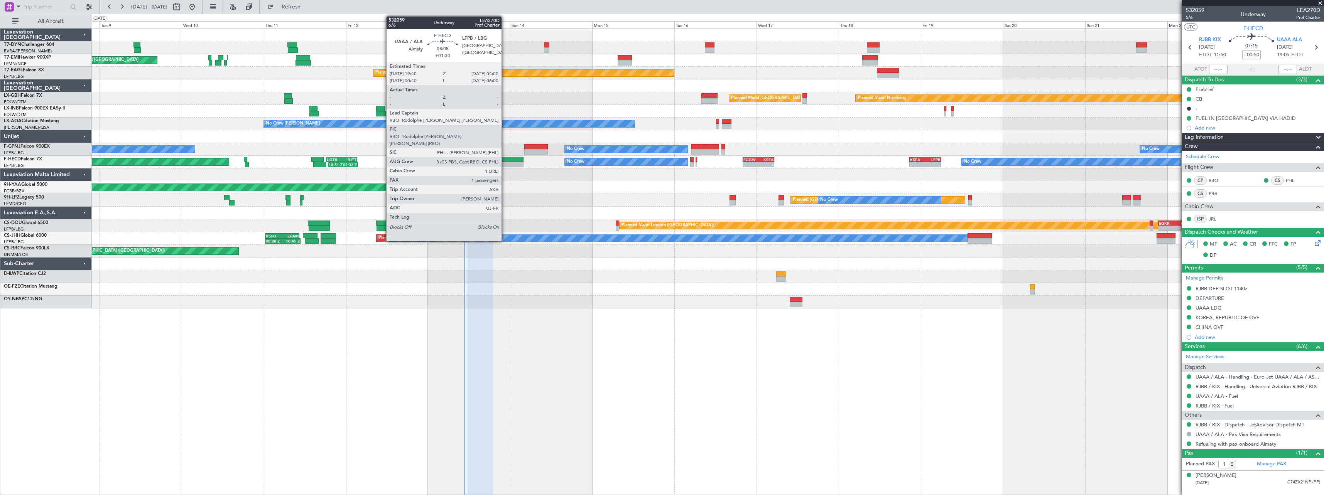
click at [505, 163] on div at bounding box center [509, 164] width 29 height 5
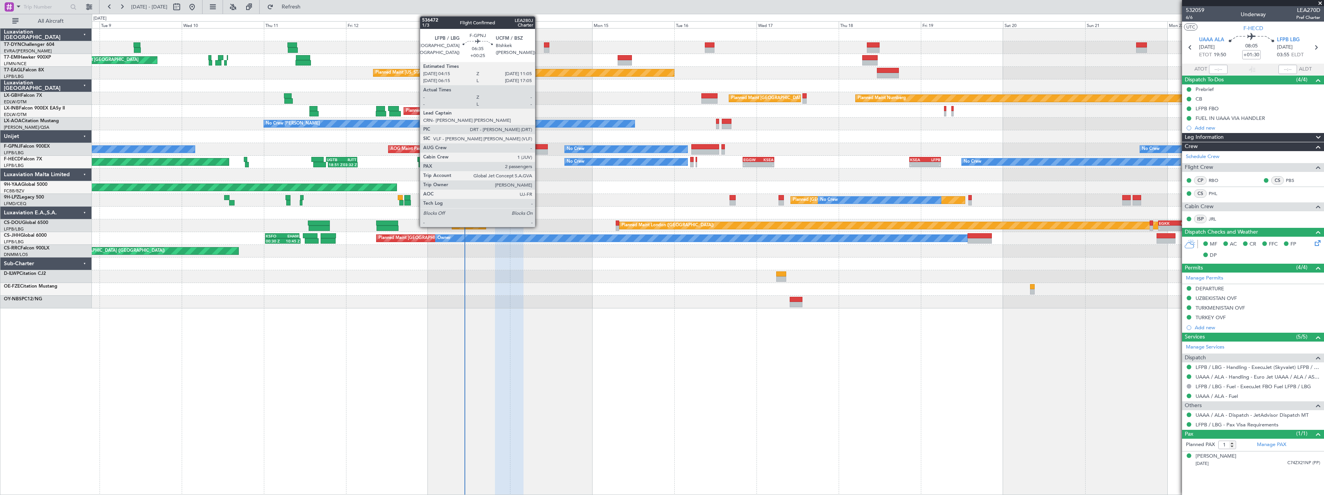
click at [538, 148] on div at bounding box center [536, 146] width 24 height 5
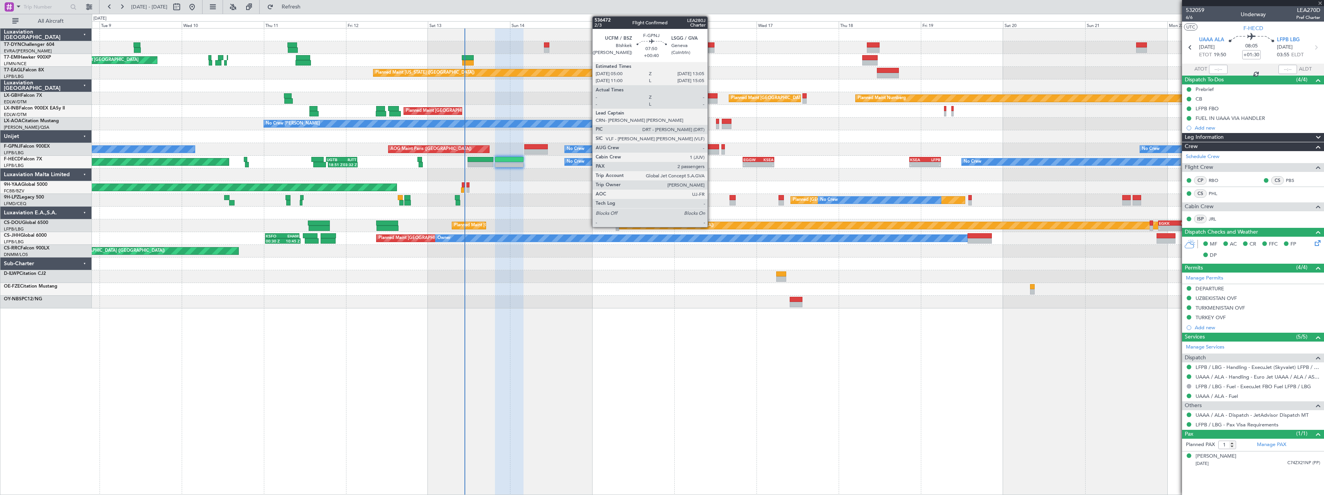
type input "+00:25"
type input "2"
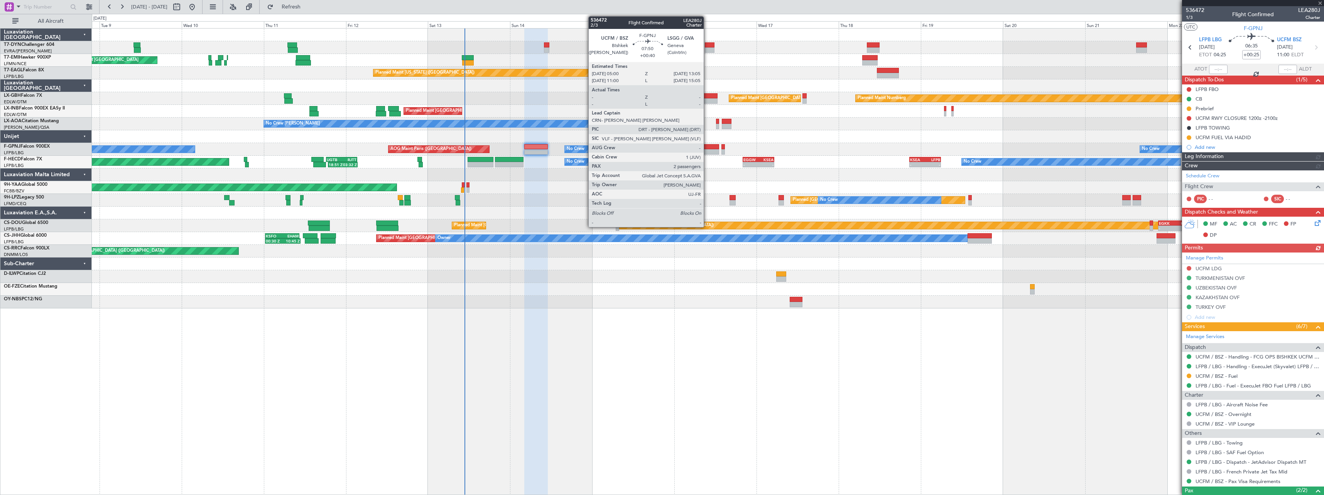
click at [707, 146] on div at bounding box center [705, 146] width 28 height 5
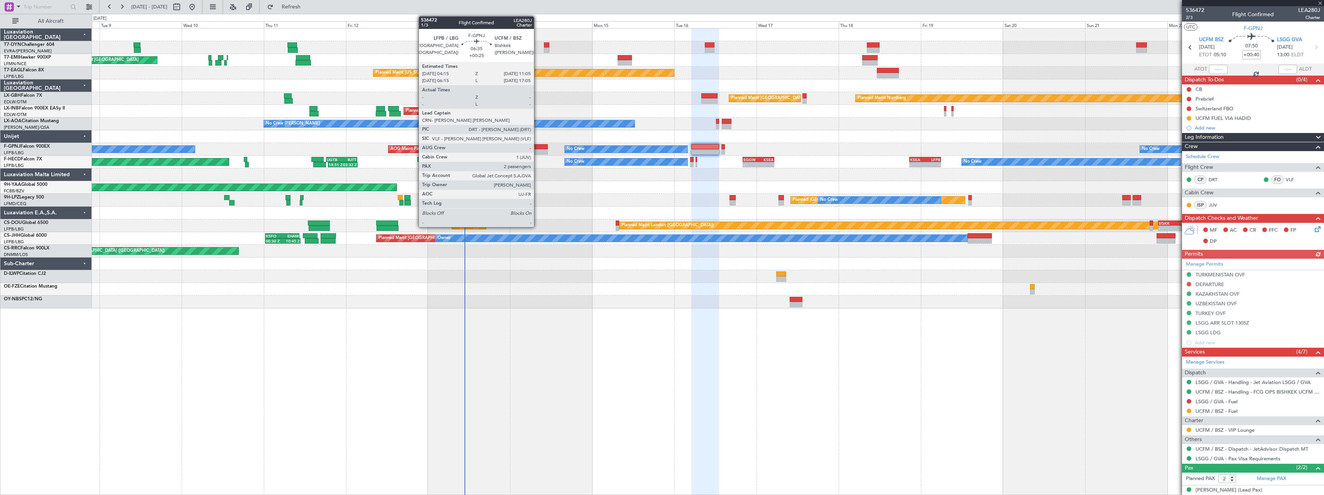
click at [537, 149] on div at bounding box center [536, 146] width 24 height 5
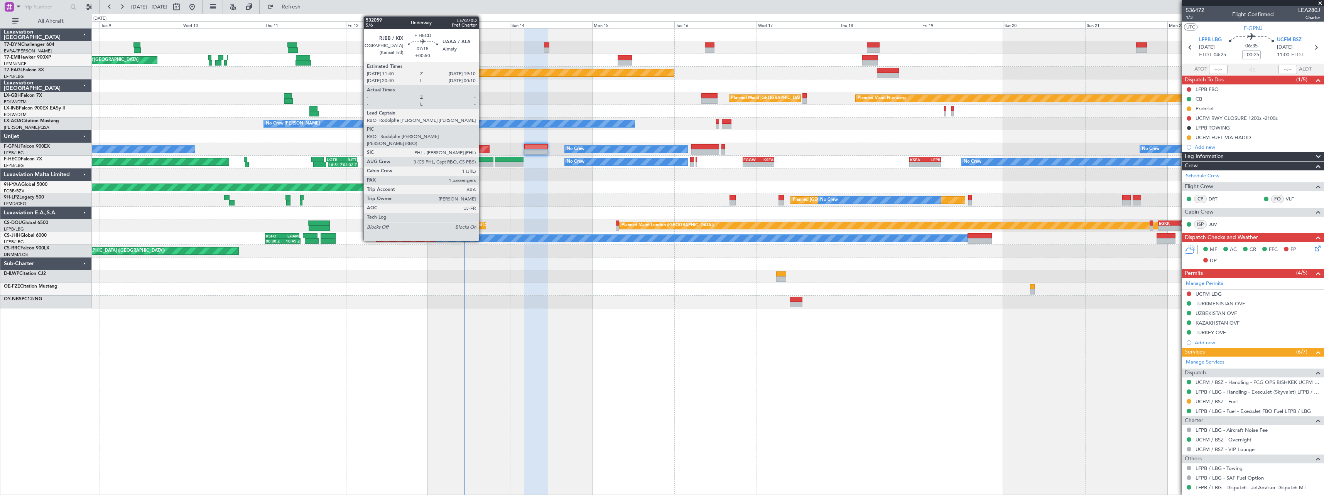
click at [482, 160] on div at bounding box center [480, 159] width 26 height 5
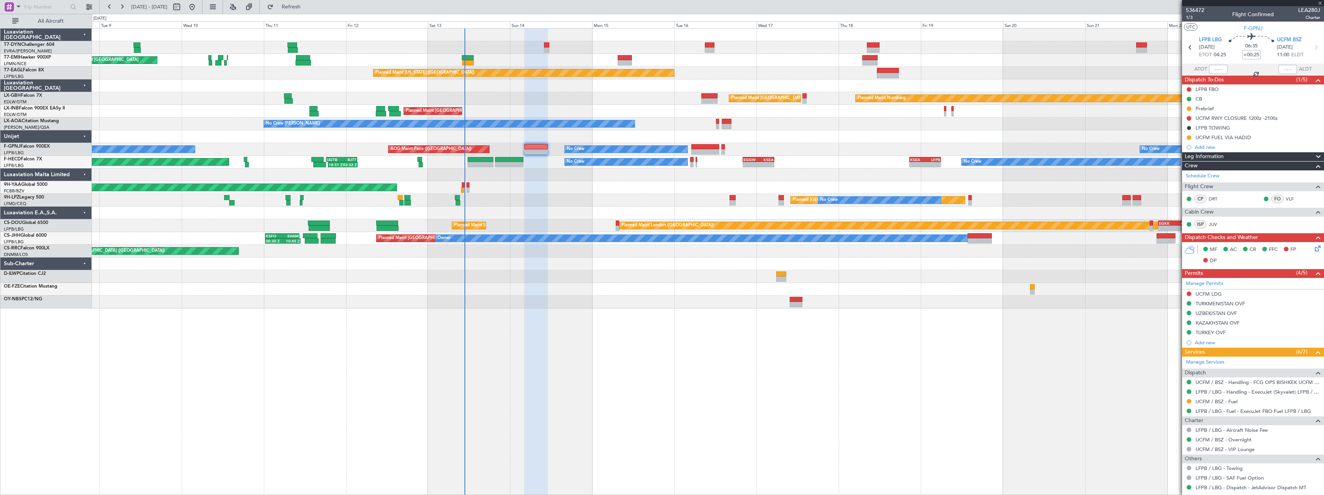
type input "+00:50"
type input "1"
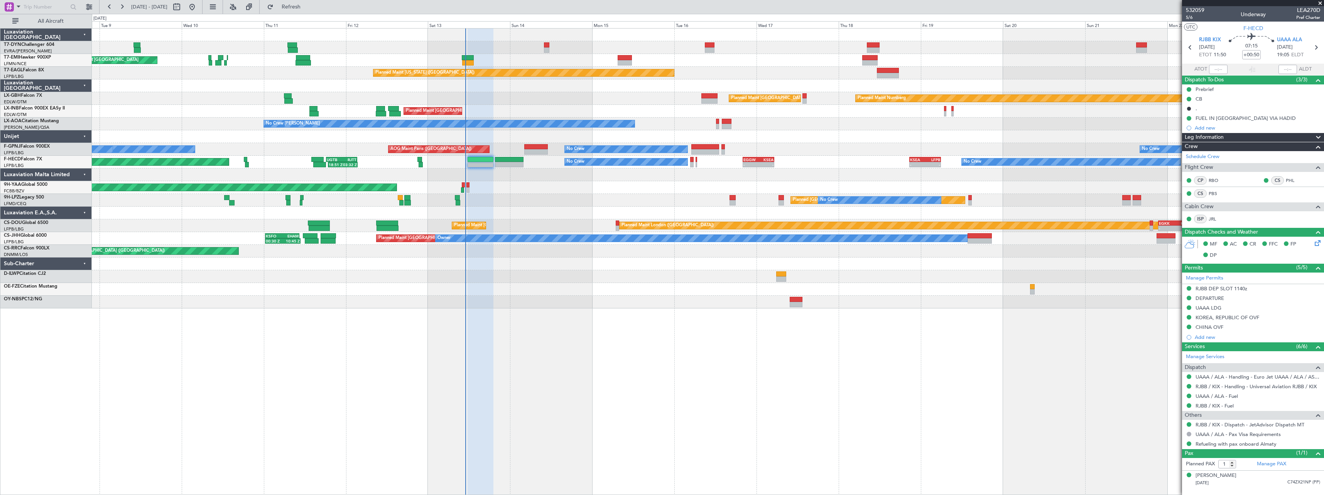
click at [869, 339] on div "Planned Maint Zurich Planned Maint Zurich Planned Maint Zurich Planned Maint Ne…" at bounding box center [708, 261] width 1232 height 467
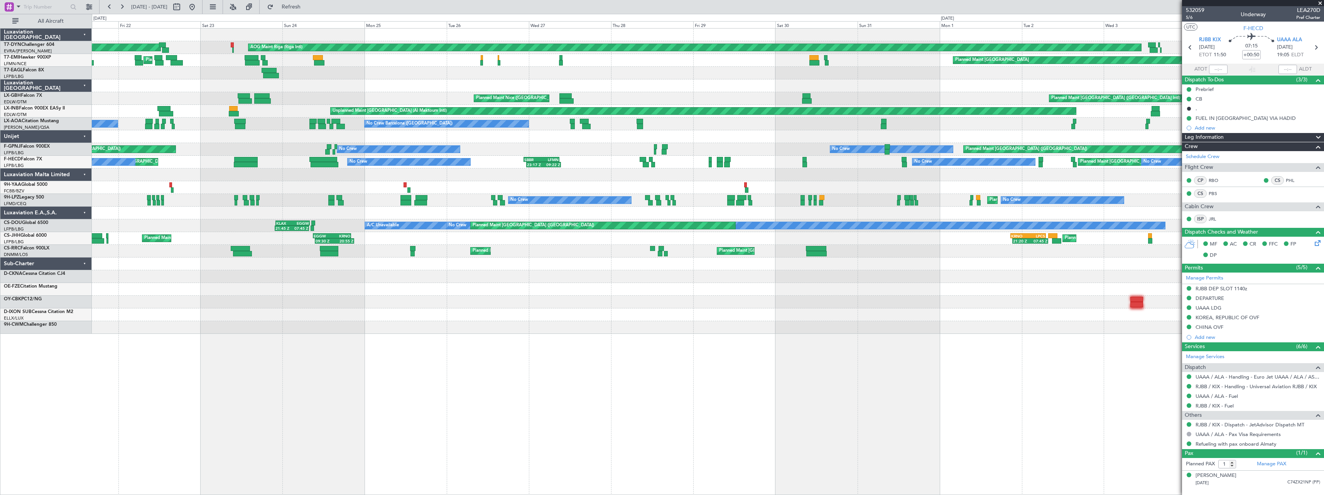
click at [562, 362] on div "AOG Maint Riga (Riga Intl) Planned Maint Basel-Mulhouse Planned Maint Zurich Pl…" at bounding box center [708, 261] width 1232 height 467
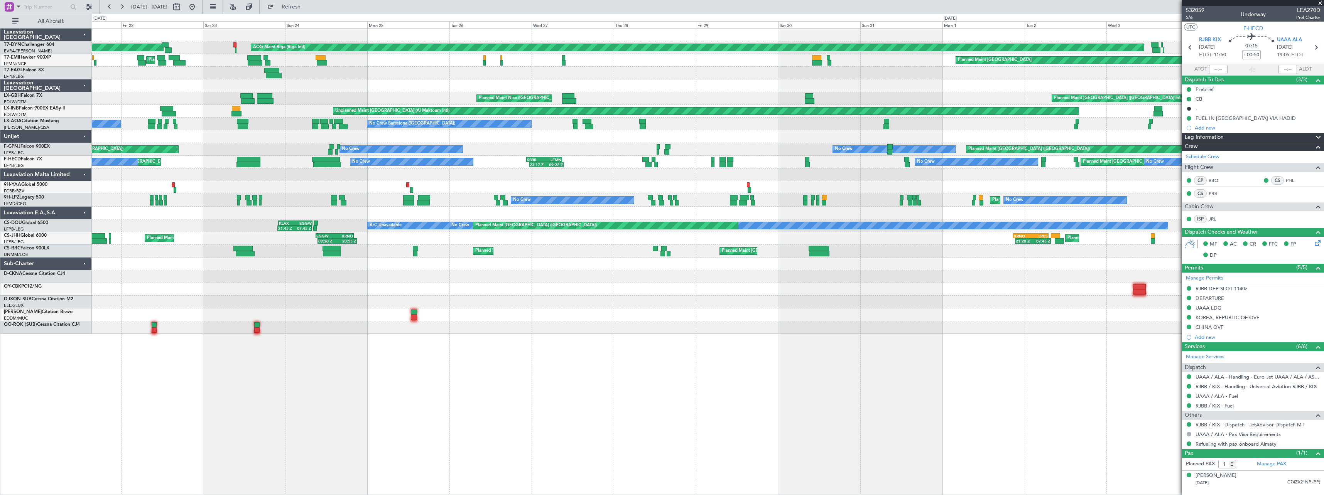
click at [414, 356] on div "AOG Maint Riga (Riga Intl) Planned Maint Basel-Mulhouse Planned Maint Zurich Pl…" at bounding box center [708, 261] width 1232 height 467
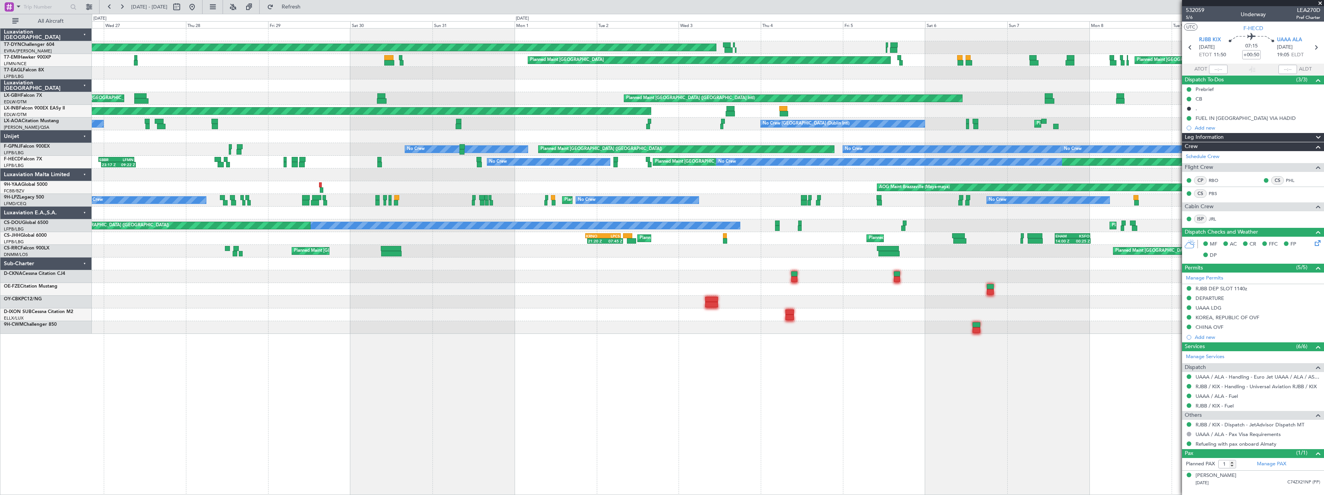
click at [420, 386] on div "AOG Maint Riga (Riga Intl) Planned Maint Zurich Planned Maint Zurich Planned Ma…" at bounding box center [708, 261] width 1232 height 467
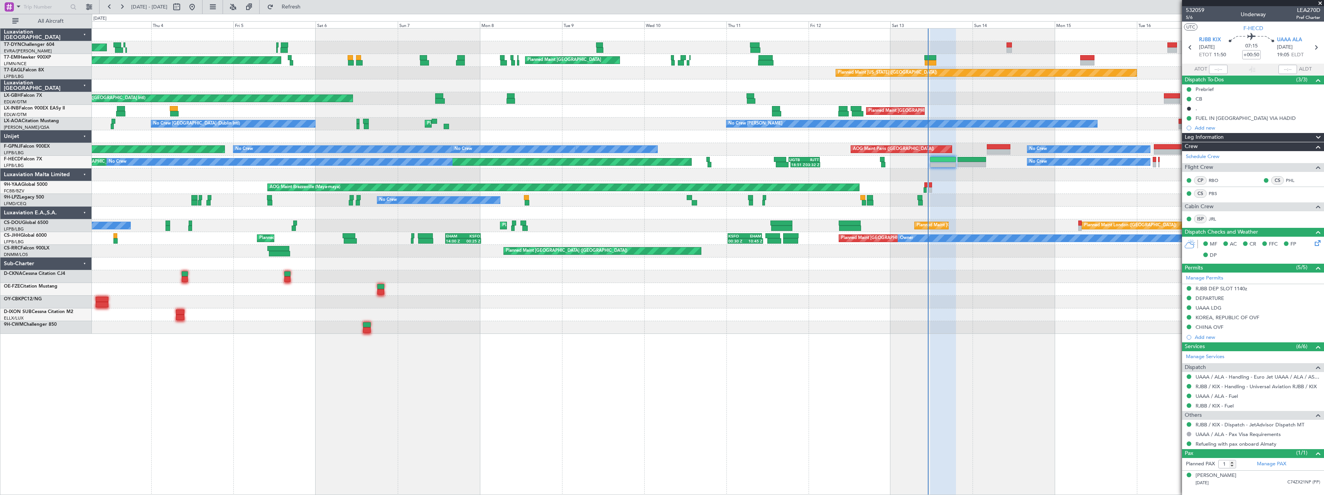
click at [930, 385] on div at bounding box center [943, 262] width 26 height 467
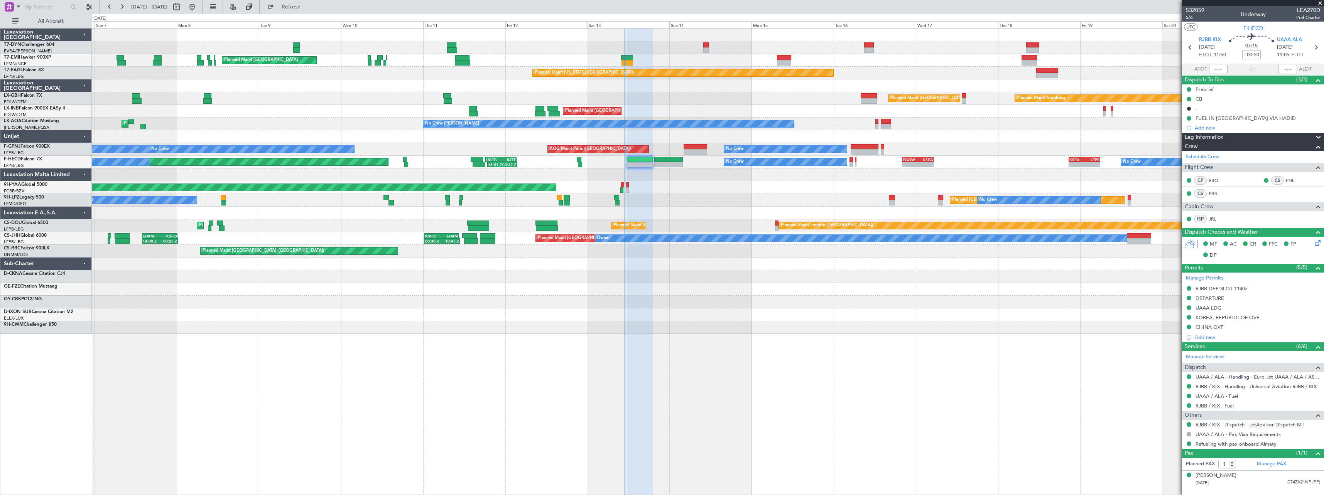
click at [589, 366] on div "AOG Maint Riga (Riga Intl) Planned Maint Zurich Planned Maint Zurich Planned Ma…" at bounding box center [708, 261] width 1232 height 467
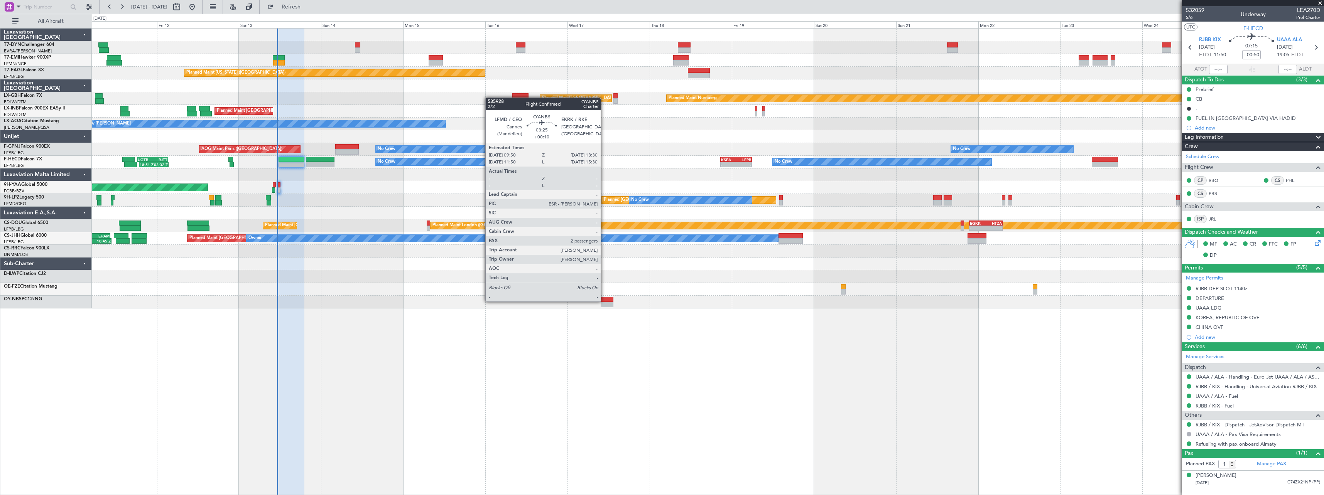
click at [604, 301] on div at bounding box center [607, 299] width 13 height 5
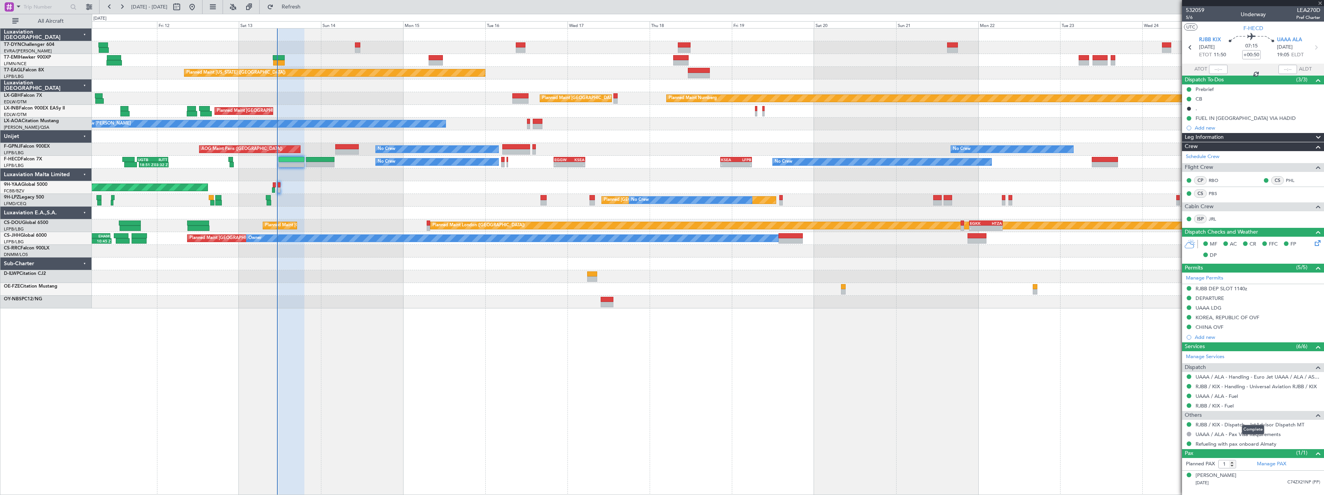
type input "+00:10"
type input "2"
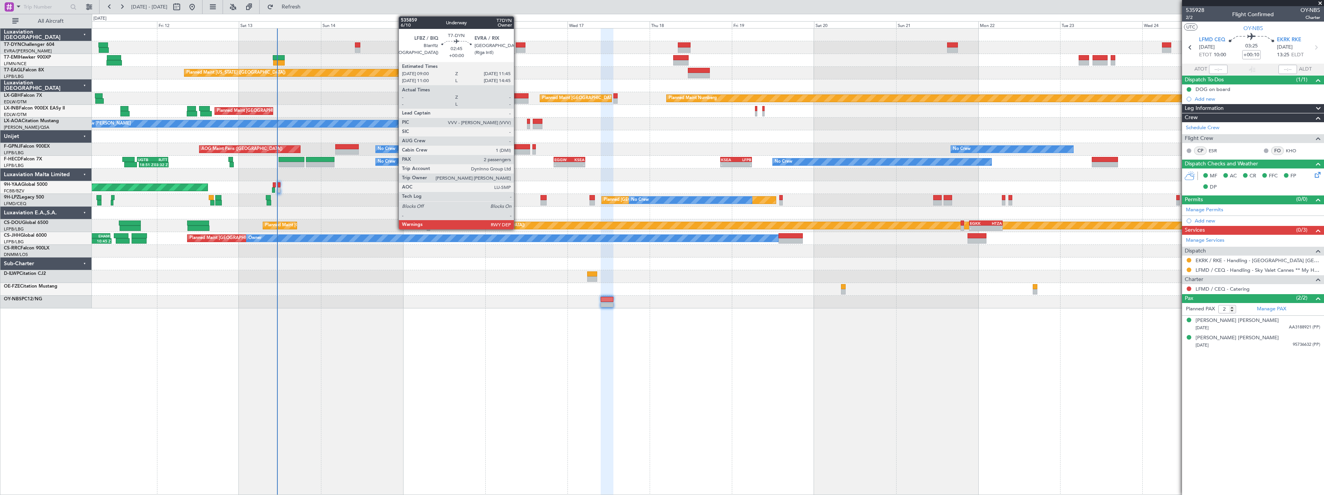
click at [517, 46] on div at bounding box center [521, 44] width 10 height 5
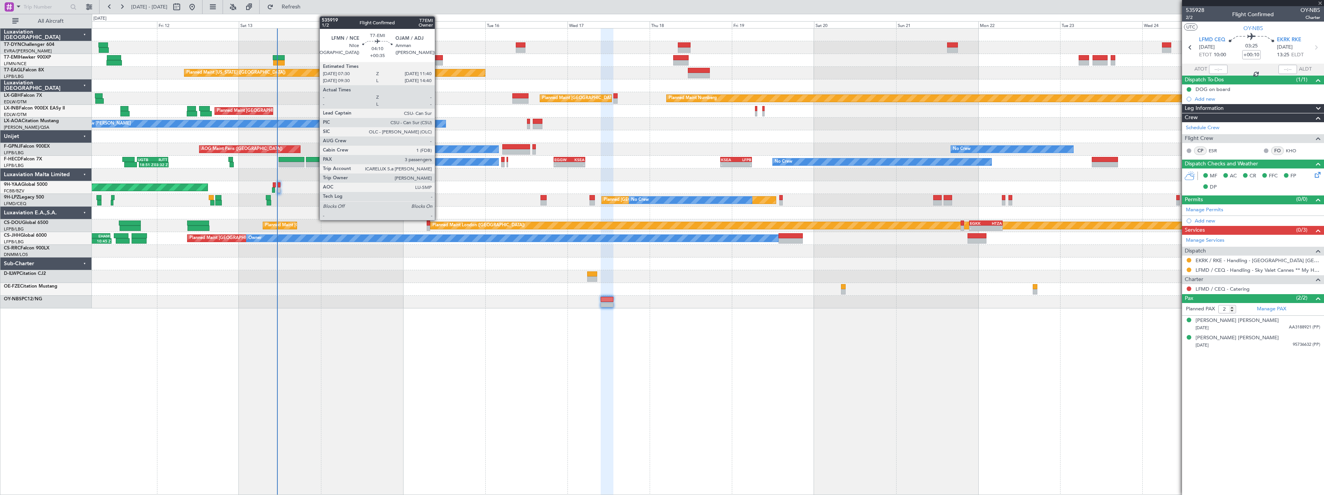
click at [438, 57] on div at bounding box center [436, 57] width 14 height 5
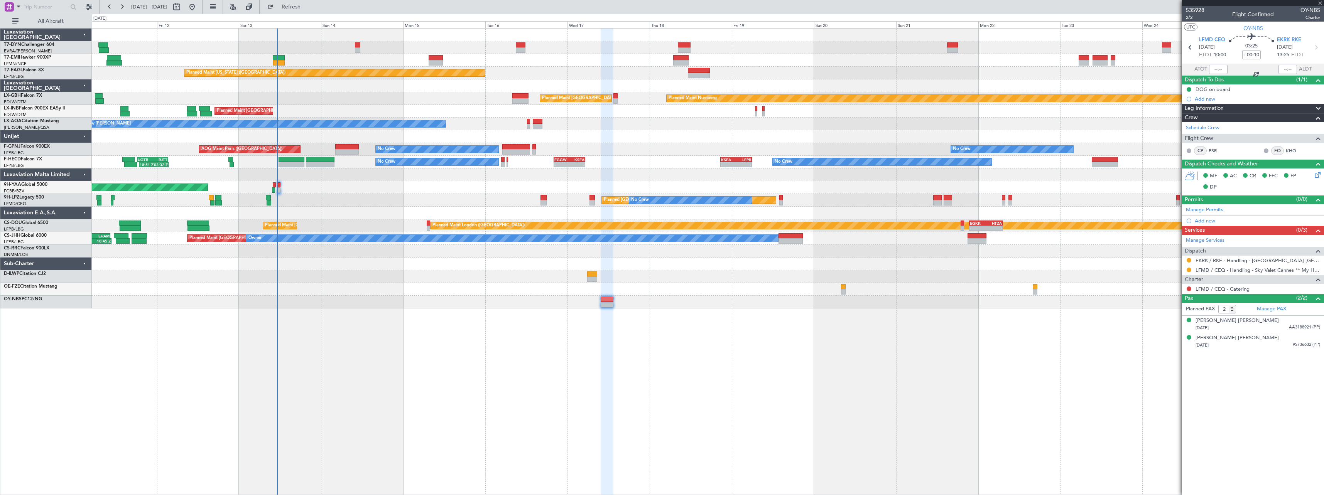
type input "+00:35"
type input "3"
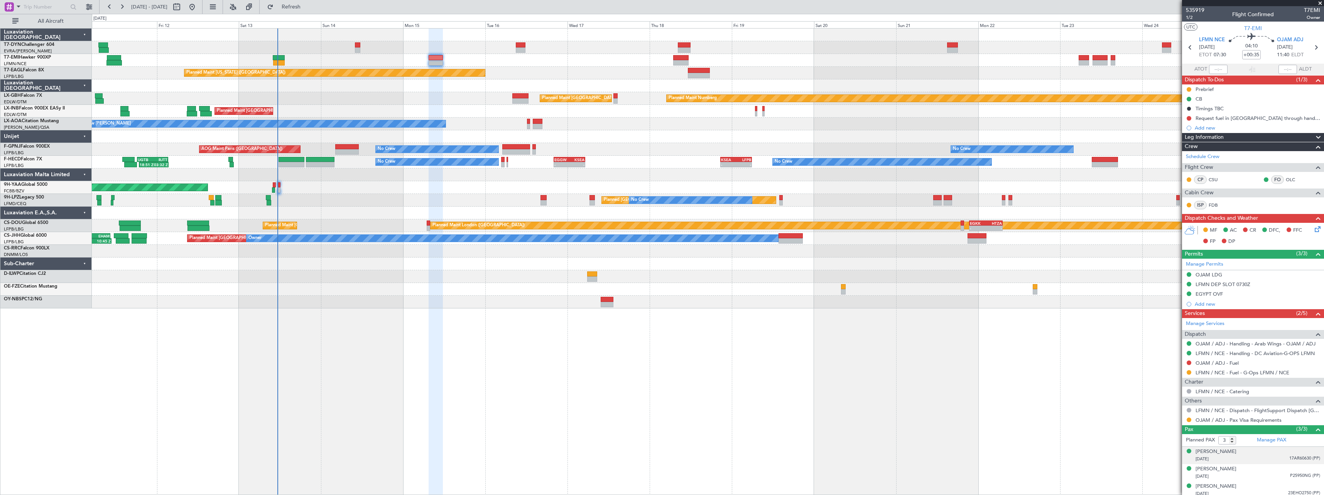
click at [1283, 458] on div "26/05/1994 17AR60630 (PP)" at bounding box center [1257, 460] width 125 height 8
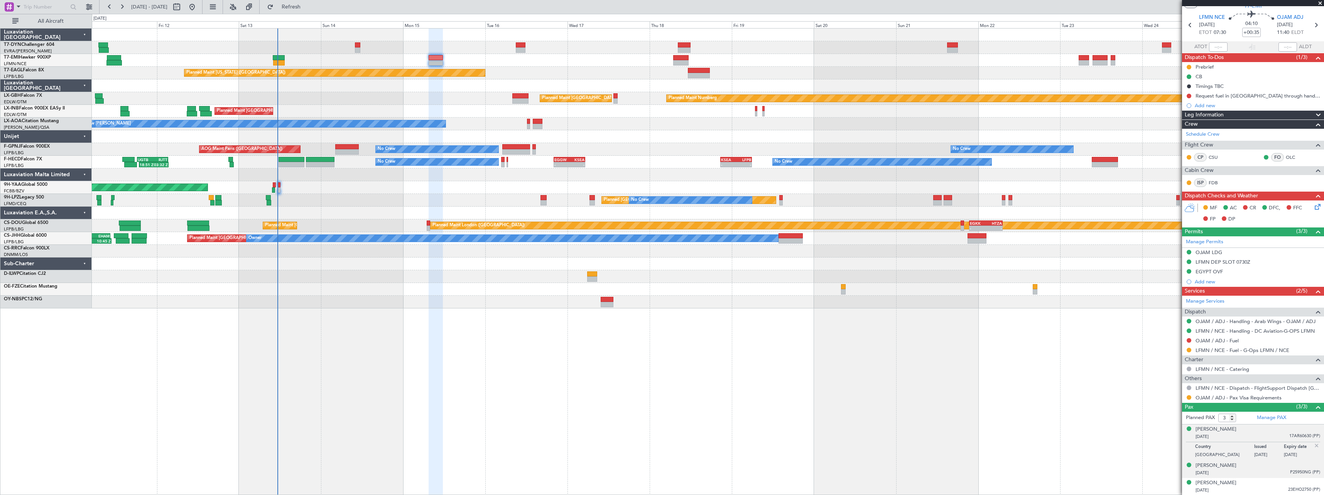
click at [1249, 467] on div "Samir Traboulsi 05/10/1938 P25950NG (PP)" at bounding box center [1257, 469] width 125 height 15
click at [1251, 486] on div "Thomas Lhuillier 11/08/1982 23EHO2750 (PP)" at bounding box center [1257, 486] width 125 height 15
click at [1254, 451] on div "05/10/1938 P25950NG (PP)" at bounding box center [1257, 455] width 125 height 8
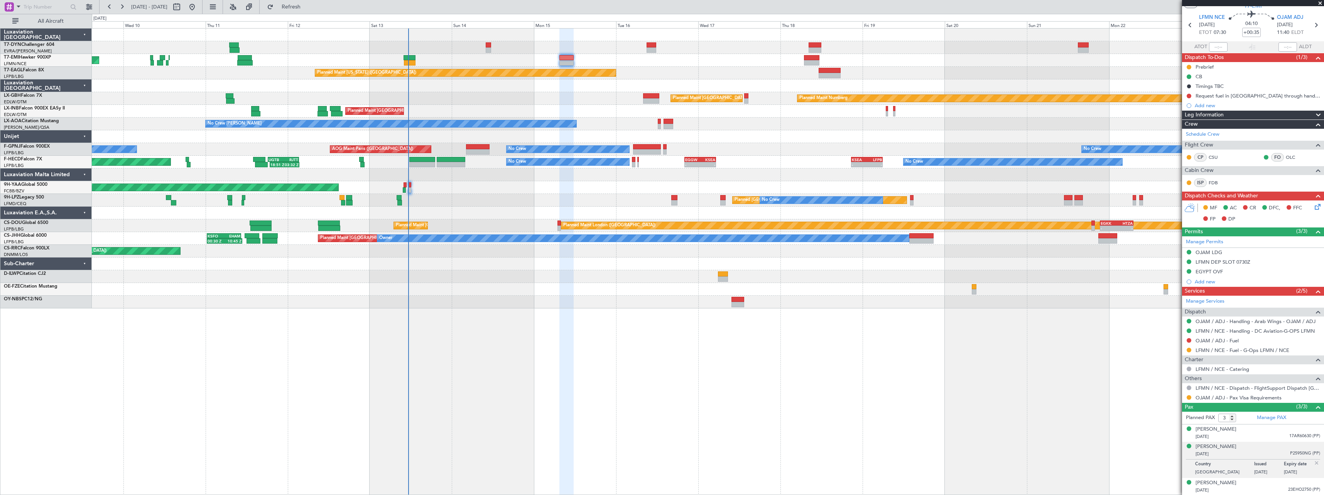
click at [506, 199] on div "Planned Maint St Gallen (Altenrhein) No Crew No Crew No Crew" at bounding box center [708, 200] width 1232 height 13
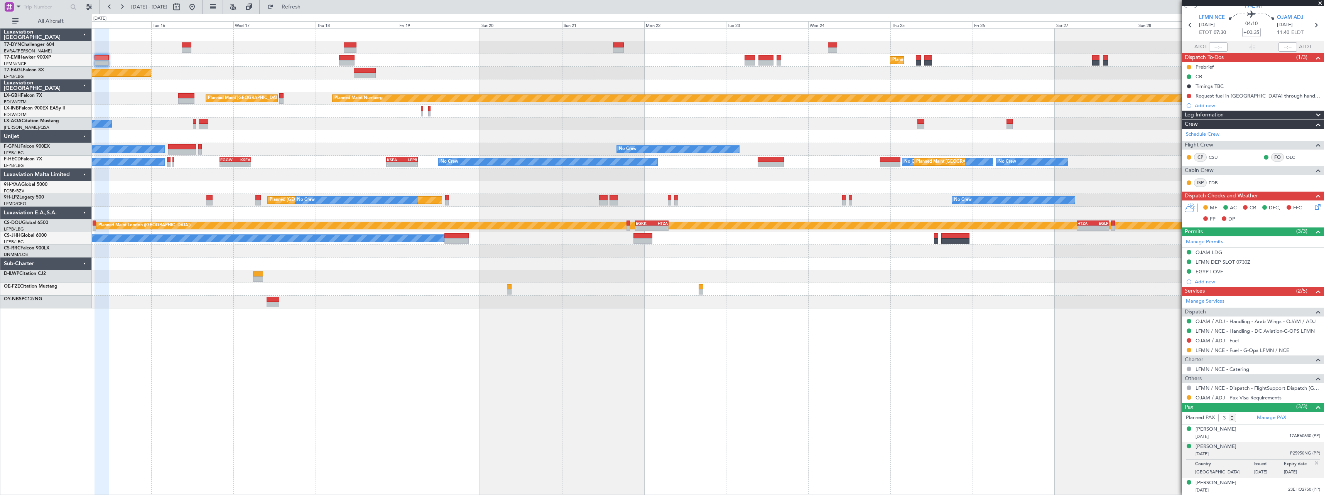
click at [588, 251] on div "Planned Maint Zurich Planned Maint New York (Teterboro) Planned Maint Nurnberg …" at bounding box center [708, 169] width 1232 height 280
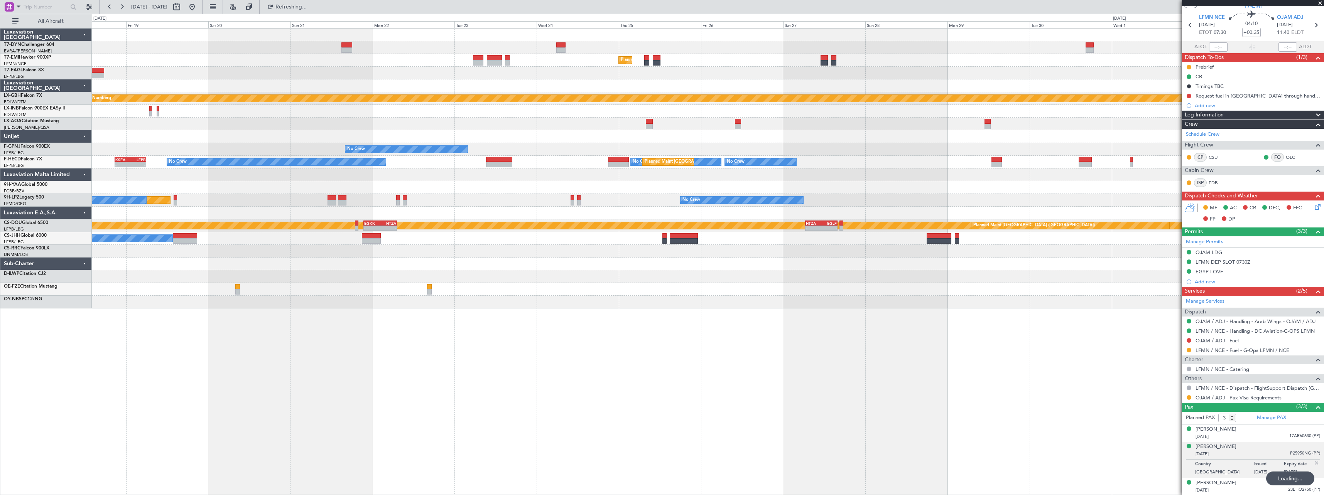
click at [760, 134] on div at bounding box center [708, 136] width 1232 height 13
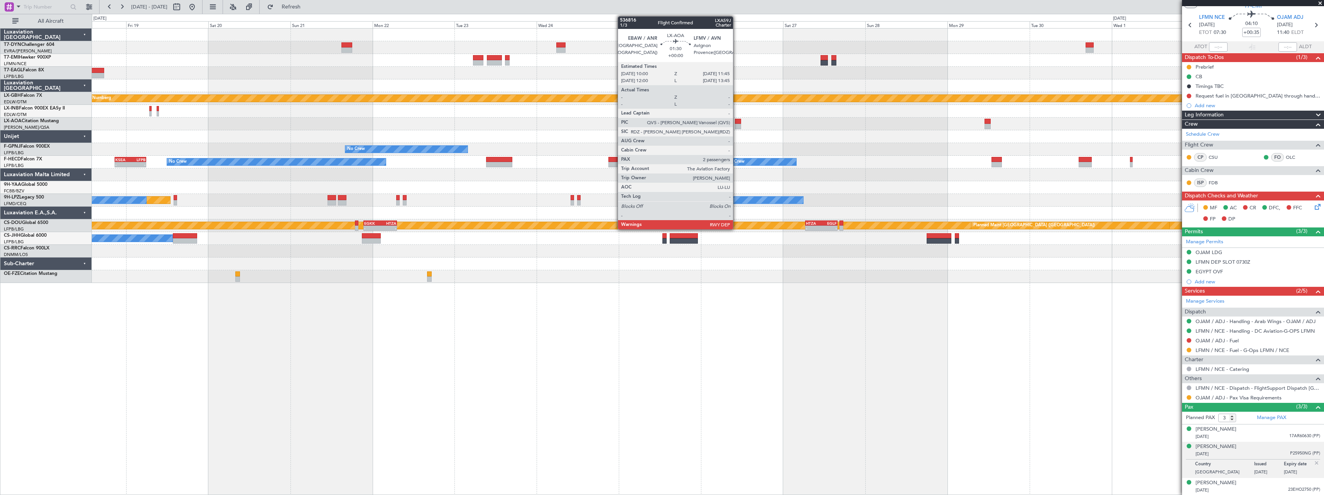
click at [736, 123] on div at bounding box center [738, 121] width 6 height 5
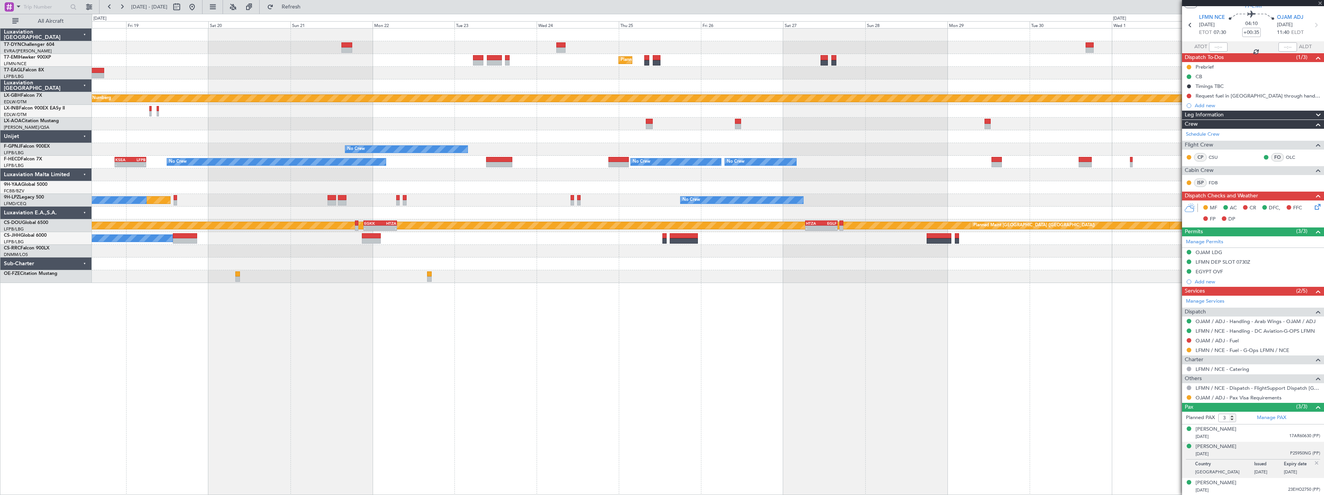
type input "2"
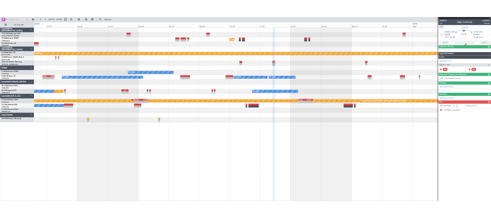
scroll to position [0, 0]
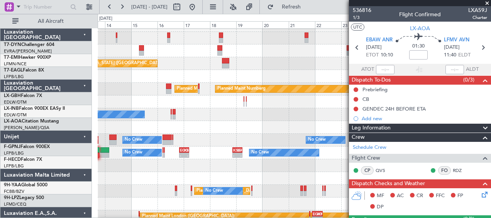
scroll to position [10, 0]
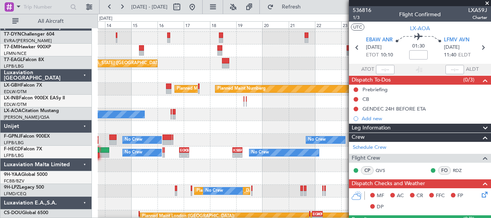
click at [289, 121] on div at bounding box center [294, 127] width 393 height 13
